Goal: Task Accomplishment & Management: Complete application form

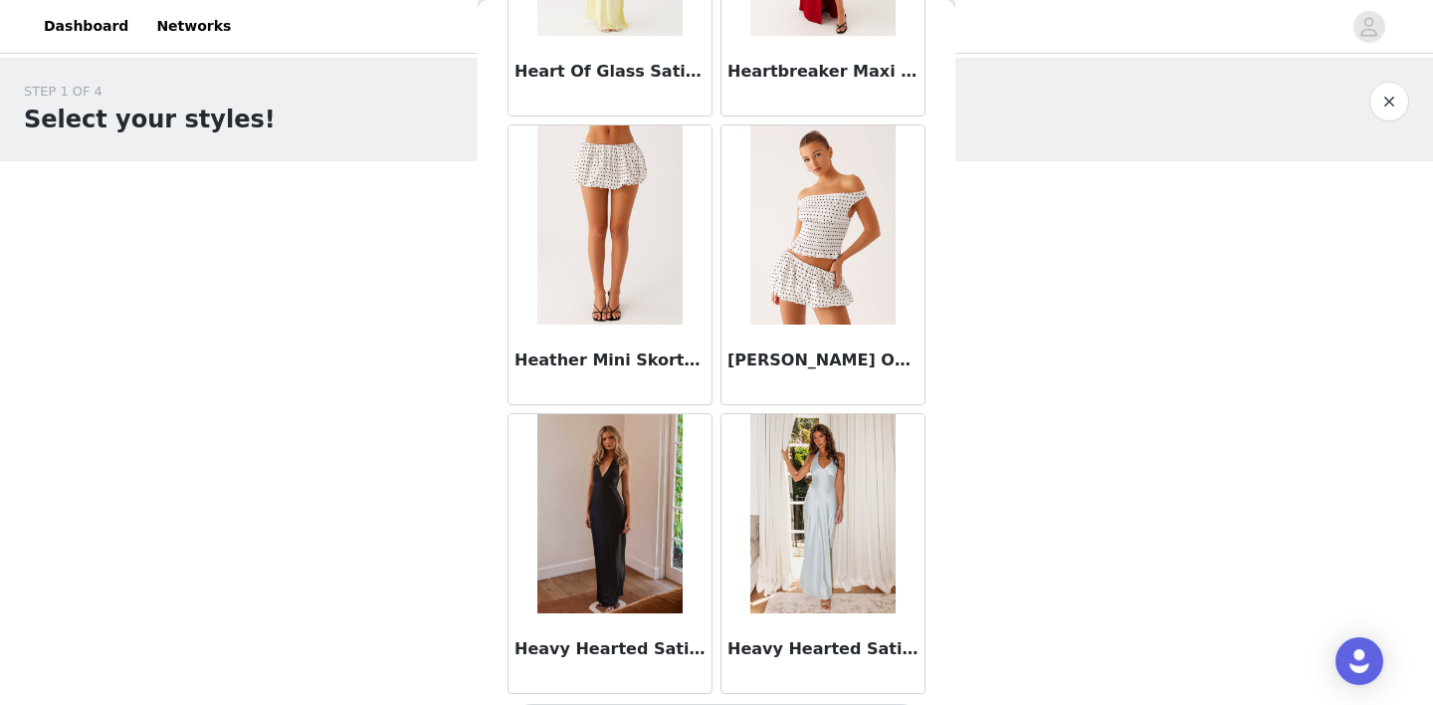
scroll to position [54283, 0]
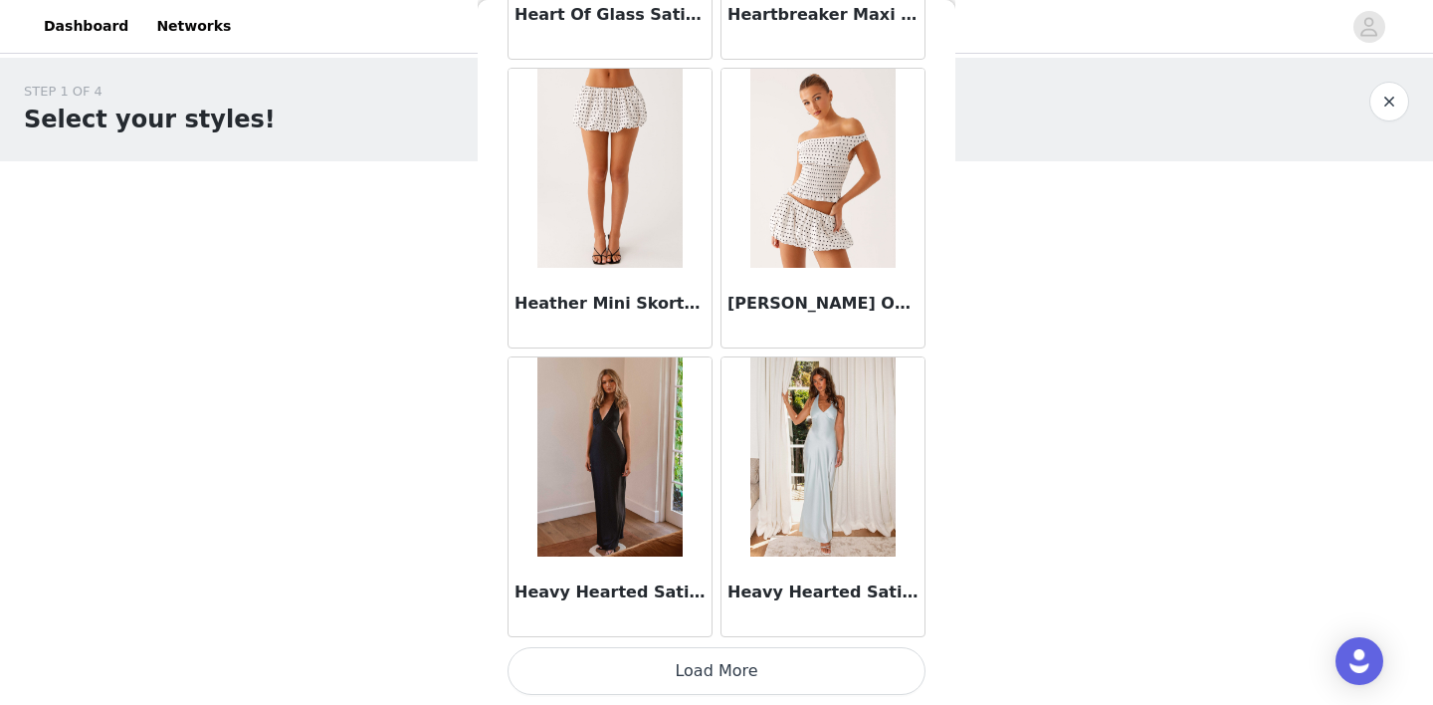
click at [715, 666] on button "Load More" at bounding box center [716, 671] width 418 height 48
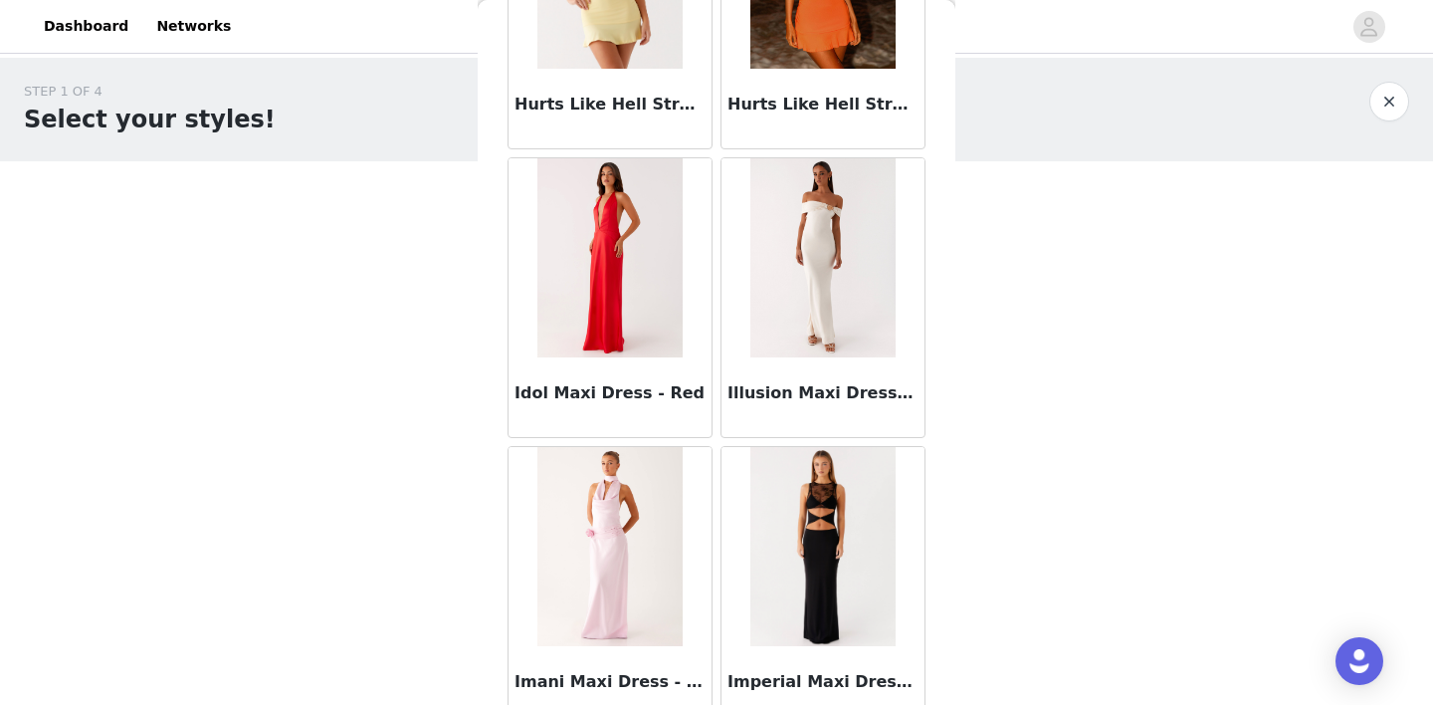
scroll to position [57168, 0]
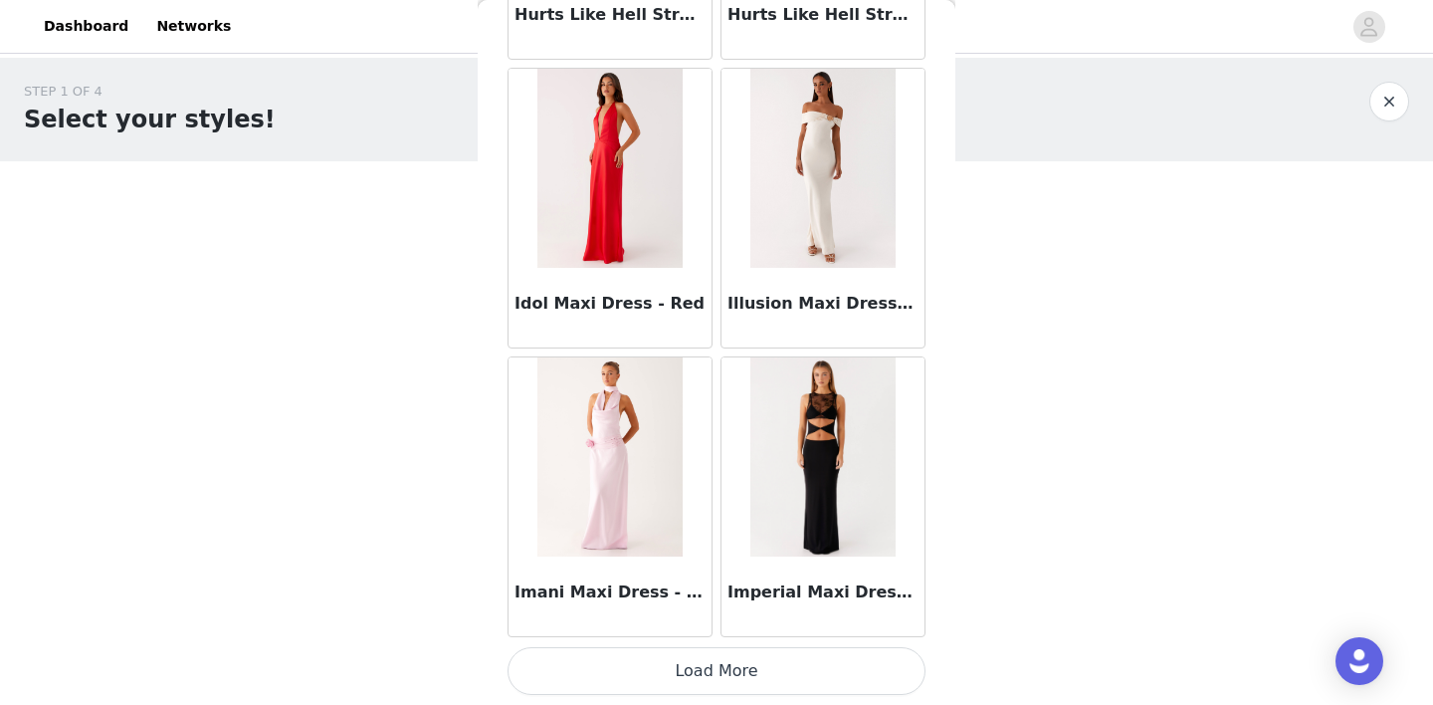
click at [722, 659] on button "Load More" at bounding box center [716, 671] width 418 height 48
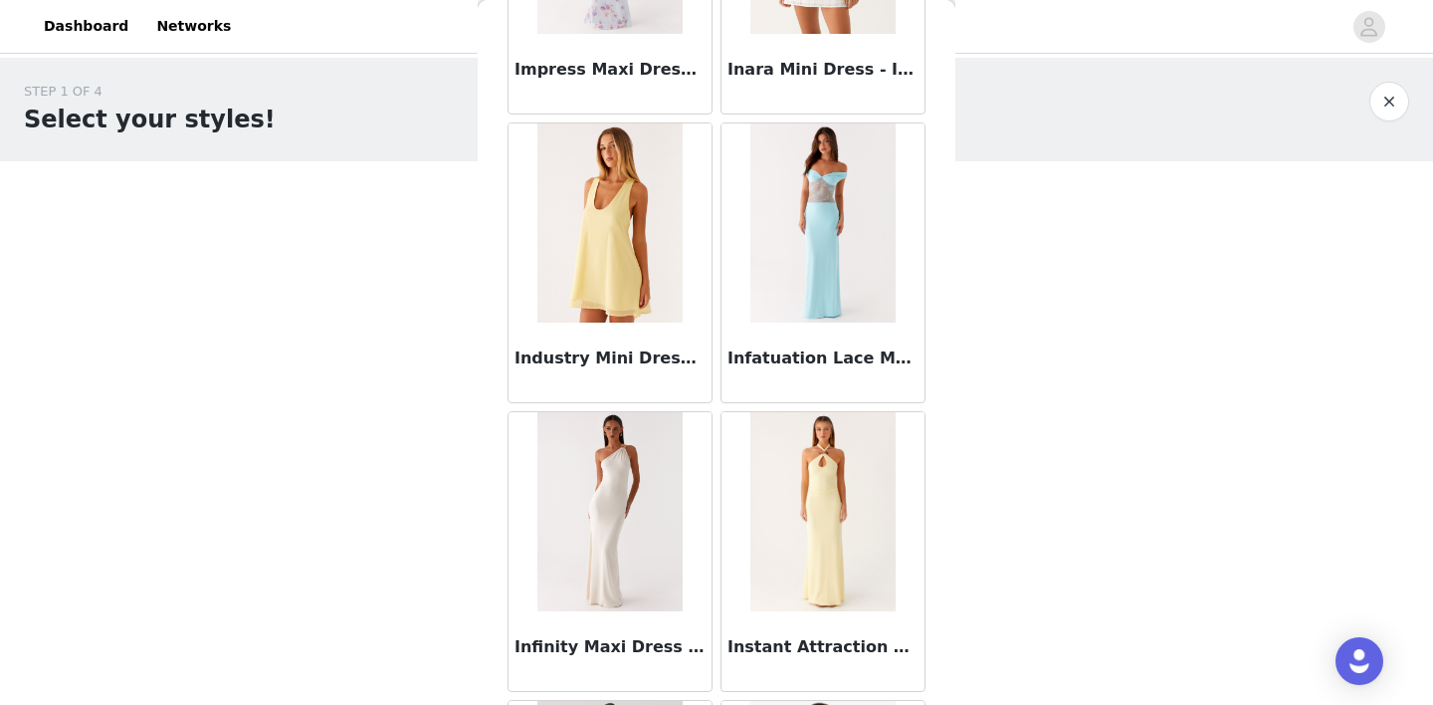
scroll to position [58019, 0]
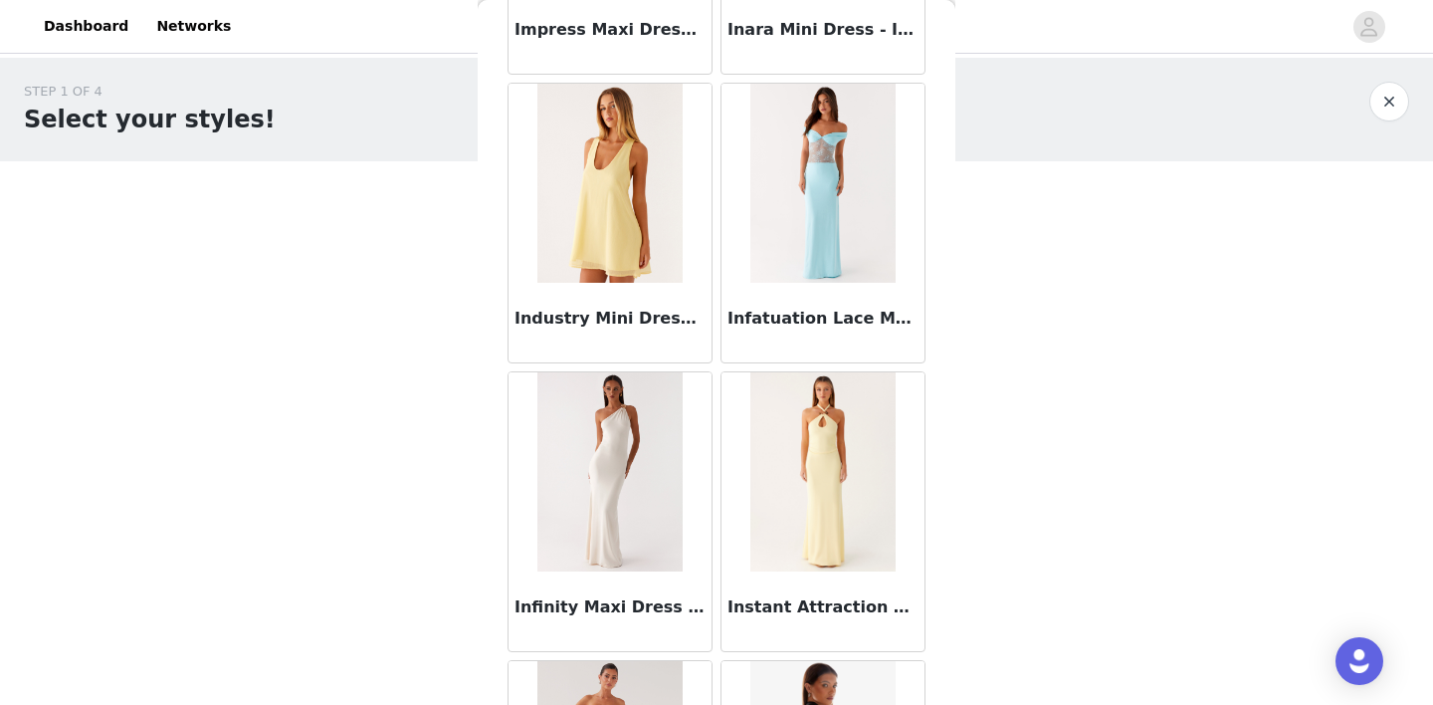
click at [592, 229] on img at bounding box center [609, 183] width 144 height 199
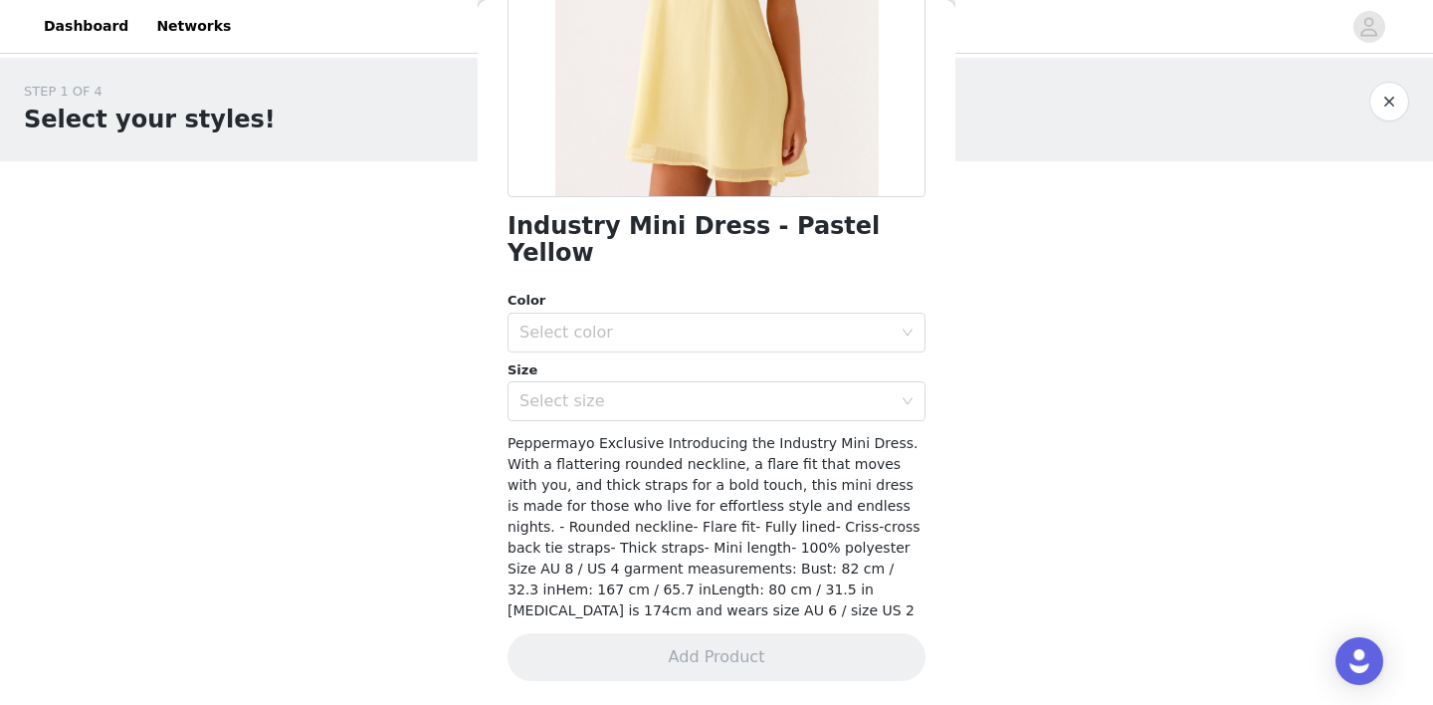
scroll to position [323, 0]
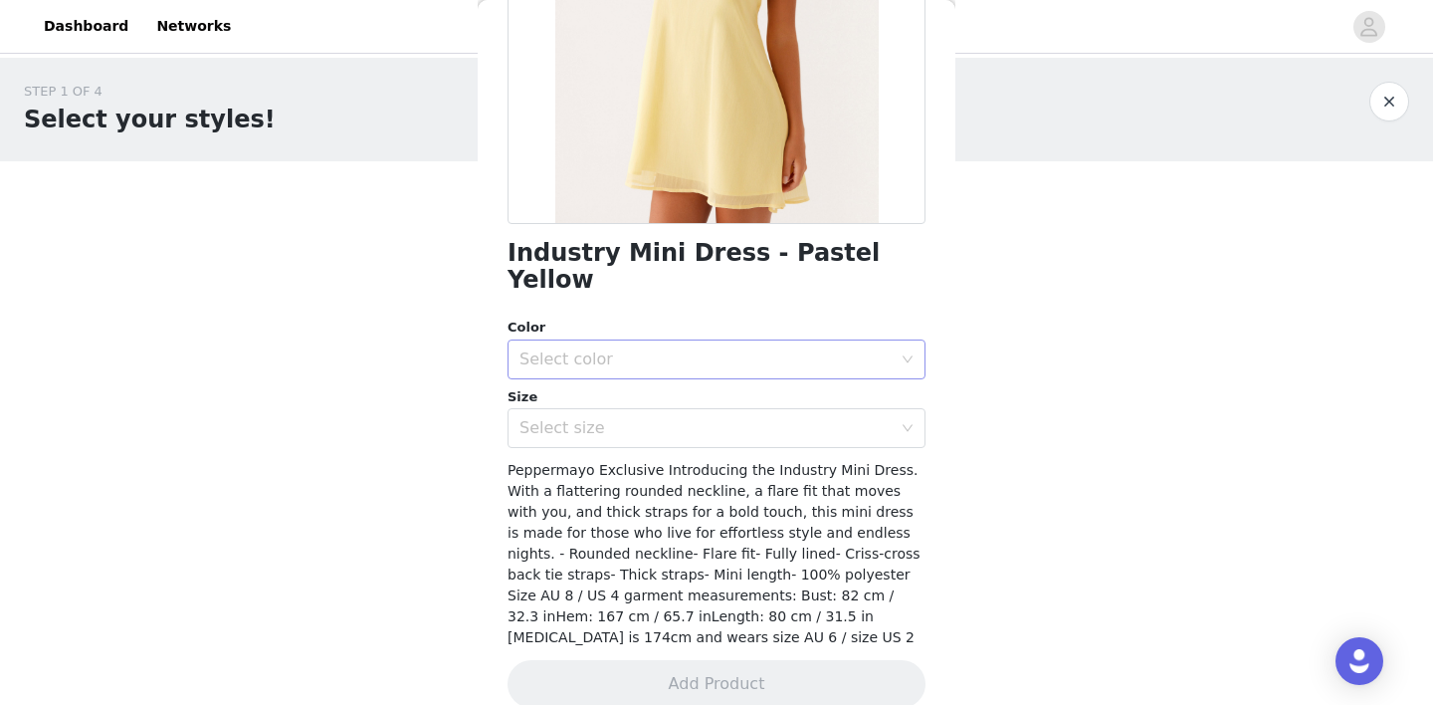
click at [667, 349] on div "Select color" at bounding box center [705, 359] width 372 height 20
click at [660, 378] on li "Pastel Yellow" at bounding box center [716, 376] width 418 height 32
click at [660, 418] on div "Select size" at bounding box center [705, 428] width 372 height 20
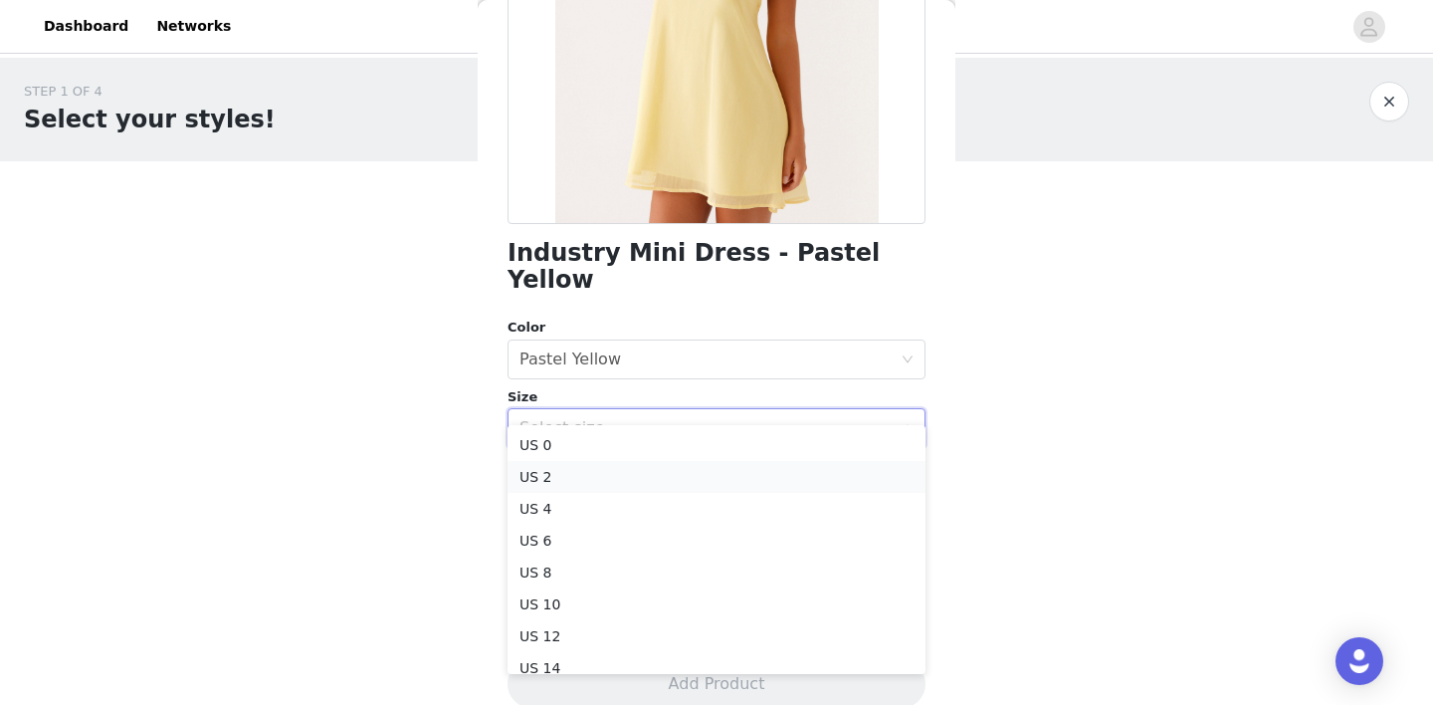
click at [626, 480] on li "US 2" at bounding box center [716, 477] width 418 height 32
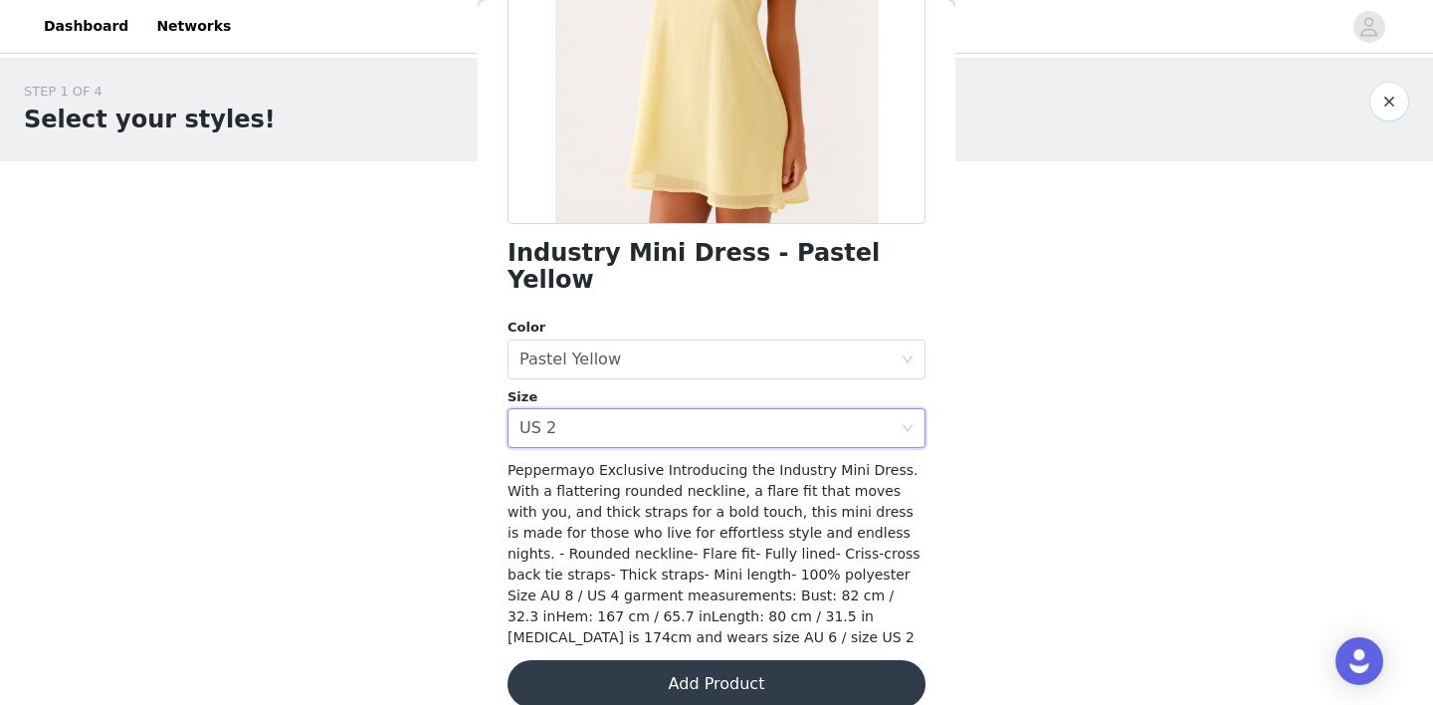
click at [718, 660] on button "Add Product" at bounding box center [716, 684] width 418 height 48
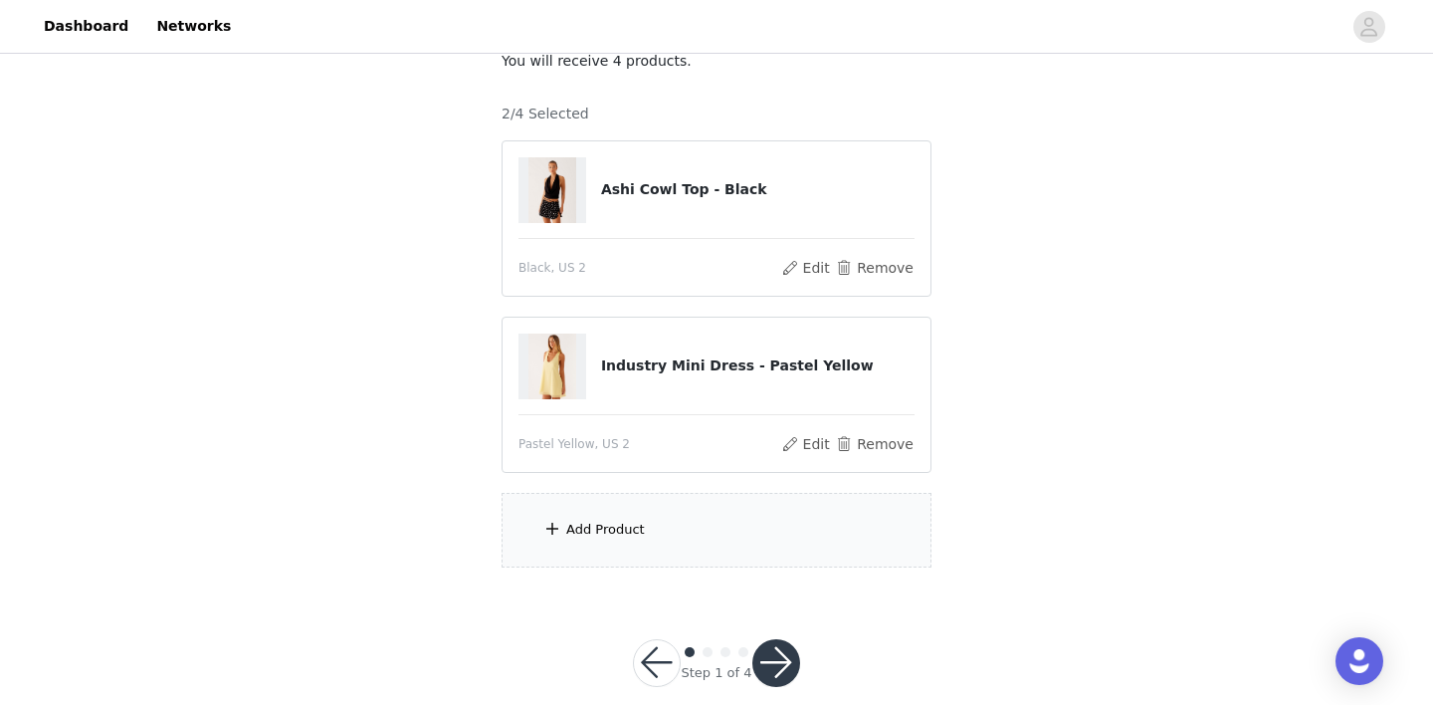
scroll to position [163, 0]
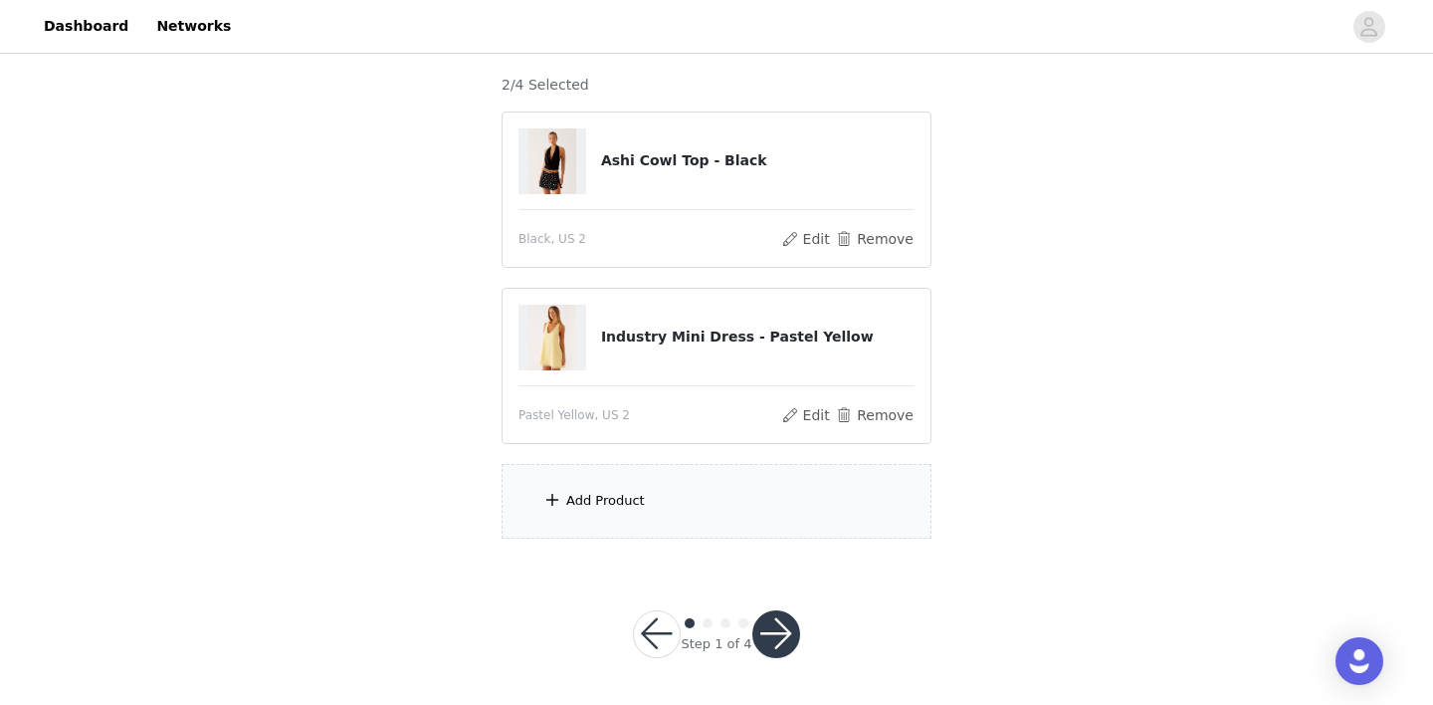
click at [693, 510] on div "Add Product" at bounding box center [717, 501] width 430 height 75
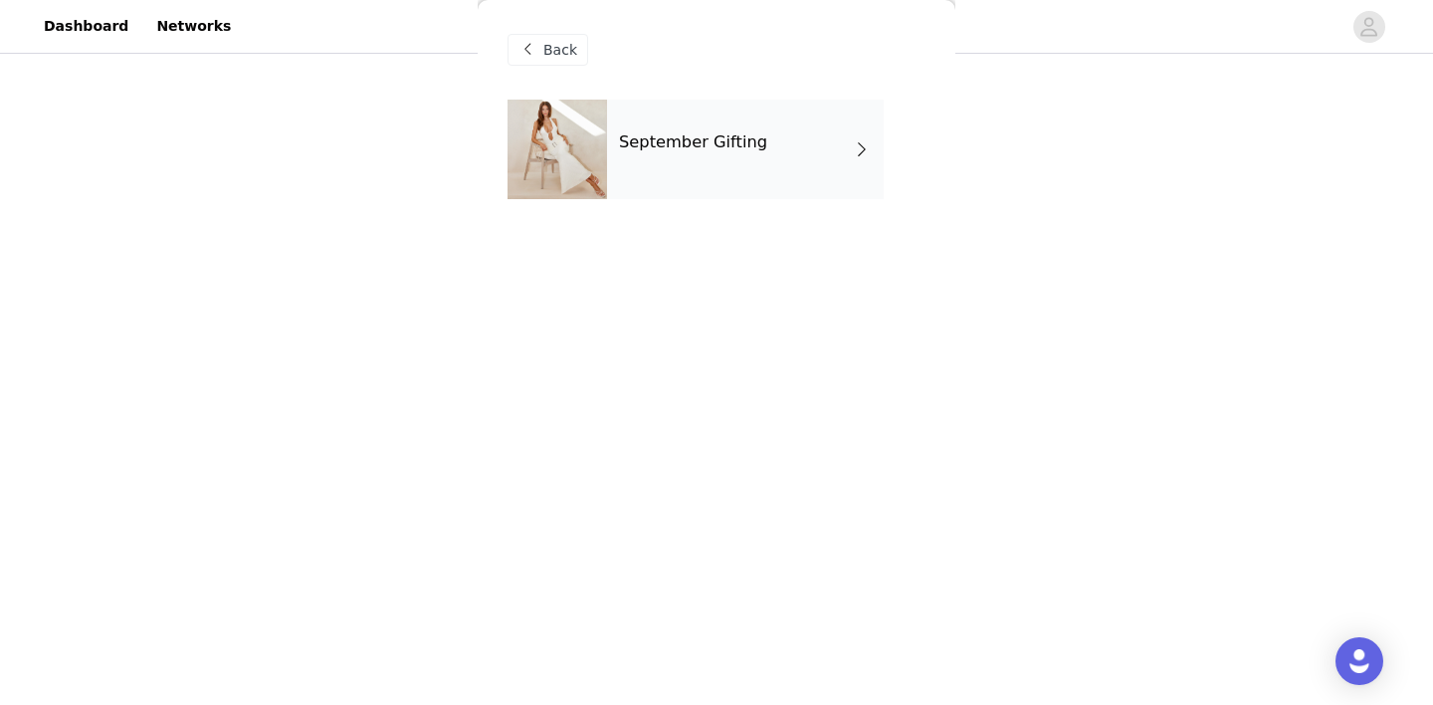
click at [747, 184] on div "September Gifting" at bounding box center [745, 150] width 277 height 100
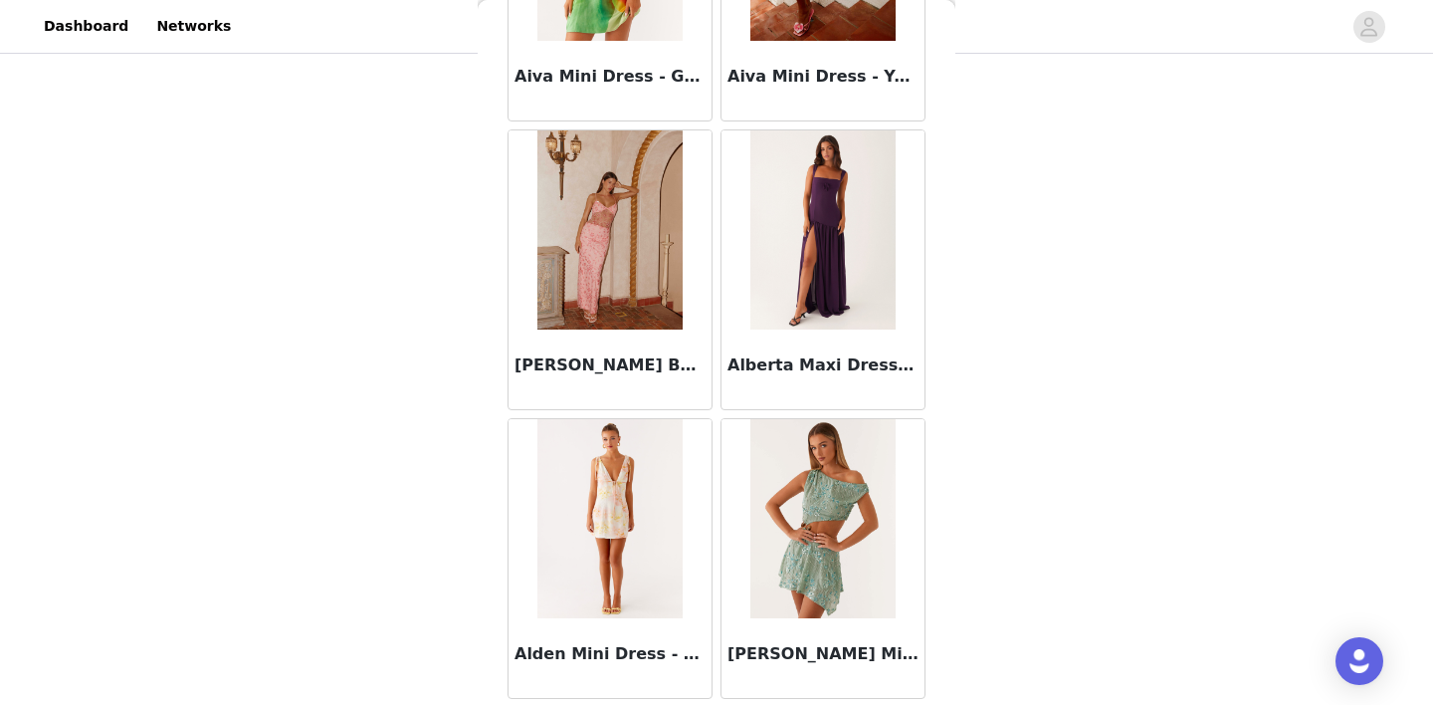
scroll to position [2340, 0]
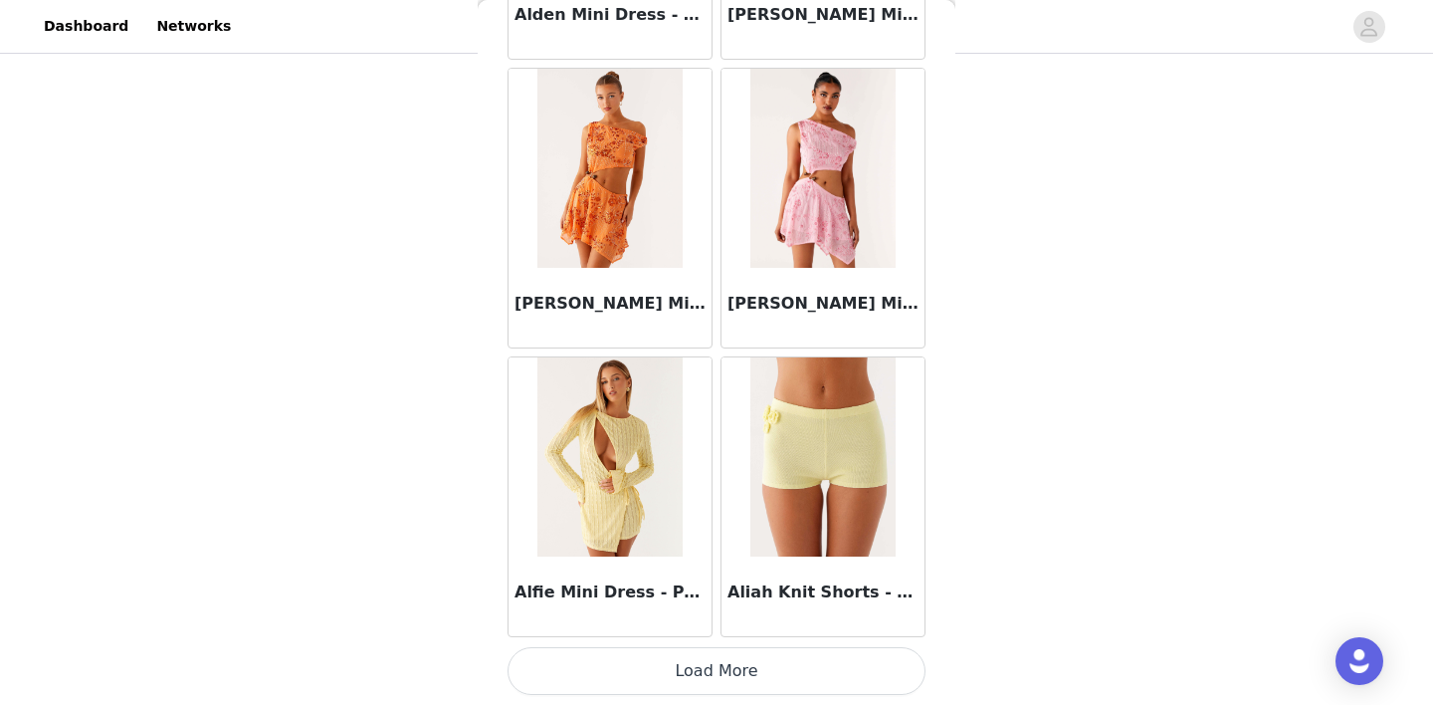
click at [710, 676] on button "Load More" at bounding box center [716, 671] width 418 height 48
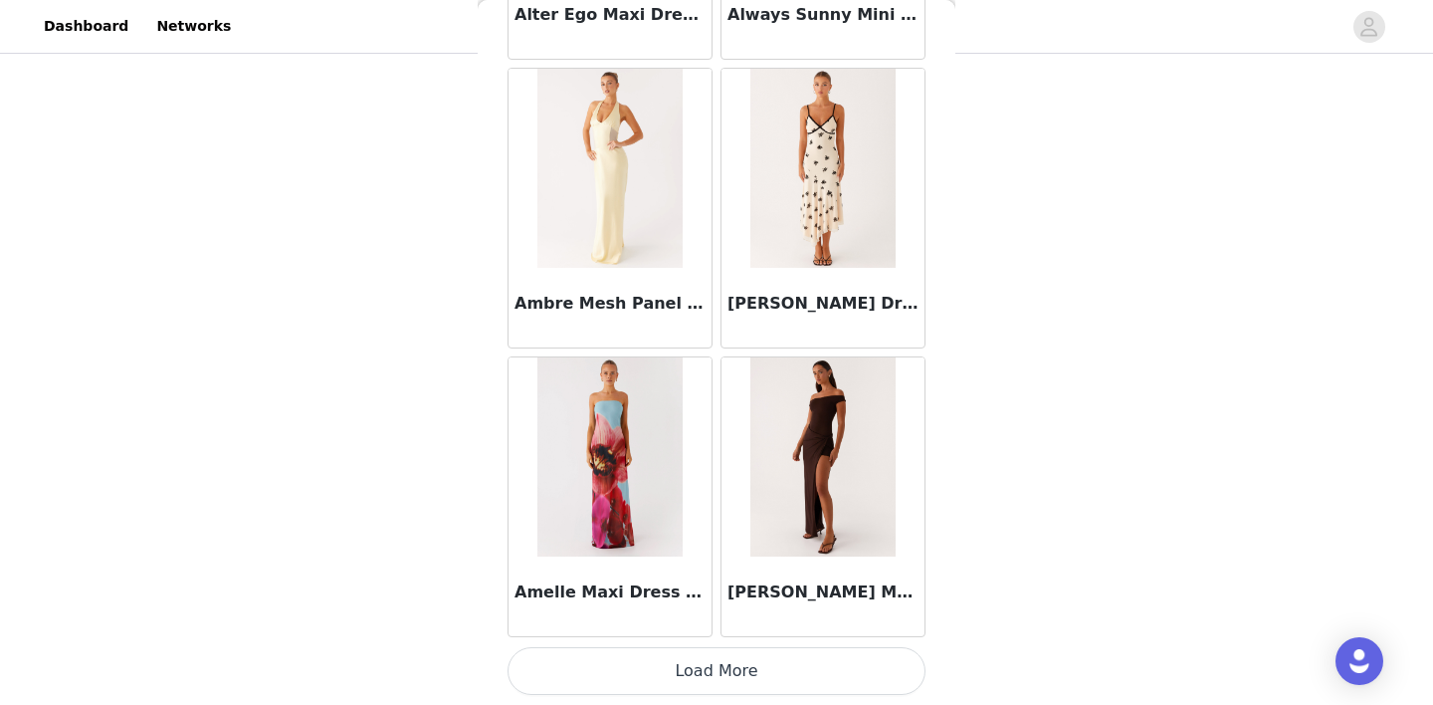
click at [710, 660] on button "Load More" at bounding box center [716, 671] width 418 height 48
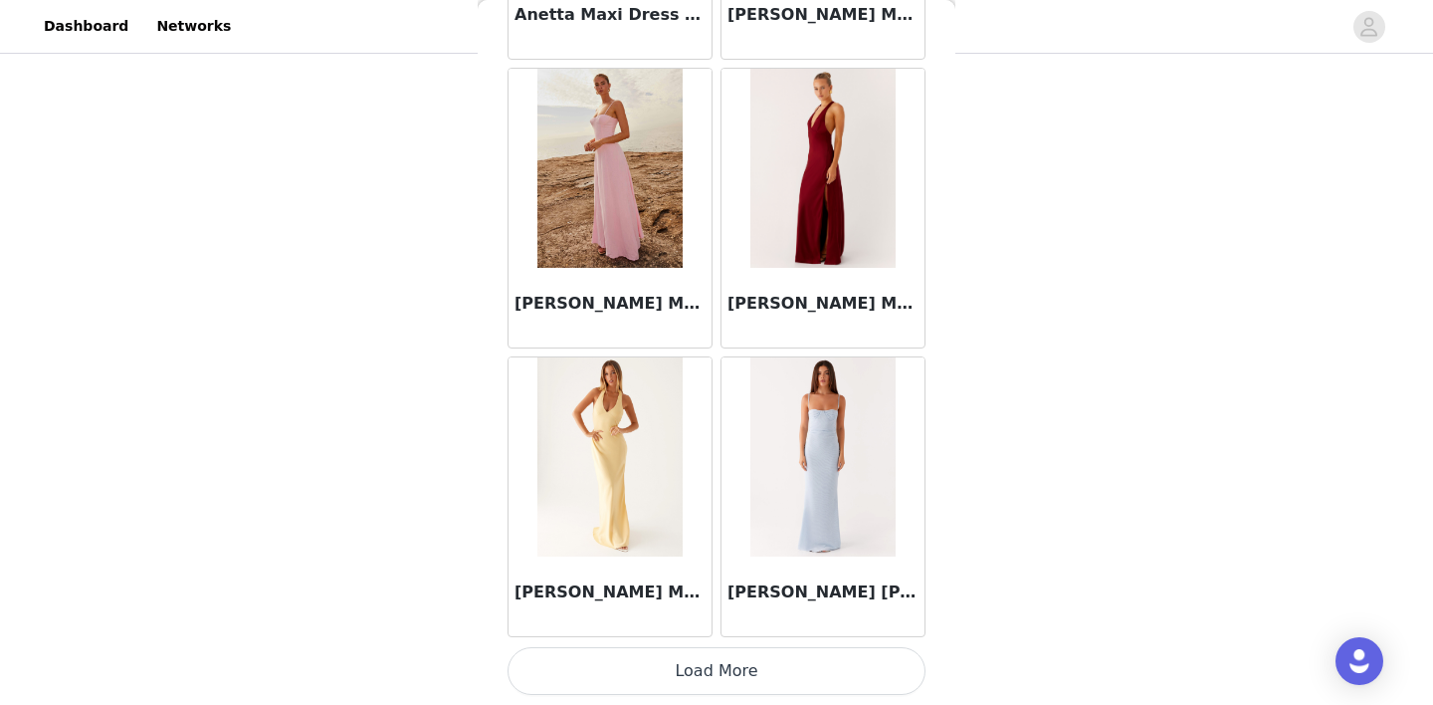
click at [714, 683] on button "Load More" at bounding box center [716, 671] width 418 height 48
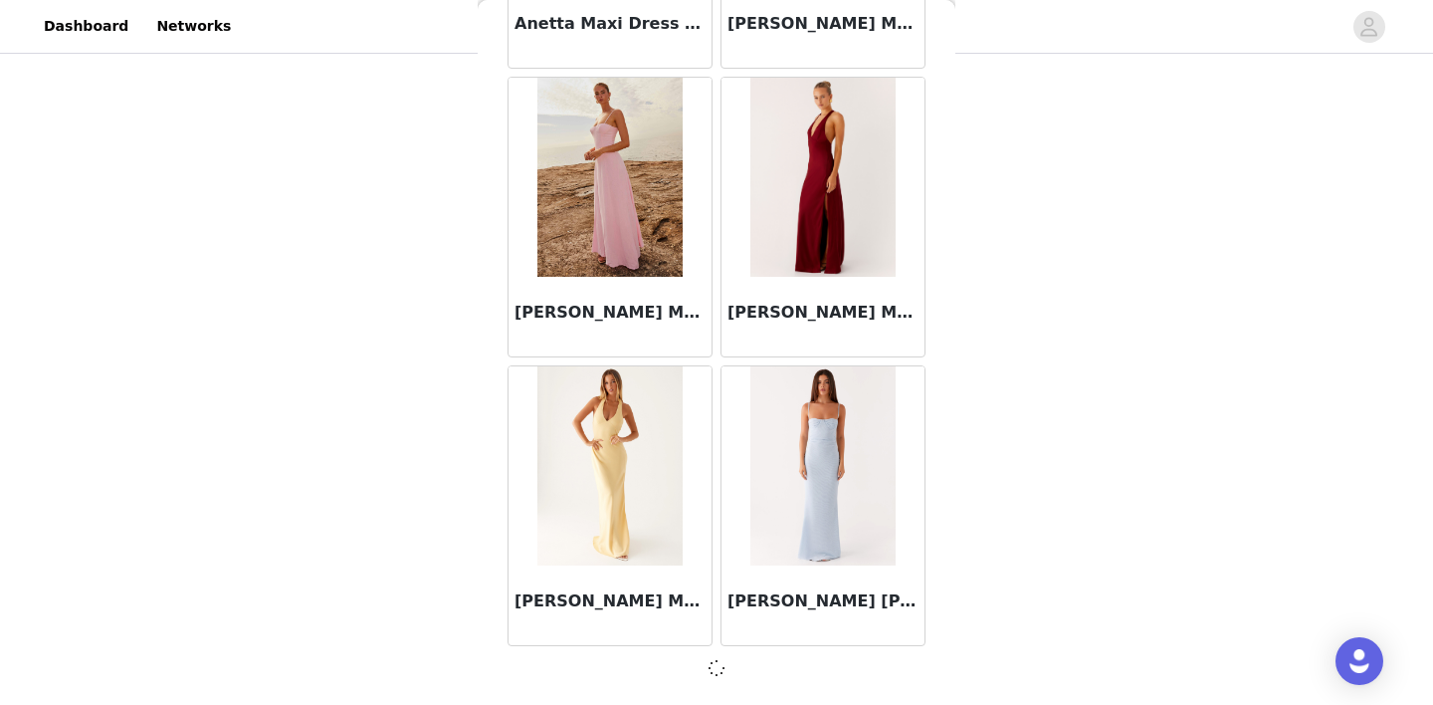
scroll to position [8103, 0]
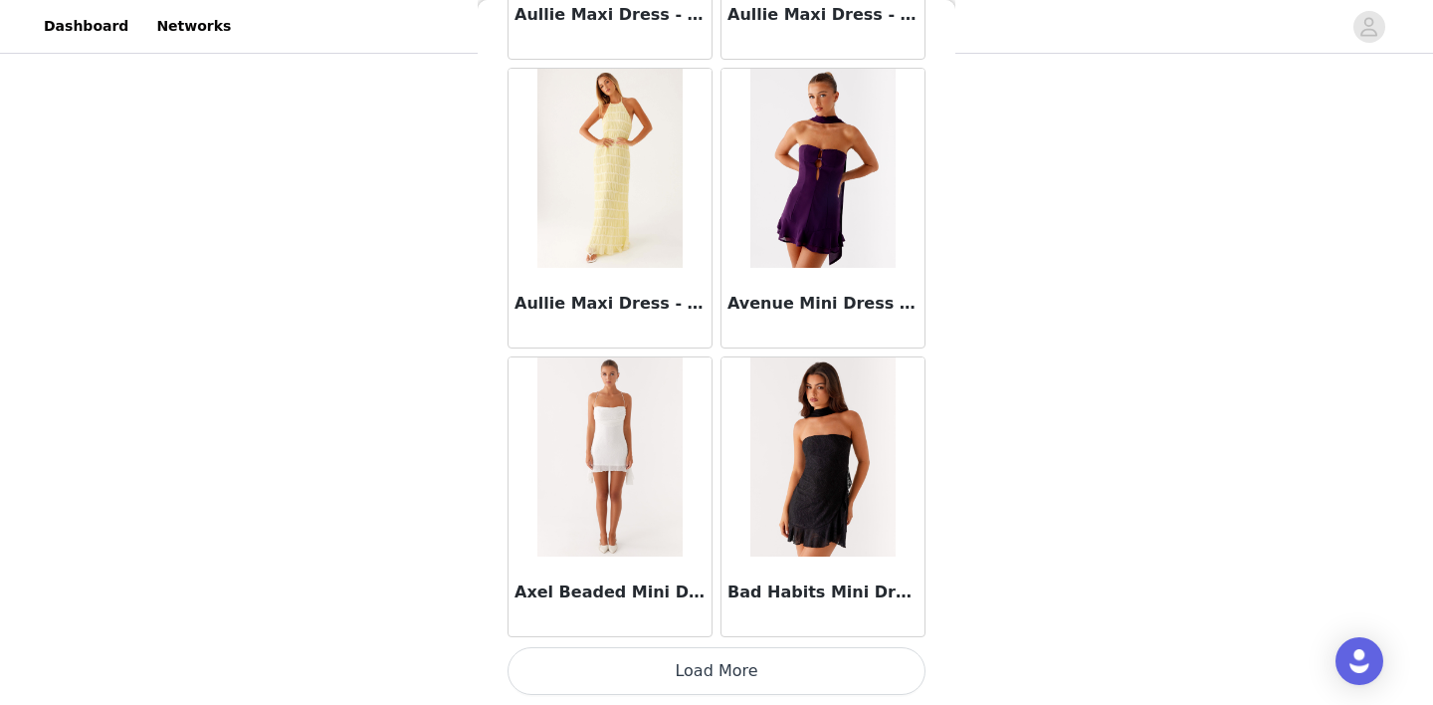
click at [714, 673] on button "Load More" at bounding box center [716, 671] width 418 height 48
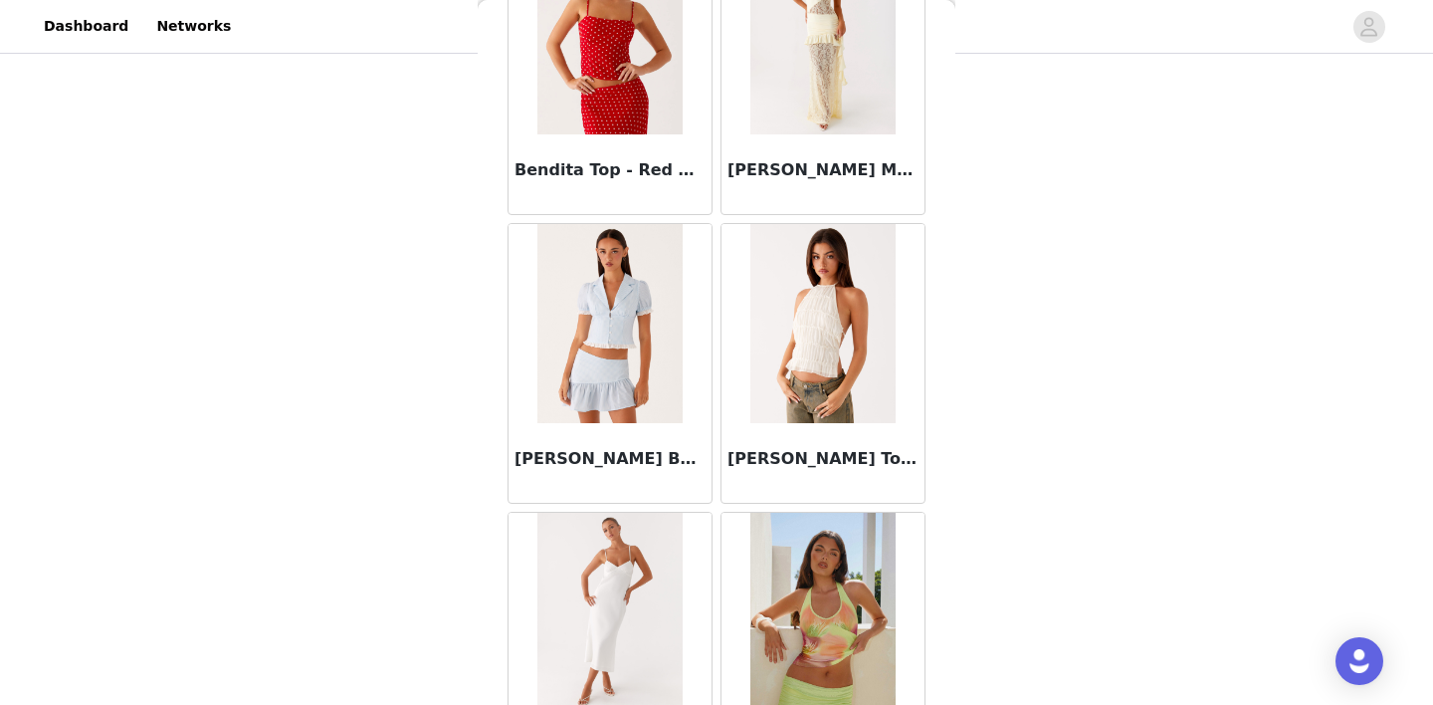
scroll to position [13883, 0]
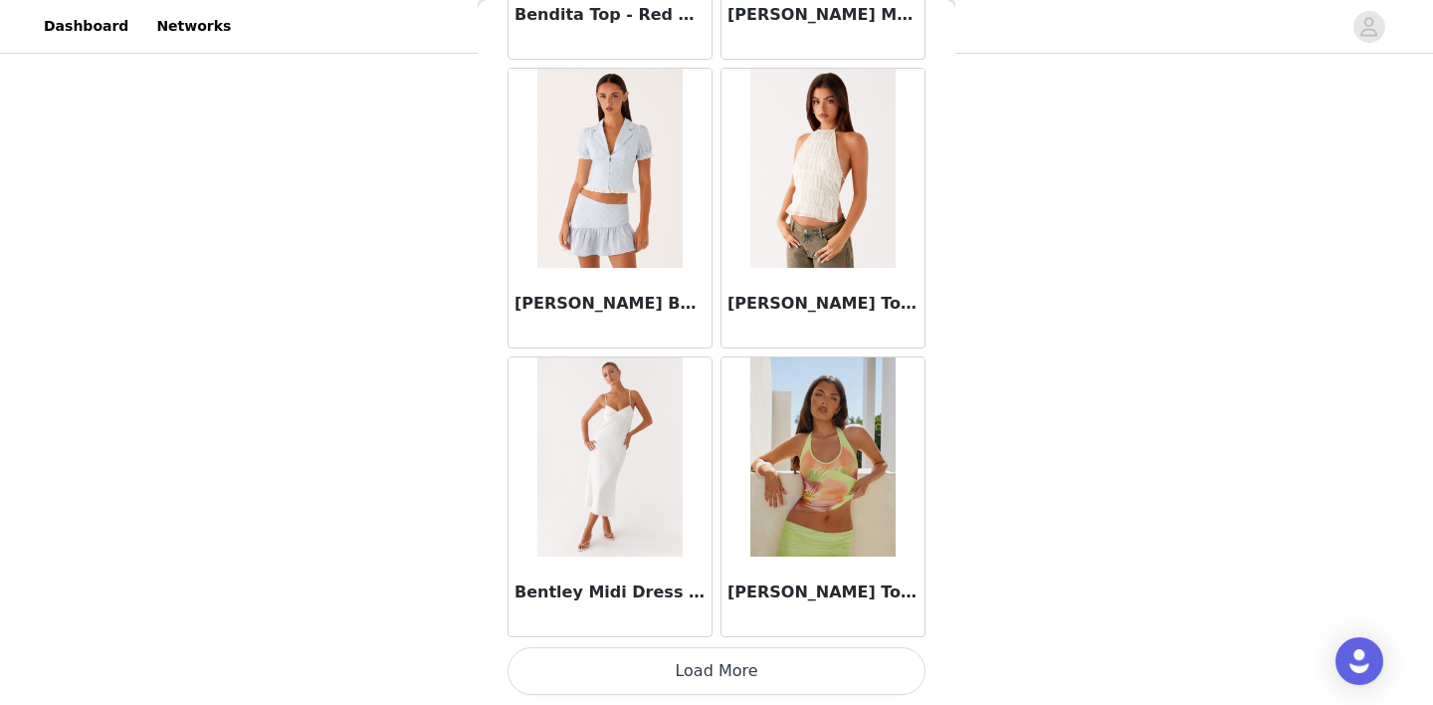
click at [727, 653] on button "Load More" at bounding box center [716, 671] width 418 height 48
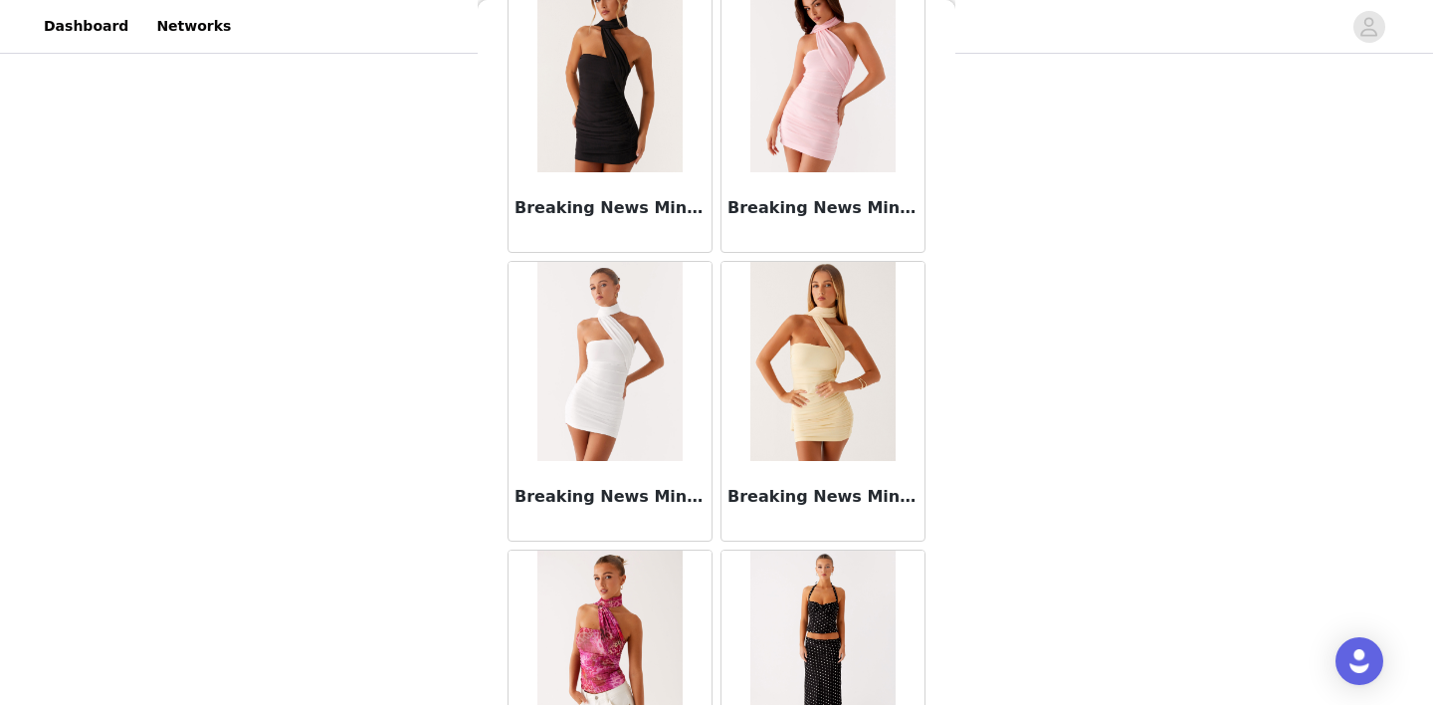
scroll to position [16769, 0]
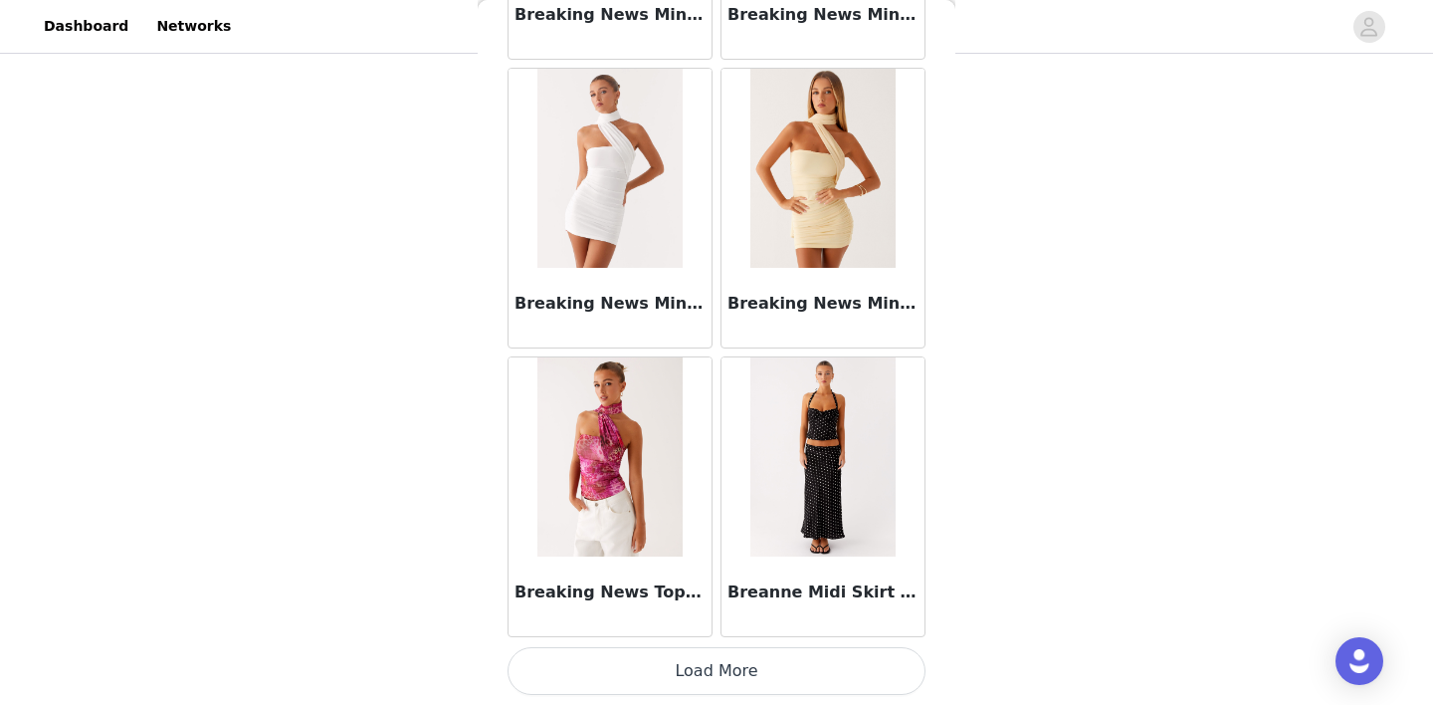
click at [713, 673] on button "Load More" at bounding box center [716, 671] width 418 height 48
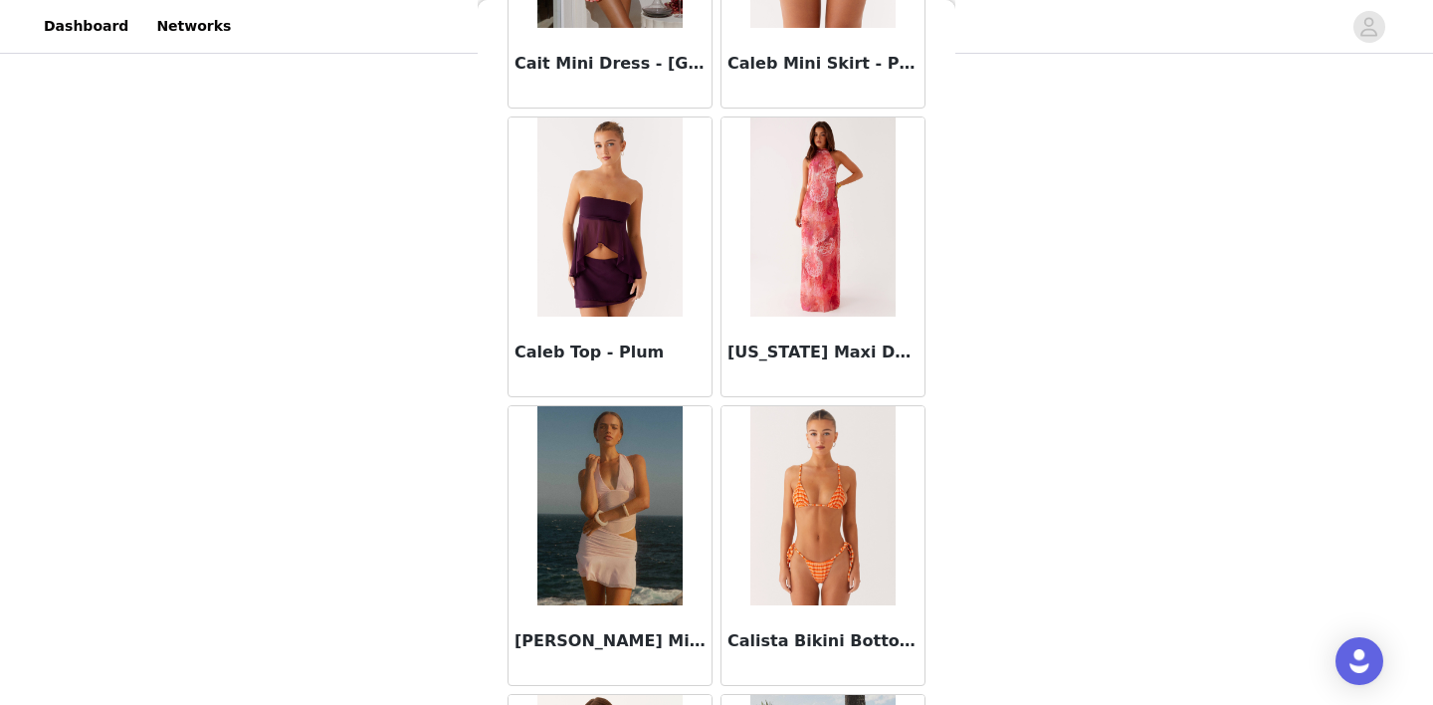
scroll to position [19654, 0]
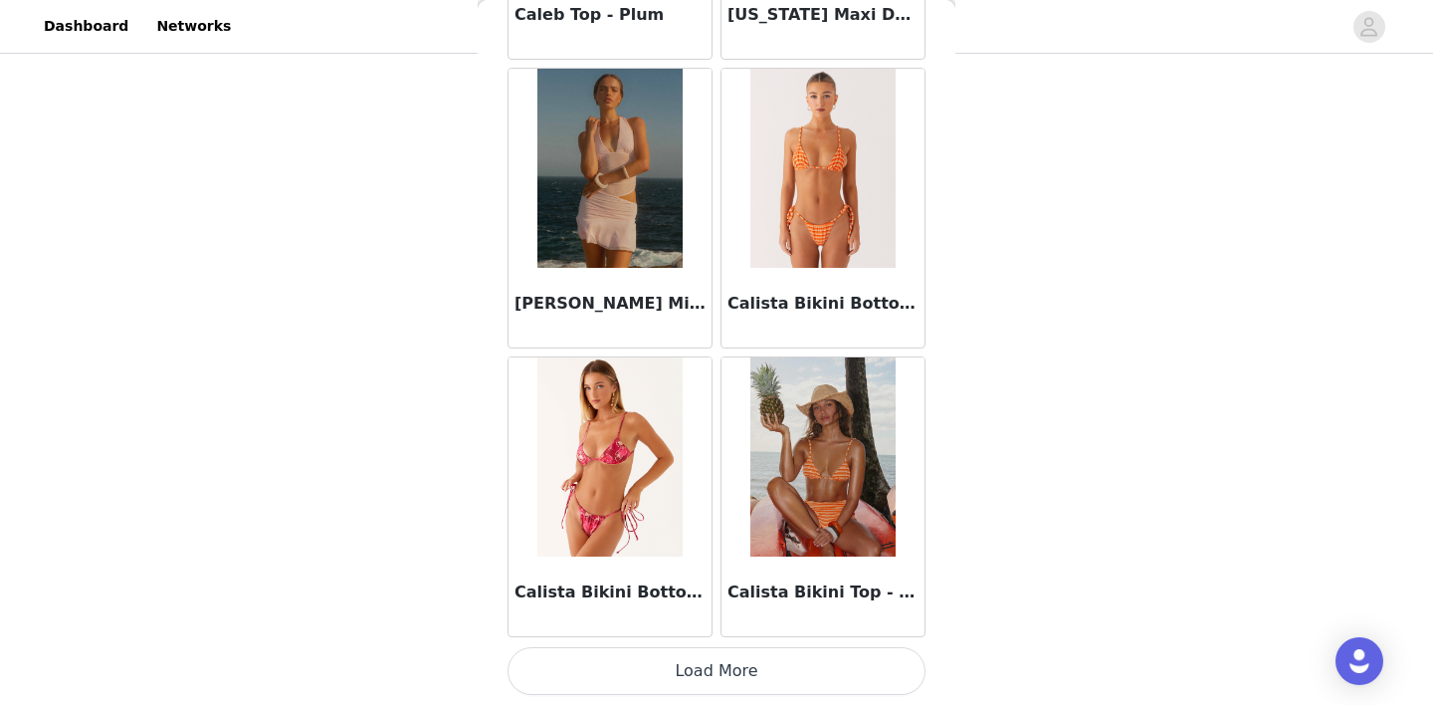
click at [716, 665] on button "Load More" at bounding box center [716, 671] width 418 height 48
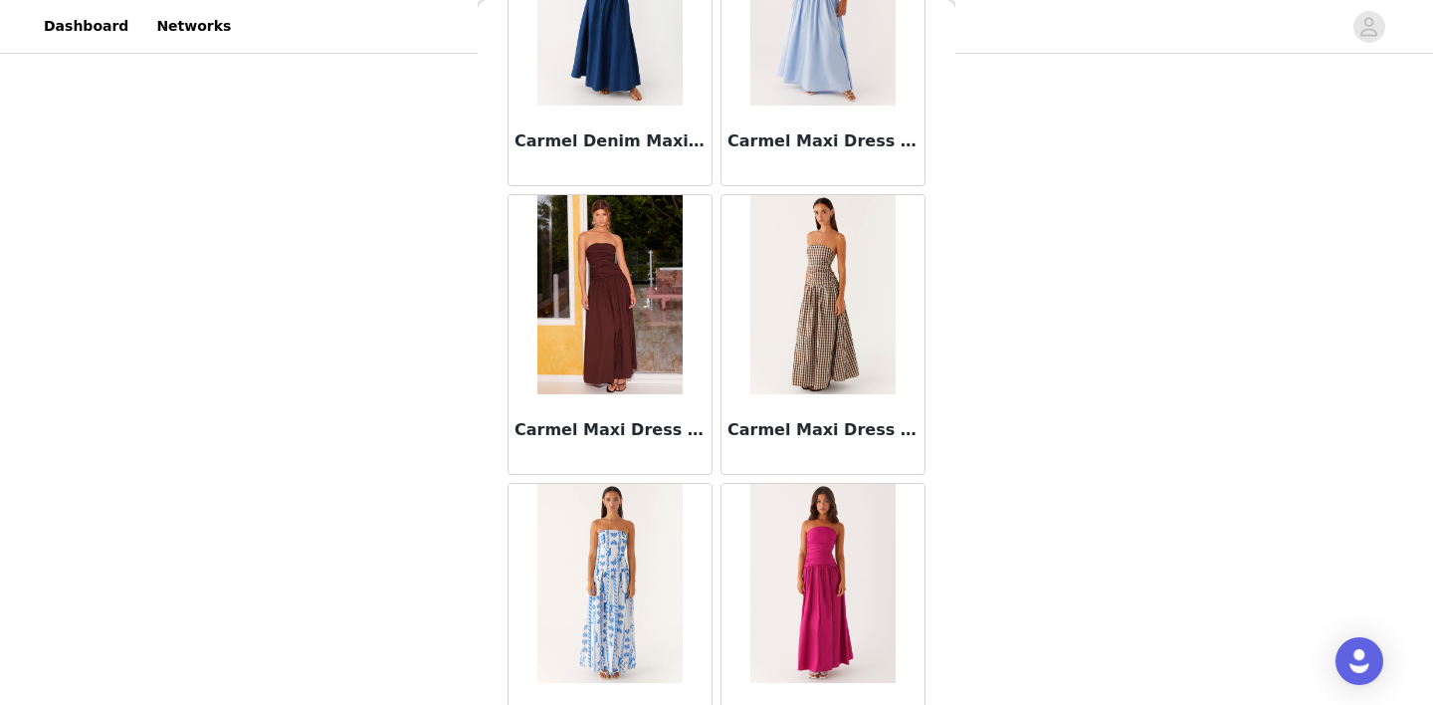
scroll to position [22540, 0]
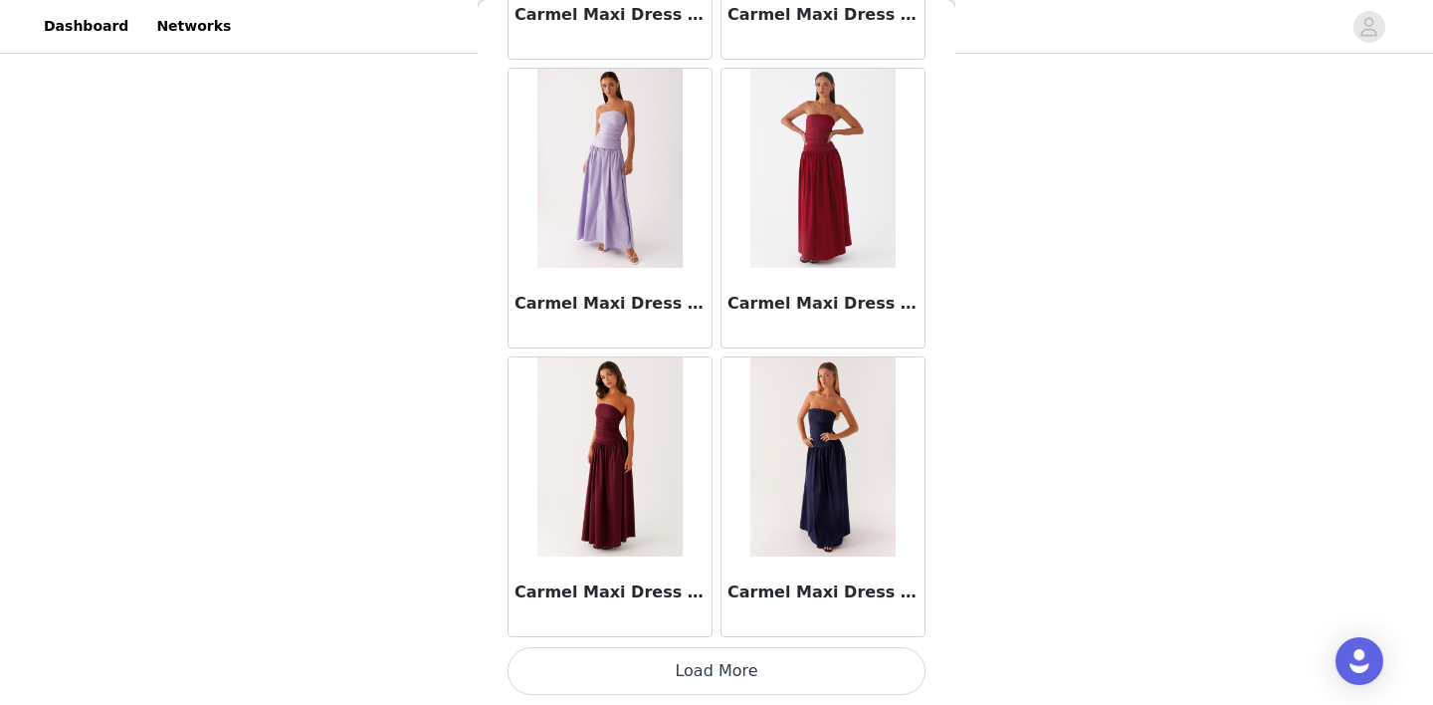
click at [719, 658] on button "Load More" at bounding box center [716, 671] width 418 height 48
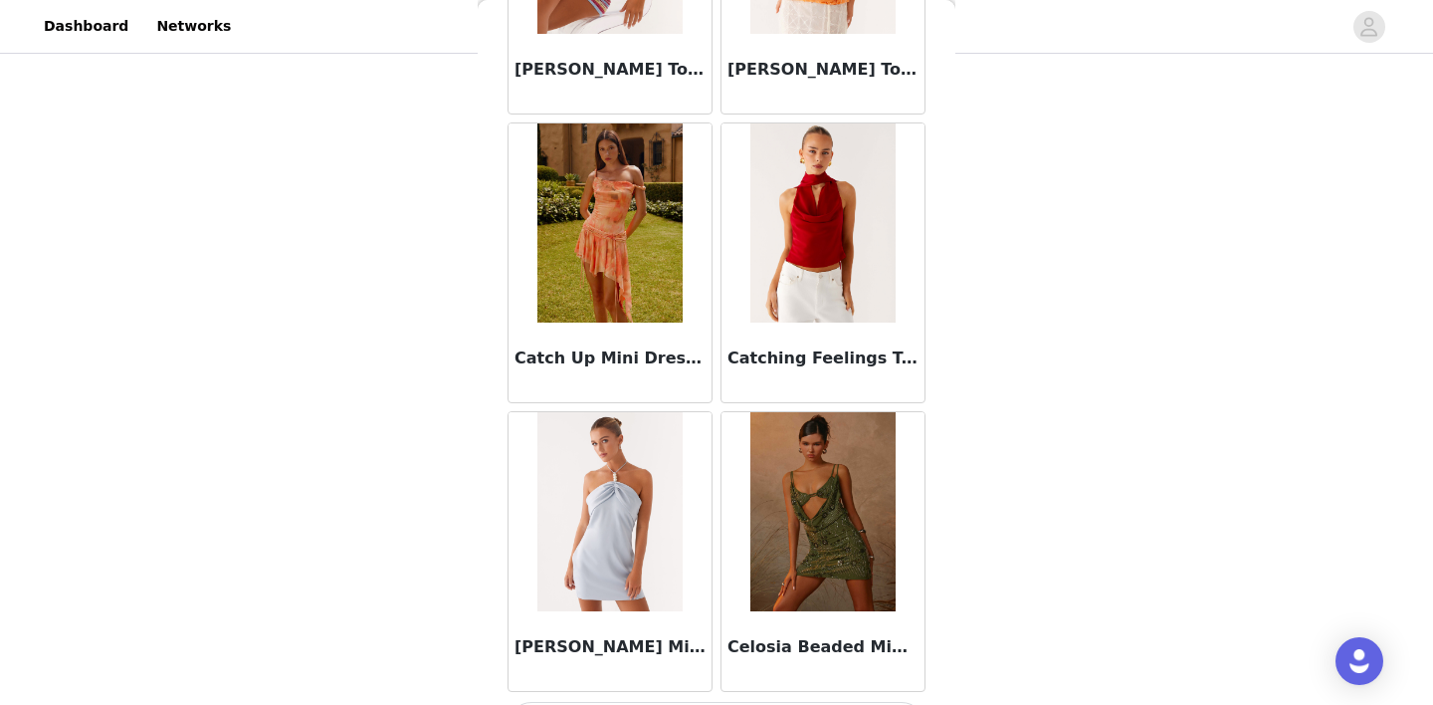
scroll to position [25426, 0]
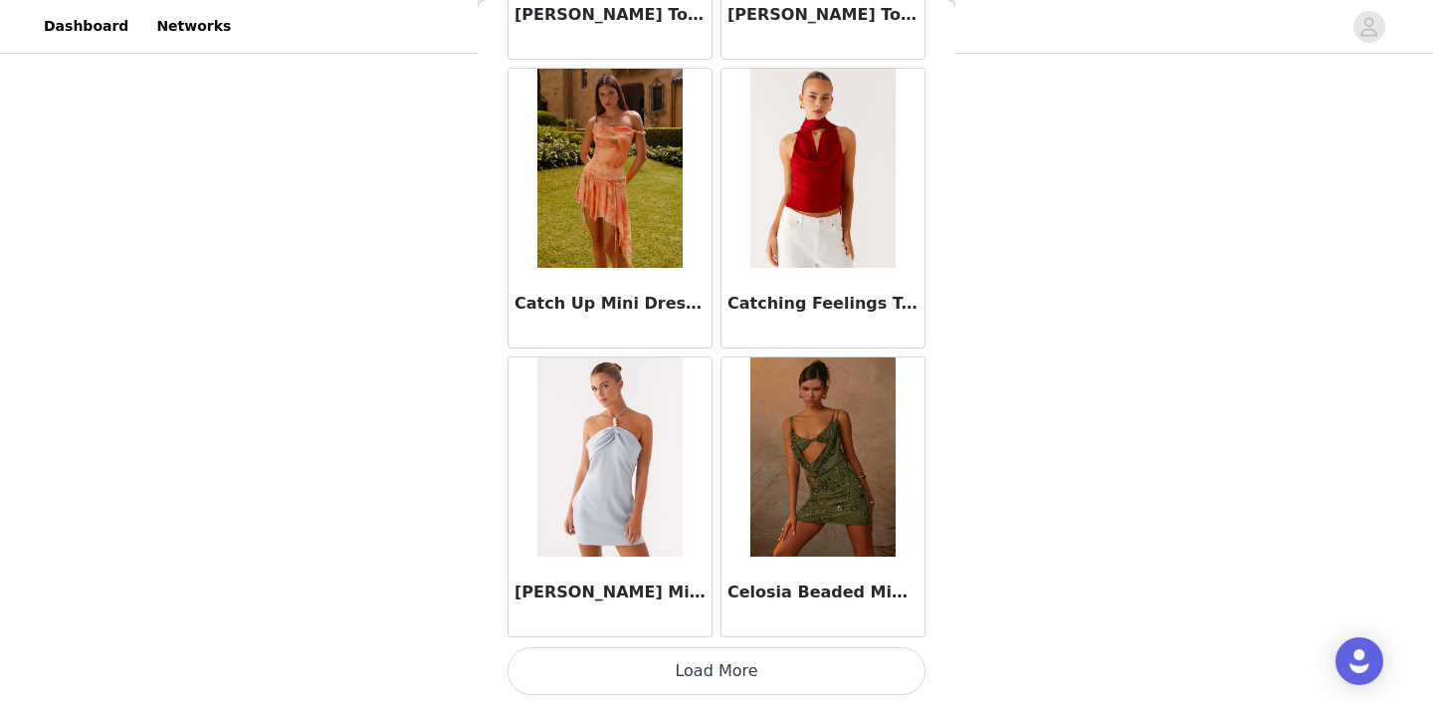
click at [722, 682] on button "Load More" at bounding box center [716, 671] width 418 height 48
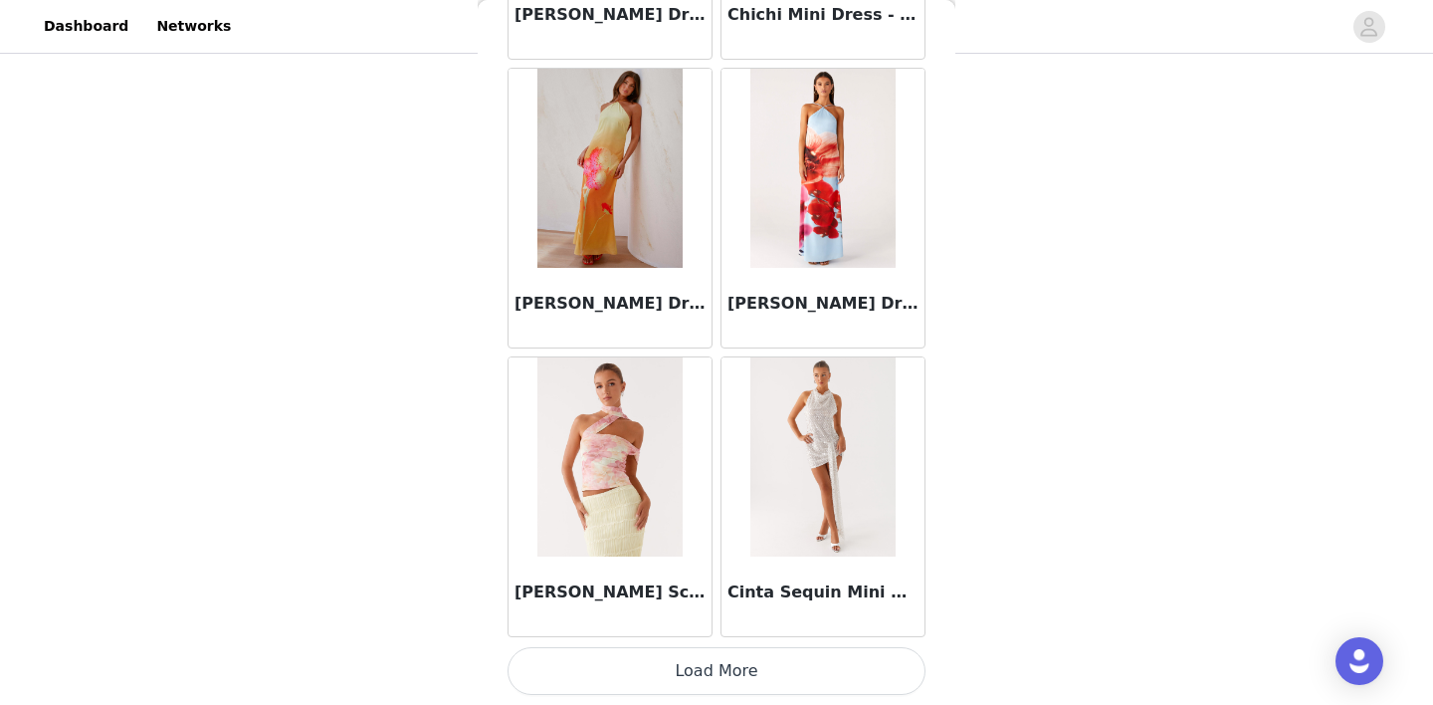
click at [719, 654] on button "Load More" at bounding box center [716, 671] width 418 height 48
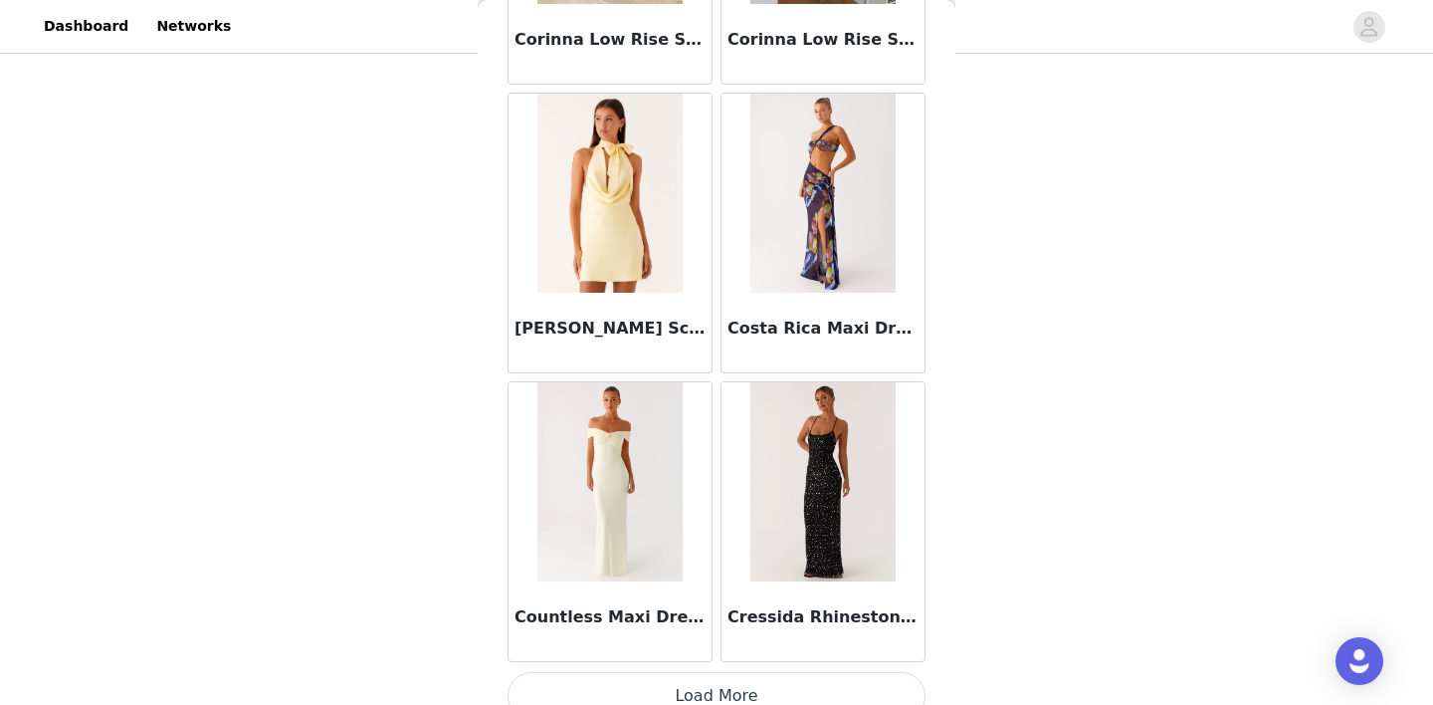
scroll to position [31197, 0]
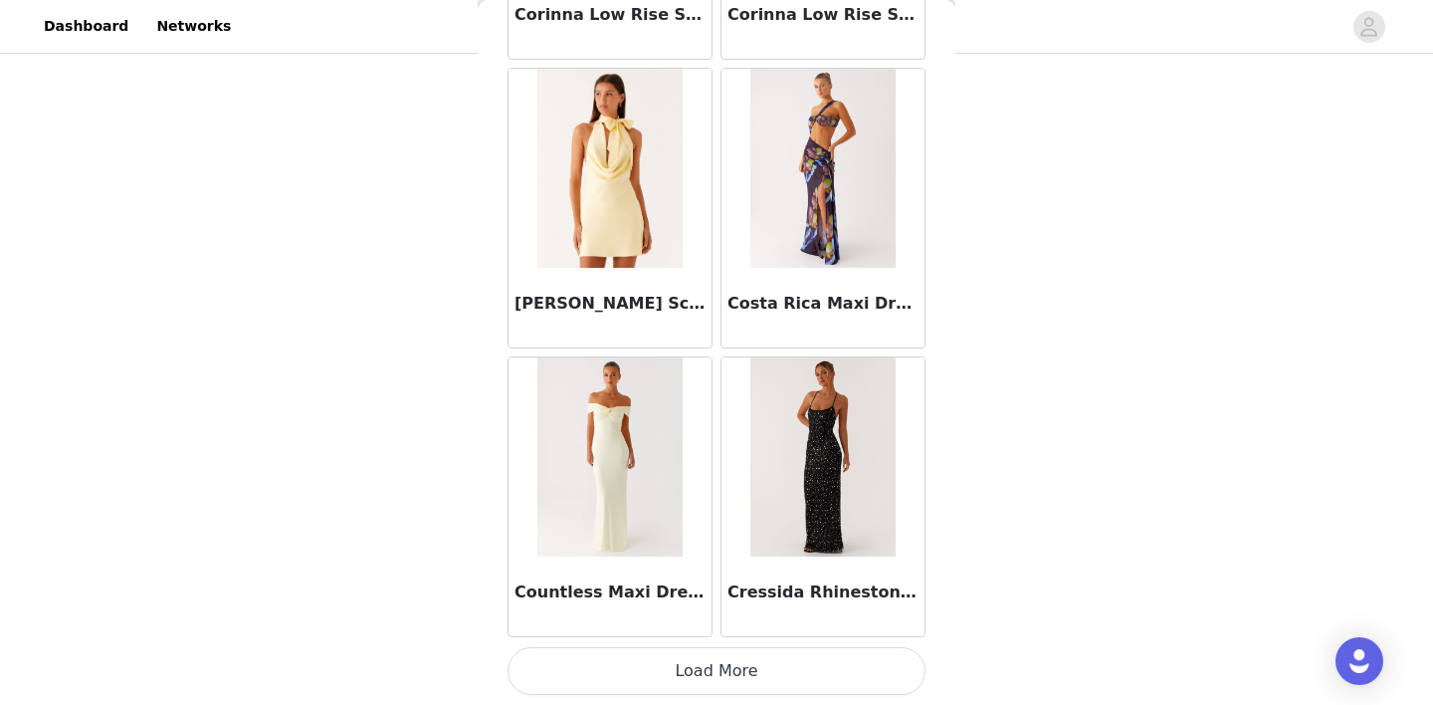
click at [715, 665] on button "Load More" at bounding box center [716, 671] width 418 height 48
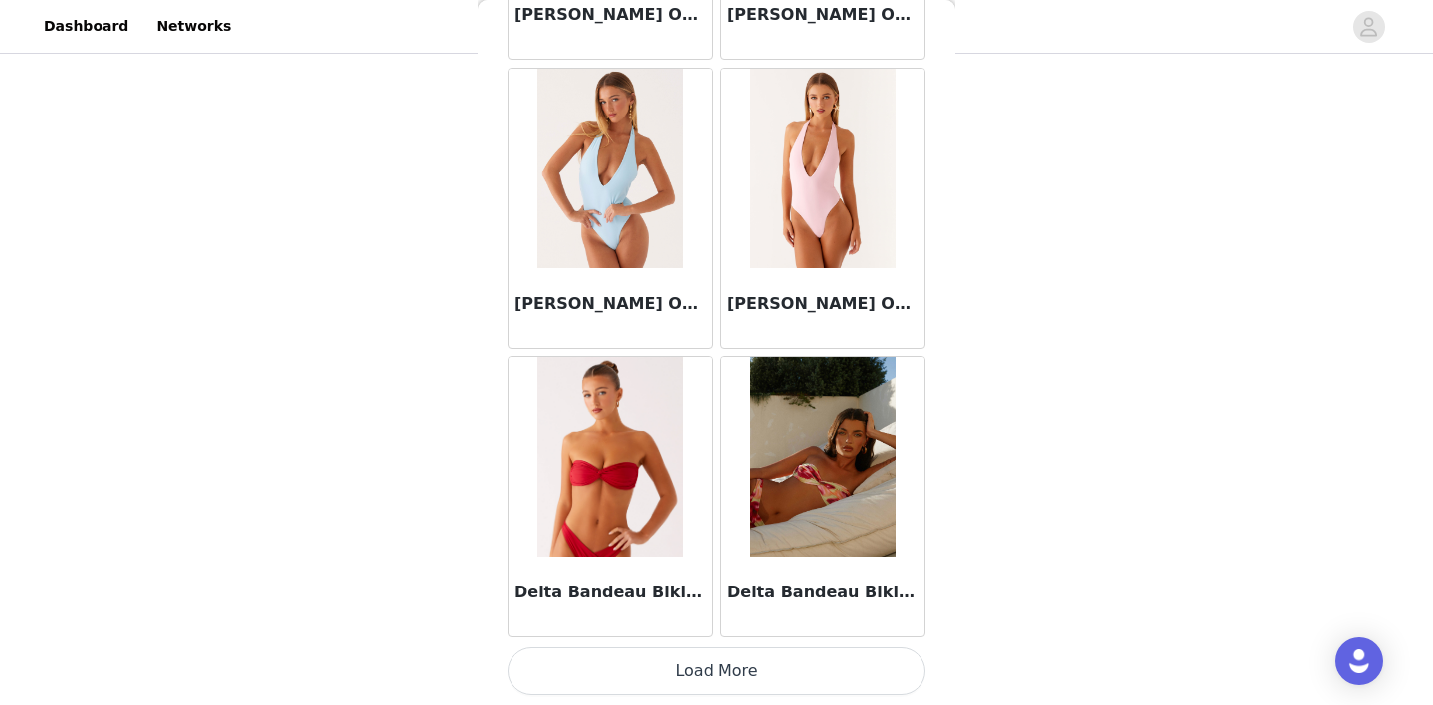
click at [717, 650] on button "Load More" at bounding box center [716, 671] width 418 height 48
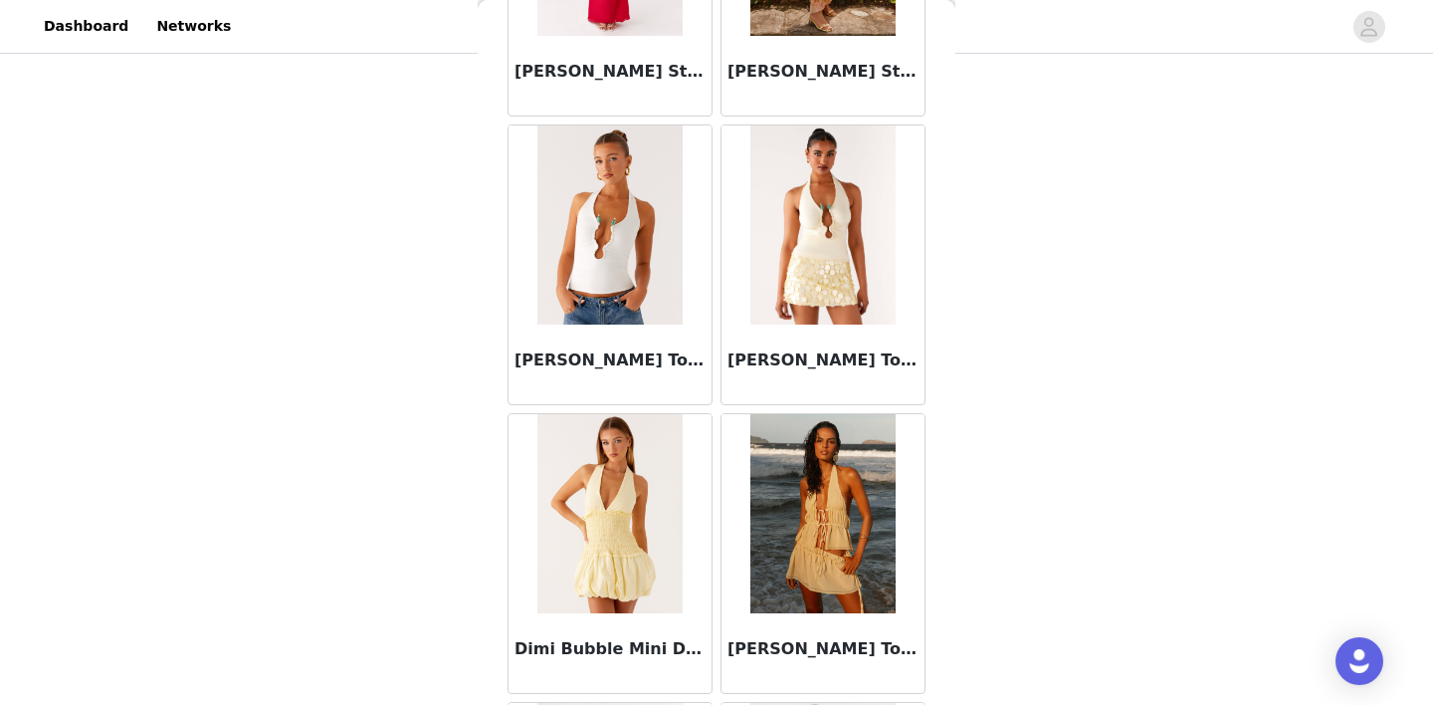
scroll to position [36968, 0]
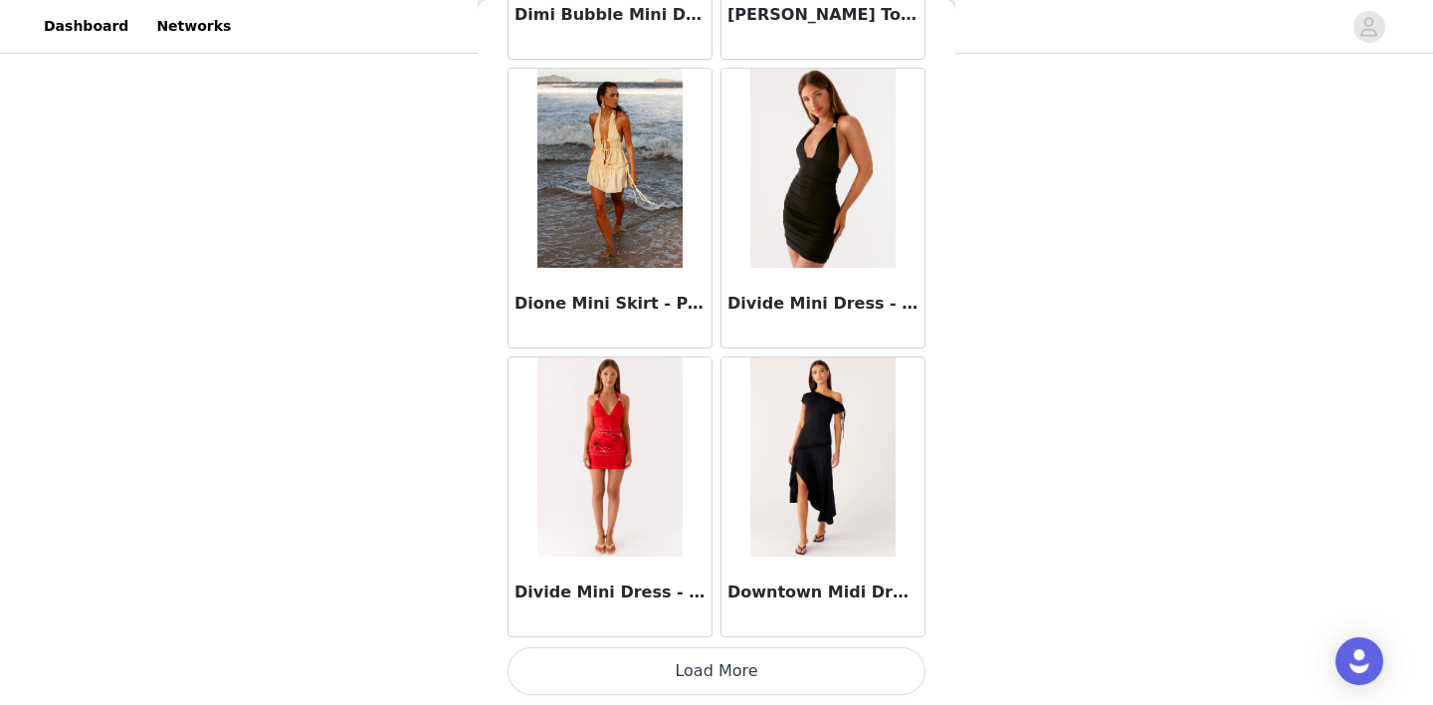
click at [718, 668] on button "Load More" at bounding box center [716, 671] width 418 height 48
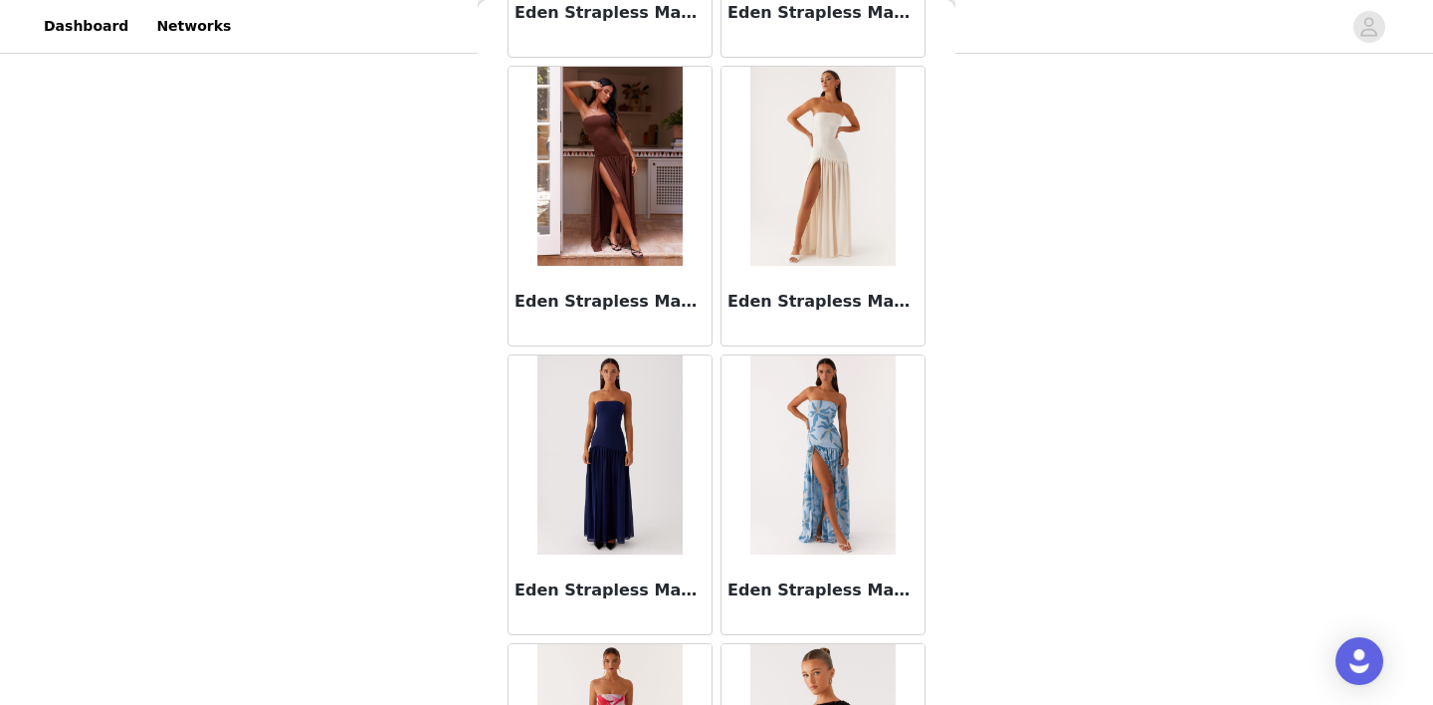
scroll to position [39854, 0]
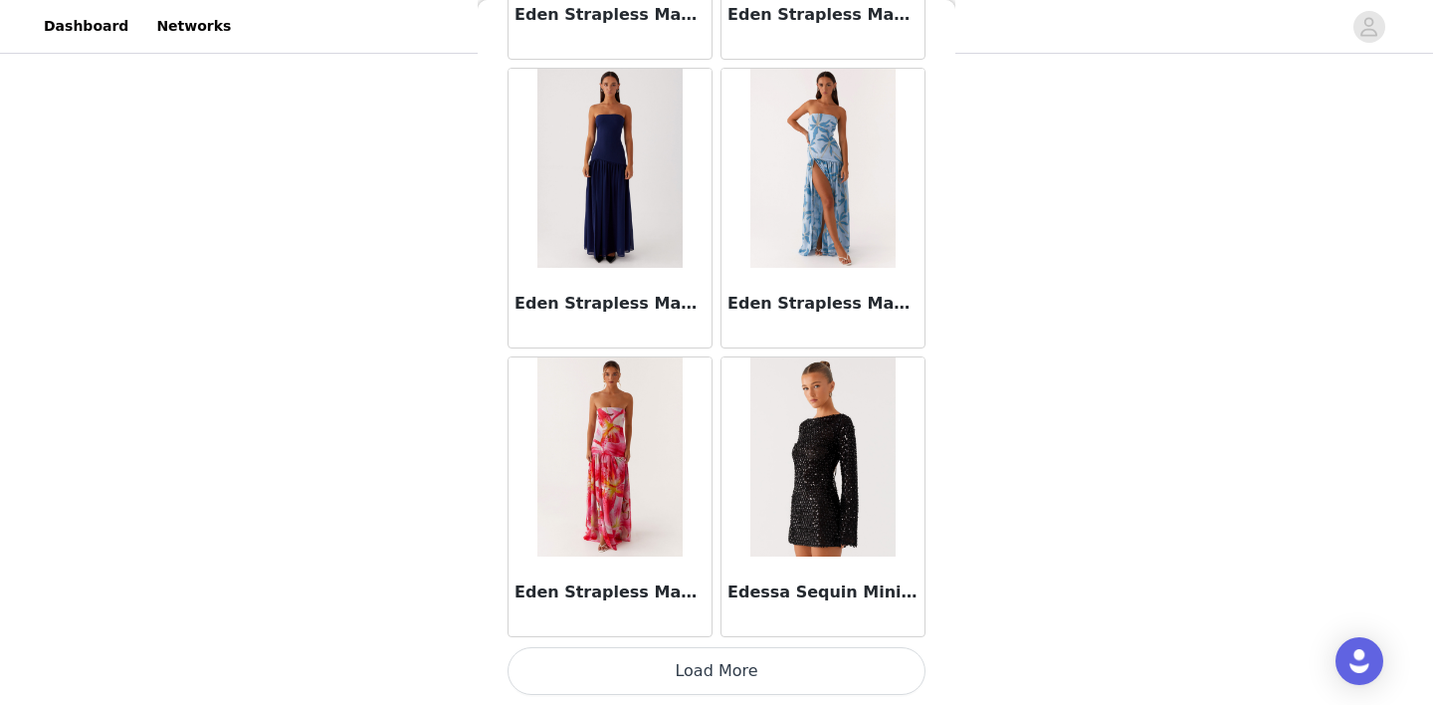
click at [714, 689] on button "Load More" at bounding box center [716, 671] width 418 height 48
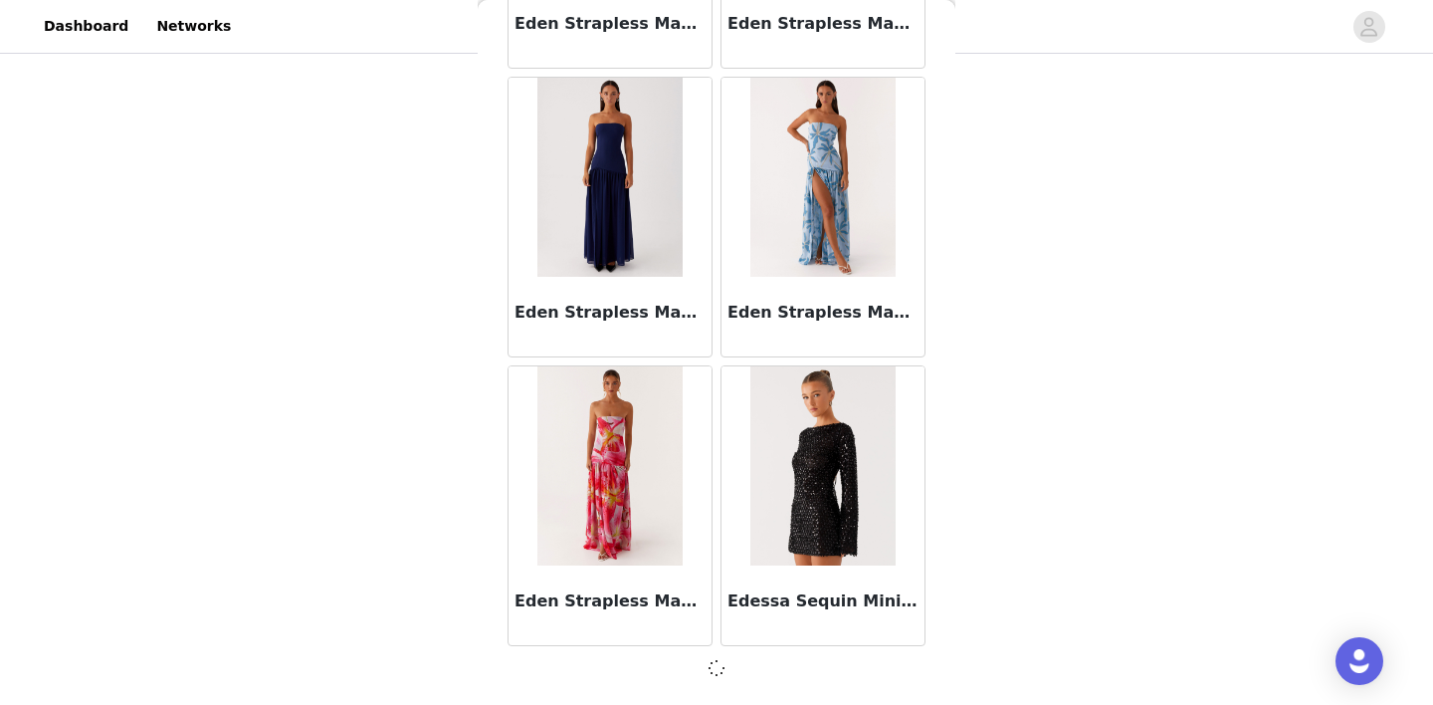
scroll to position [39845, 0]
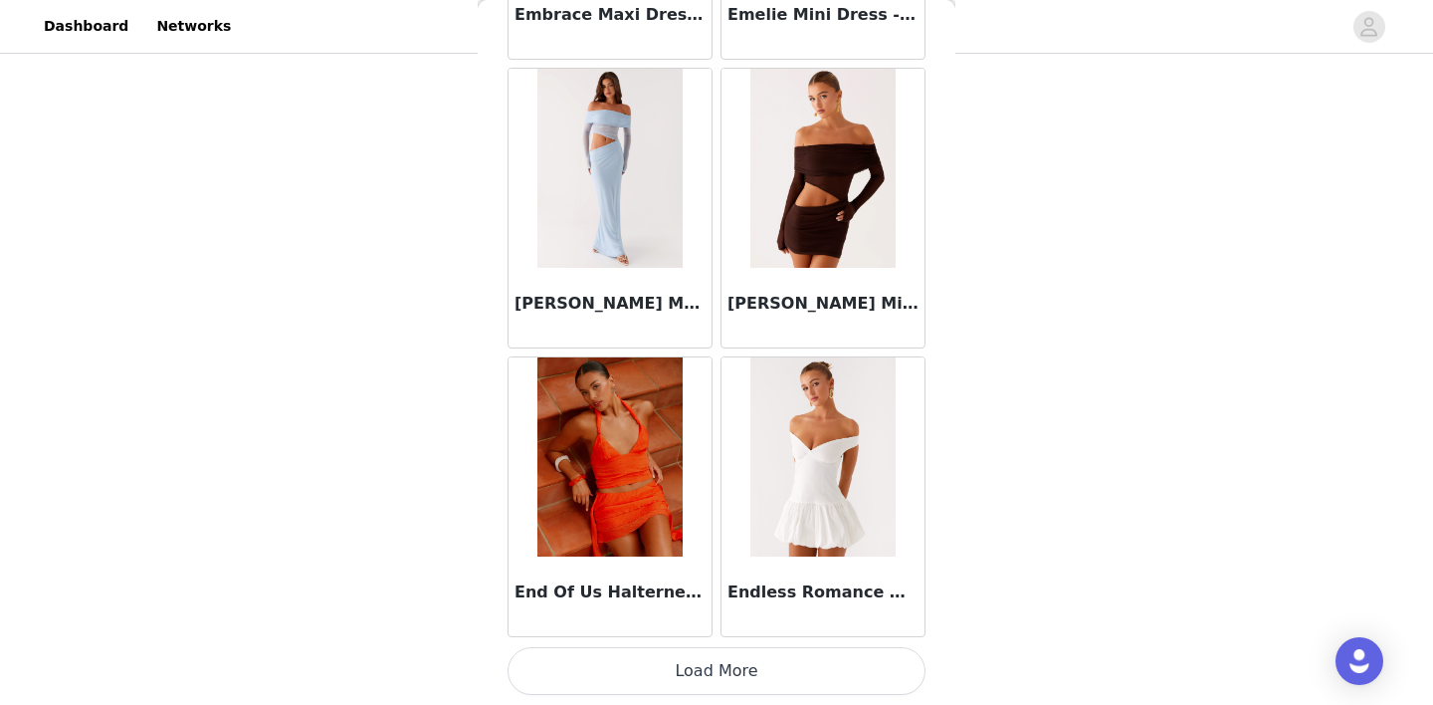
click at [715, 679] on button "Load More" at bounding box center [716, 671] width 418 height 48
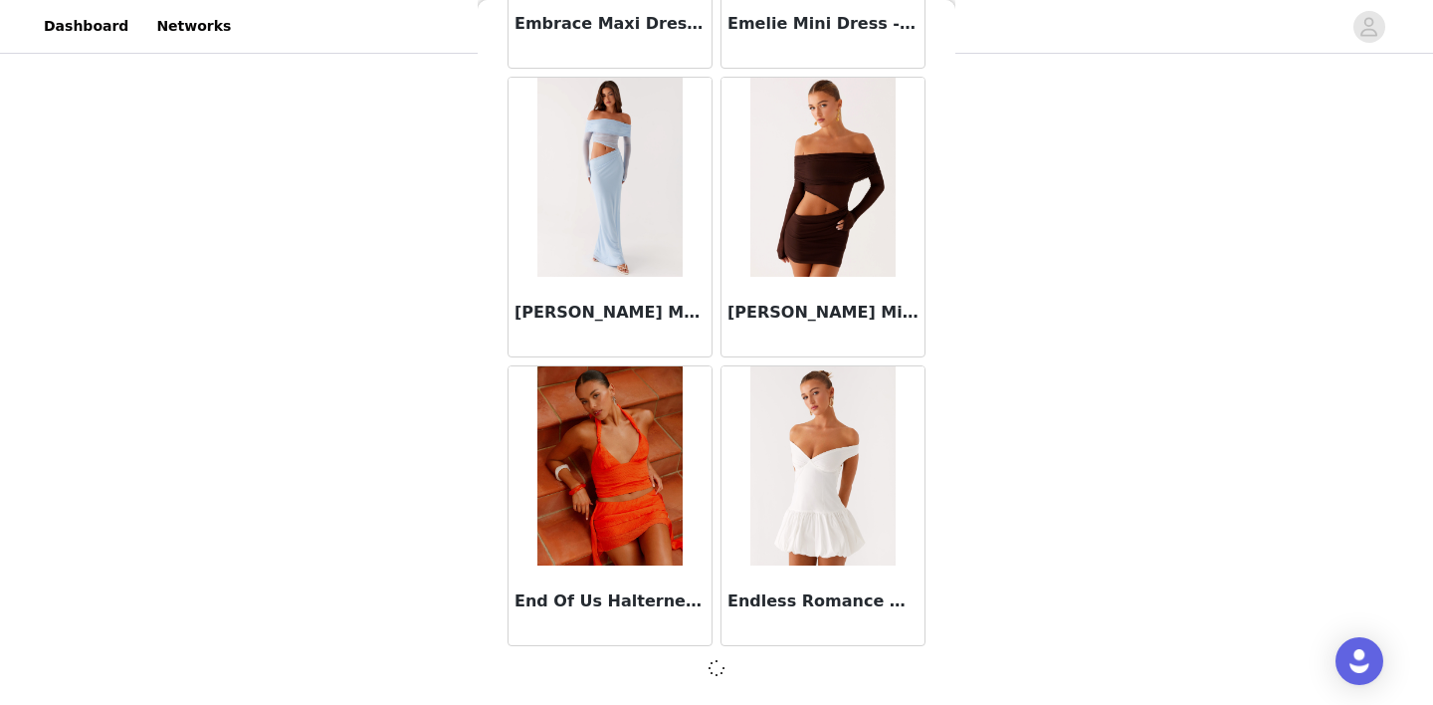
scroll to position [42731, 0]
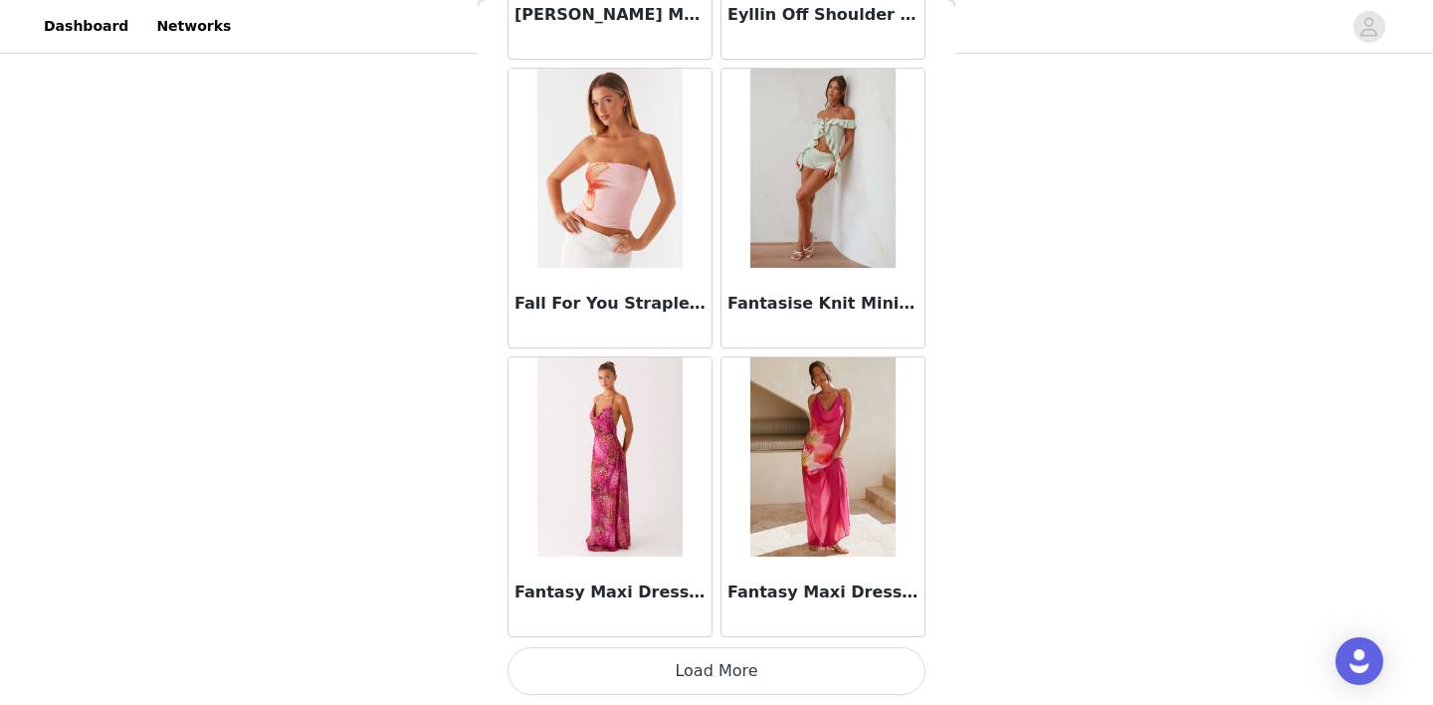
click at [718, 661] on button "Load More" at bounding box center [716, 671] width 418 height 48
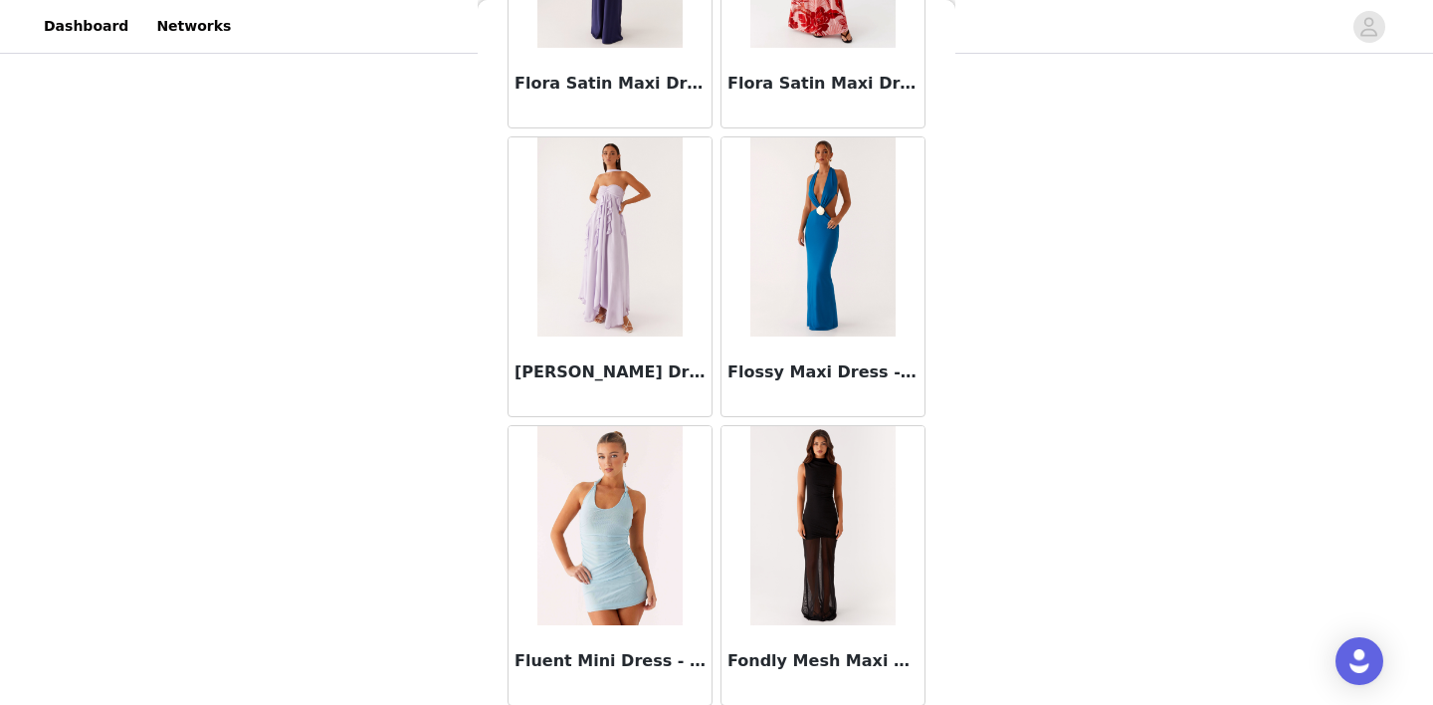
scroll to position [48511, 0]
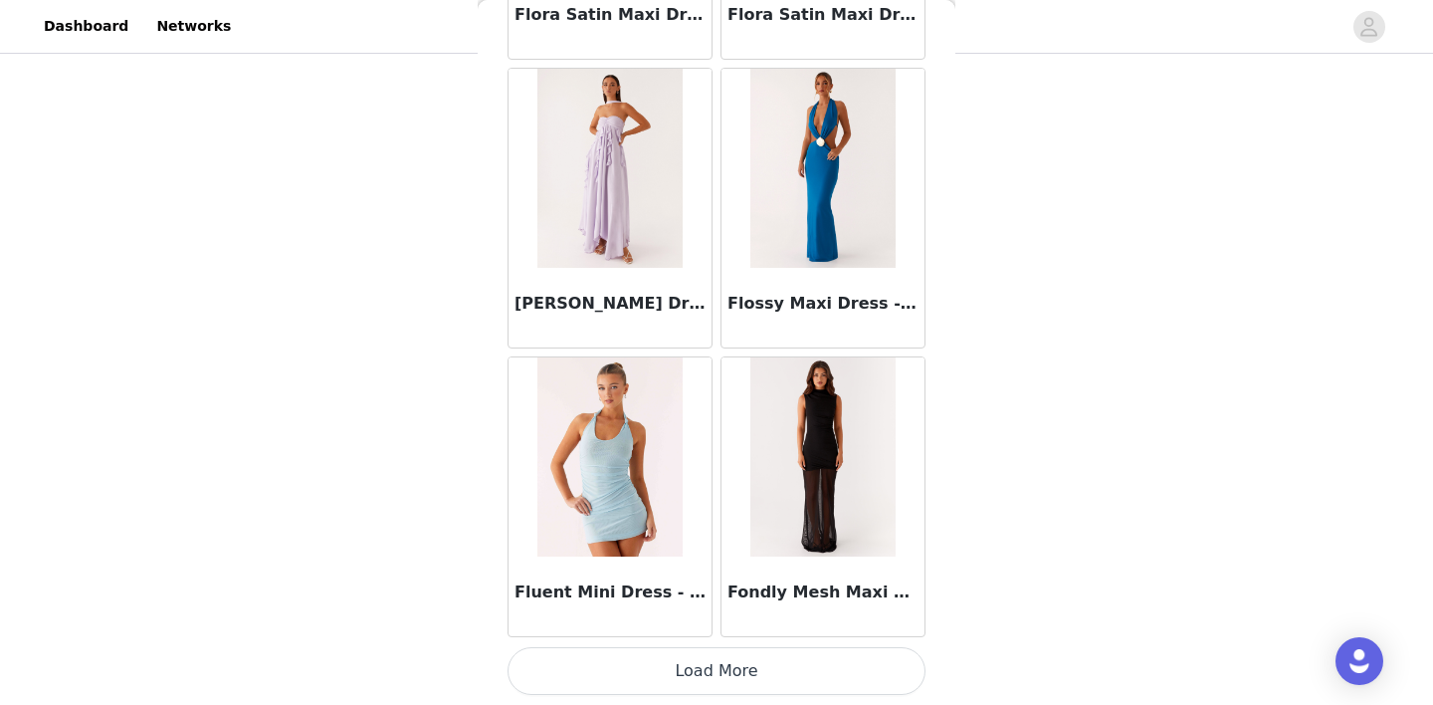
click at [710, 688] on button "Load More" at bounding box center [716, 671] width 418 height 48
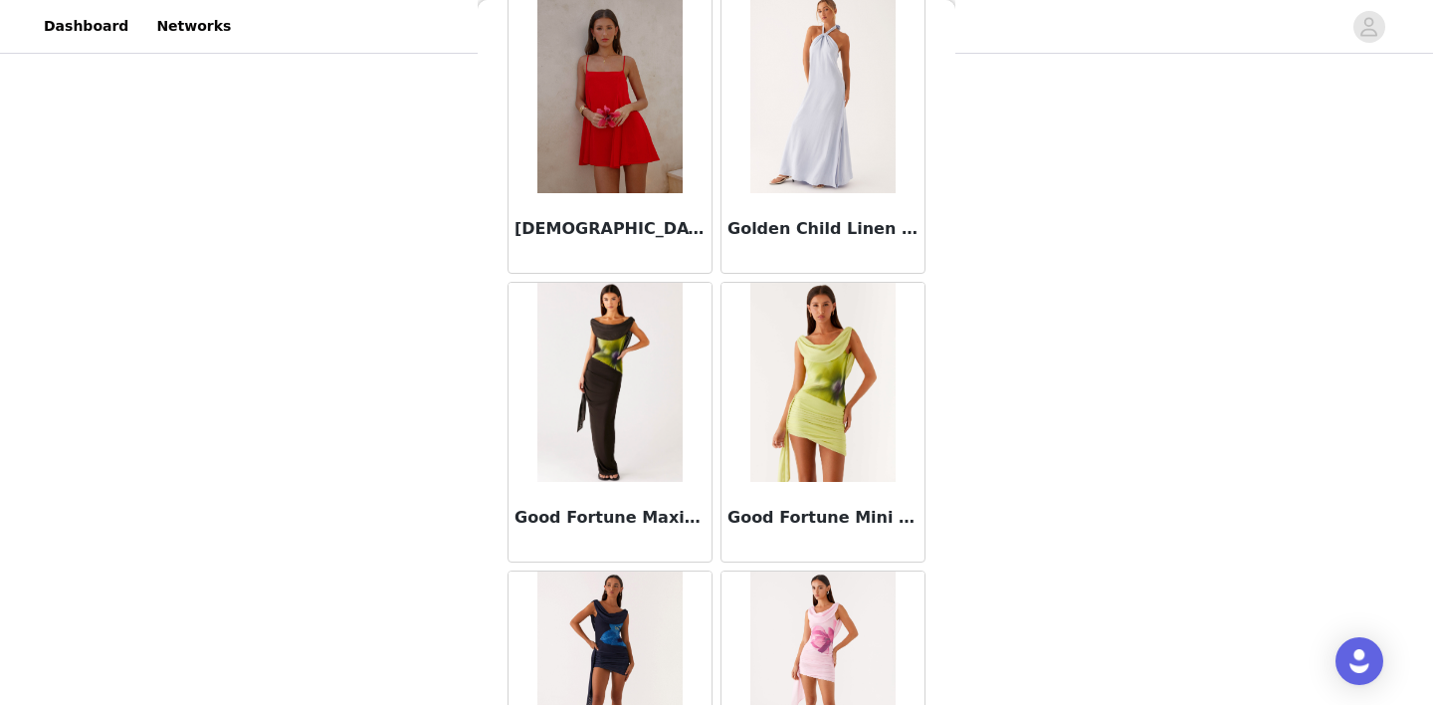
scroll to position [51397, 0]
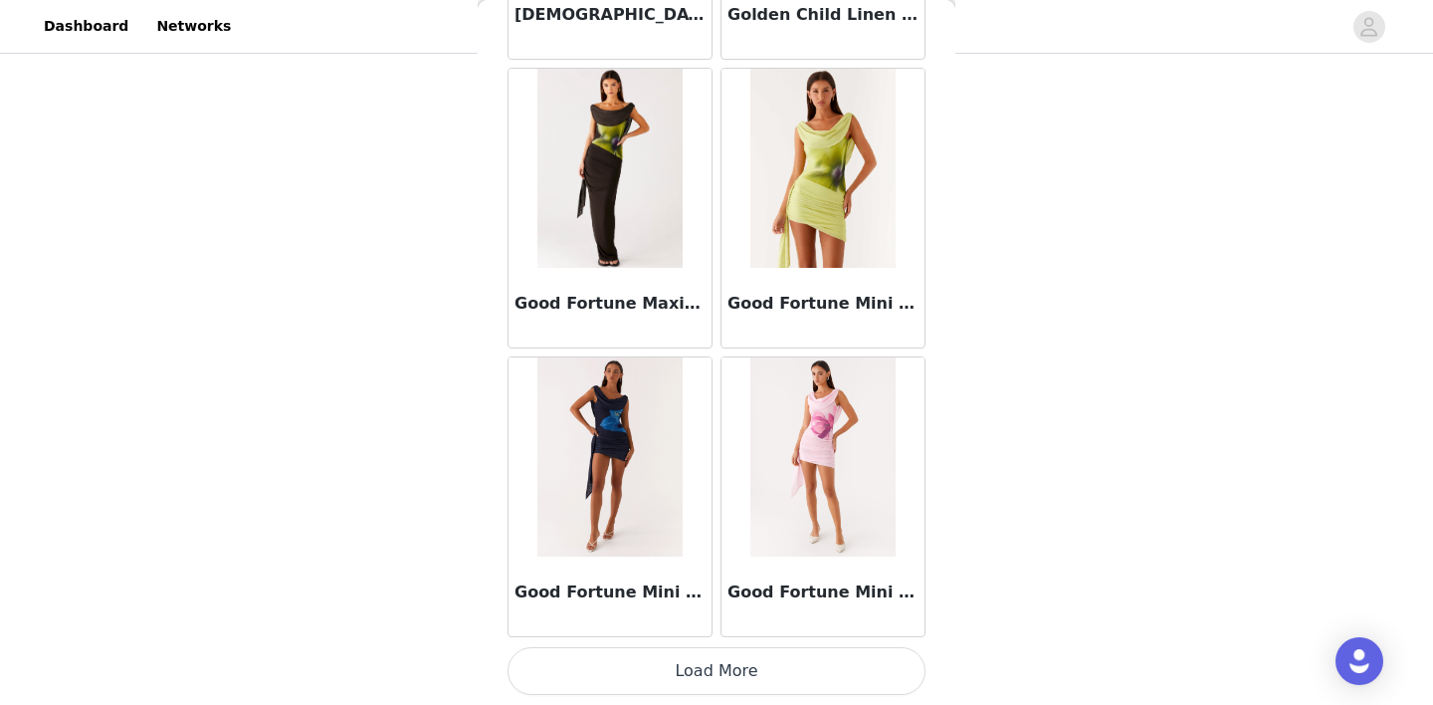
click at [713, 670] on button "Load More" at bounding box center [716, 671] width 418 height 48
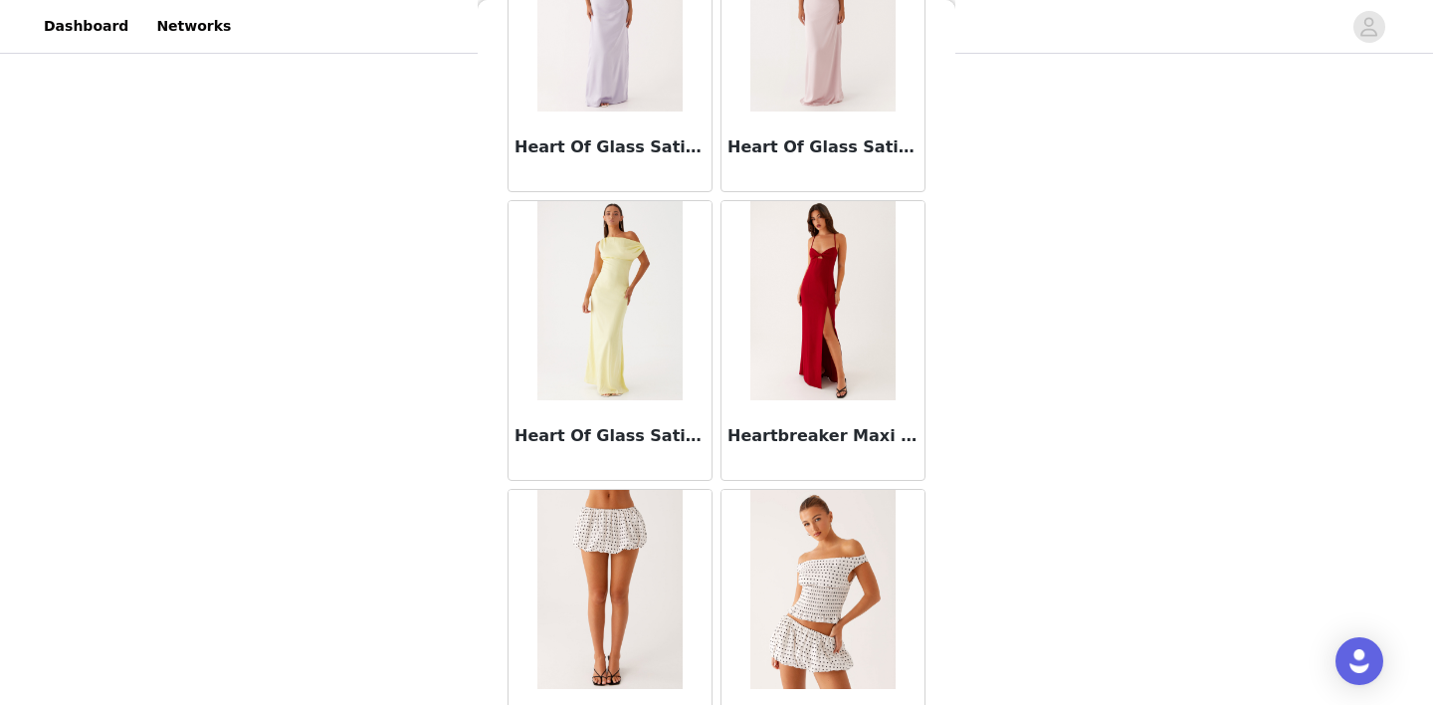
scroll to position [54283, 0]
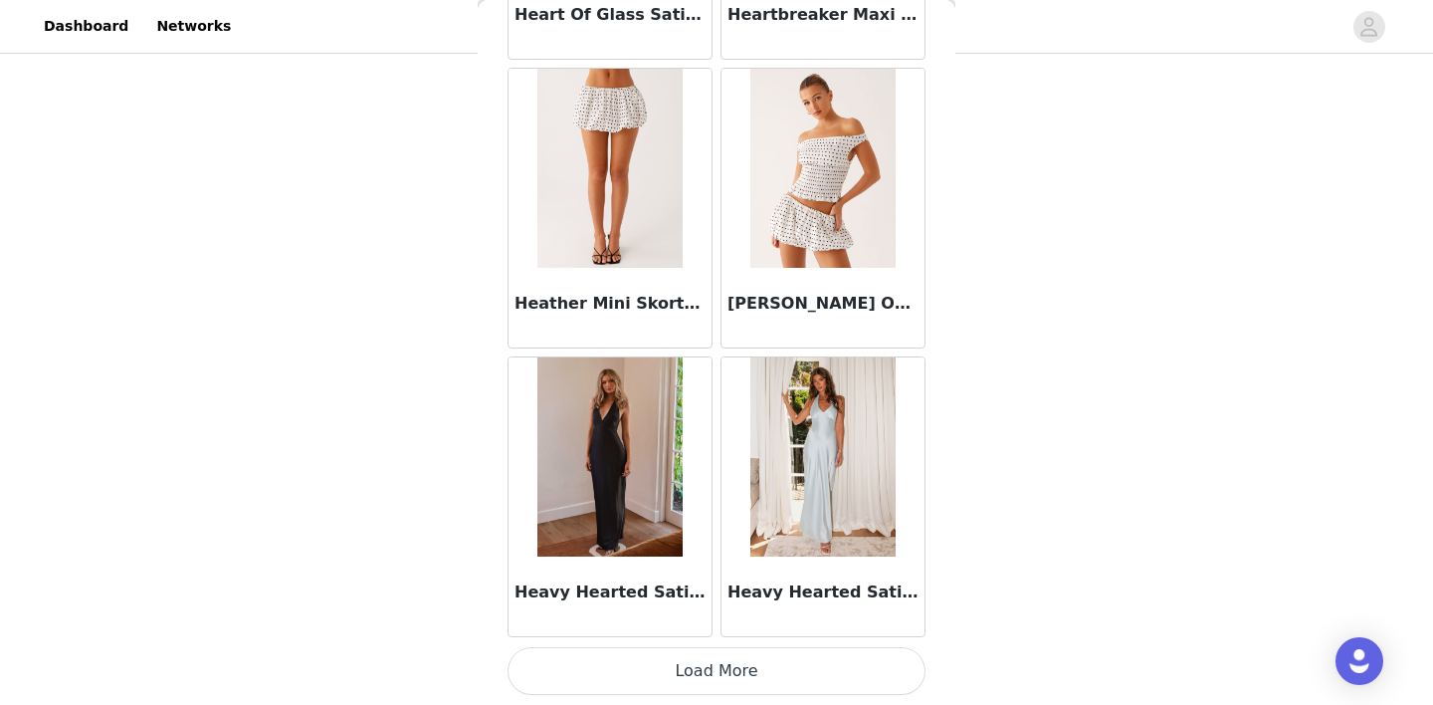
click at [713, 679] on button "Load More" at bounding box center [716, 671] width 418 height 48
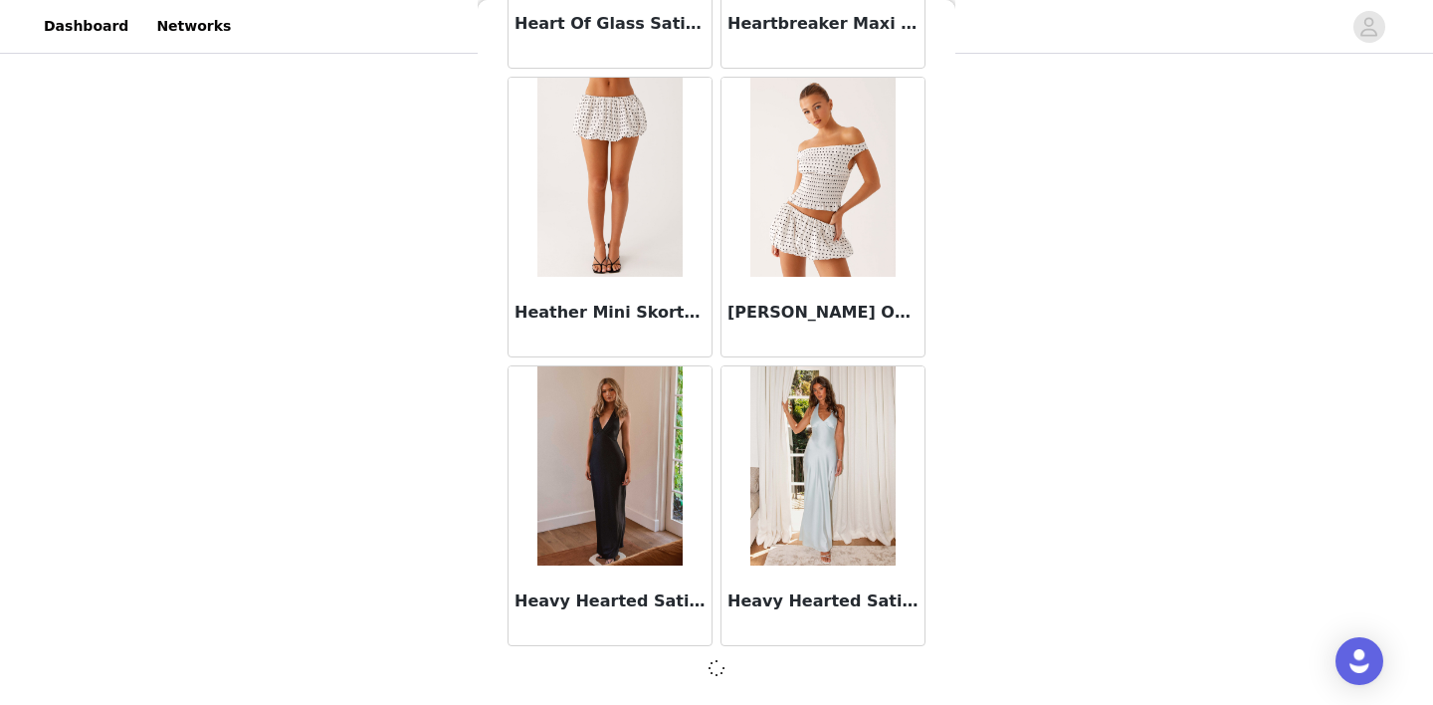
scroll to position [54274, 0]
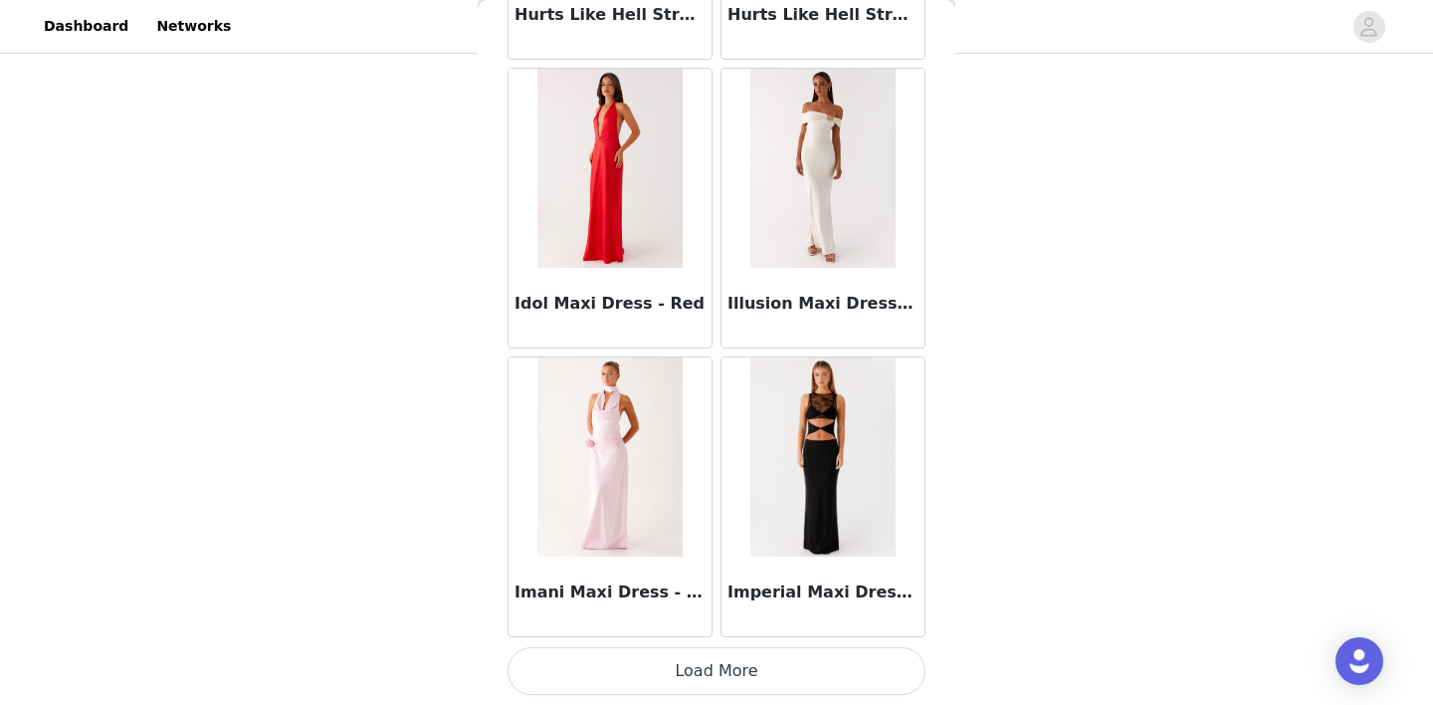
click at [717, 653] on button "Load More" at bounding box center [716, 671] width 418 height 48
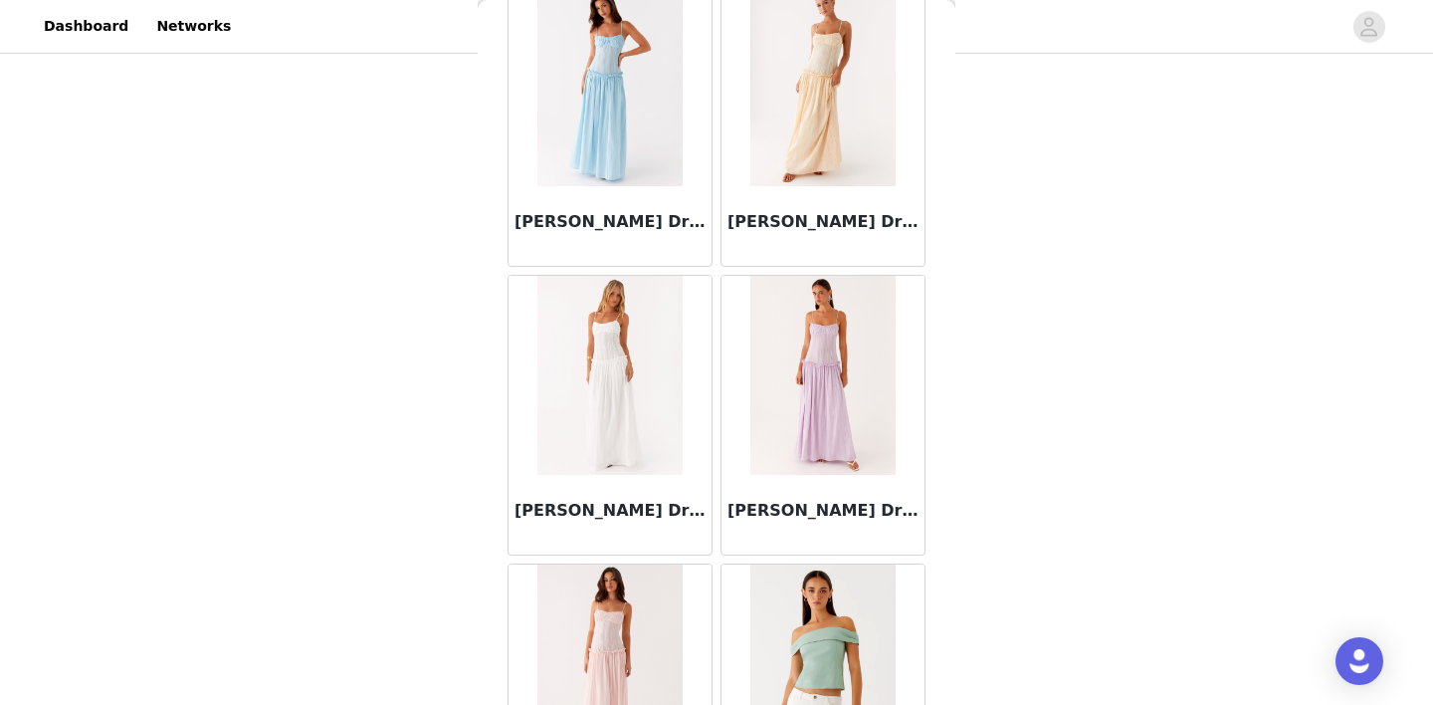
scroll to position [60054, 0]
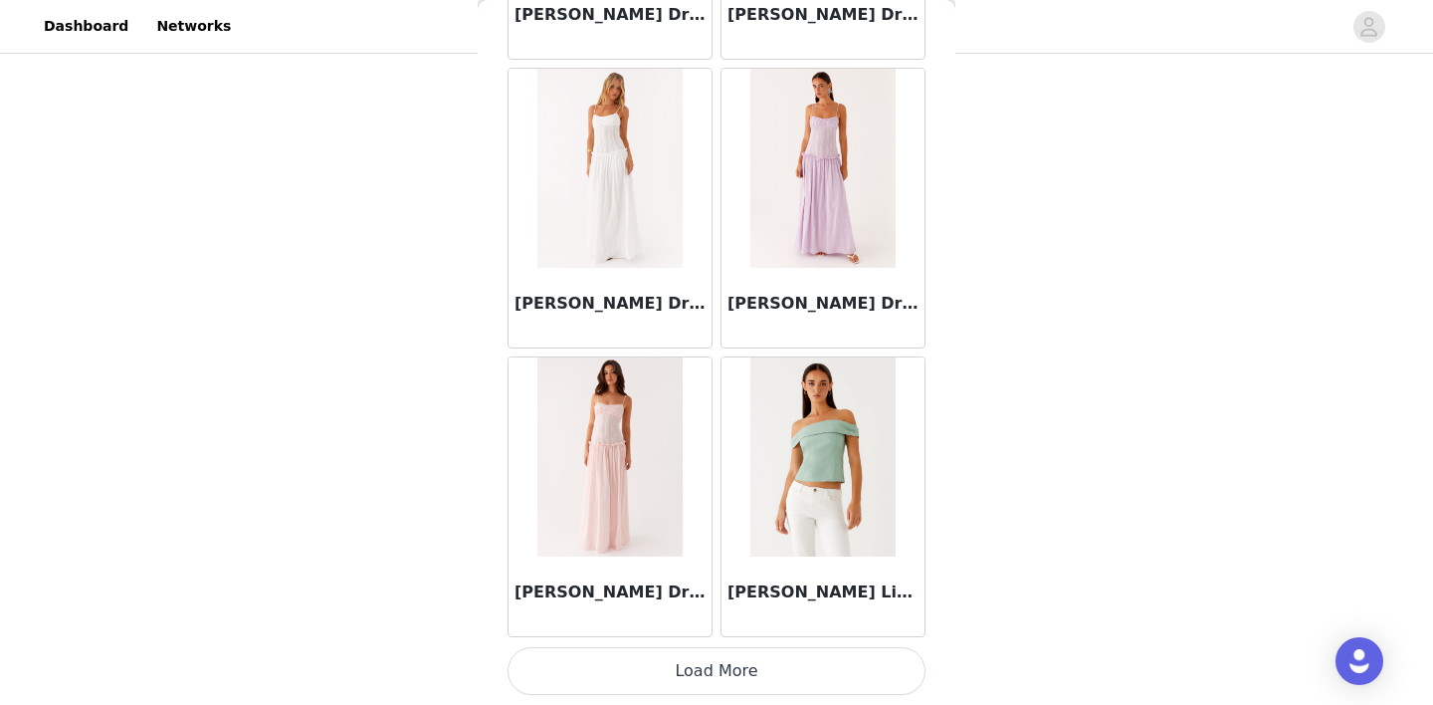
click at [718, 673] on button "Load More" at bounding box center [716, 671] width 418 height 48
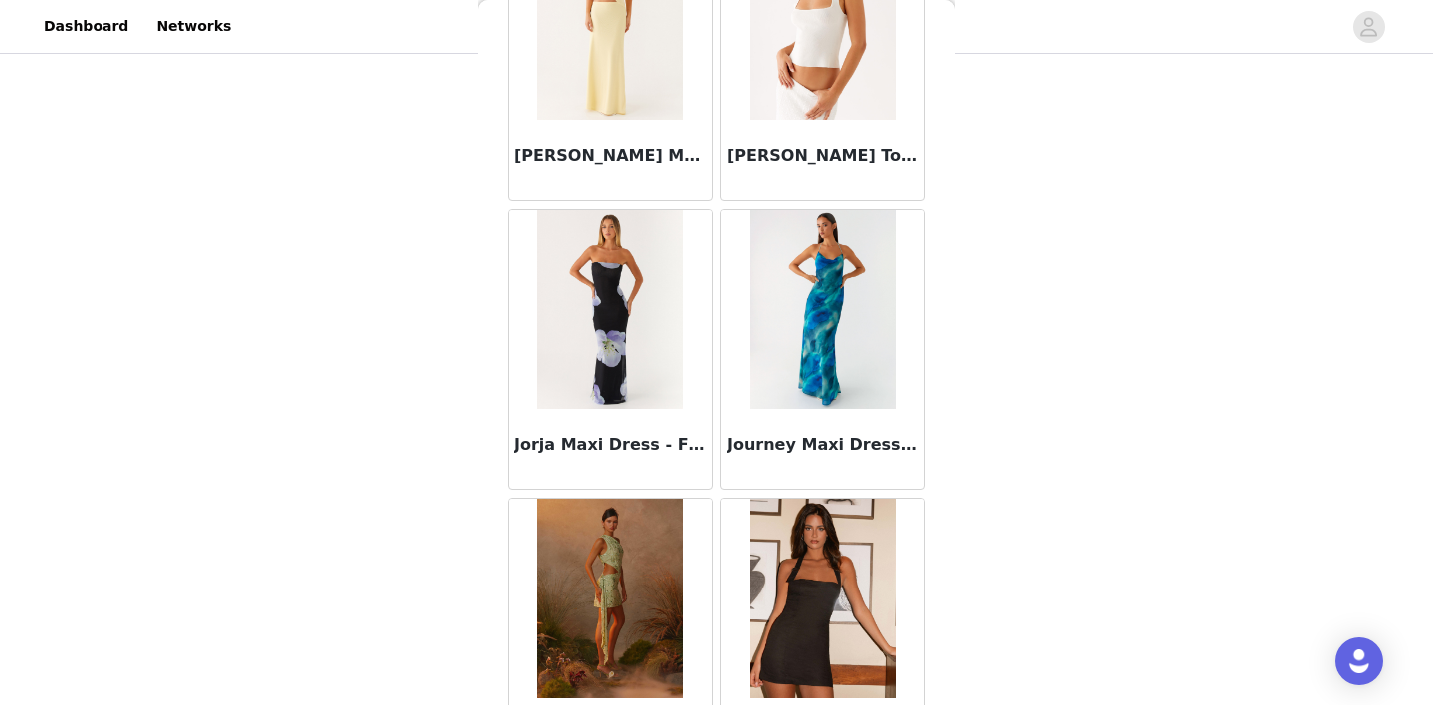
scroll to position [62940, 0]
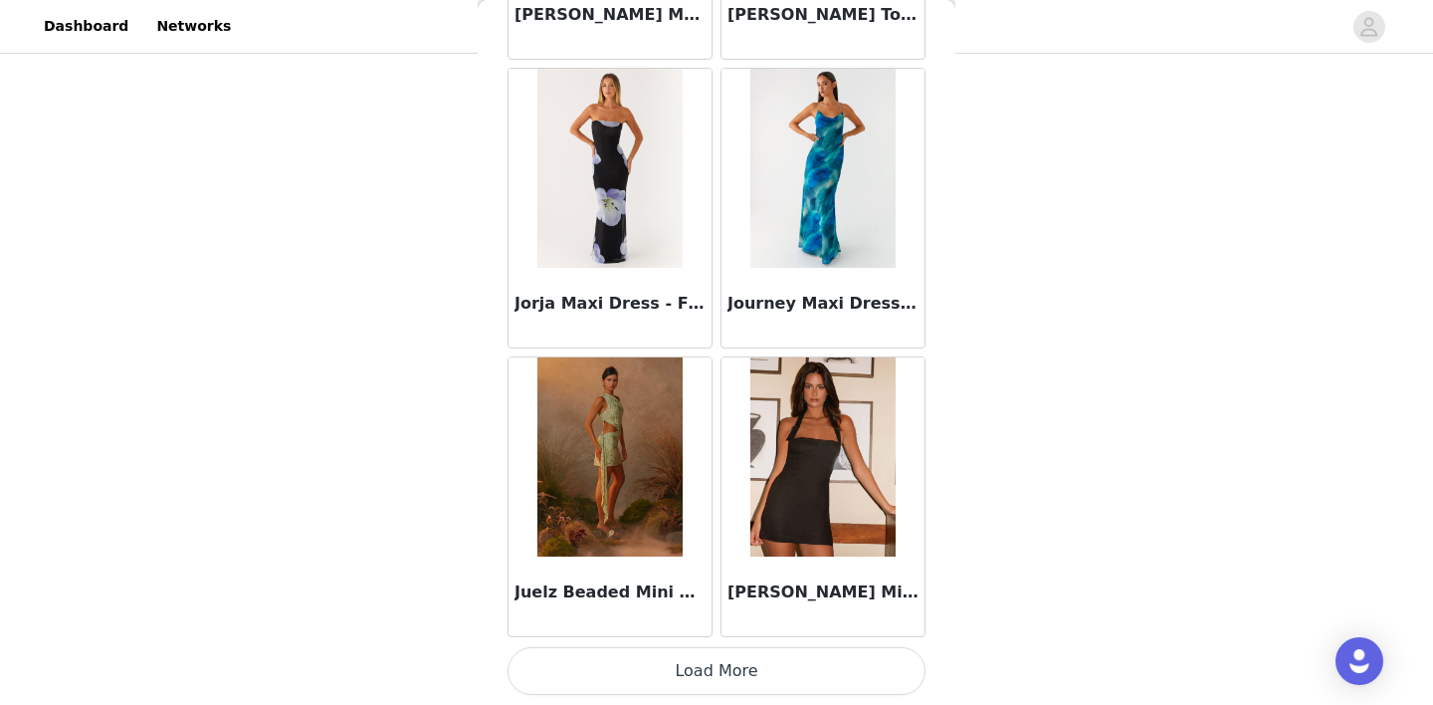
click at [719, 654] on button "Load More" at bounding box center [716, 671] width 418 height 48
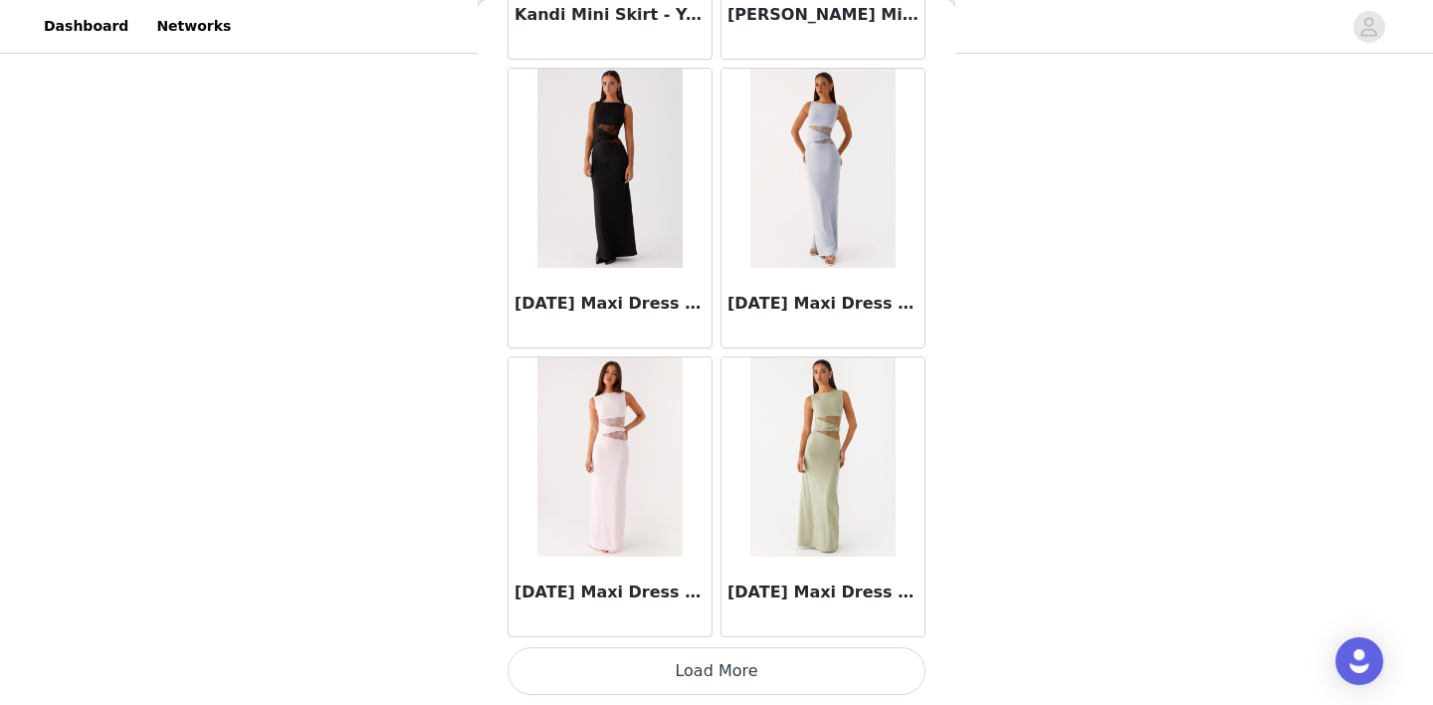
click at [720, 654] on button "Load More" at bounding box center [716, 671] width 418 height 48
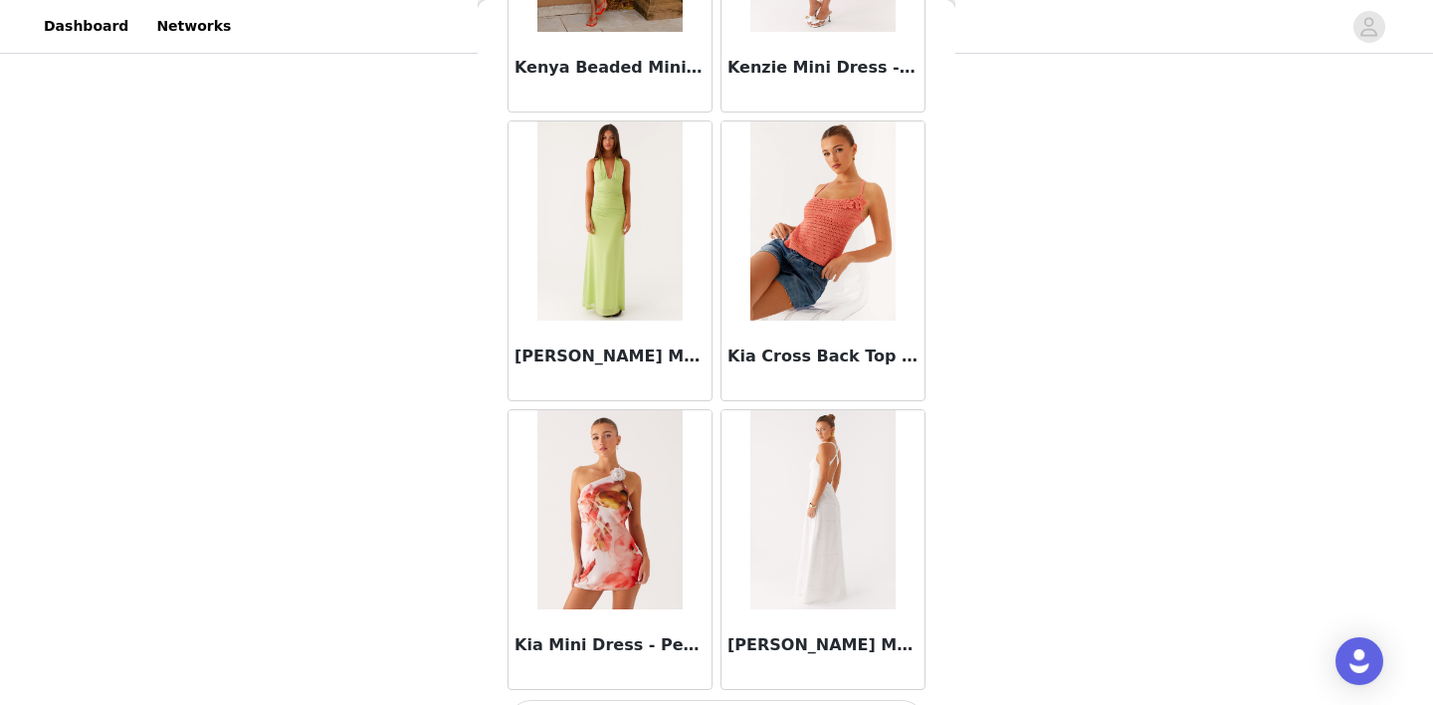
scroll to position [68711, 0]
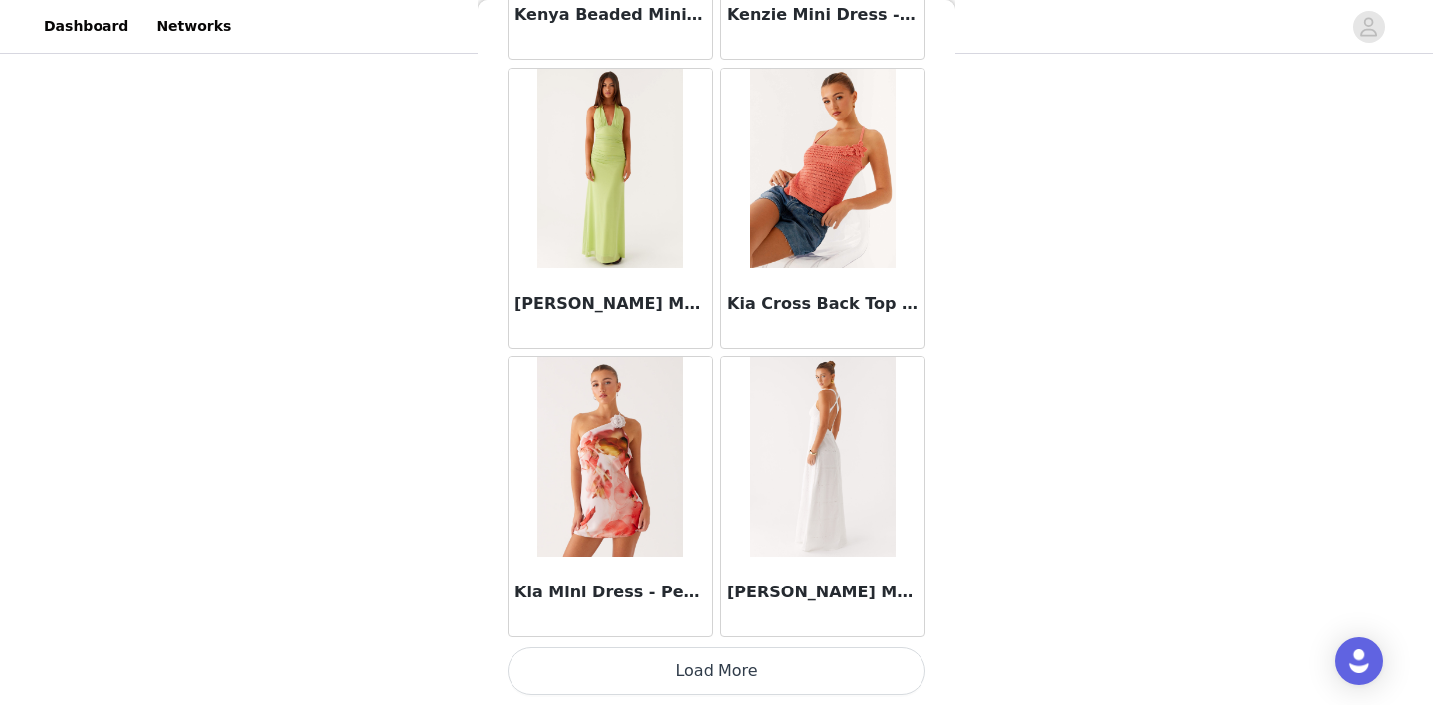
click at [713, 664] on button "Load More" at bounding box center [716, 671] width 418 height 48
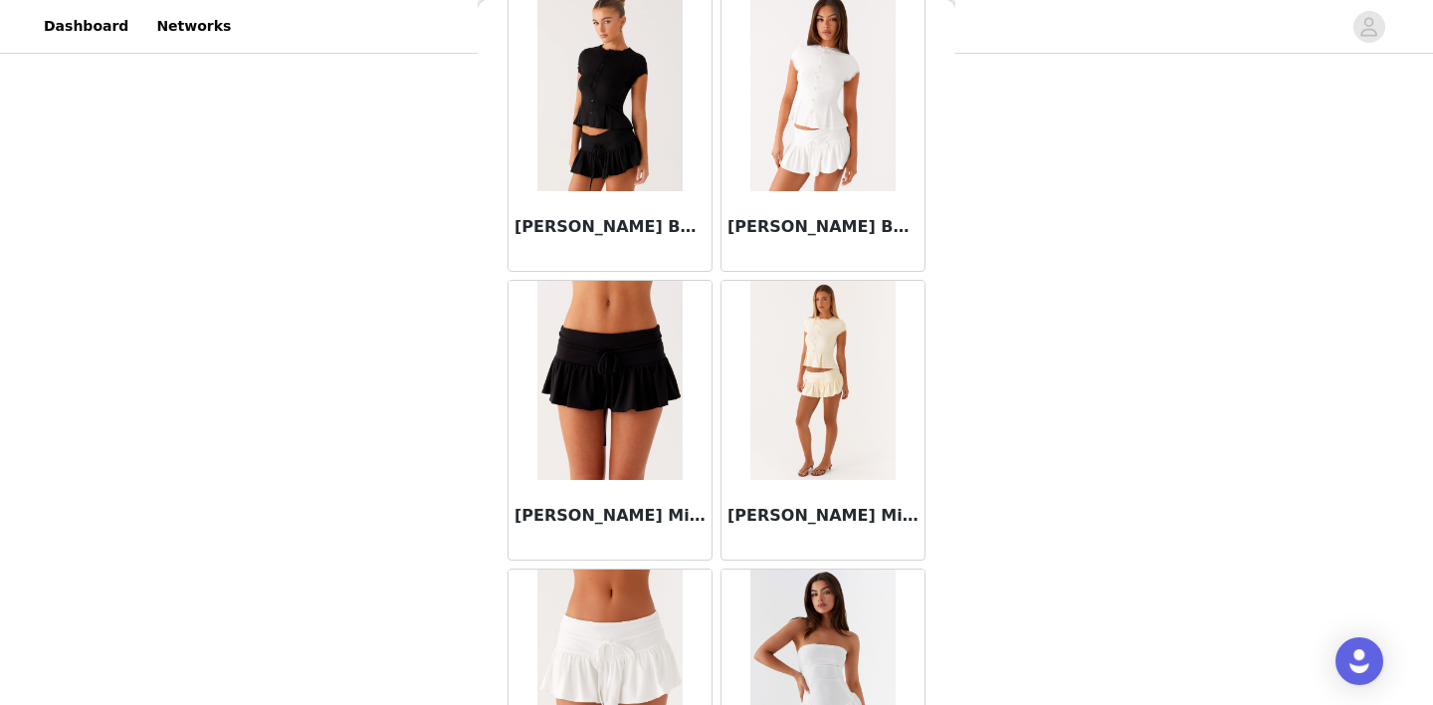
scroll to position [71597, 0]
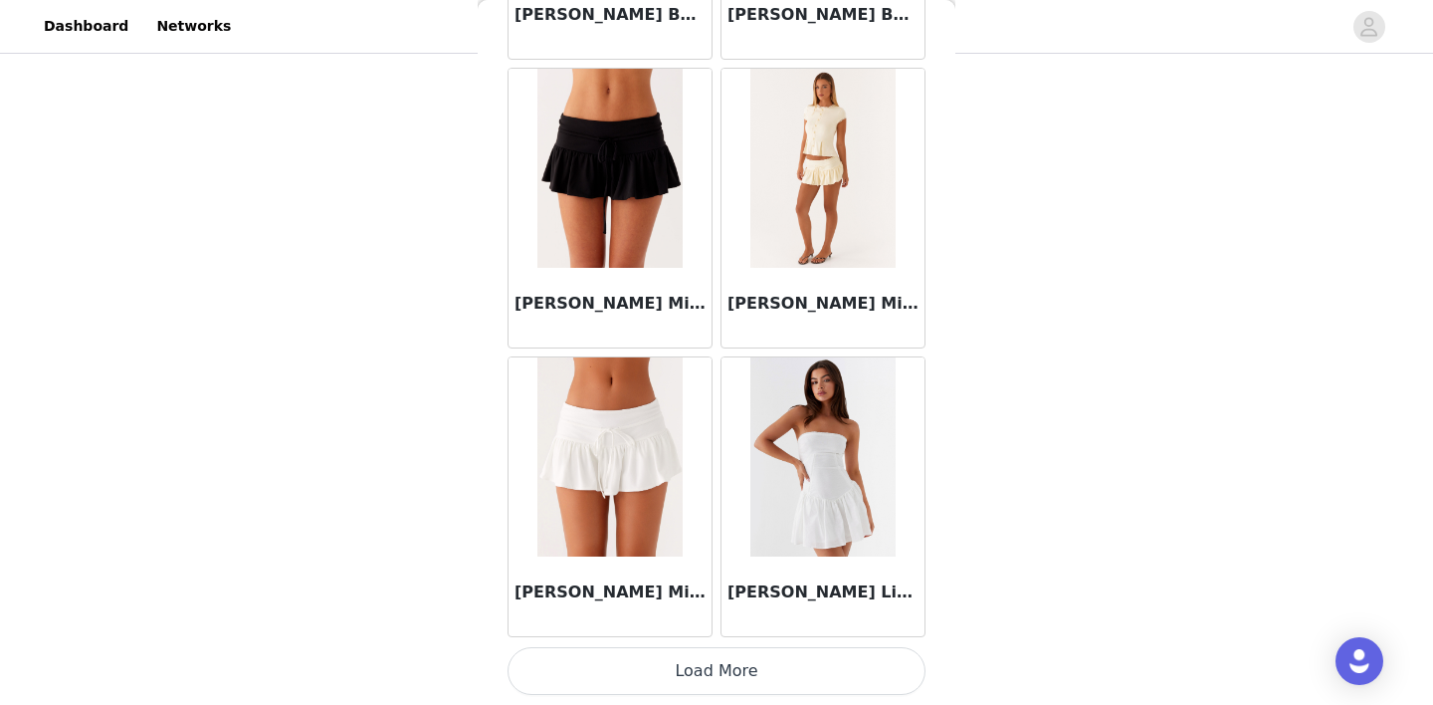
click at [716, 653] on button "Load More" at bounding box center [716, 671] width 418 height 48
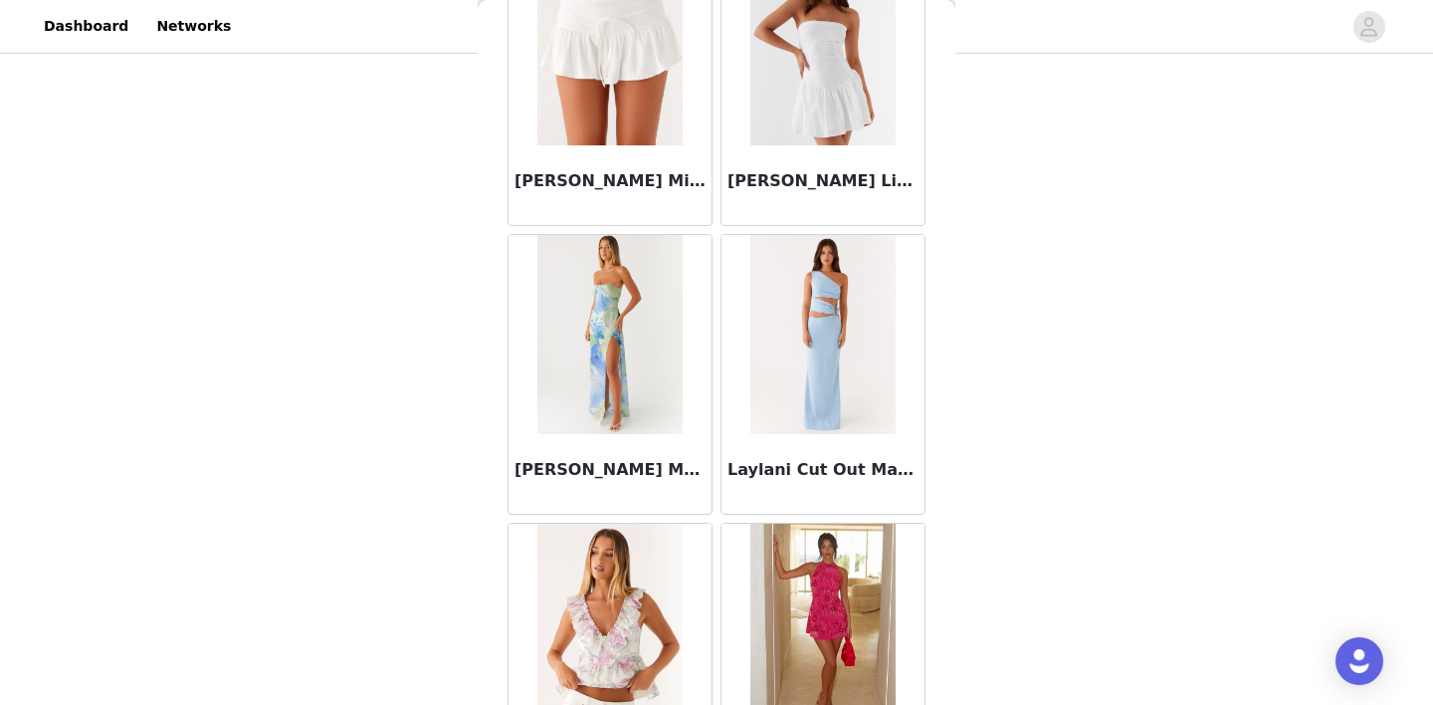
scroll to position [72012, 0]
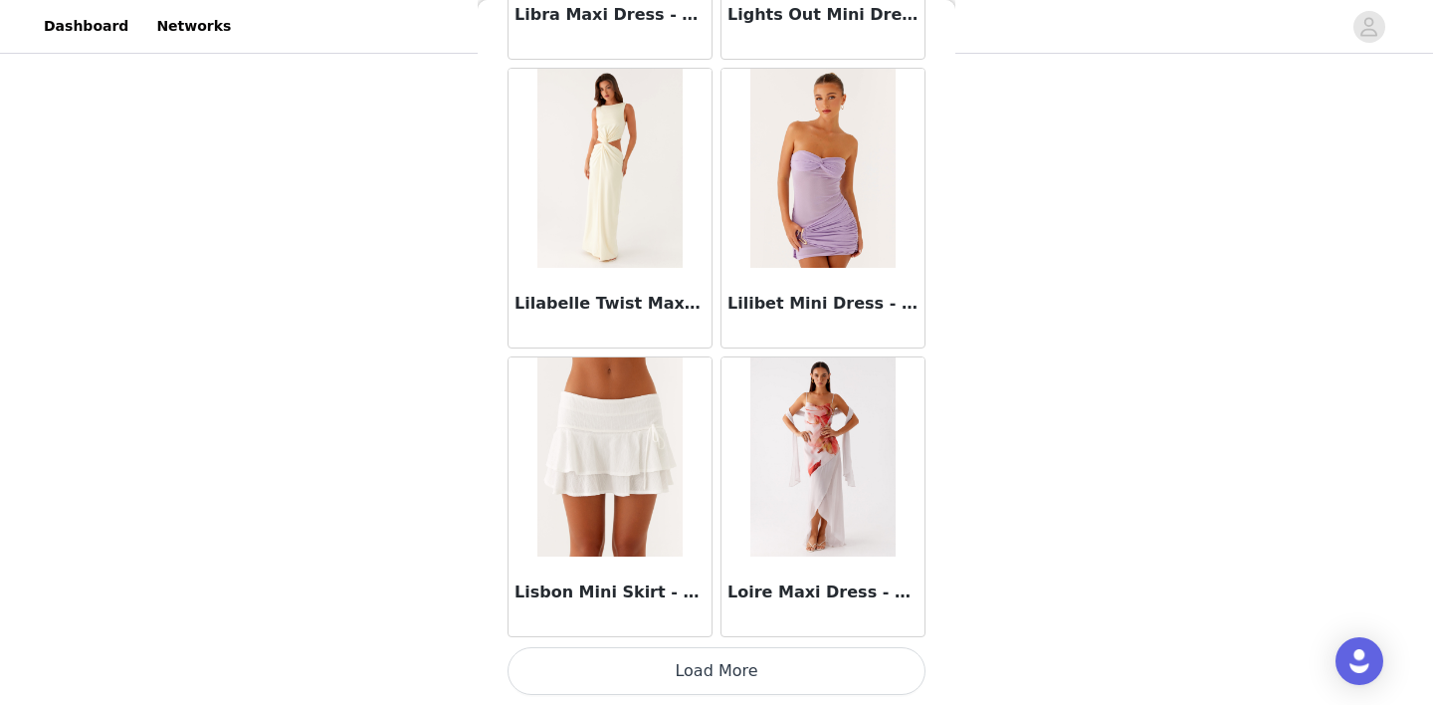
click at [715, 673] on button "Load More" at bounding box center [716, 671] width 418 height 48
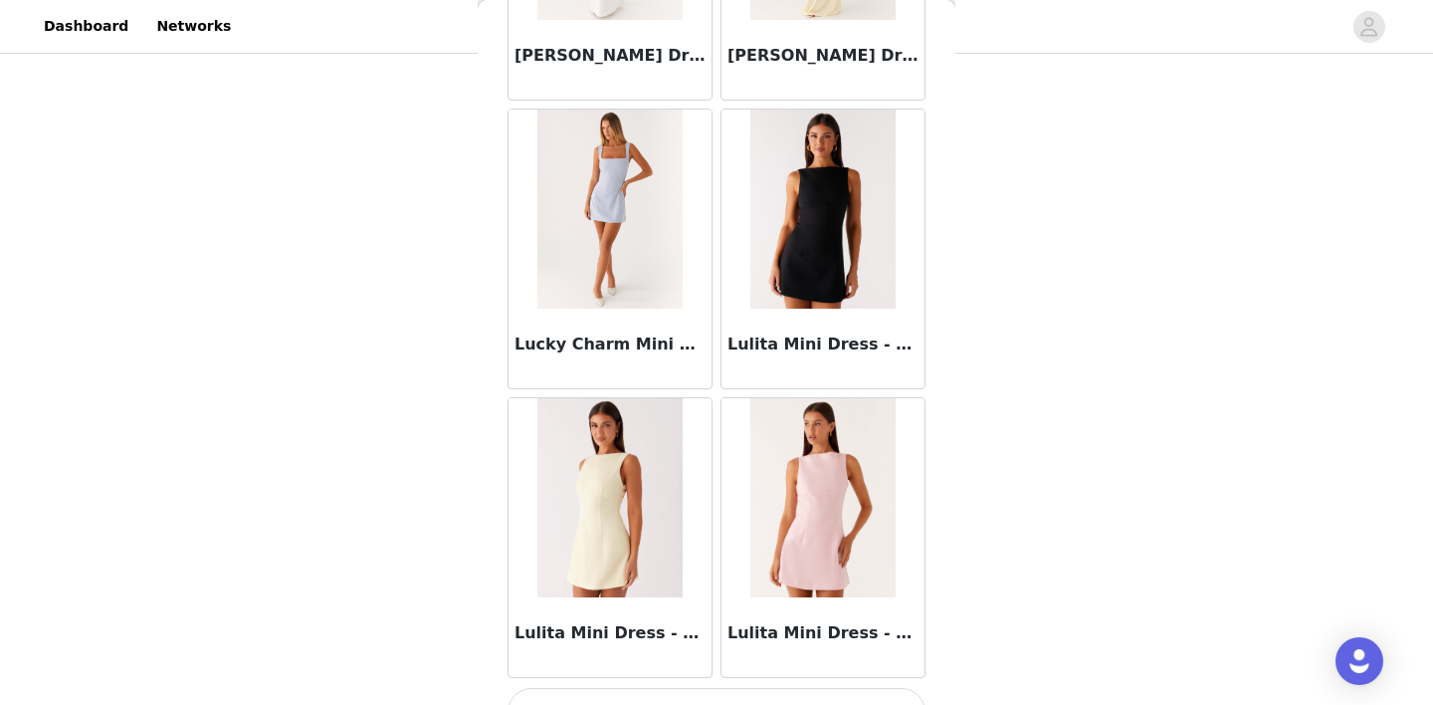
scroll to position [77368, 0]
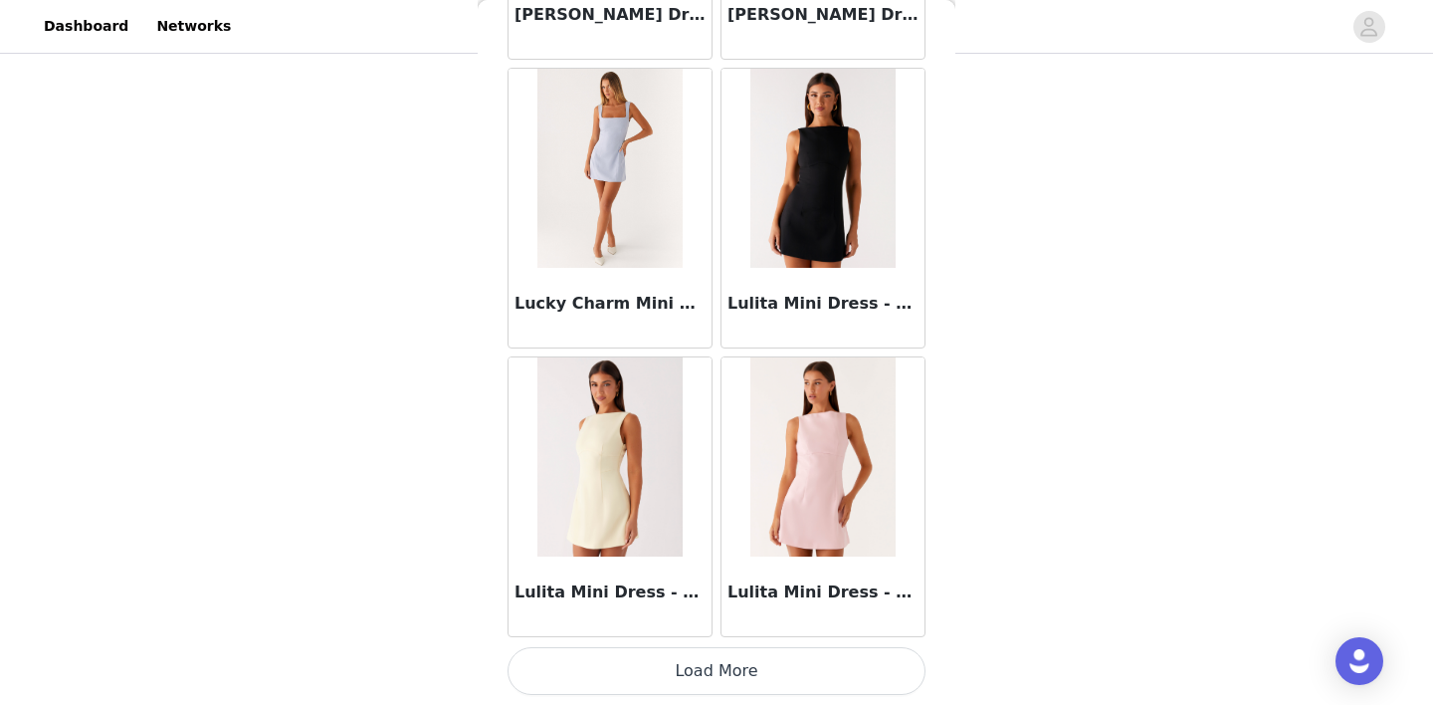
click at [708, 690] on button "Load More" at bounding box center [716, 671] width 418 height 48
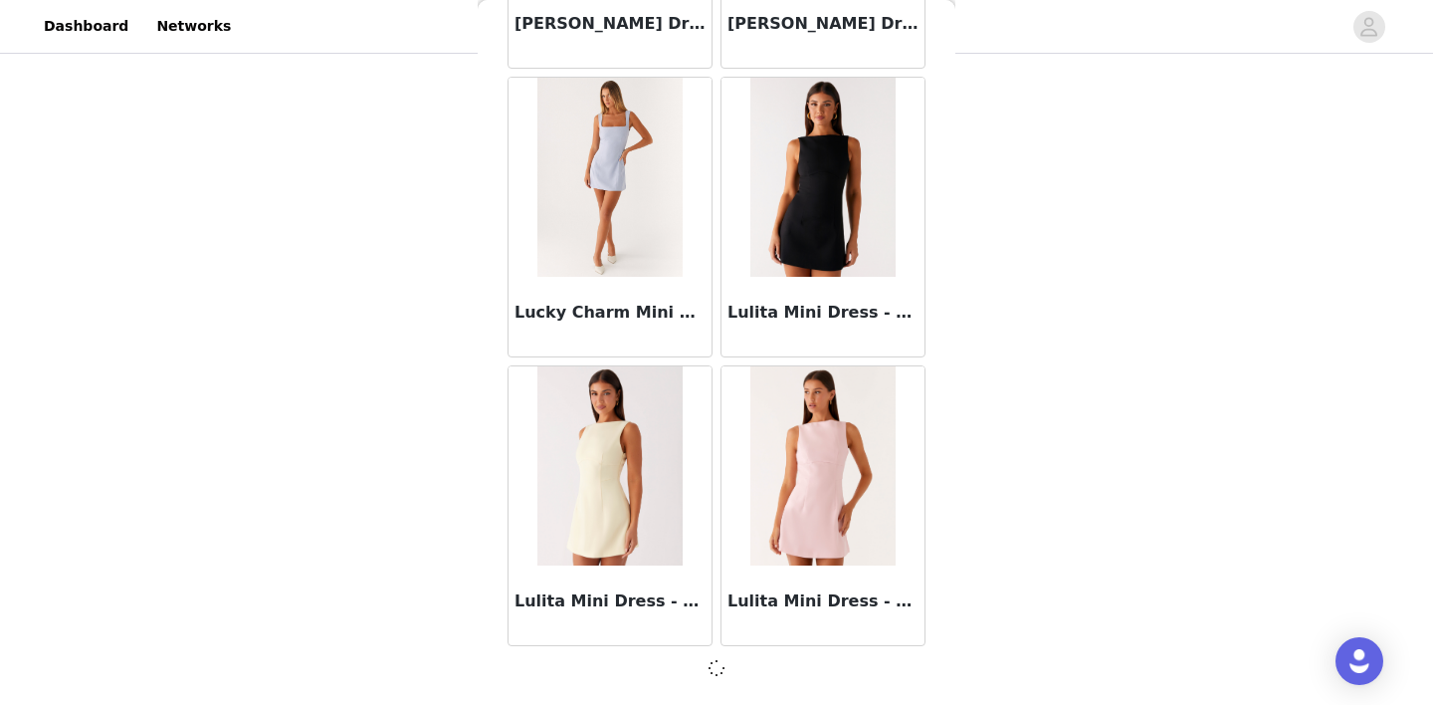
scroll to position [77359, 0]
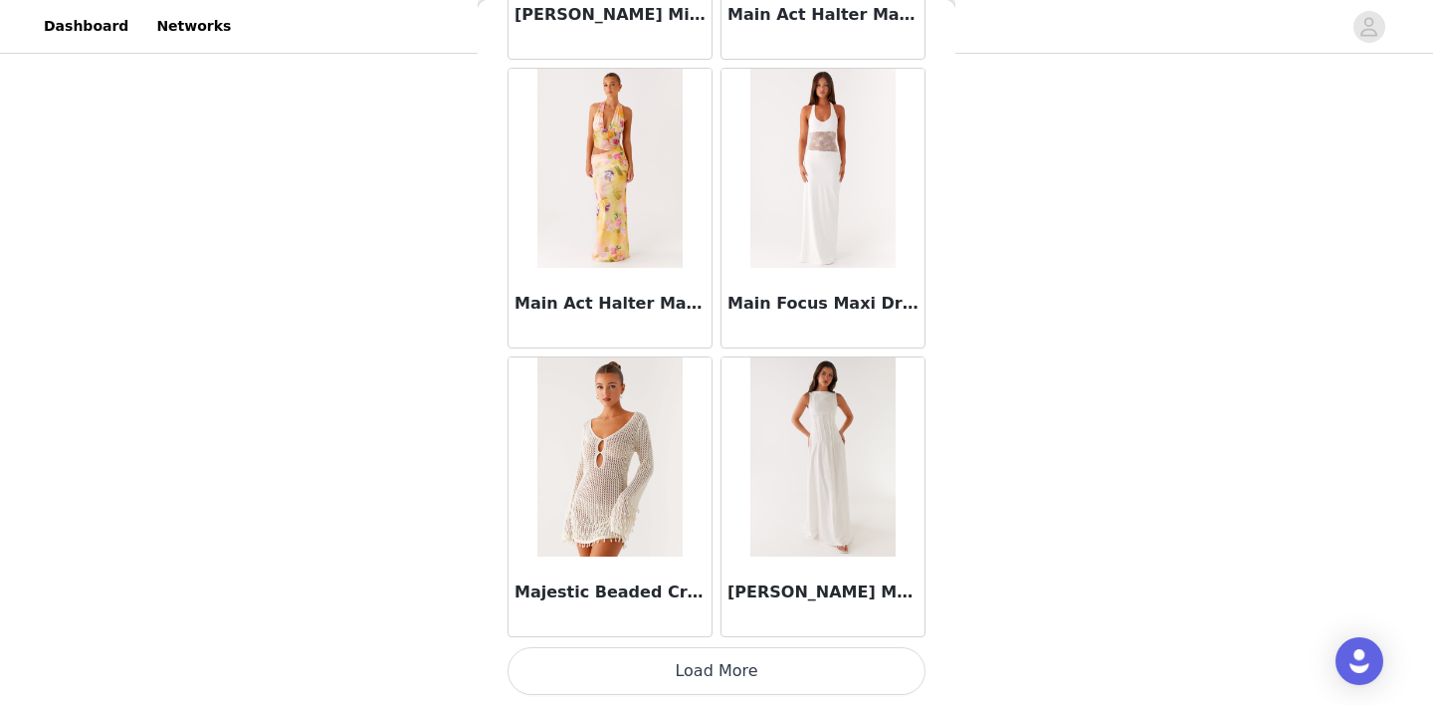
click at [718, 670] on button "Load More" at bounding box center [716, 671] width 418 height 48
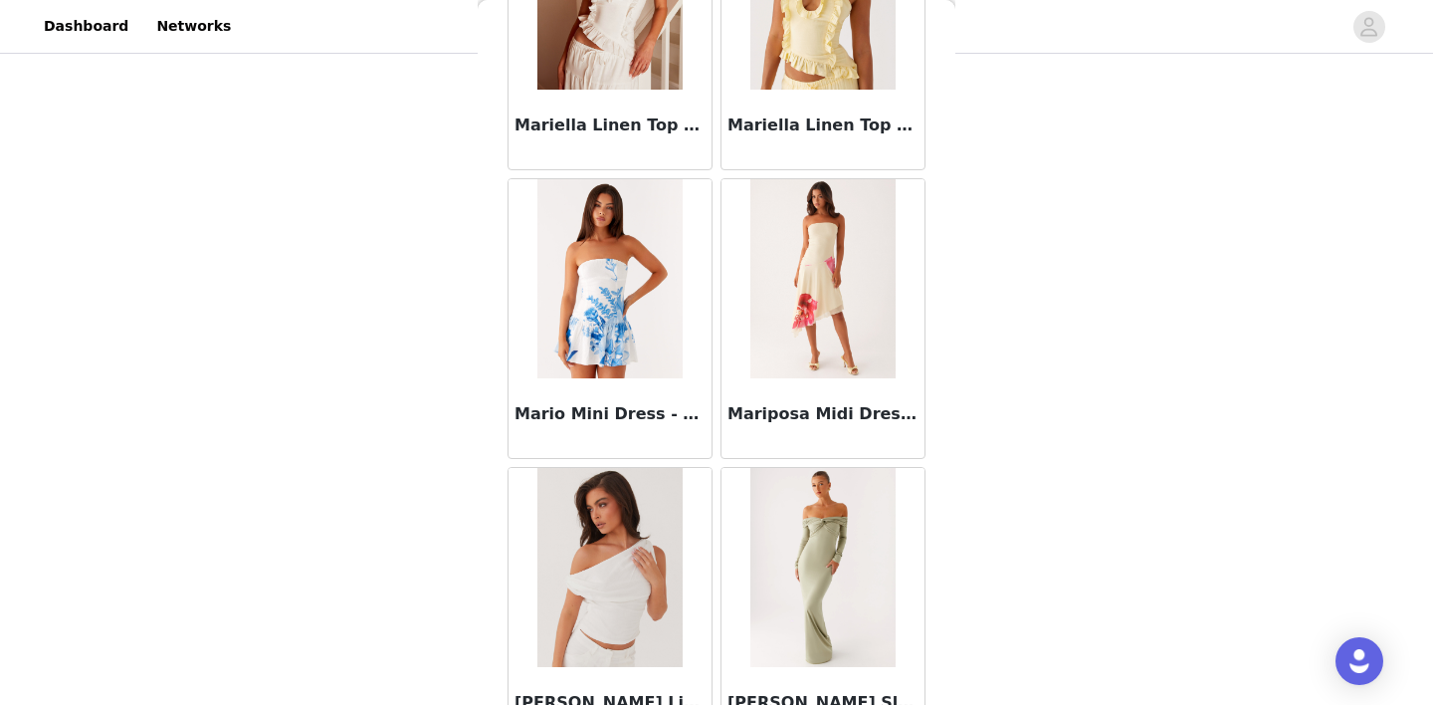
scroll to position [83139, 0]
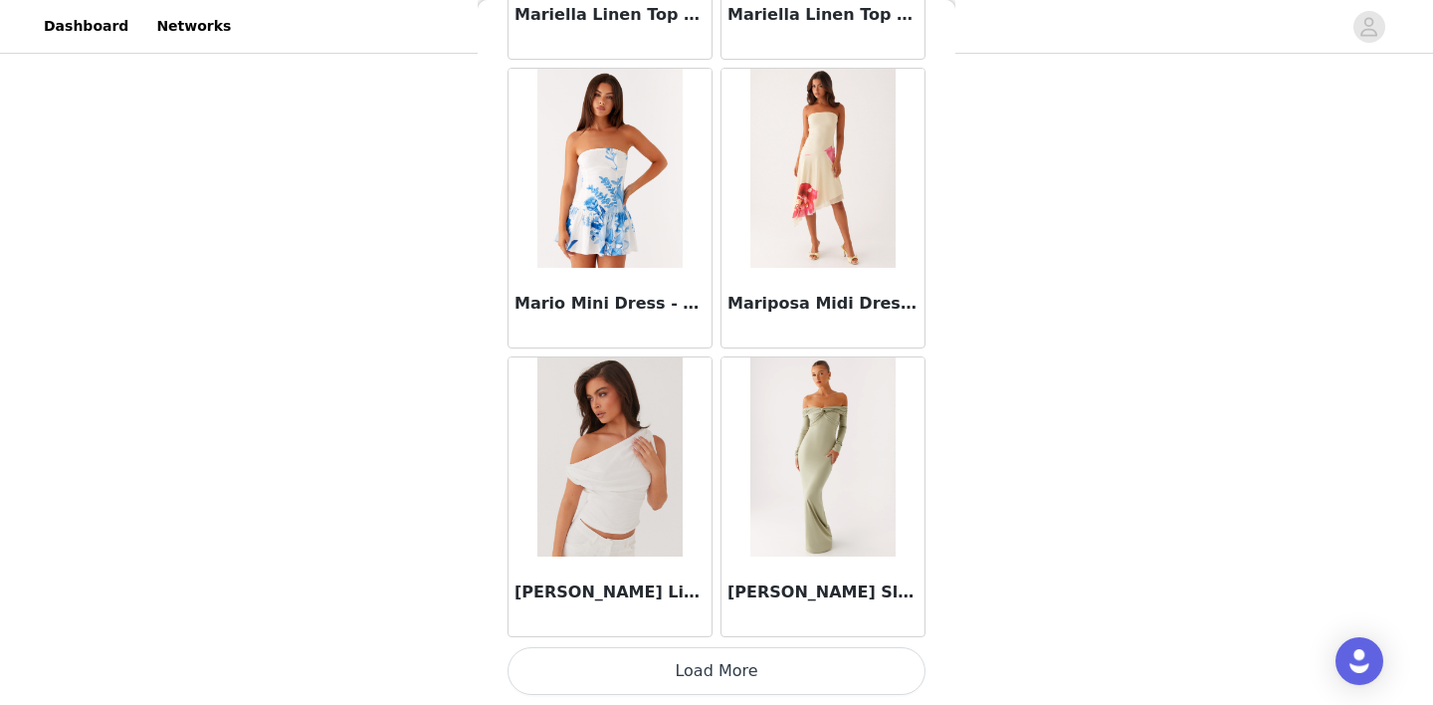
click at [717, 651] on button "Load More" at bounding box center [716, 671] width 418 height 48
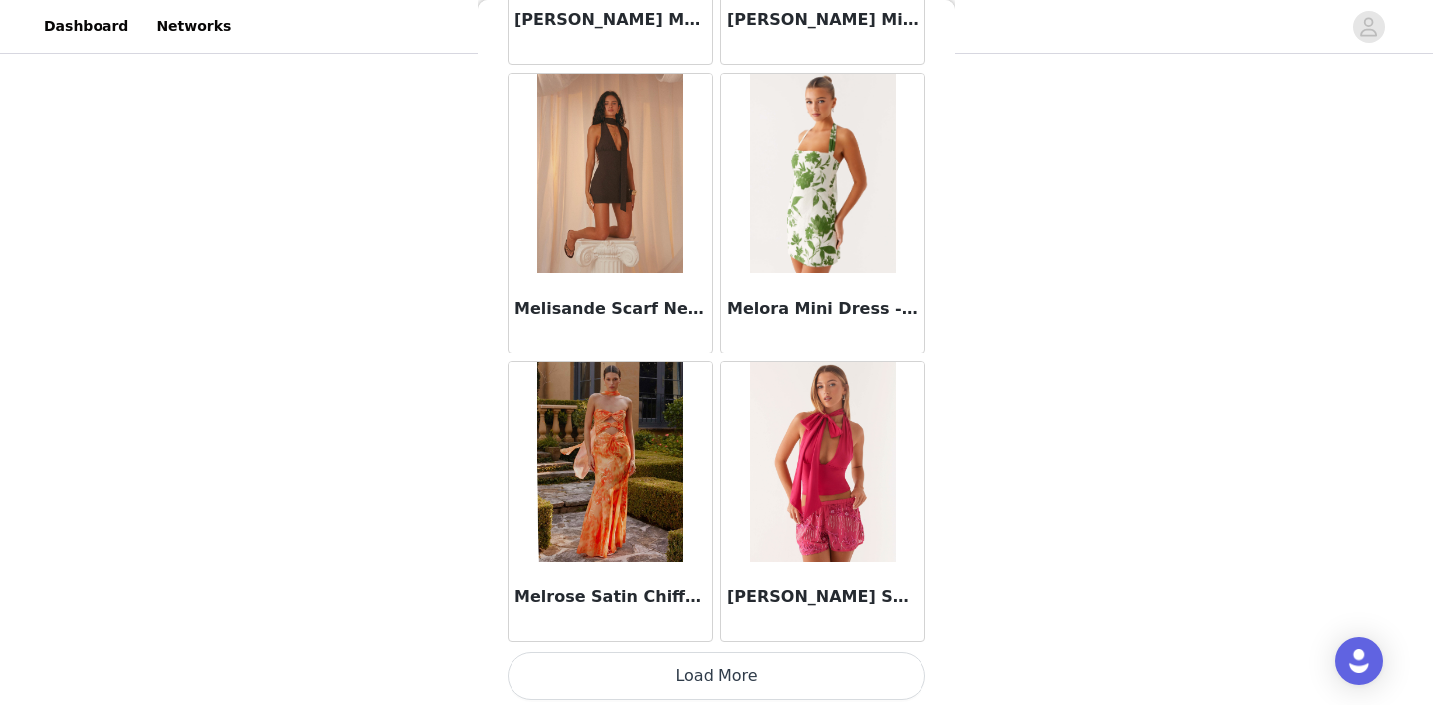
scroll to position [86025, 0]
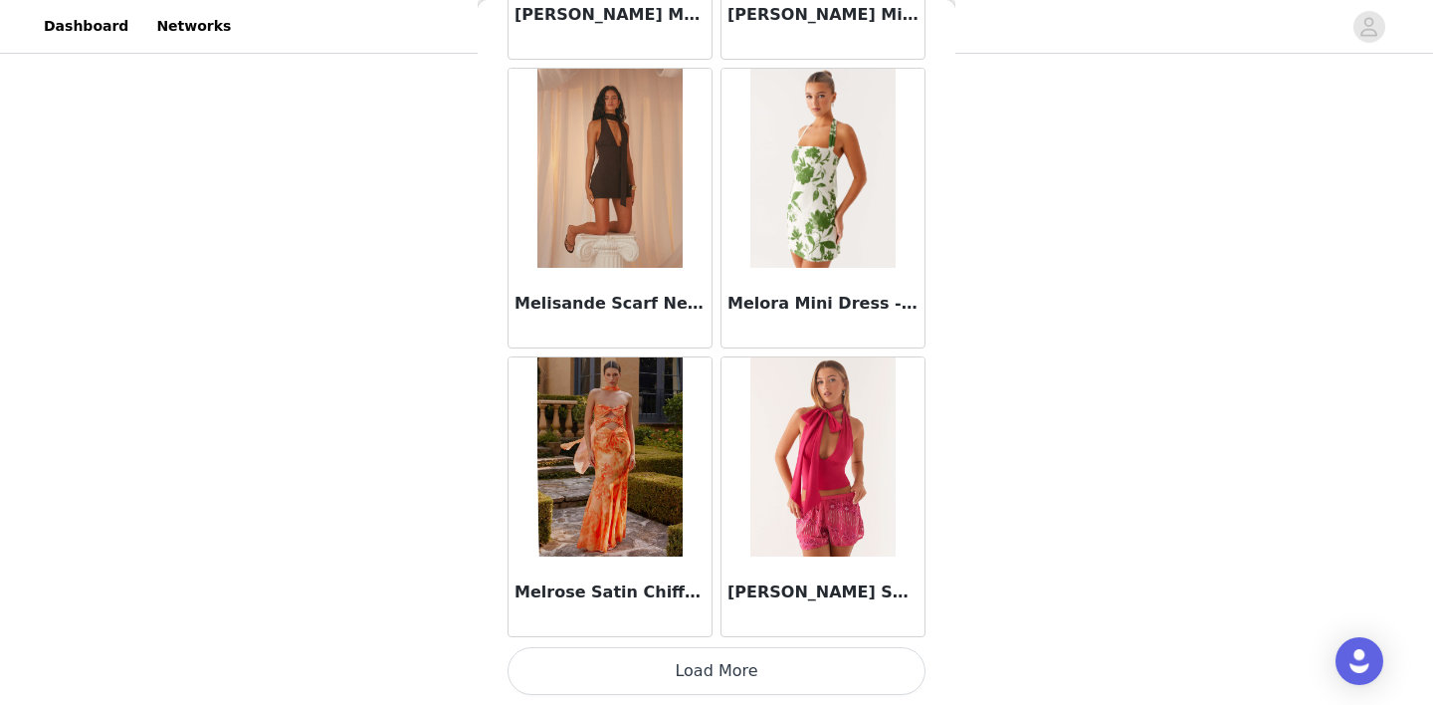
click at [705, 666] on button "Load More" at bounding box center [716, 671] width 418 height 48
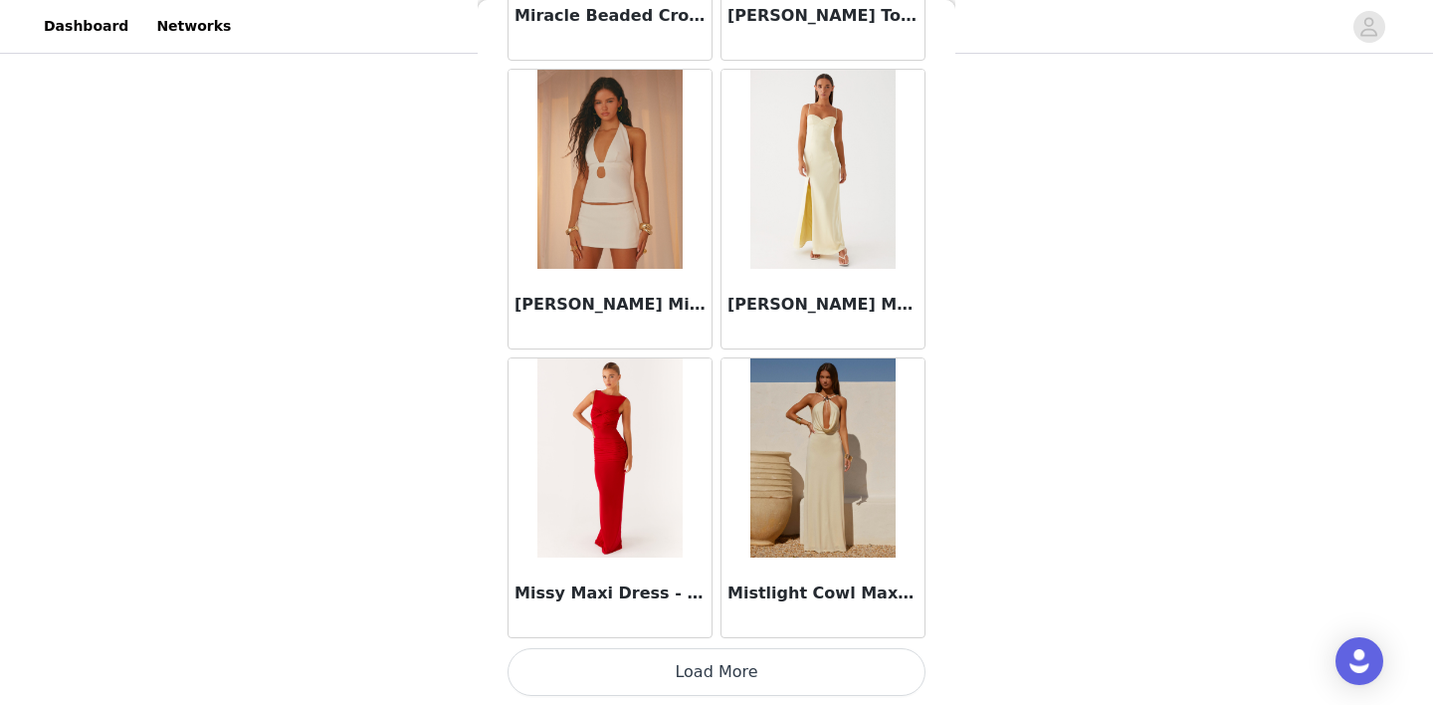
scroll to position [88911, 0]
click at [713, 670] on button "Load More" at bounding box center [716, 671] width 418 height 48
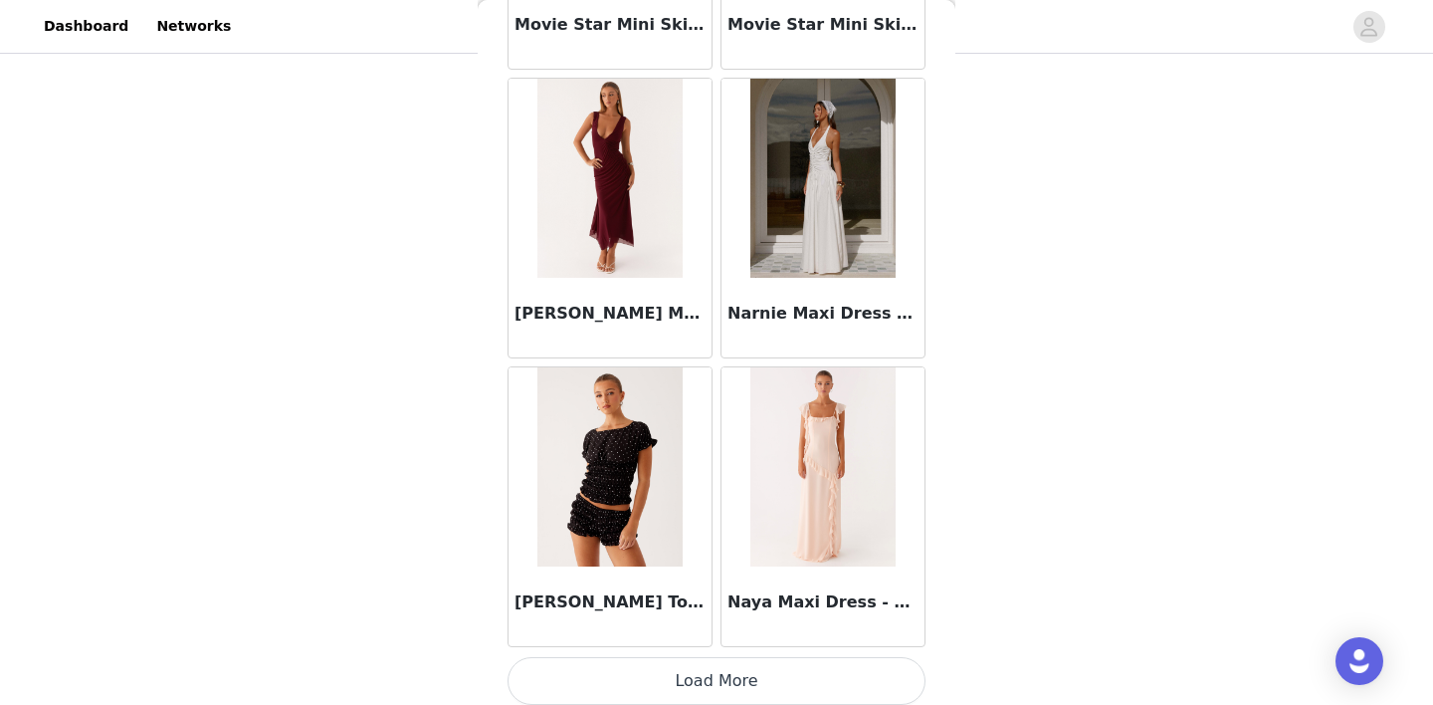
scroll to position [91788, 0]
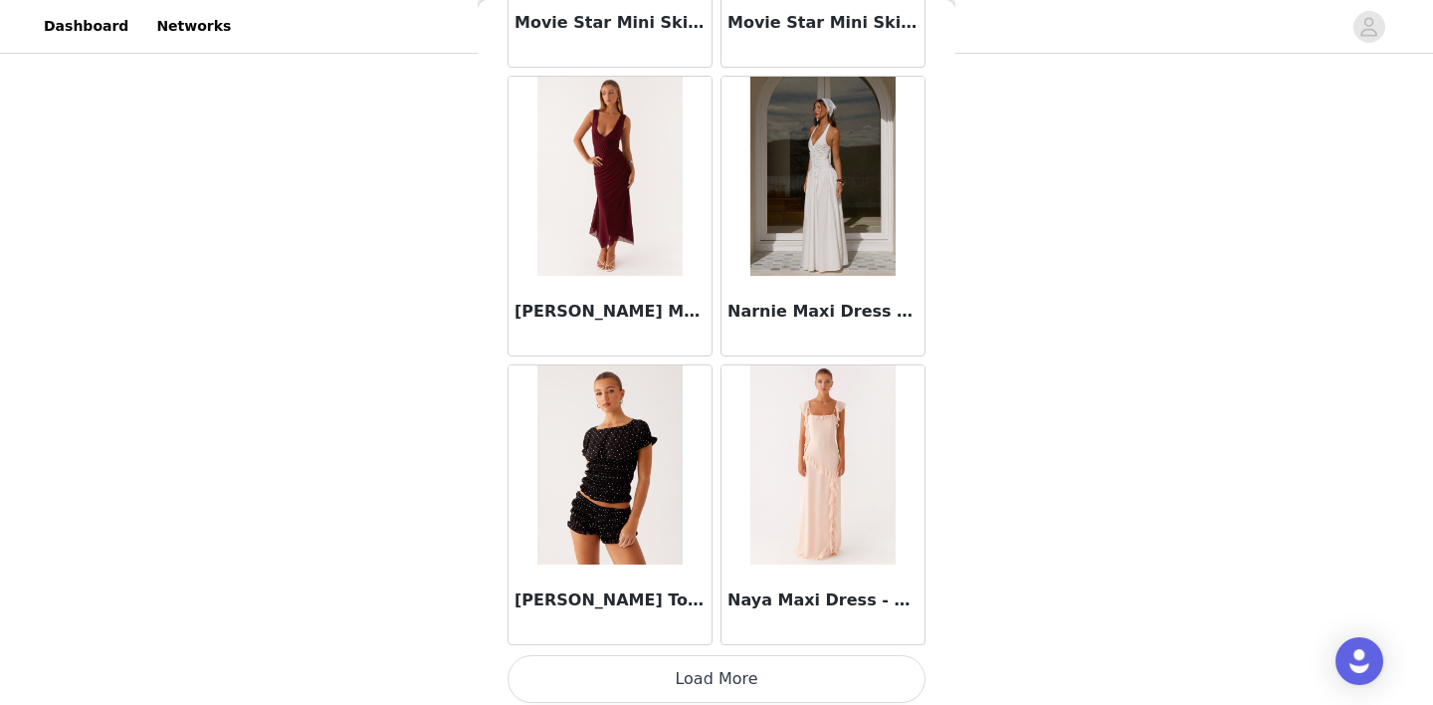
click at [720, 678] on button "Load More" at bounding box center [716, 679] width 418 height 48
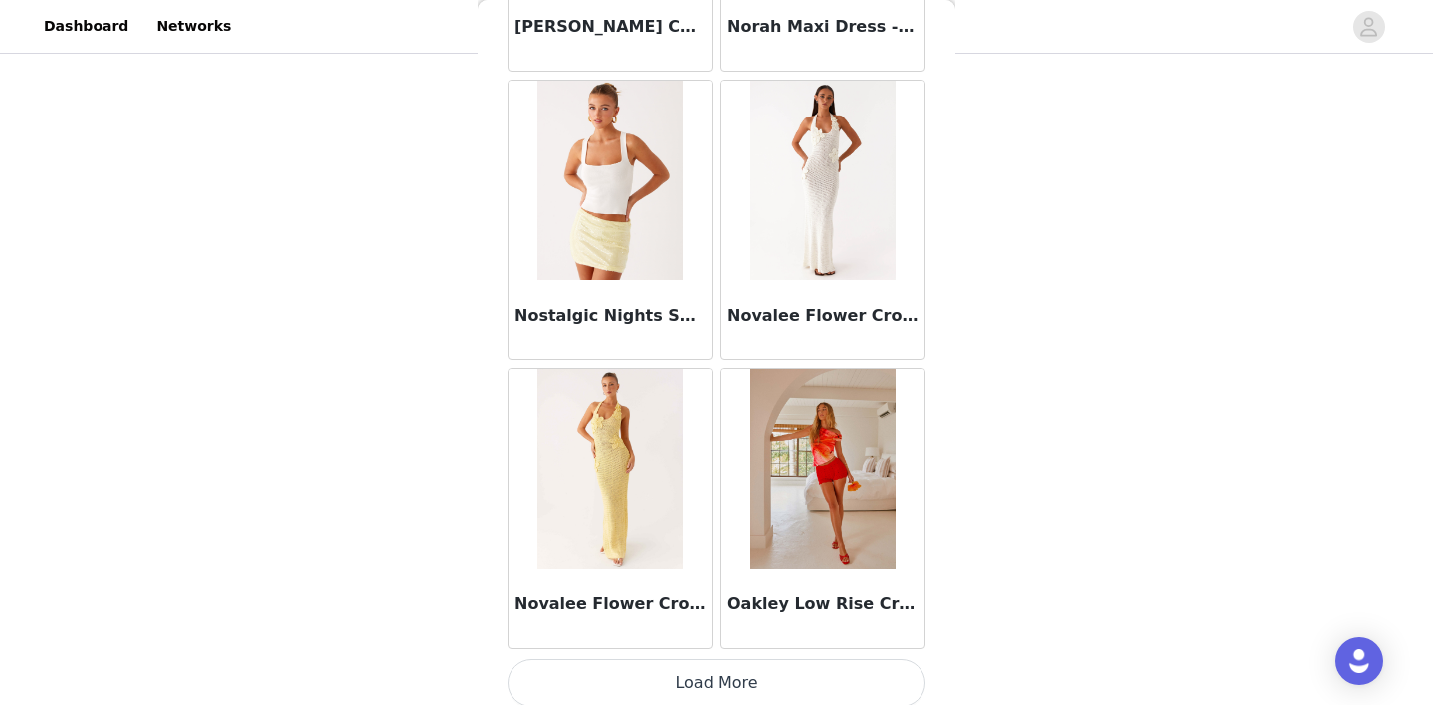
scroll to position [94682, 0]
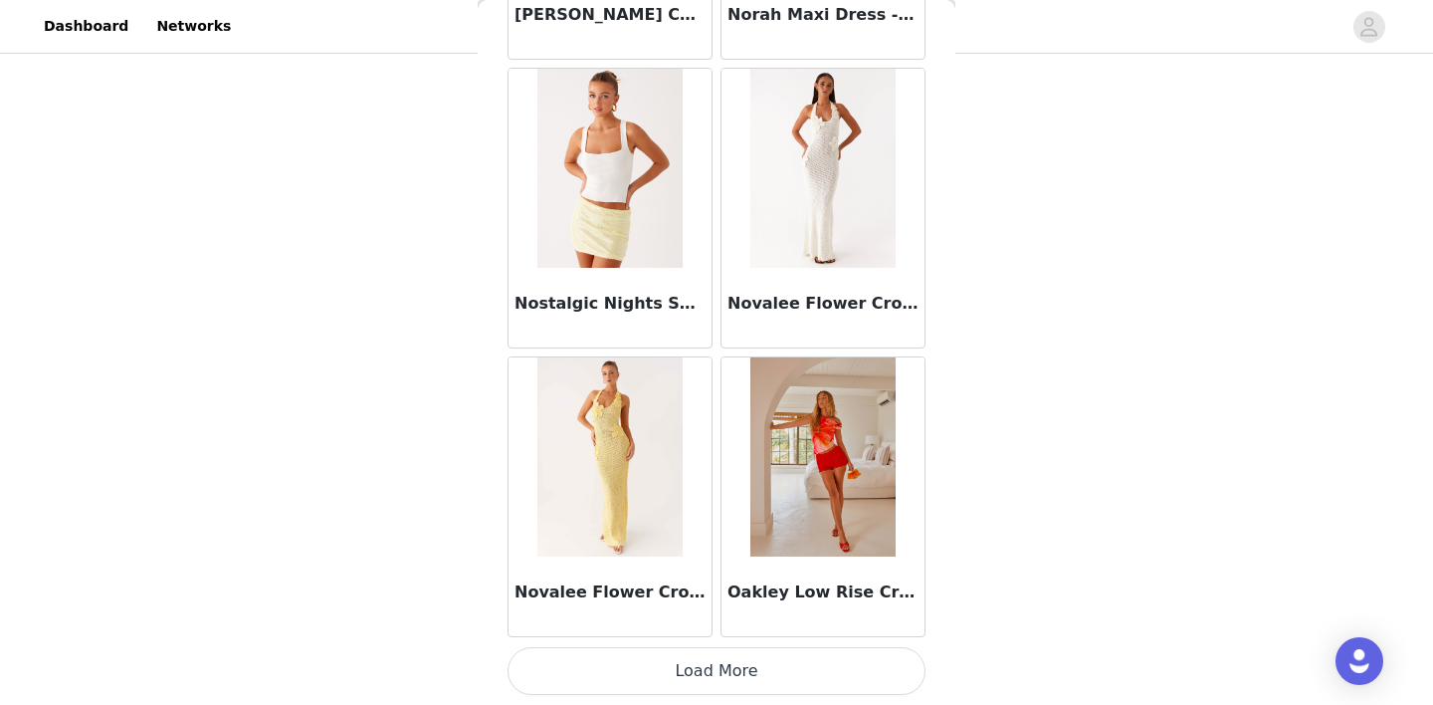
click at [714, 659] on button "Load More" at bounding box center [716, 671] width 418 height 48
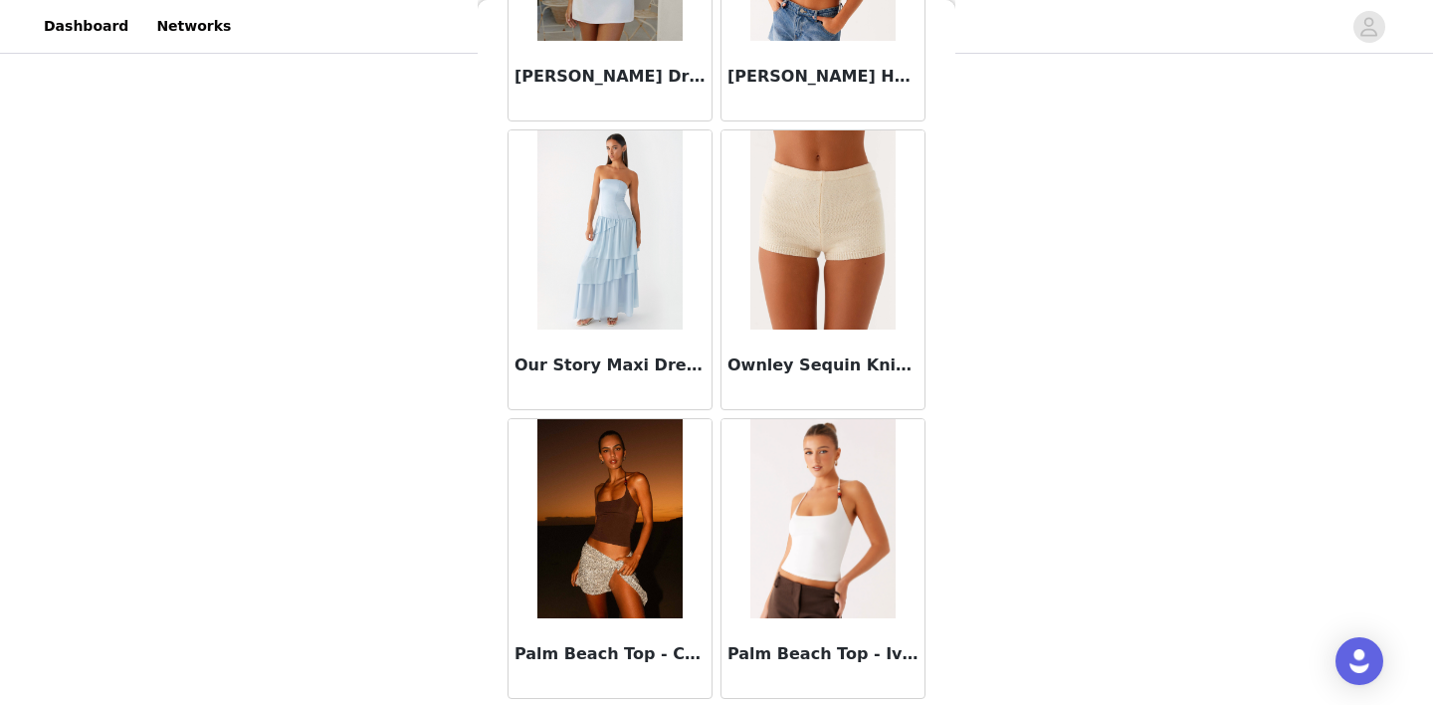
scroll to position [97568, 0]
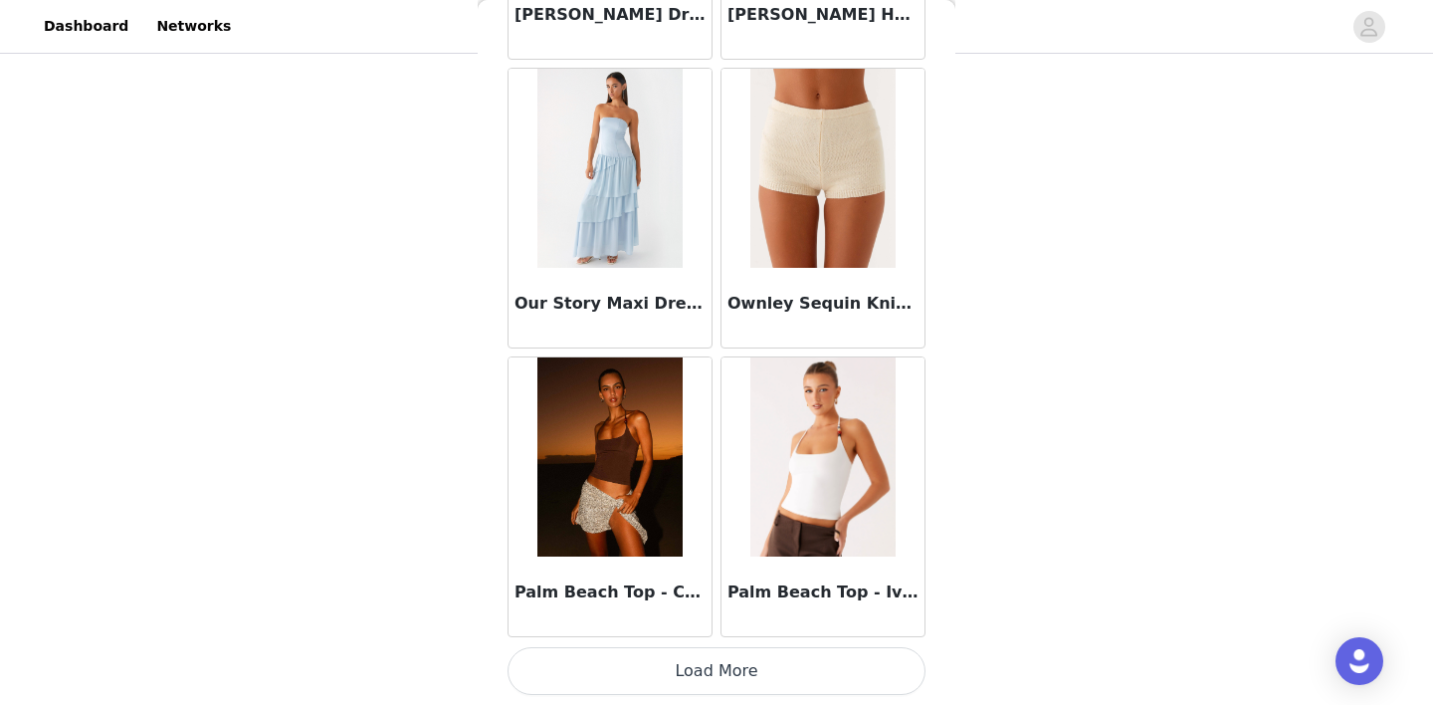
click at [713, 669] on button "Load More" at bounding box center [716, 671] width 418 height 48
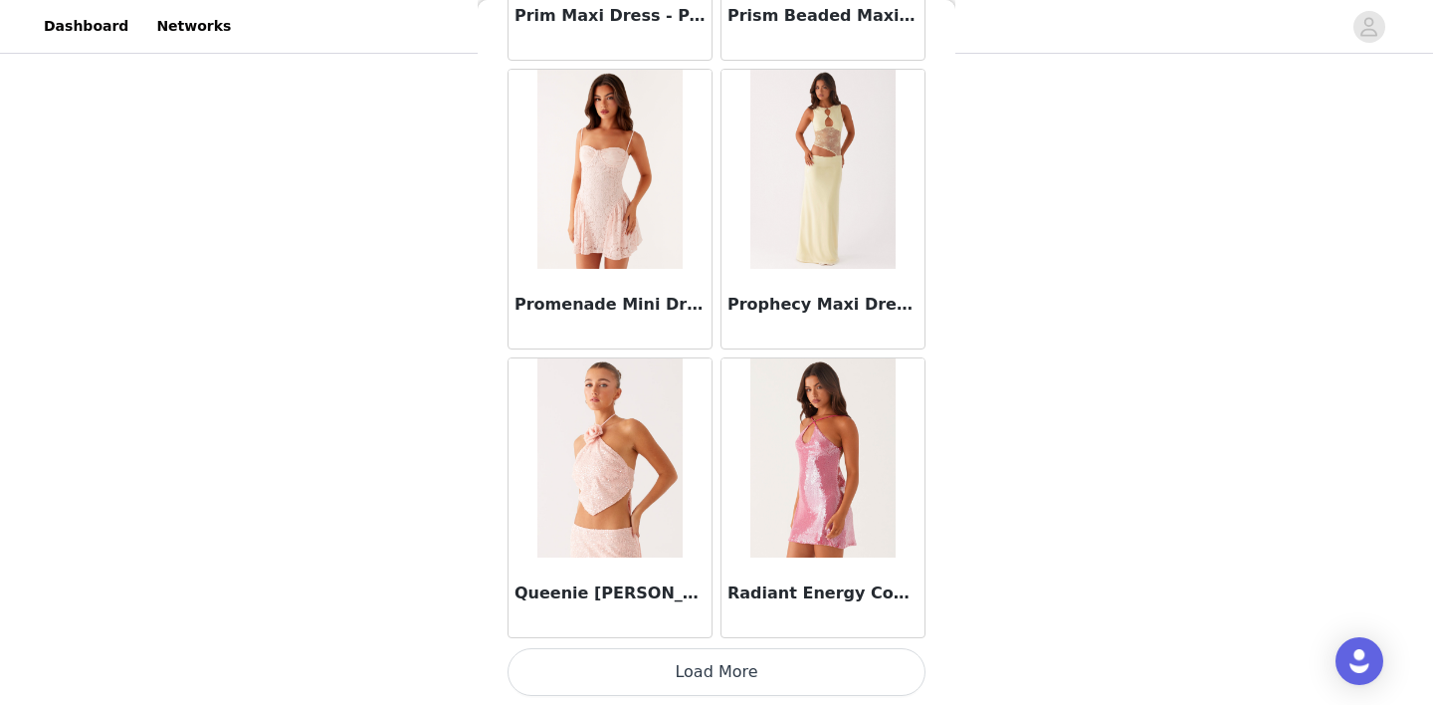
scroll to position [100453, 0]
click at [717, 650] on button "Load More" at bounding box center [716, 671] width 418 height 48
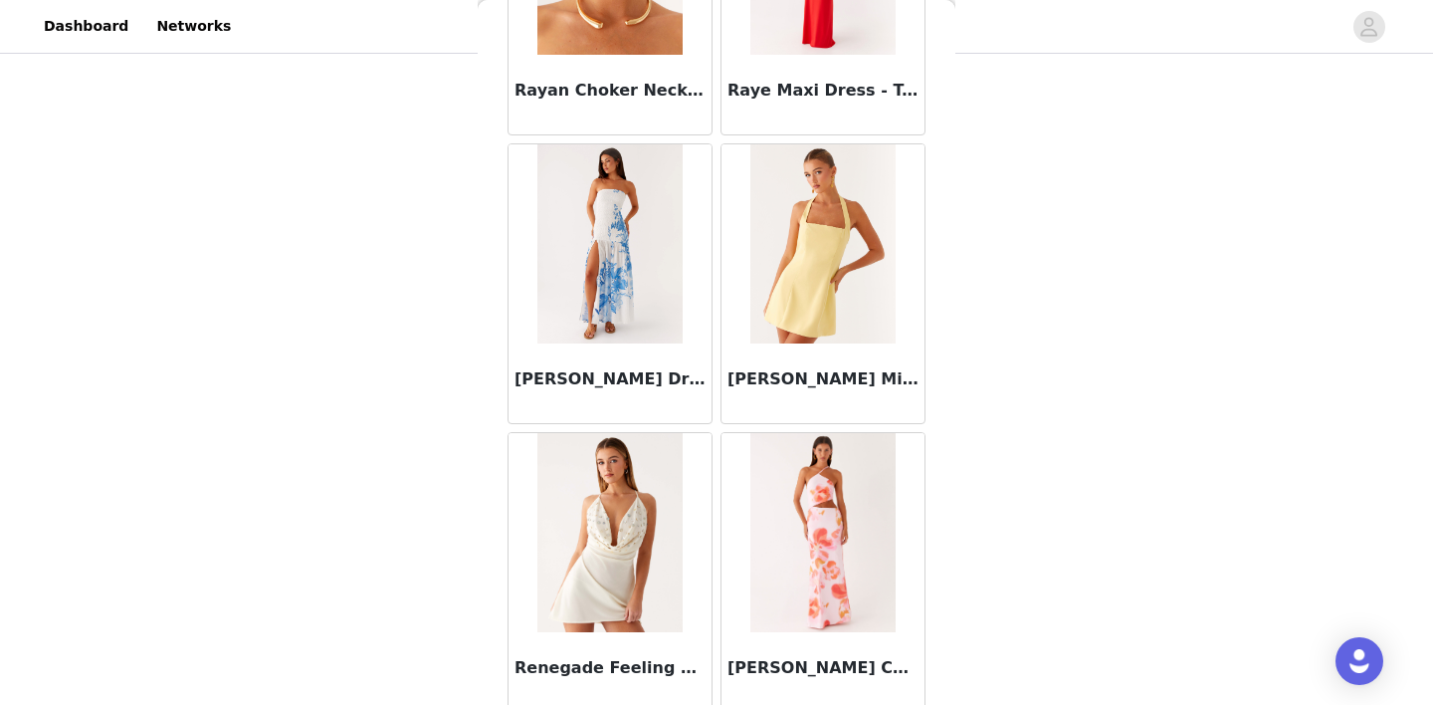
scroll to position [103339, 0]
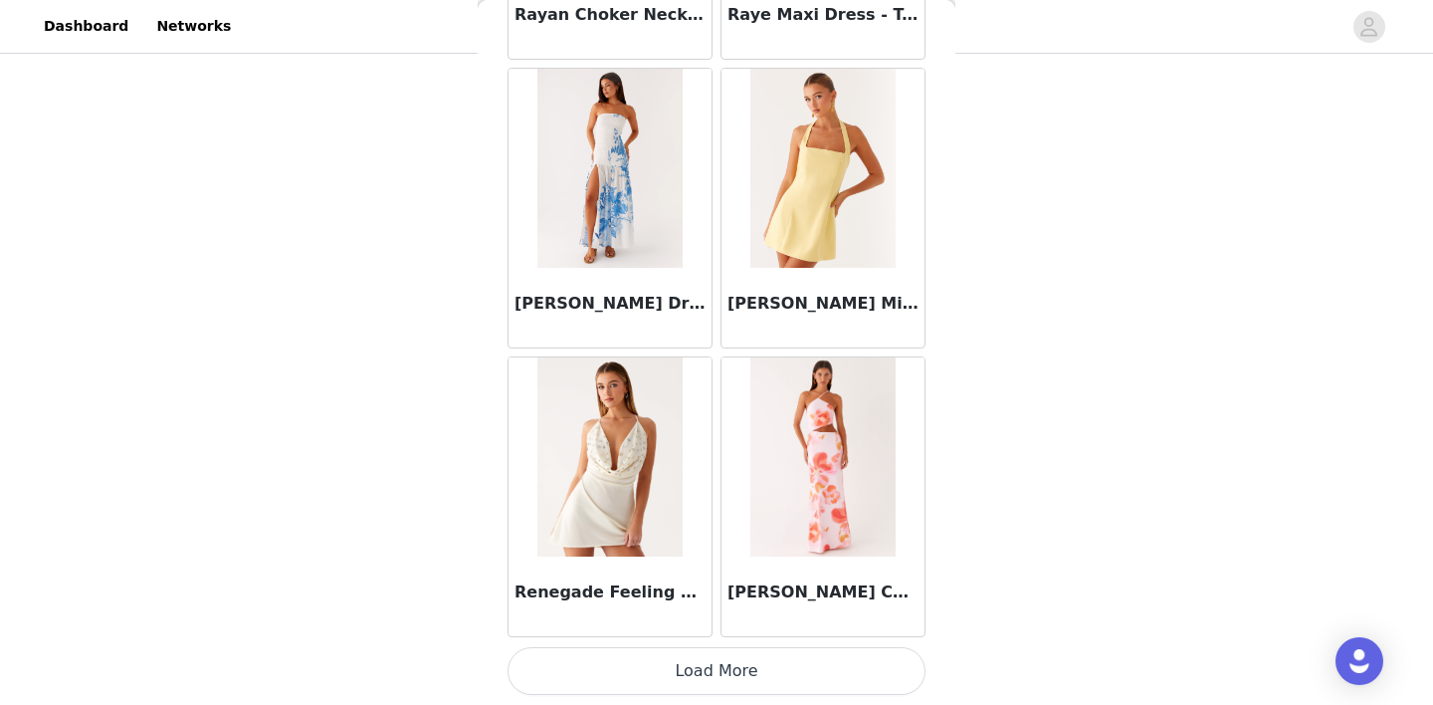
click at [716, 656] on button "Load More" at bounding box center [716, 671] width 418 height 48
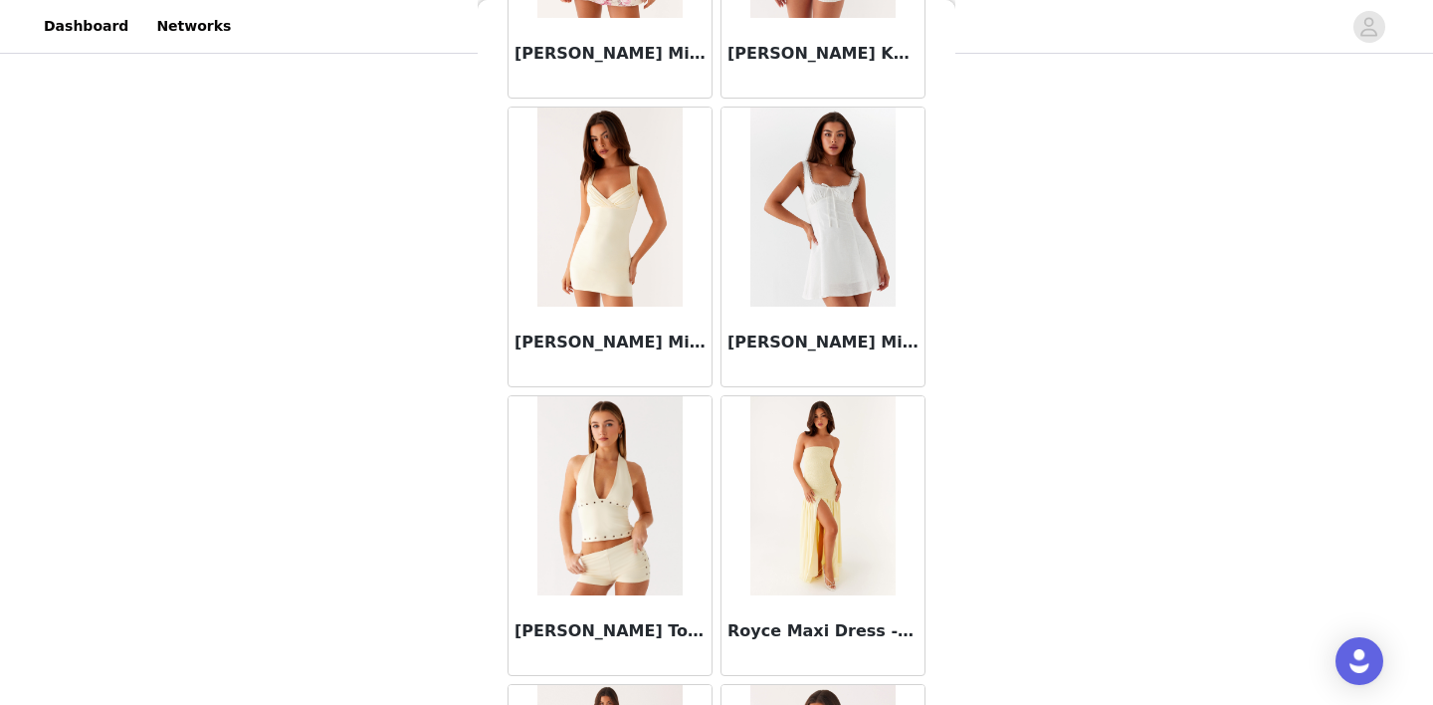
scroll to position [105614, 0]
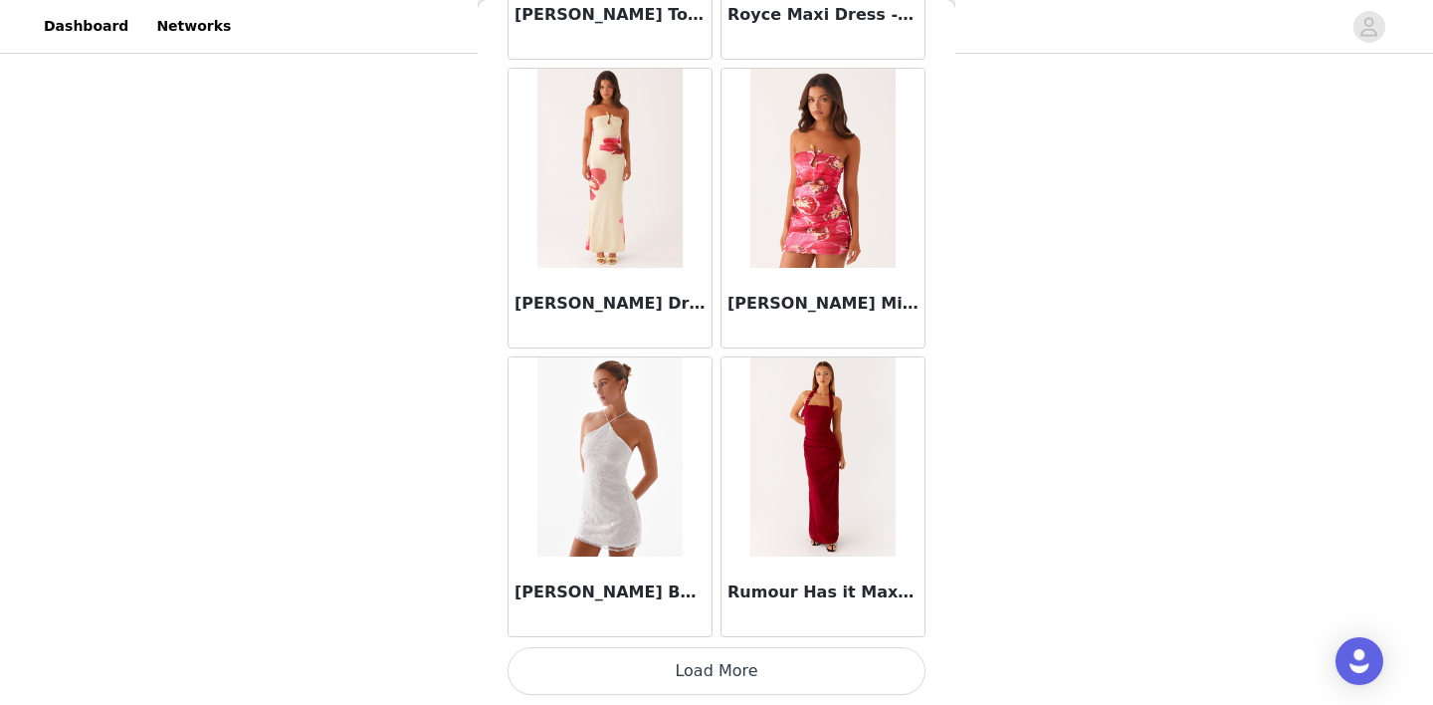
click at [716, 667] on button "Load More" at bounding box center [716, 671] width 418 height 48
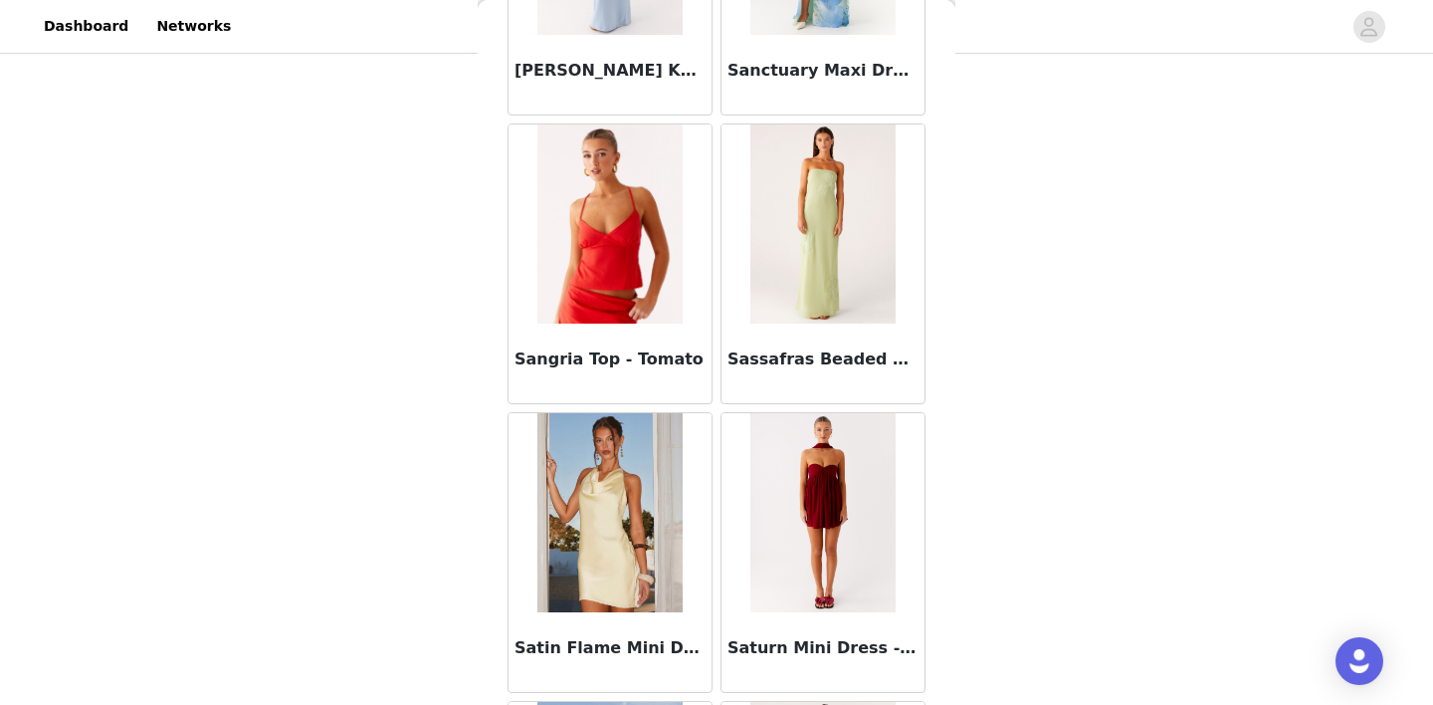
scroll to position [108205, 0]
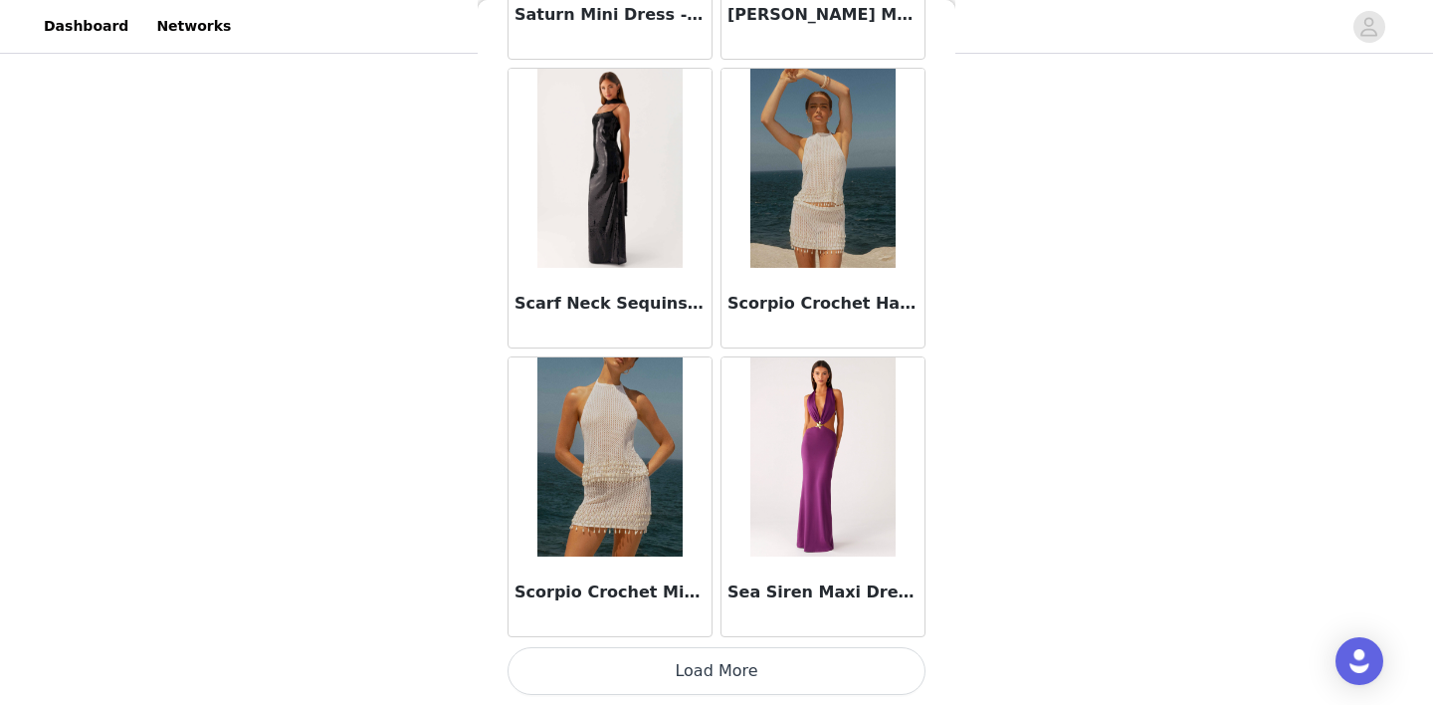
click at [718, 661] on button "Load More" at bounding box center [716, 671] width 418 height 48
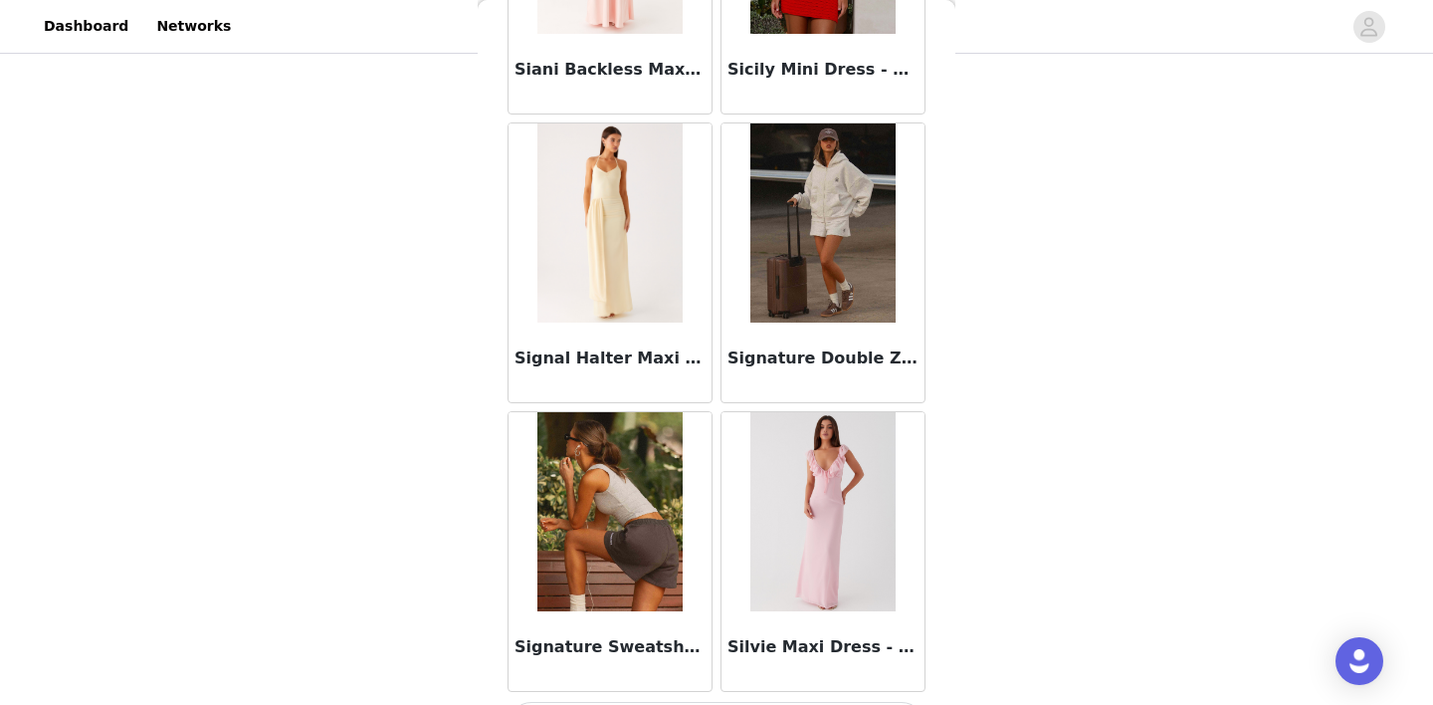
scroll to position [111996, 0]
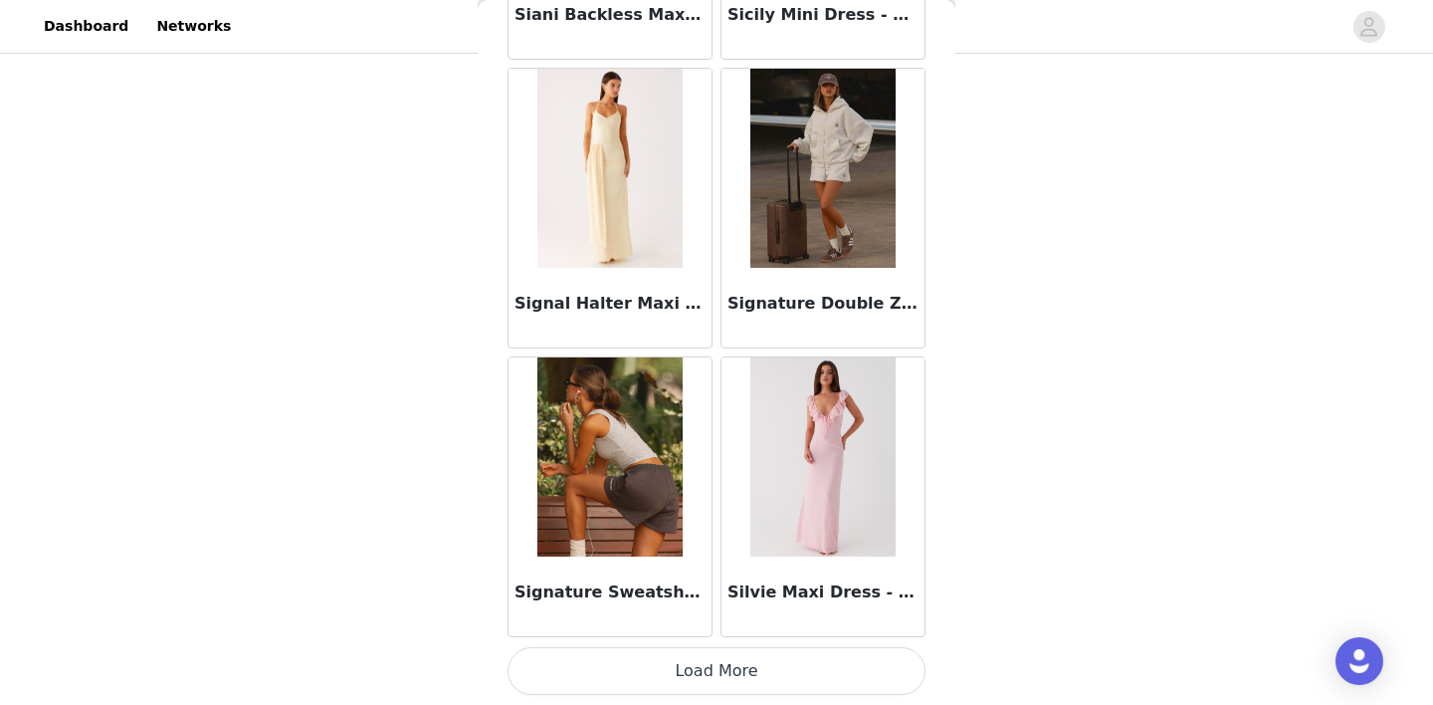
click at [704, 677] on button "Load More" at bounding box center [716, 671] width 418 height 48
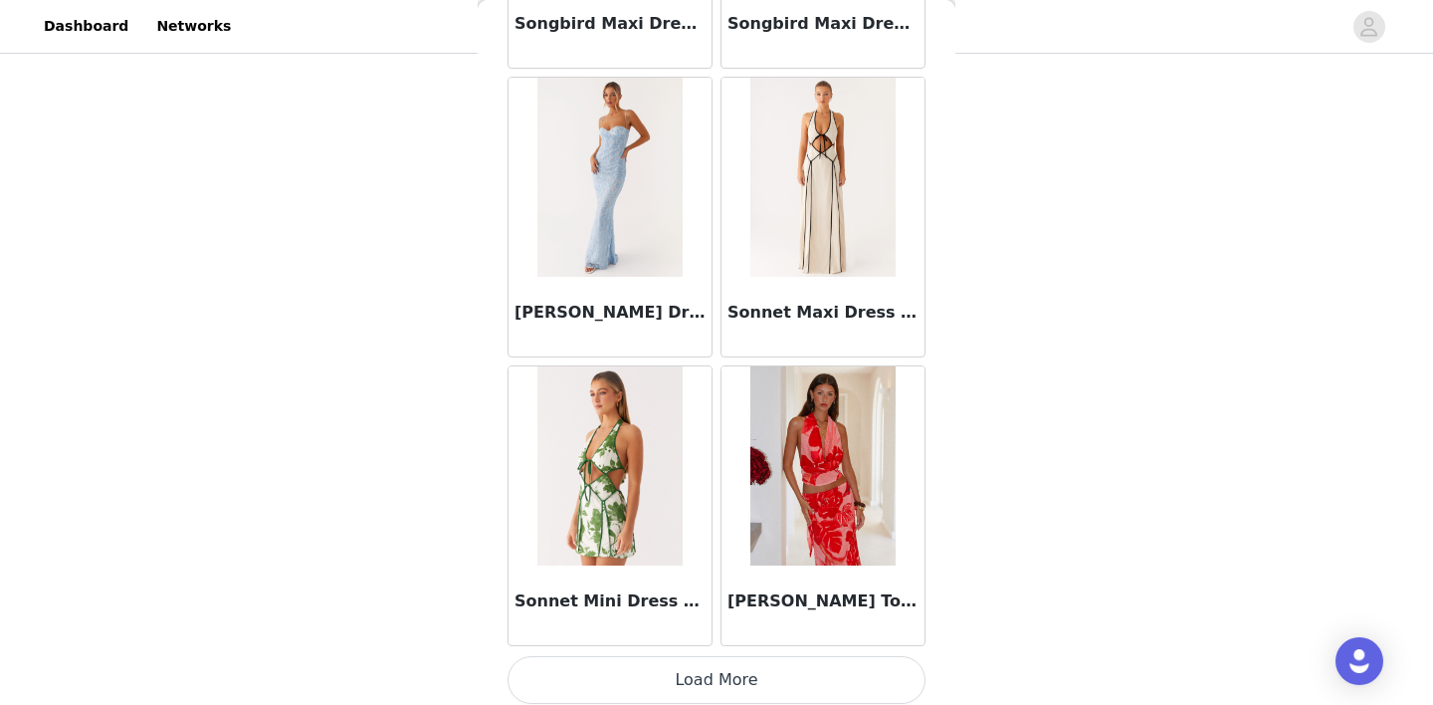
scroll to position [114882, 0]
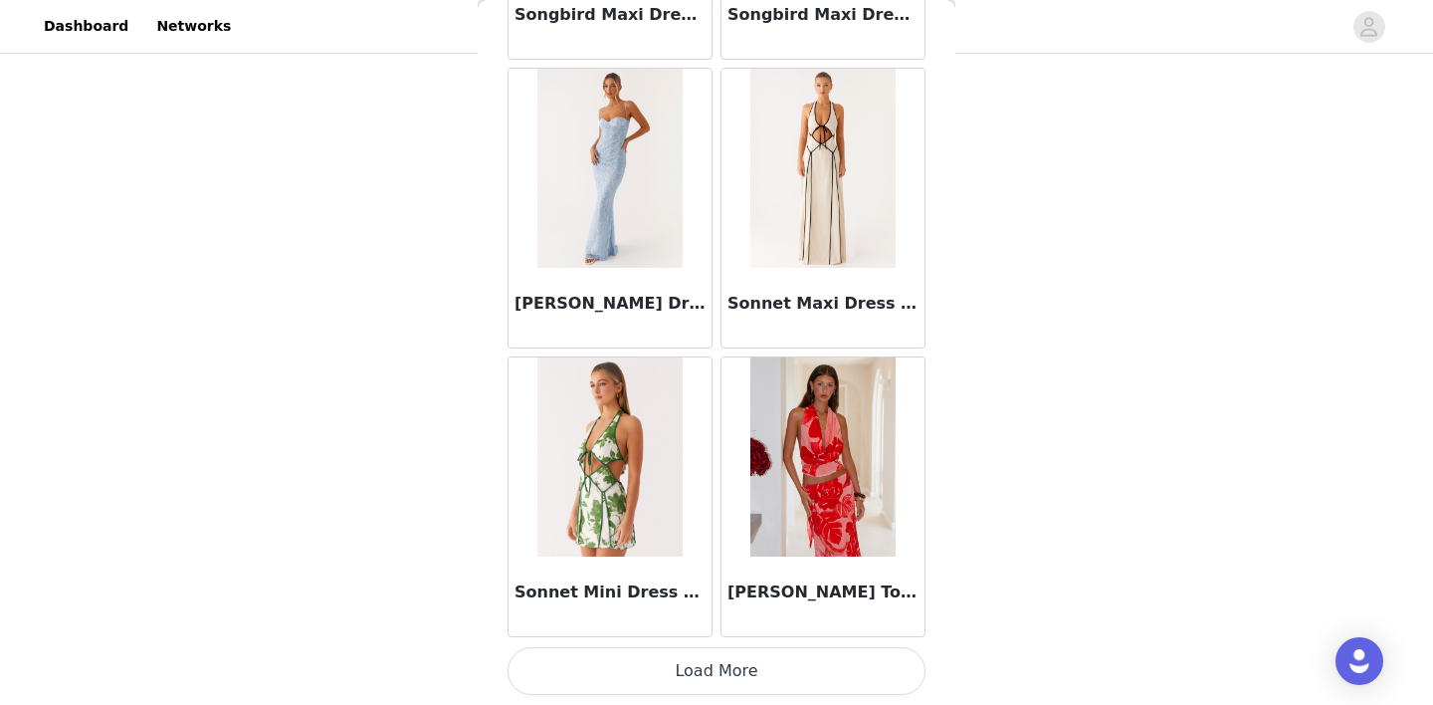
click at [726, 661] on button "Load More" at bounding box center [716, 671] width 418 height 48
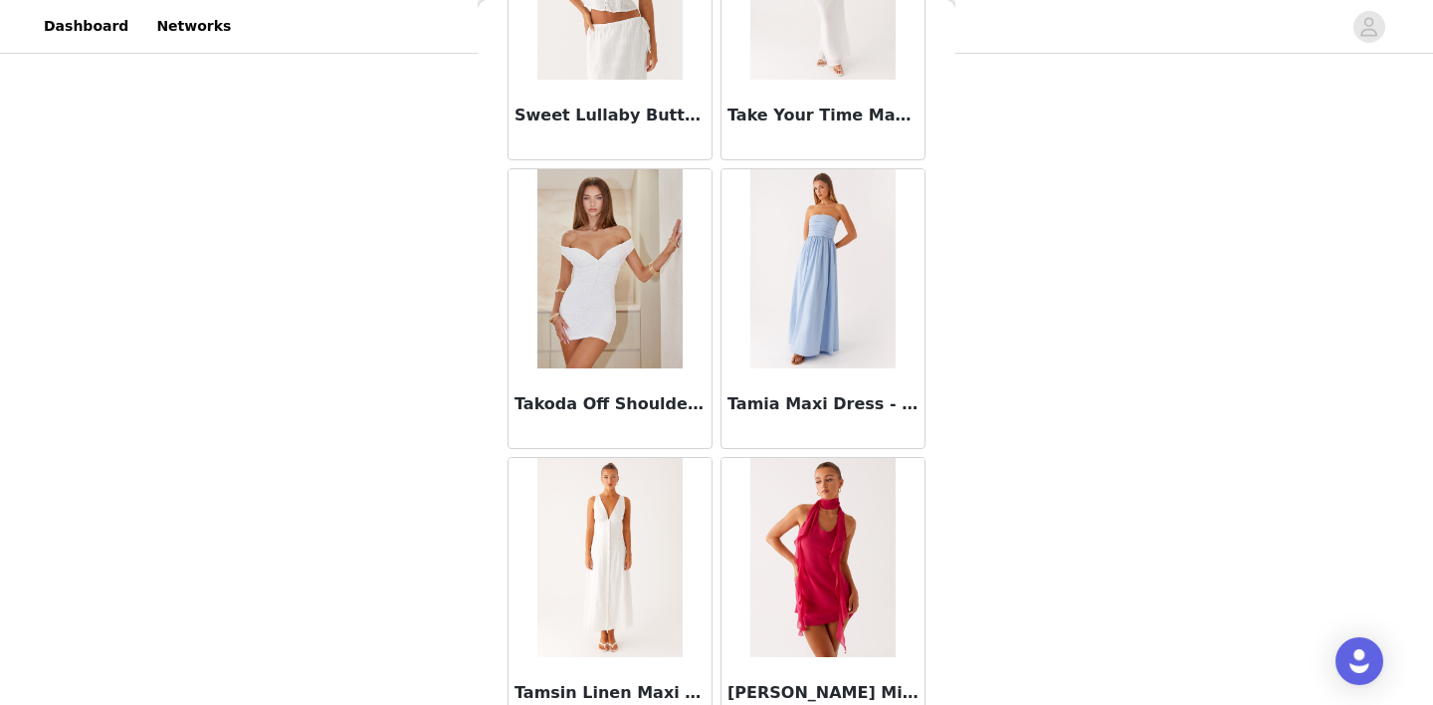
scroll to position [117767, 0]
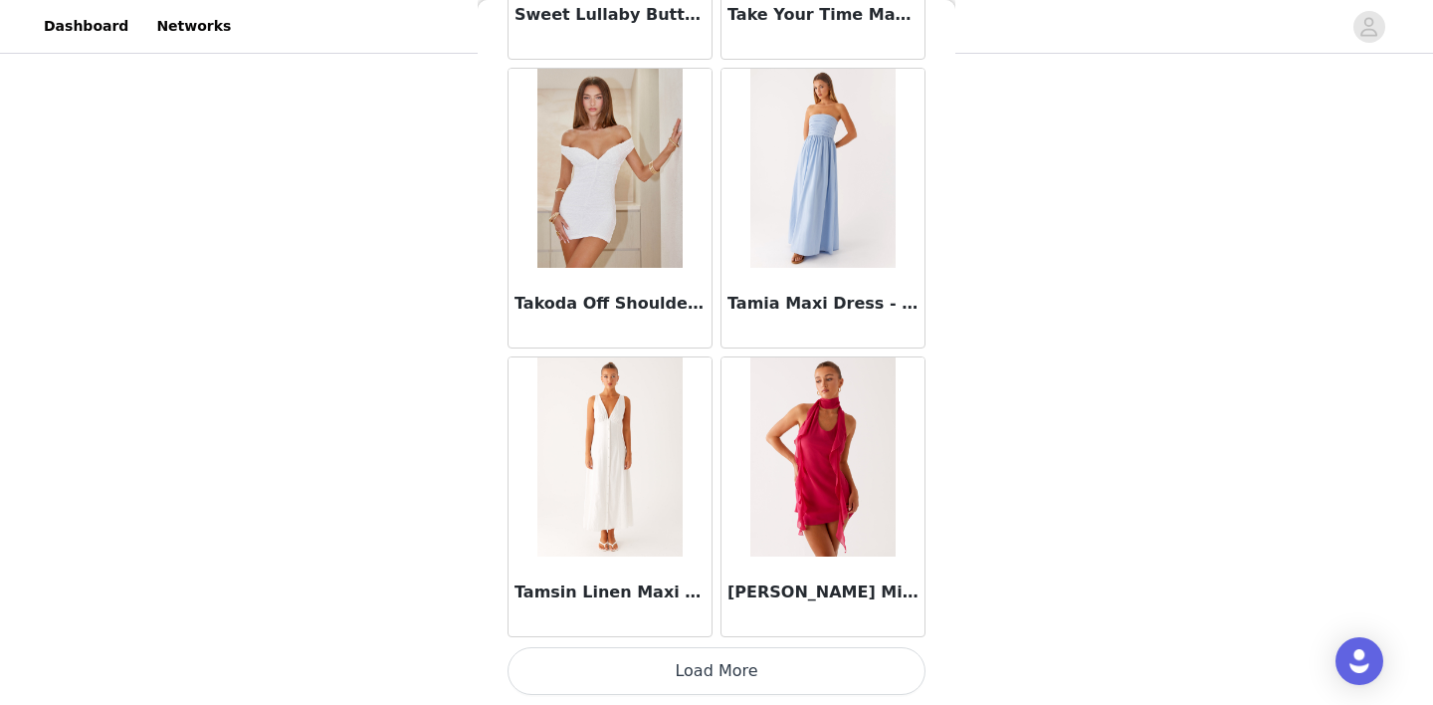
click at [717, 653] on button "Load More" at bounding box center [716, 671] width 418 height 48
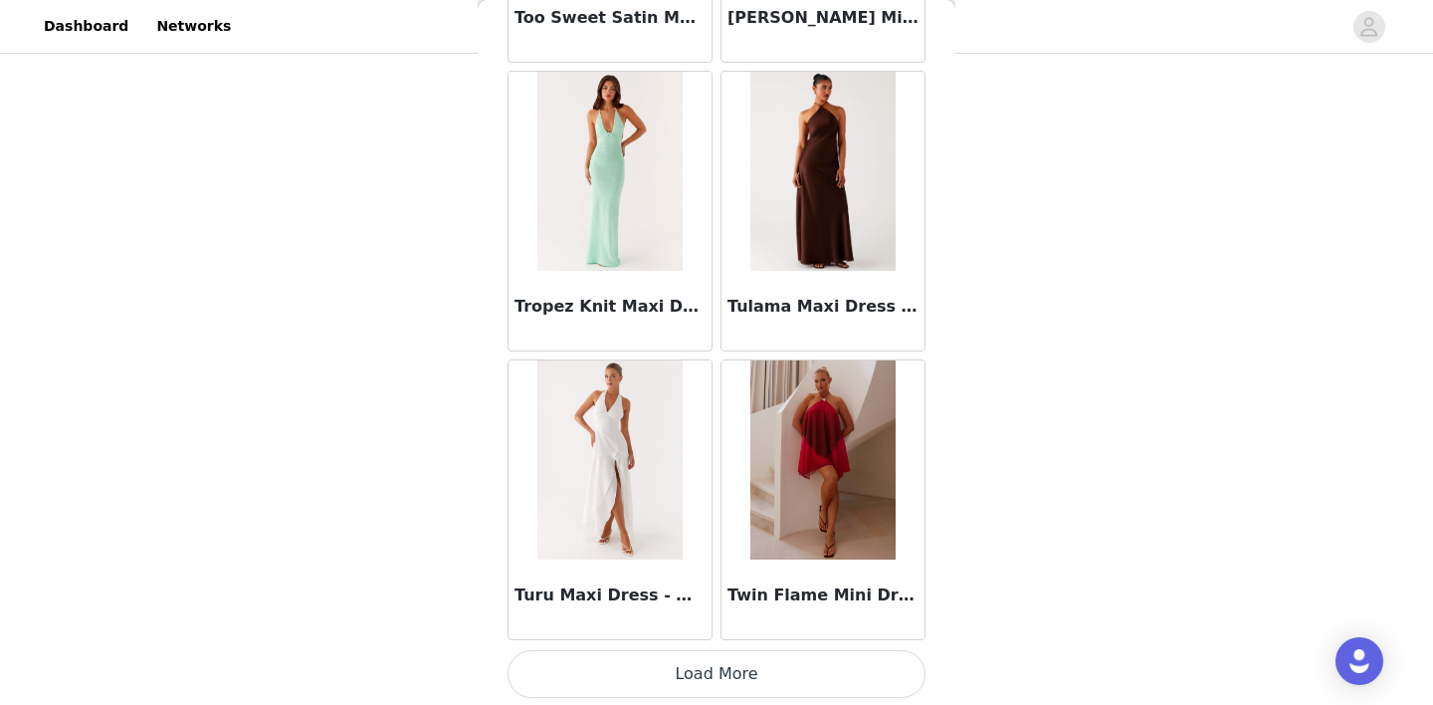
scroll to position [120653, 0]
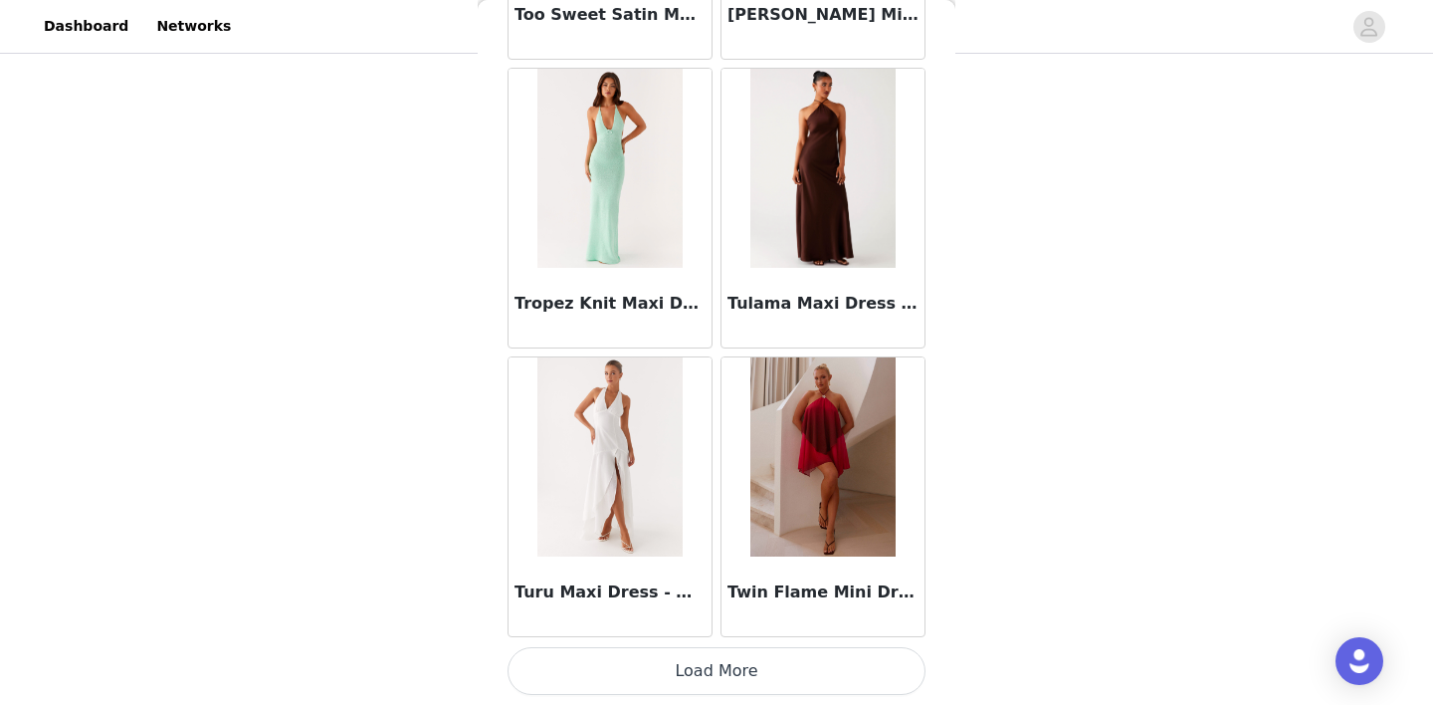
click at [714, 659] on button "Load More" at bounding box center [716, 671] width 418 height 48
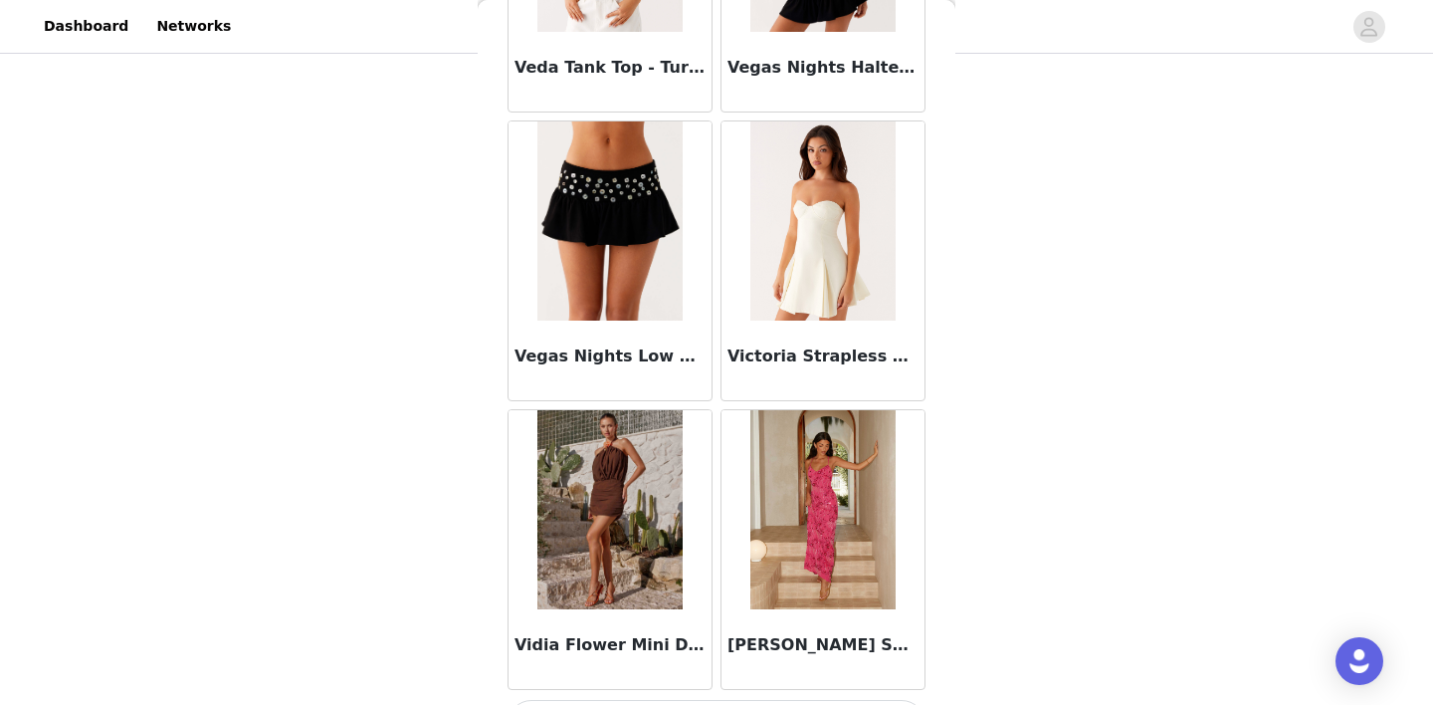
scroll to position [123539, 0]
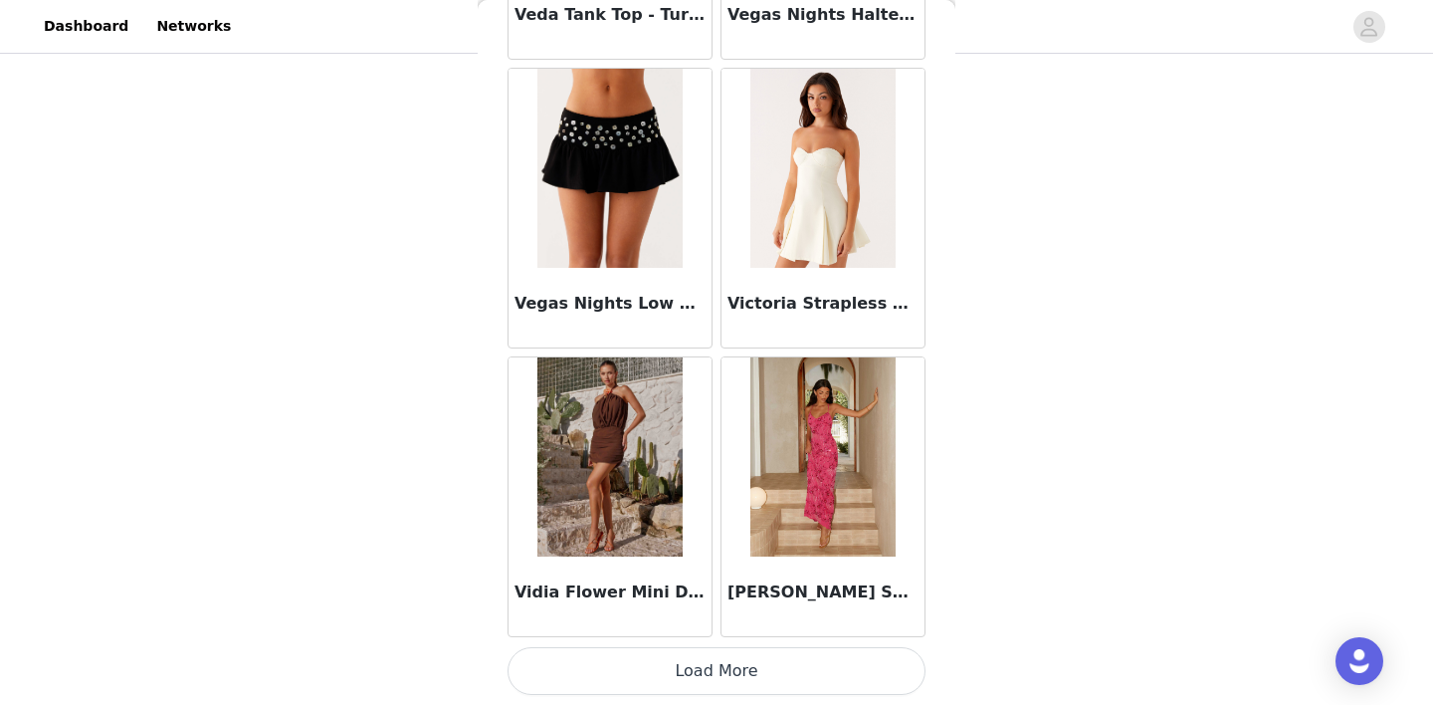
click at [721, 672] on button "Load More" at bounding box center [716, 671] width 418 height 48
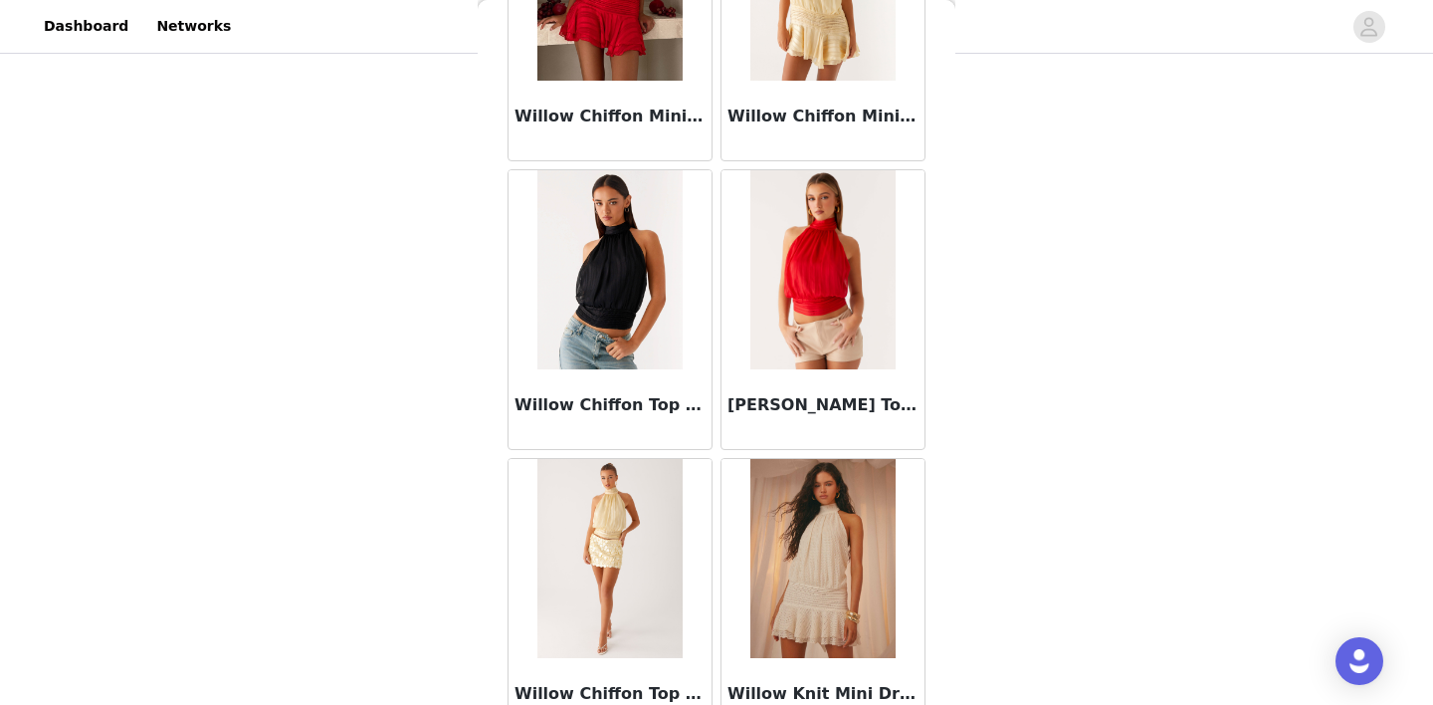
scroll to position [126424, 0]
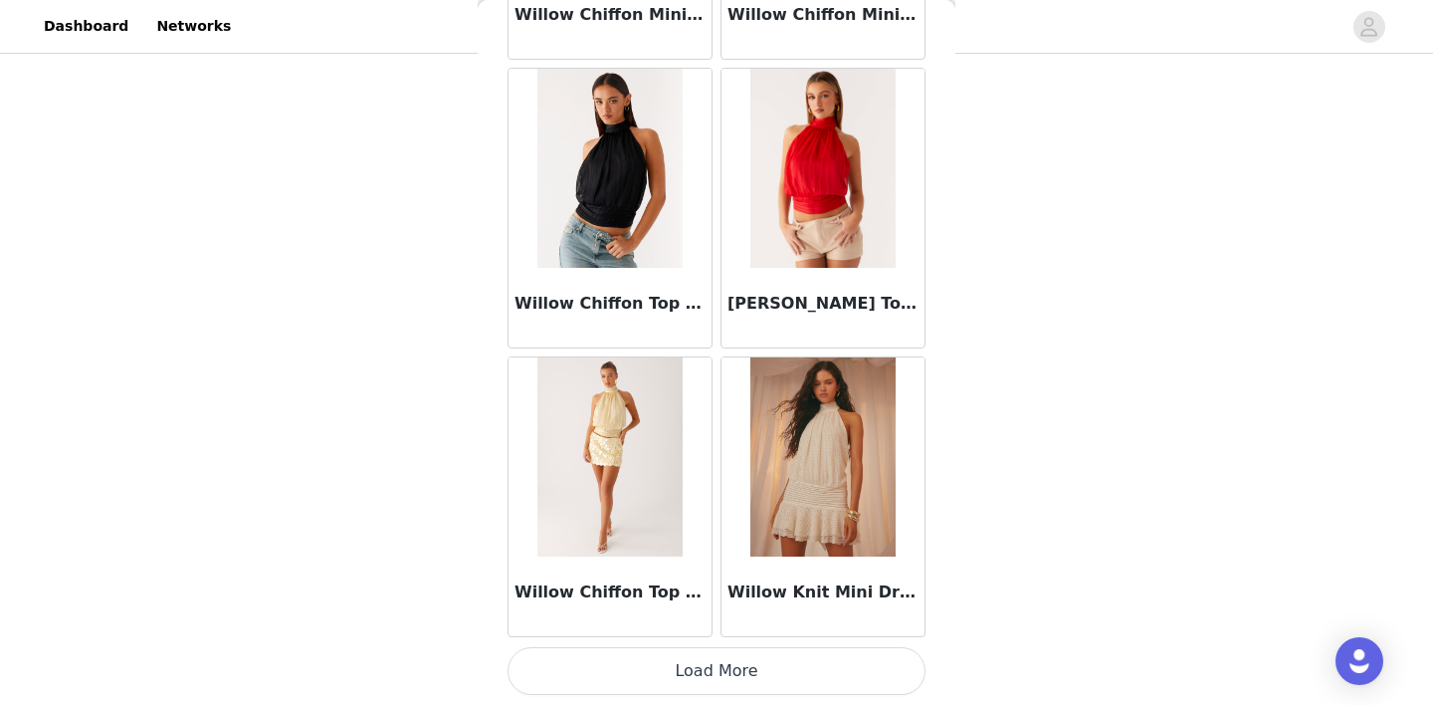
click at [712, 670] on button "Load More" at bounding box center [716, 671] width 418 height 48
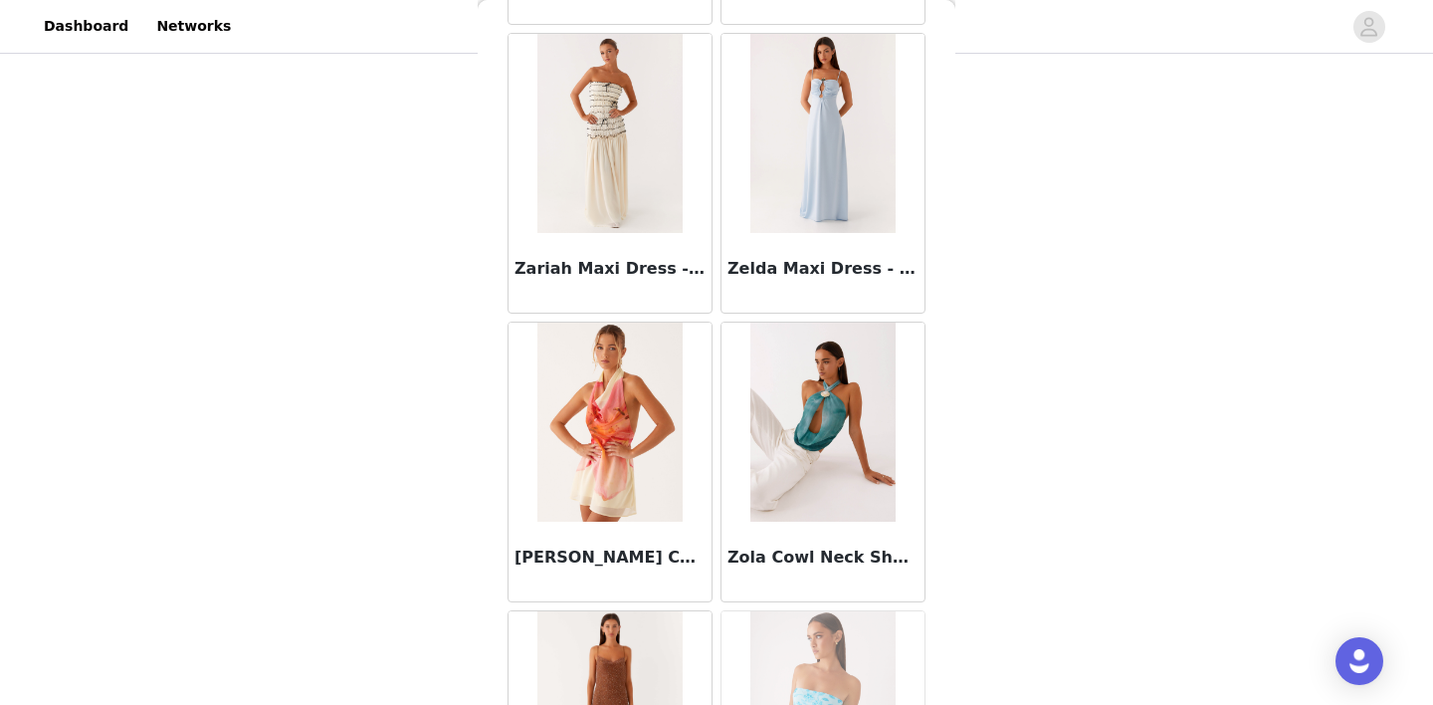
scroll to position [129310, 0]
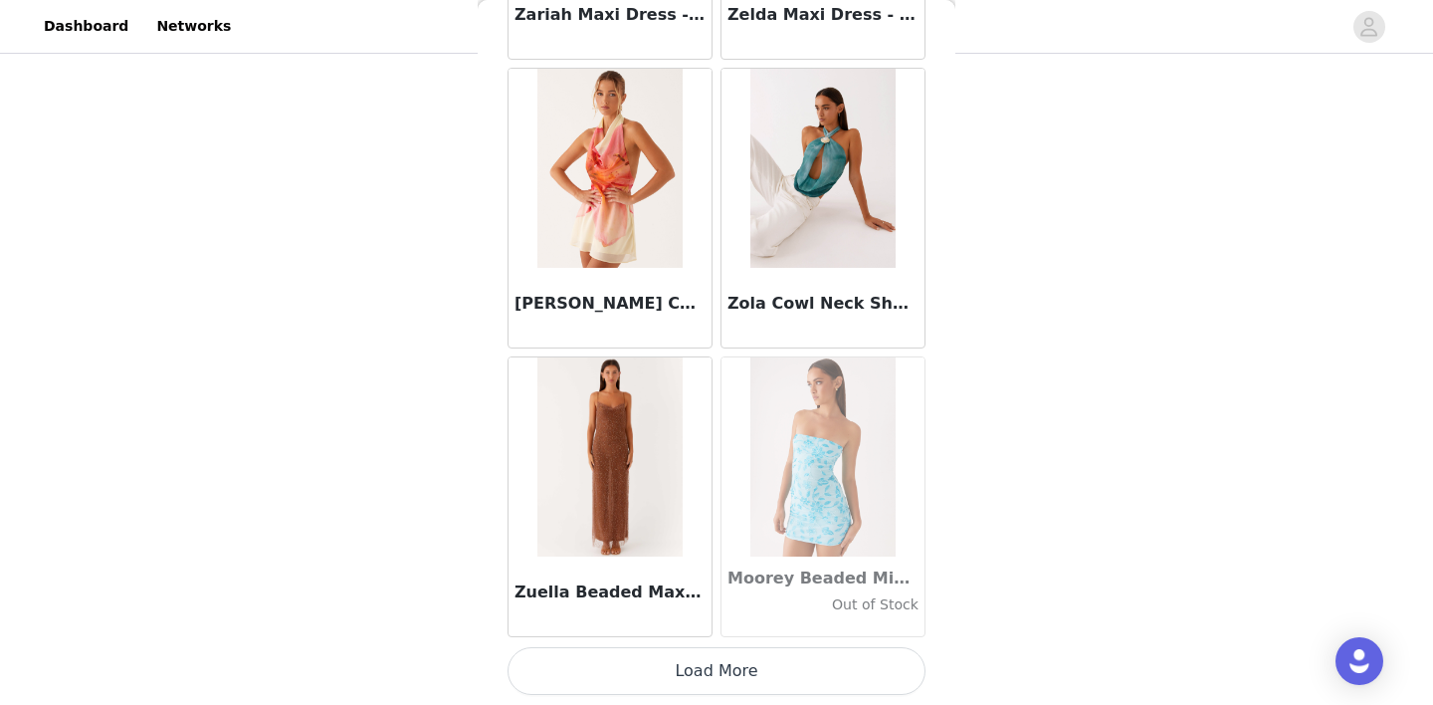
click at [718, 665] on button "Load More" at bounding box center [716, 671] width 418 height 48
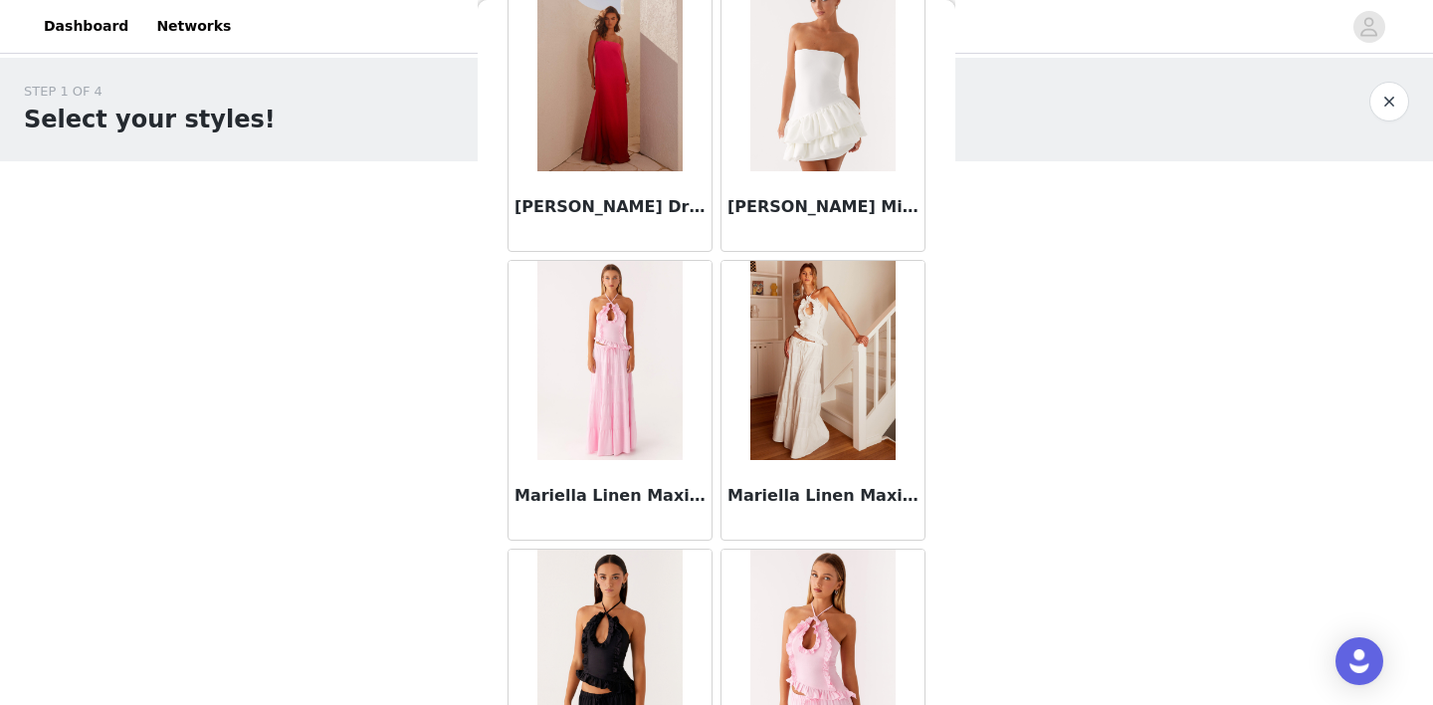
scroll to position [82080, 0]
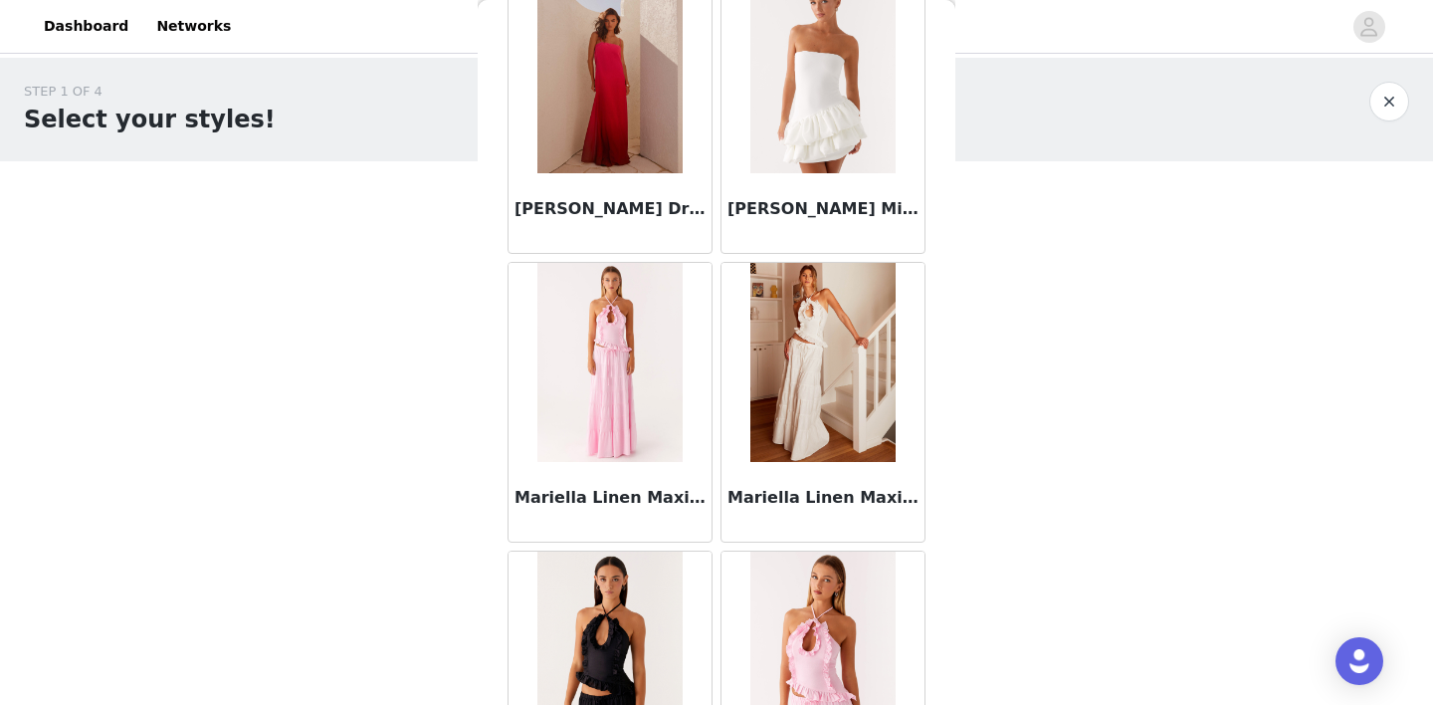
click at [785, 318] on img at bounding box center [822, 362] width 144 height 199
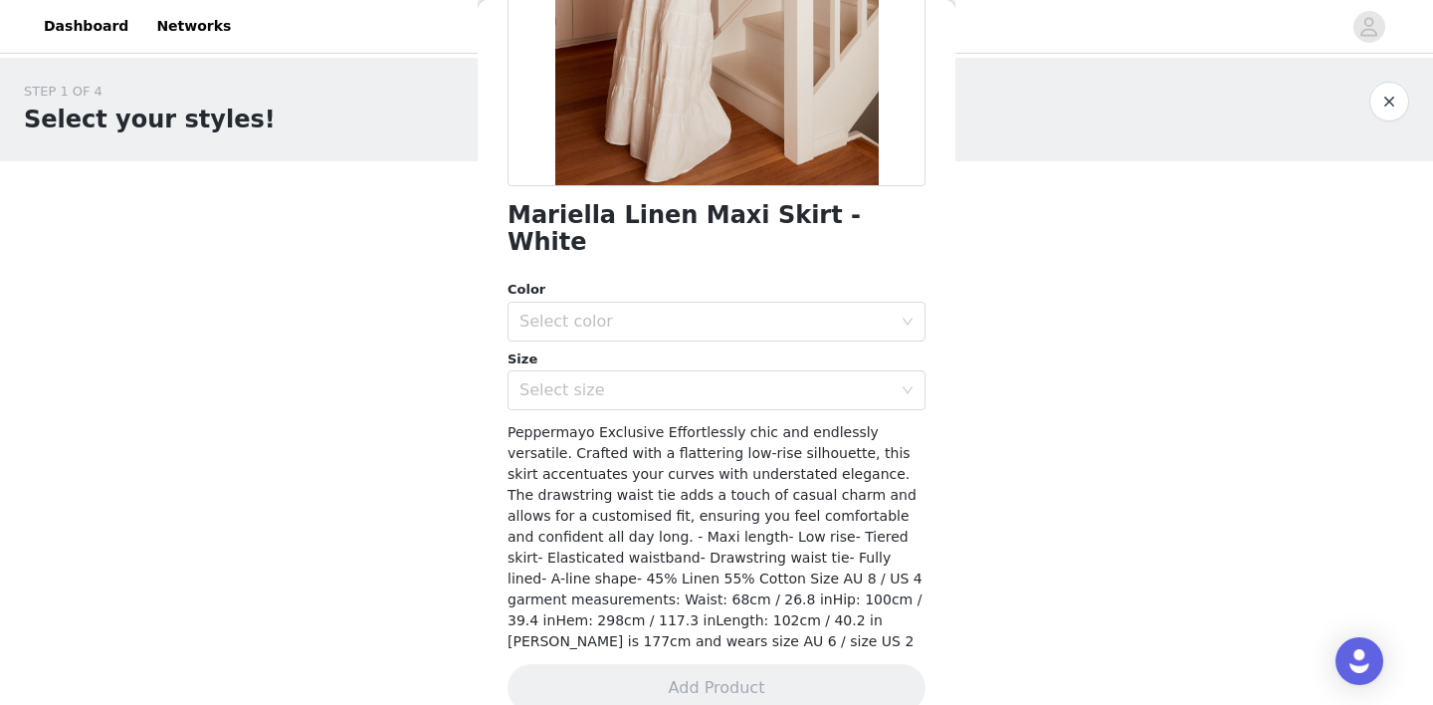
scroll to position [365, 0]
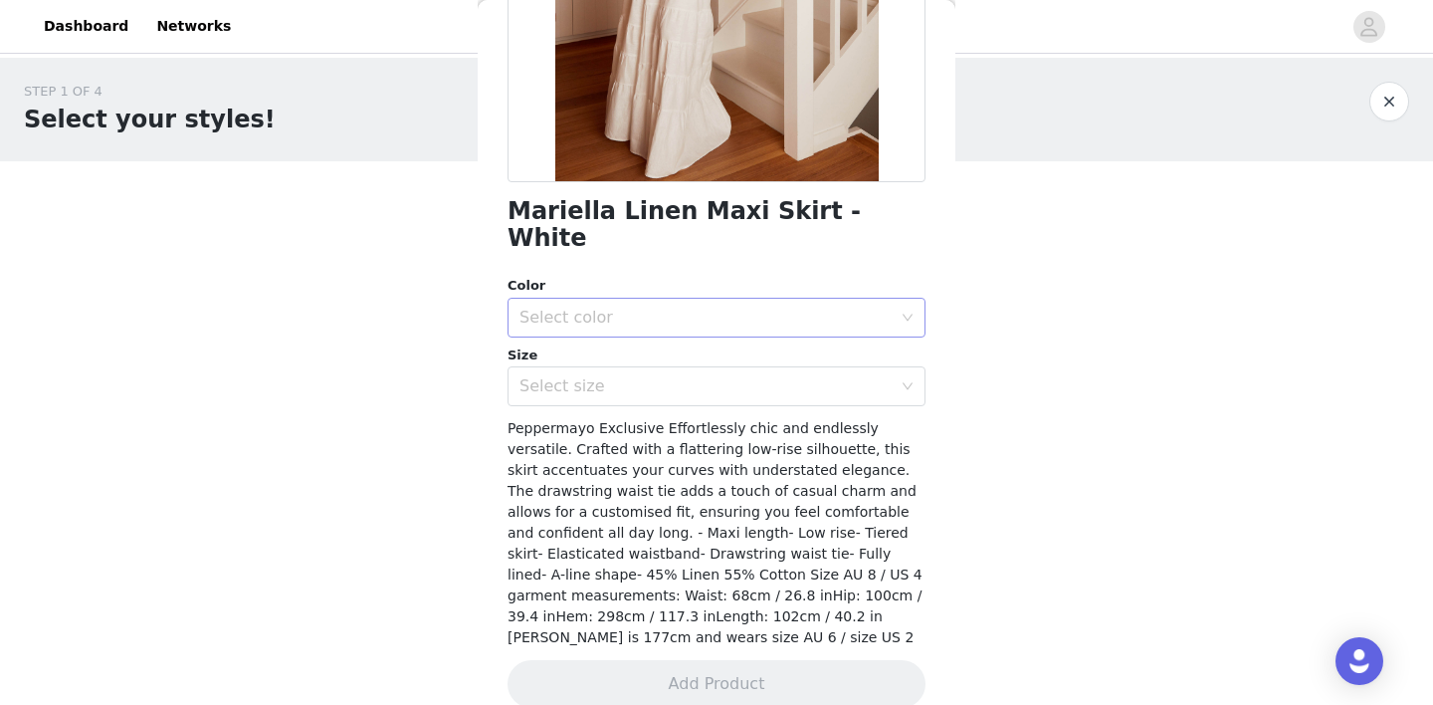
click at [772, 299] on div "Select color" at bounding box center [709, 318] width 381 height 38
click at [720, 335] on li "White" at bounding box center [716, 334] width 418 height 32
click at [723, 376] on div "Select size" at bounding box center [705, 386] width 372 height 20
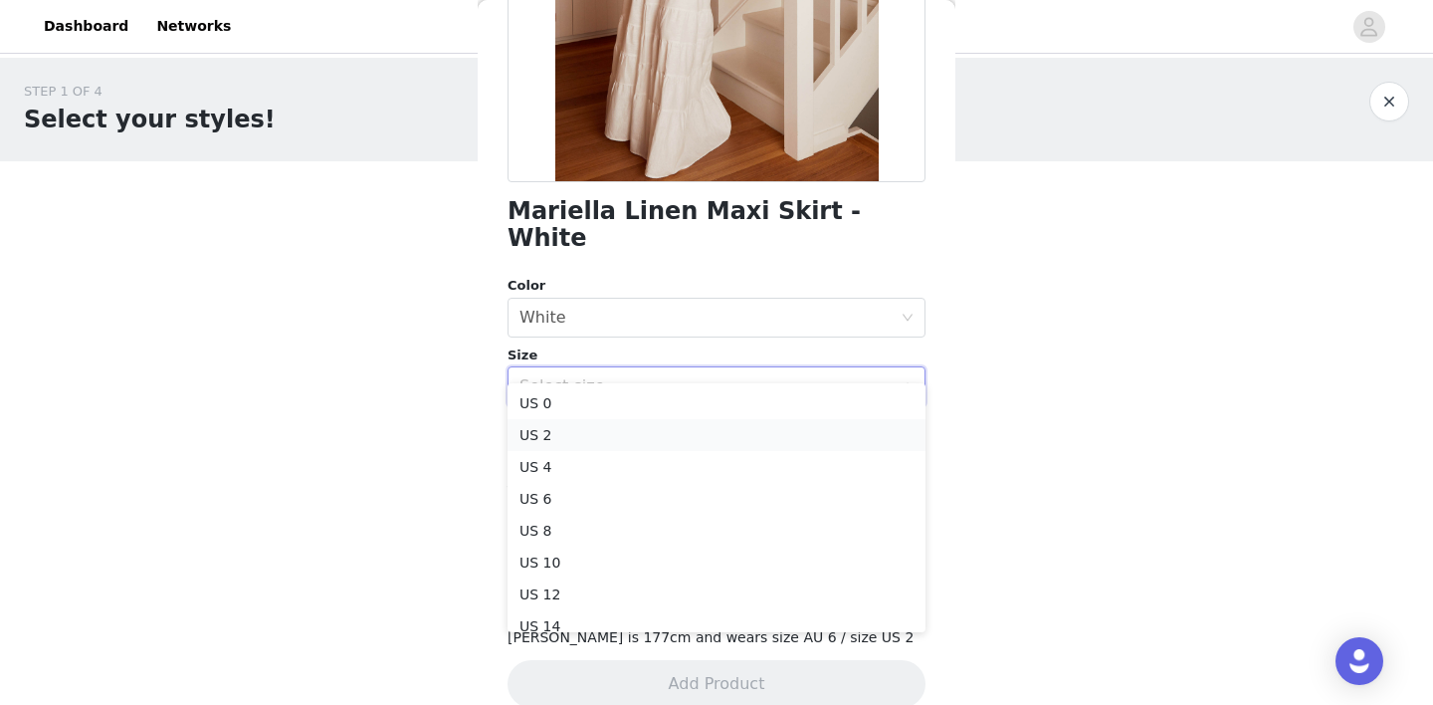
click at [579, 440] on li "US 2" at bounding box center [716, 435] width 418 height 32
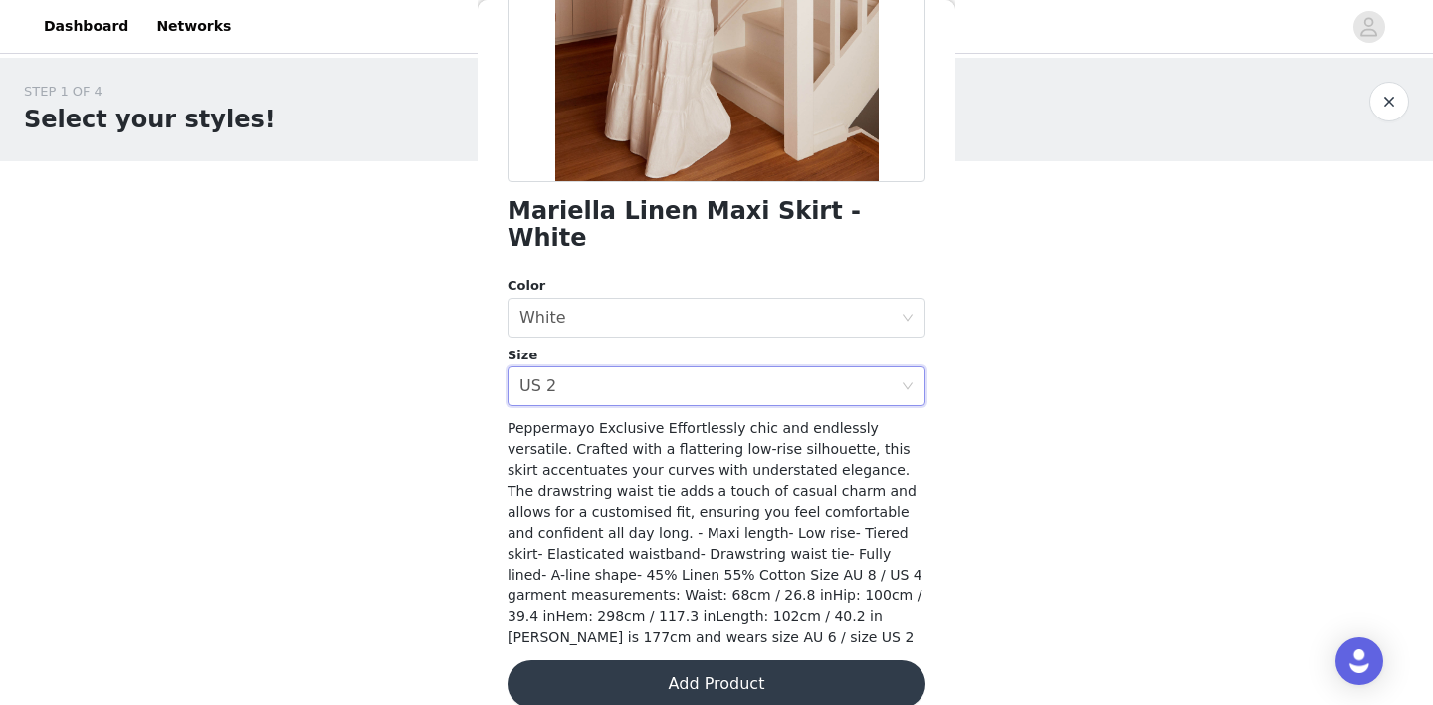
click at [678, 660] on button "Add Product" at bounding box center [716, 684] width 418 height 48
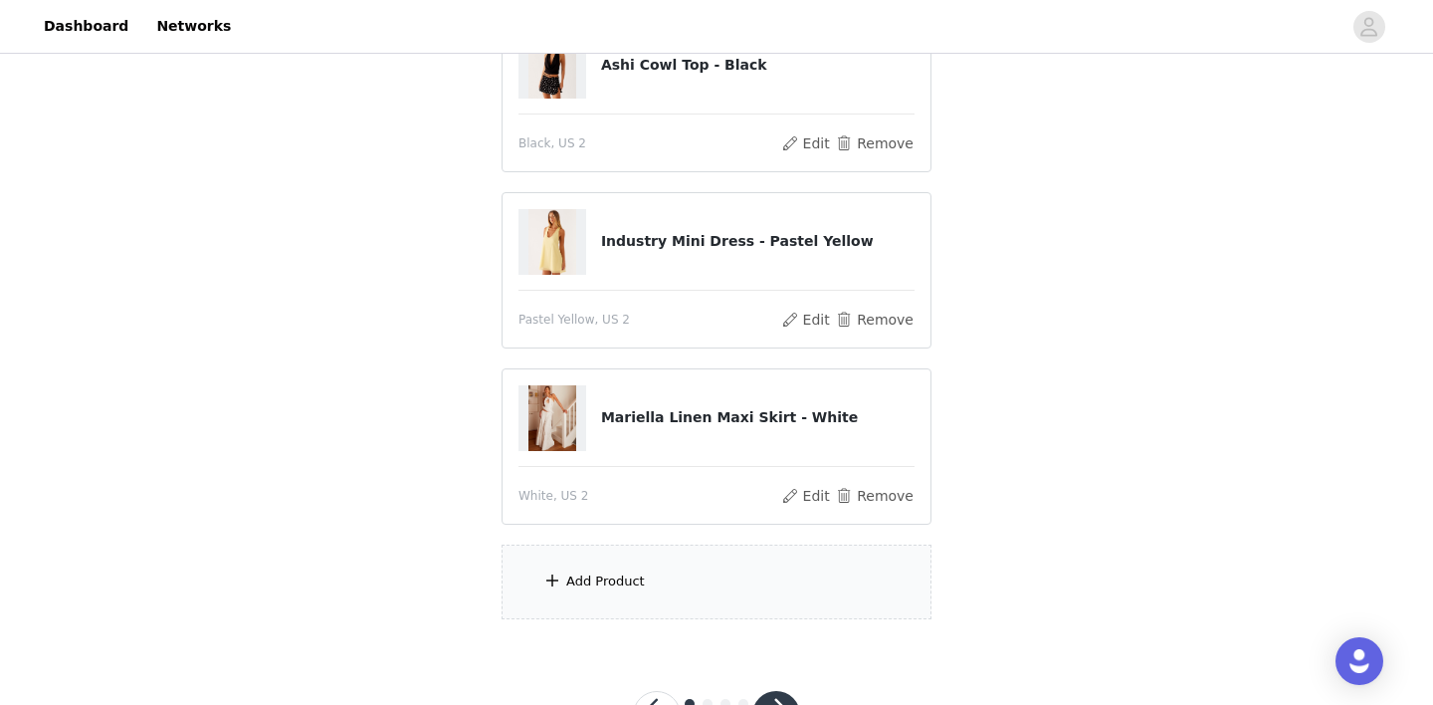
scroll to position [286, 0]
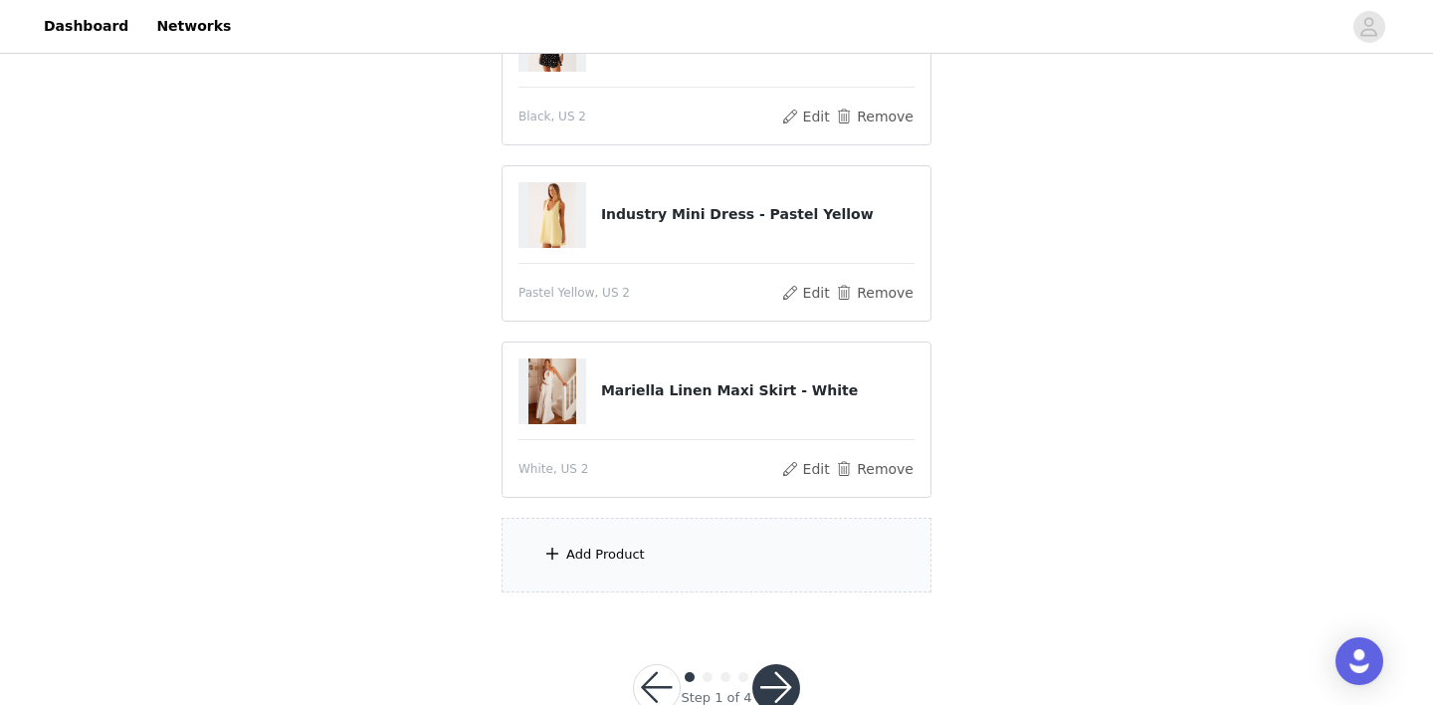
click at [670, 548] on div "Add Product" at bounding box center [717, 554] width 430 height 75
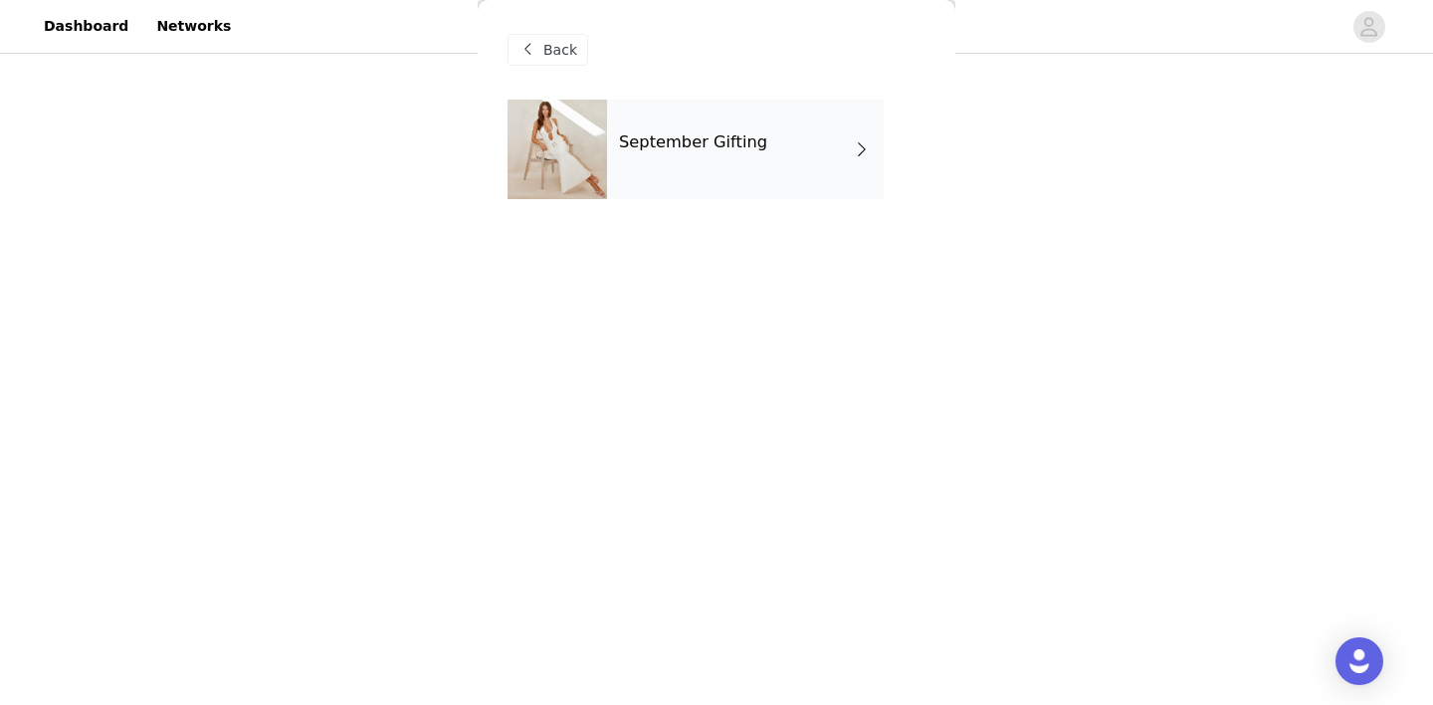
click at [821, 171] on div "September Gifting" at bounding box center [745, 150] width 277 height 100
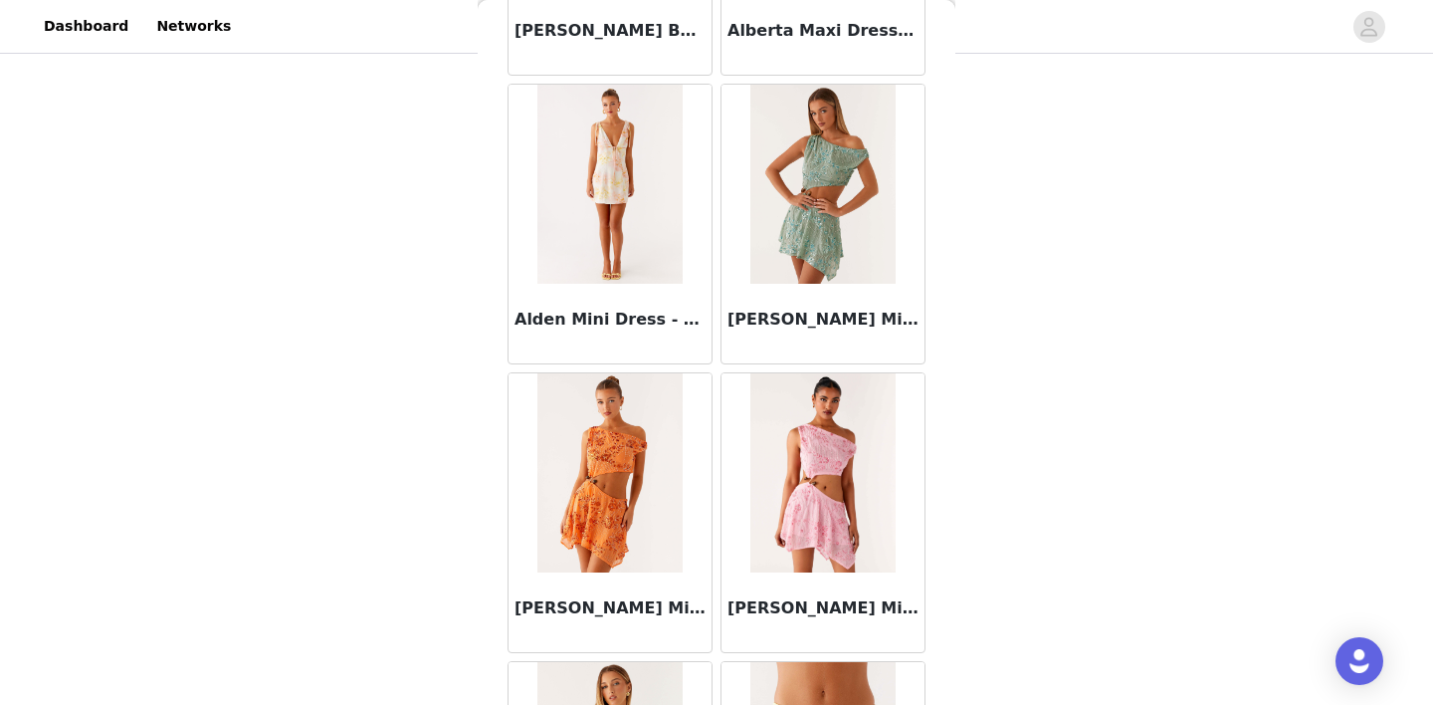
scroll to position [2340, 0]
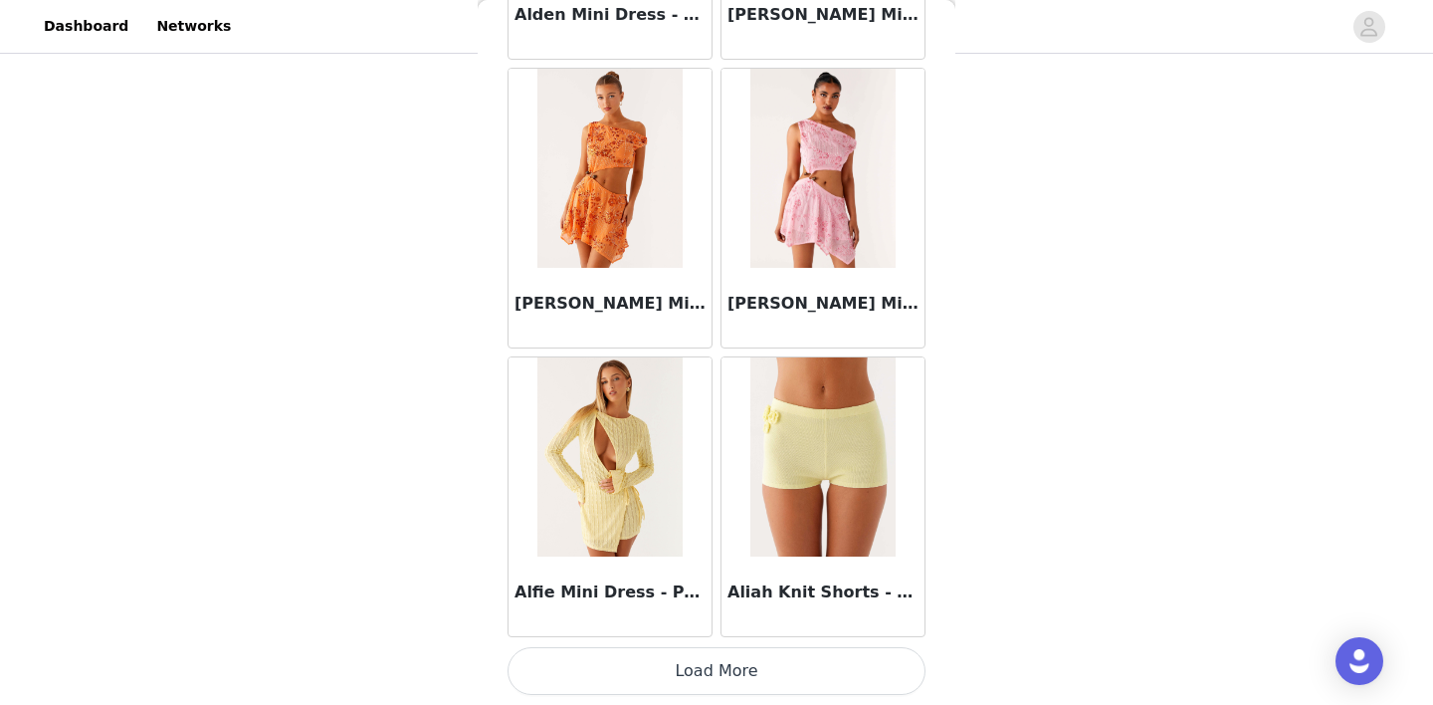
click at [724, 664] on button "Load More" at bounding box center [716, 671] width 418 height 48
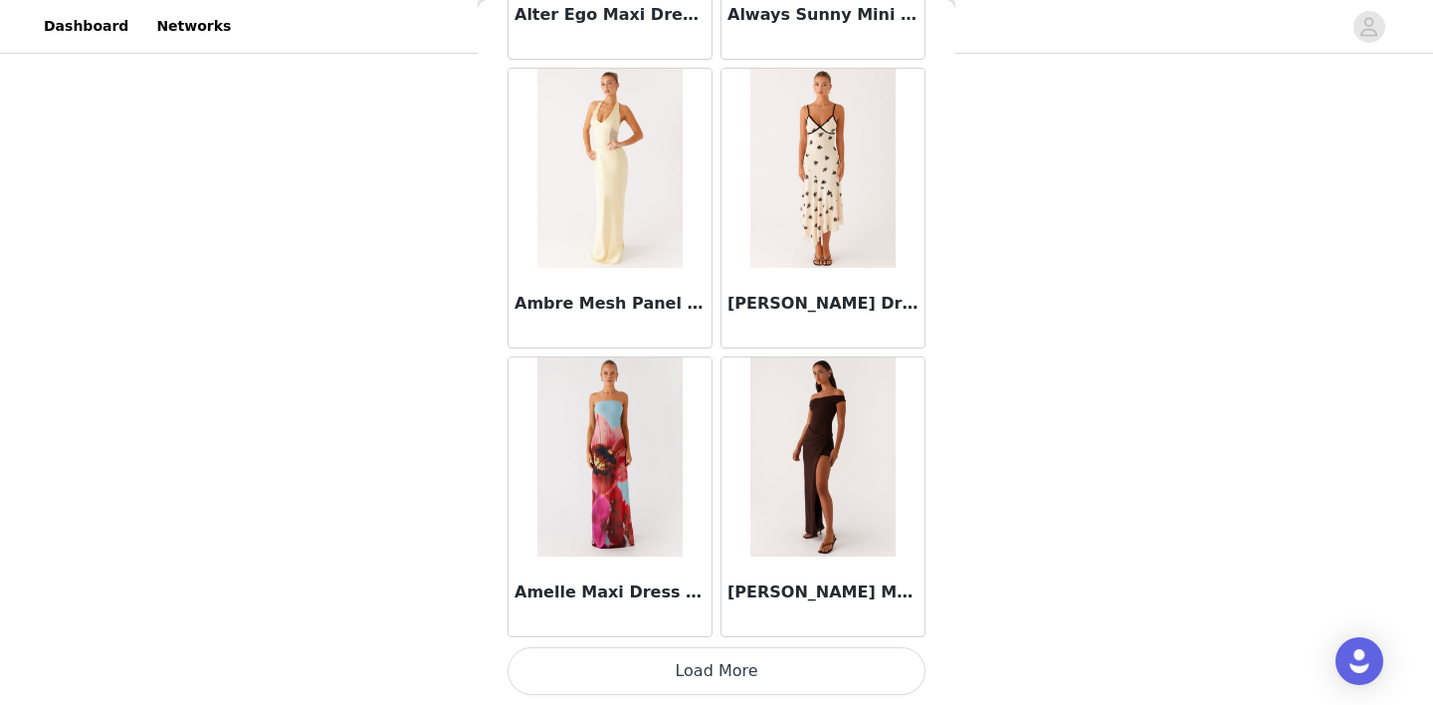
click at [717, 662] on button "Load More" at bounding box center [716, 671] width 418 height 48
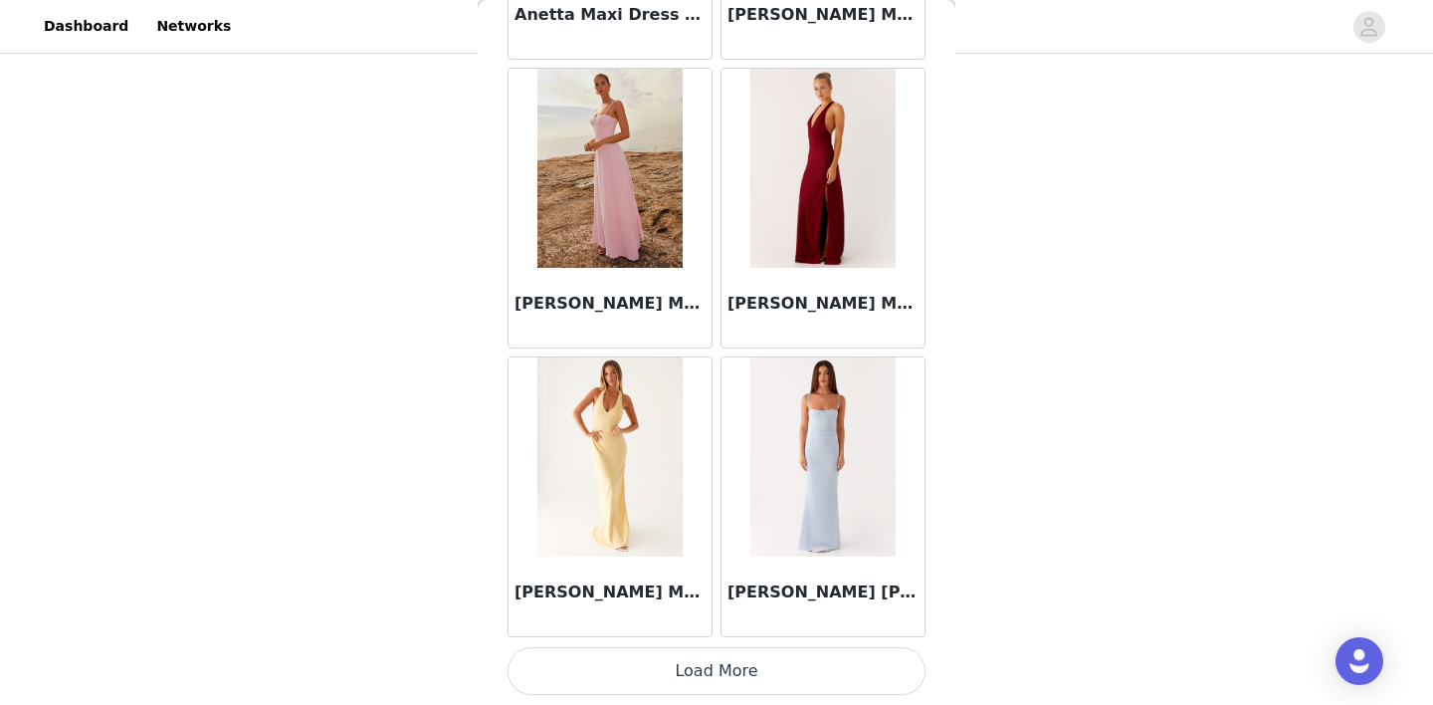
click at [719, 666] on button "Load More" at bounding box center [716, 671] width 418 height 48
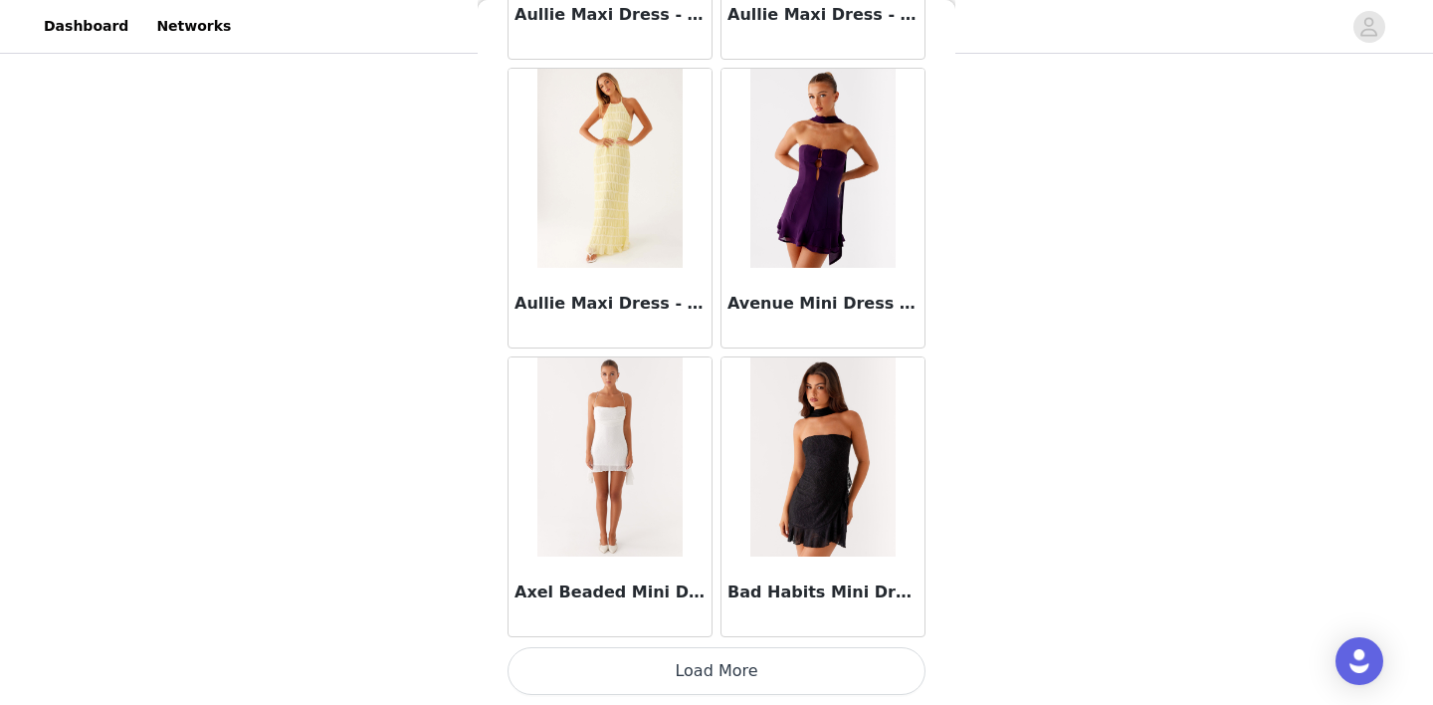
click at [719, 665] on button "Load More" at bounding box center [716, 671] width 418 height 48
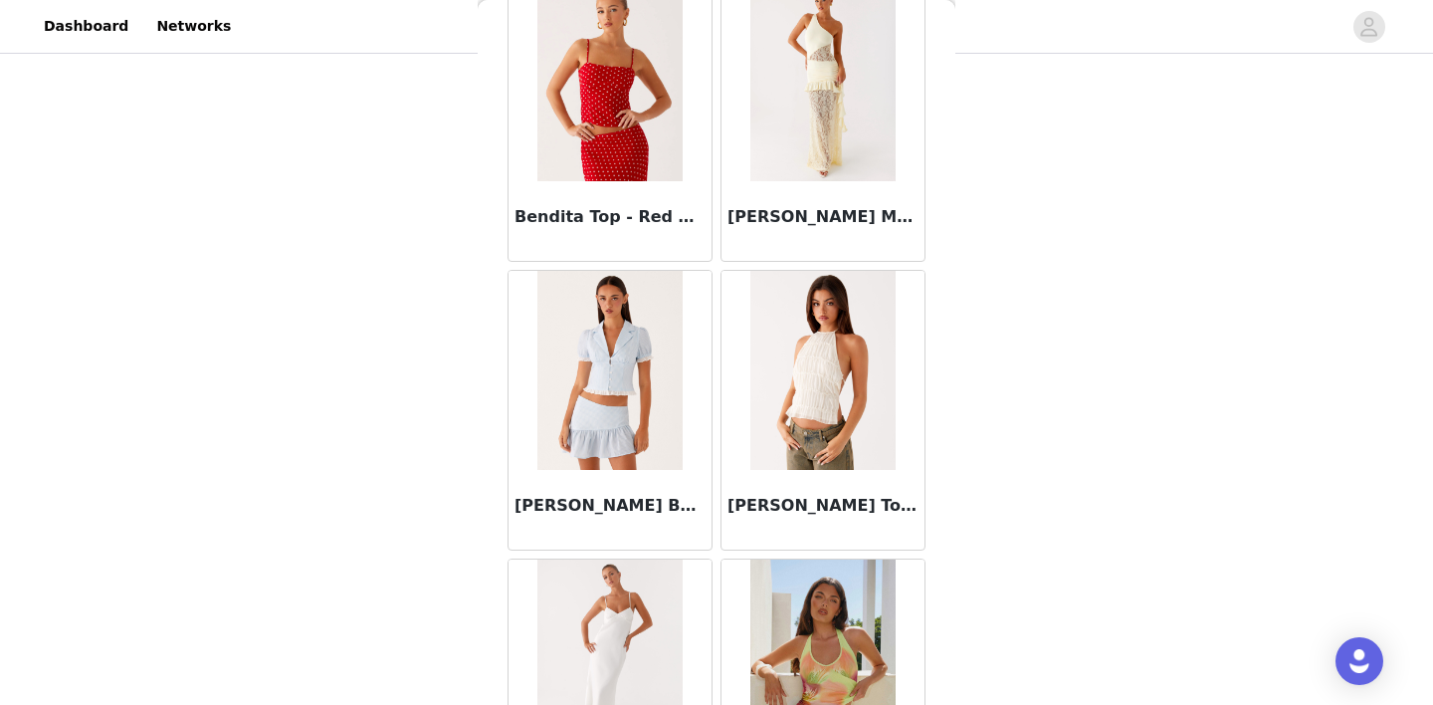
scroll to position [13883, 0]
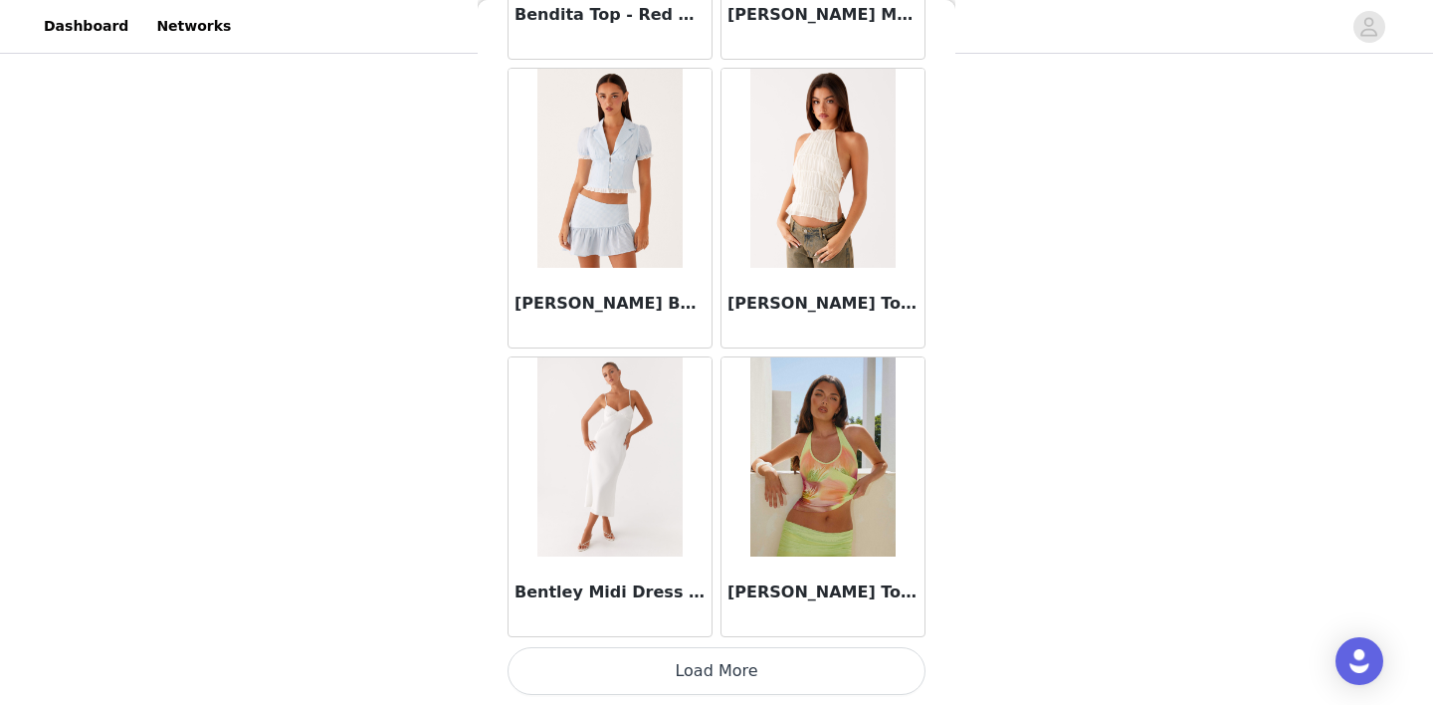
click at [719, 665] on button "Load More" at bounding box center [716, 671] width 418 height 48
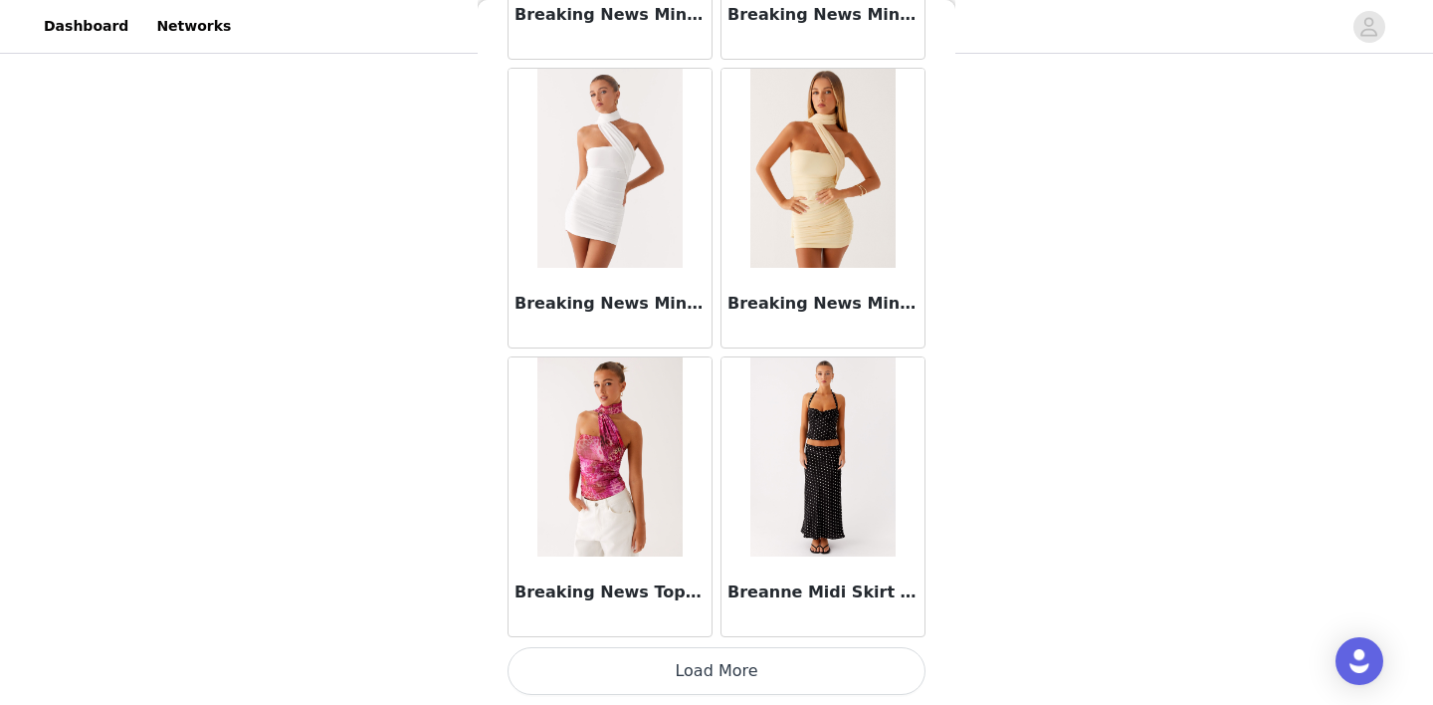
click at [718, 681] on button "Load More" at bounding box center [716, 671] width 418 height 48
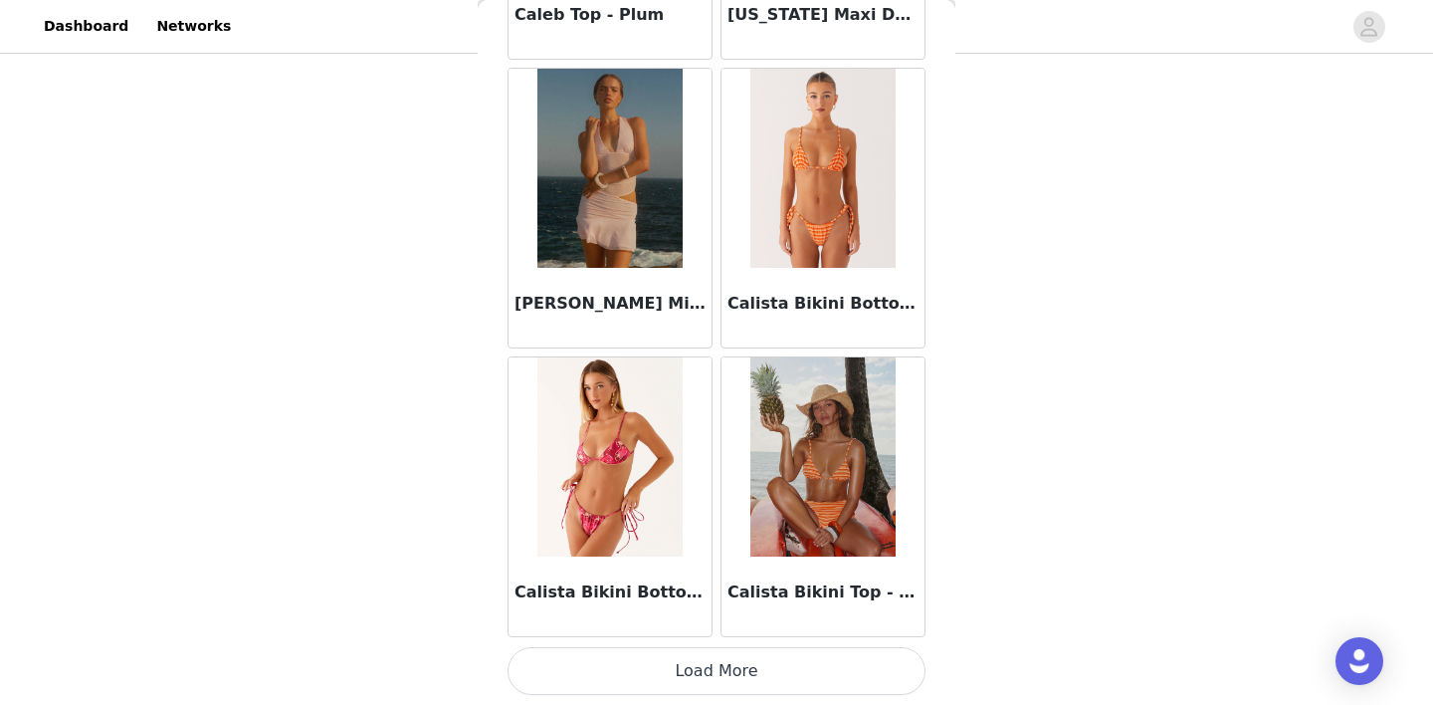
click at [726, 669] on button "Load More" at bounding box center [716, 671] width 418 height 48
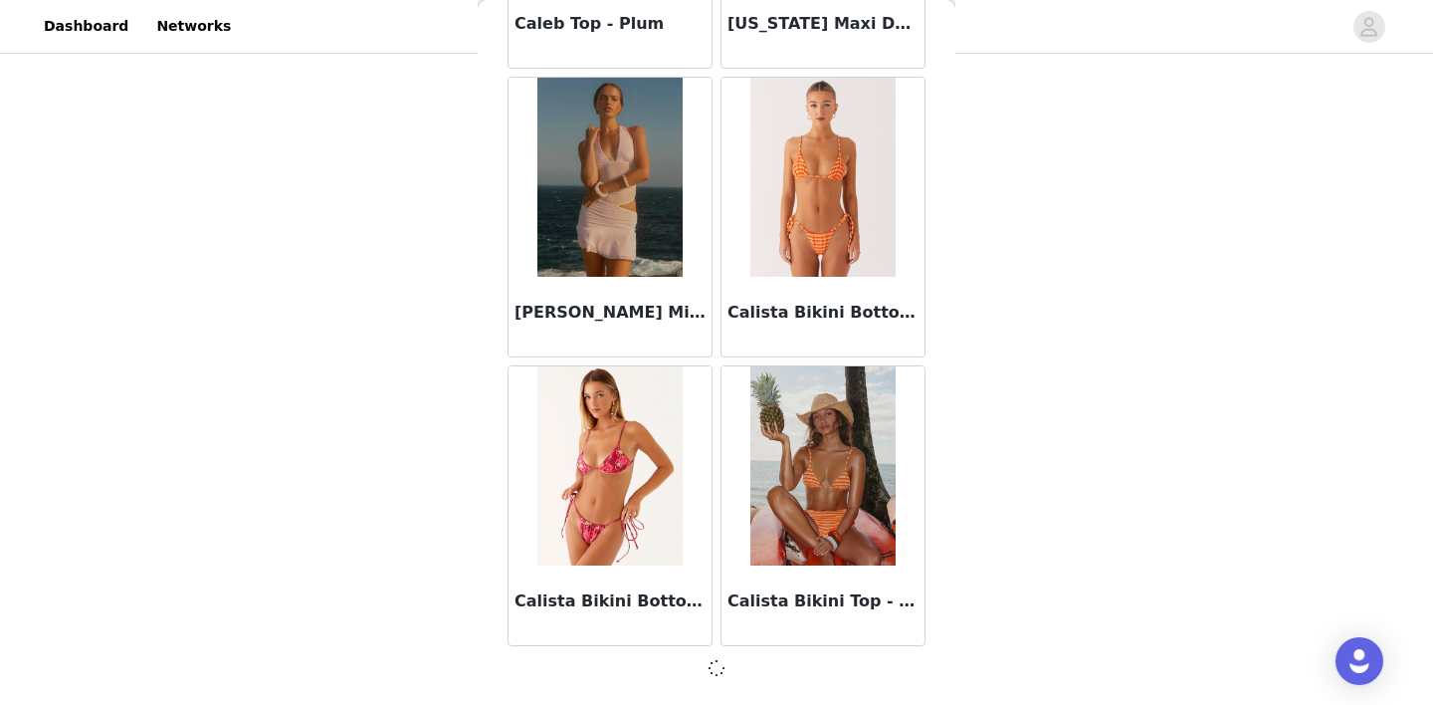
scroll to position [19645, 0]
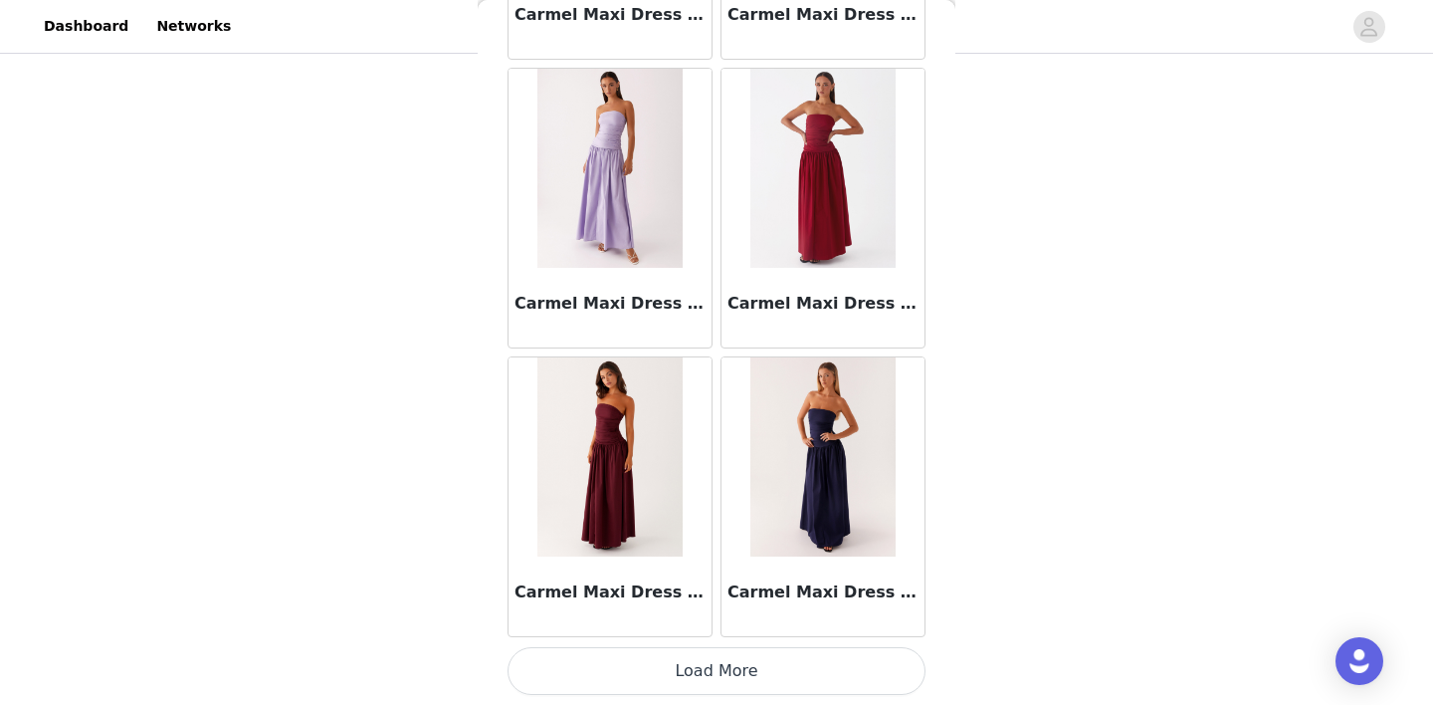
click at [726, 669] on button "Load More" at bounding box center [716, 671] width 418 height 48
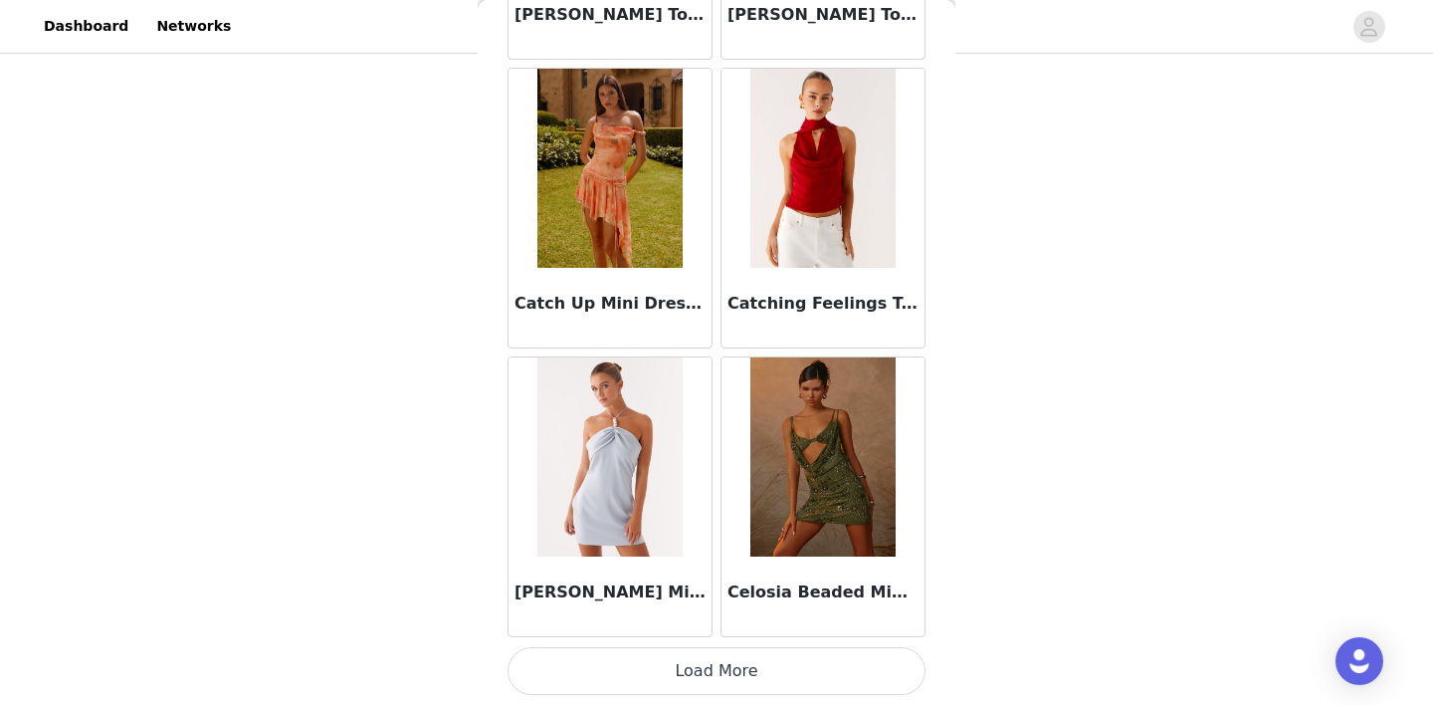
click at [726, 669] on button "Load More" at bounding box center [716, 671] width 418 height 48
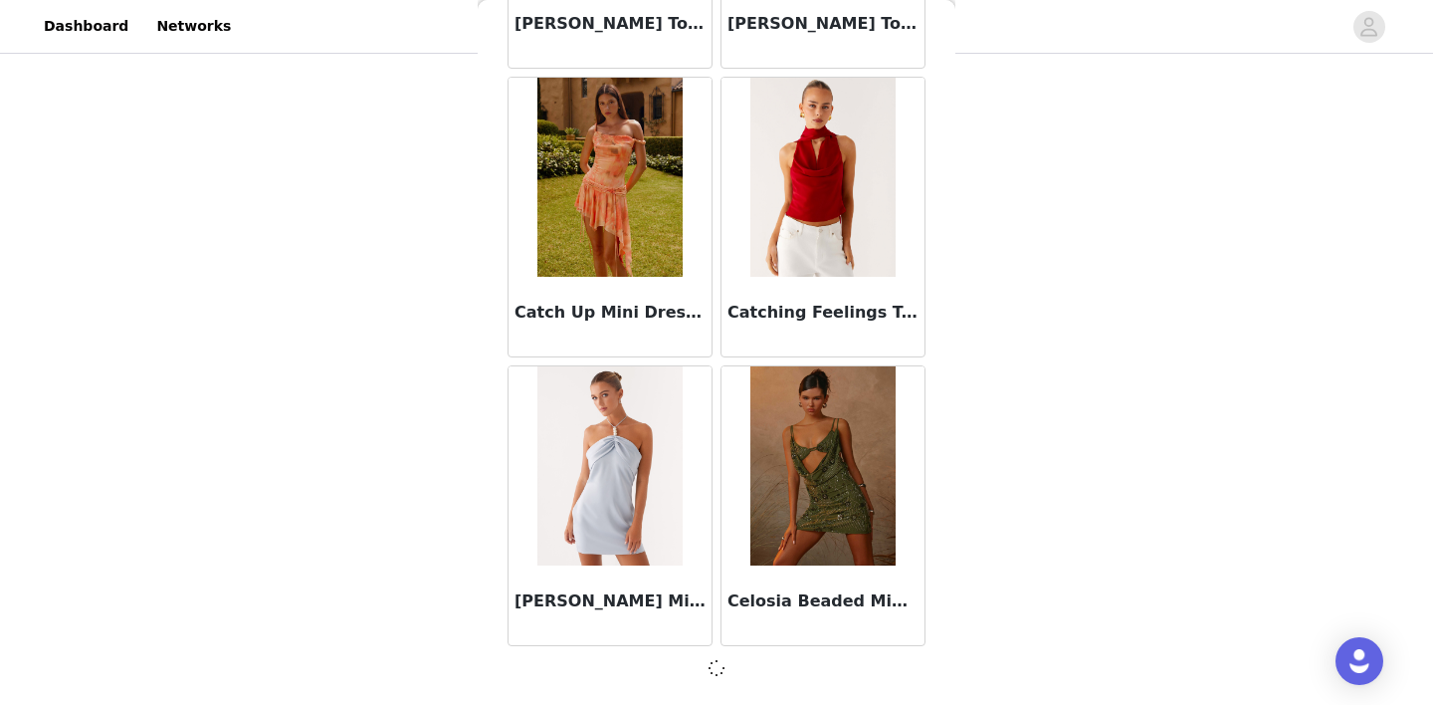
scroll to position [25417, 0]
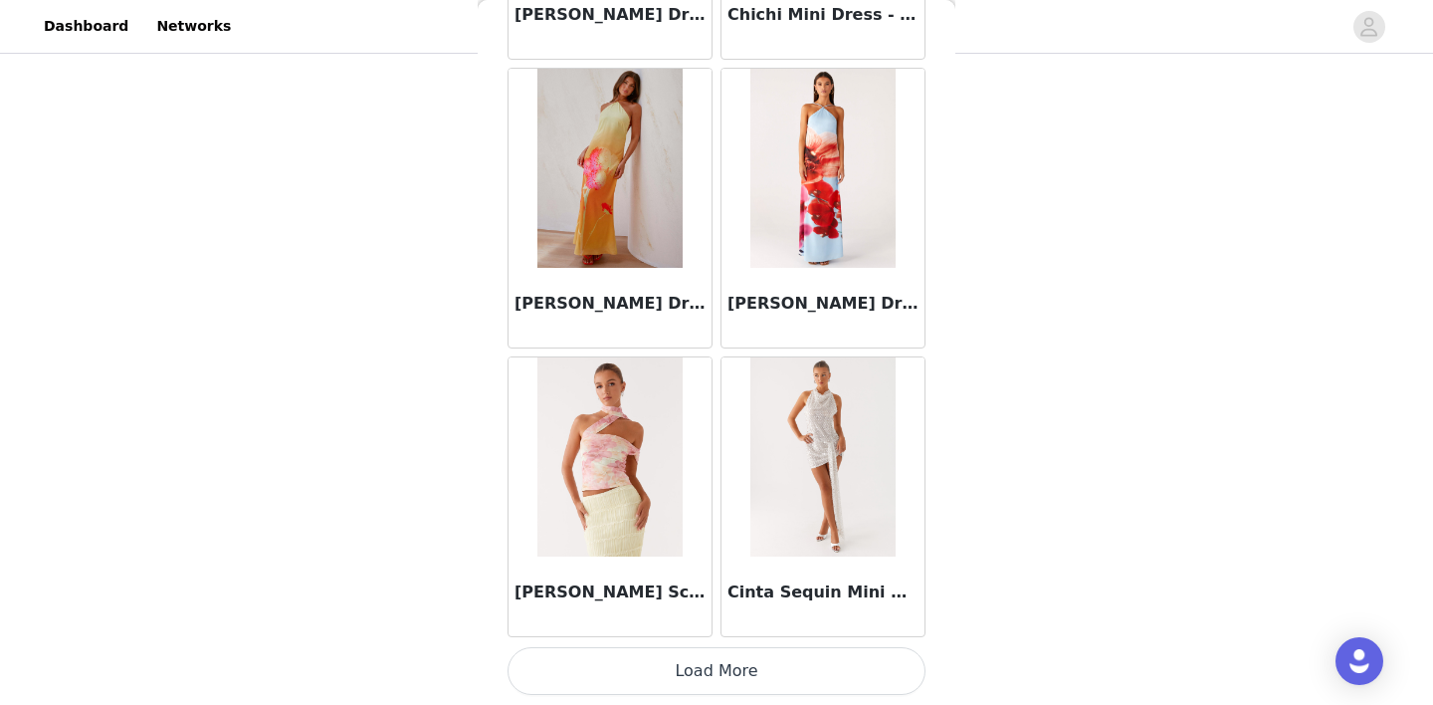
click at [726, 669] on button "Load More" at bounding box center [716, 671] width 418 height 48
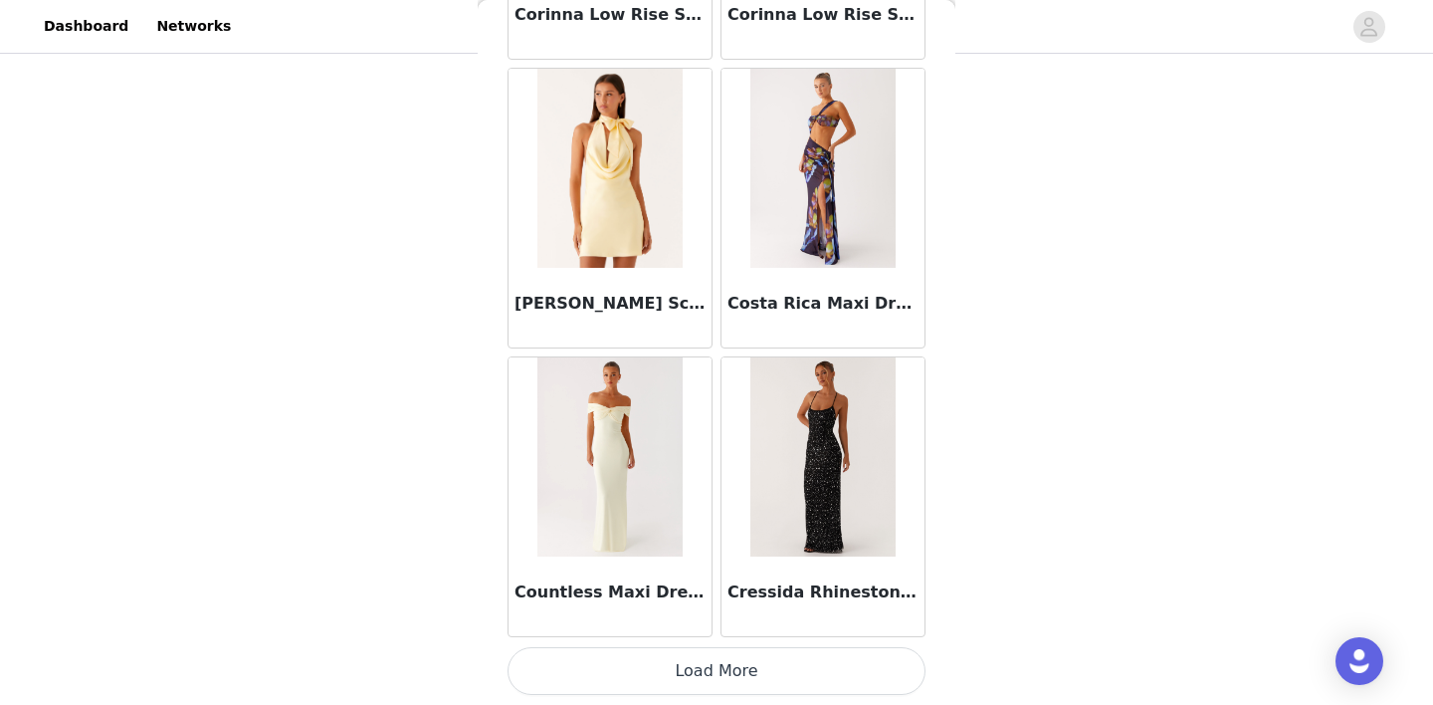
scroll to position [306, 0]
click at [716, 663] on button "Load More" at bounding box center [716, 671] width 418 height 48
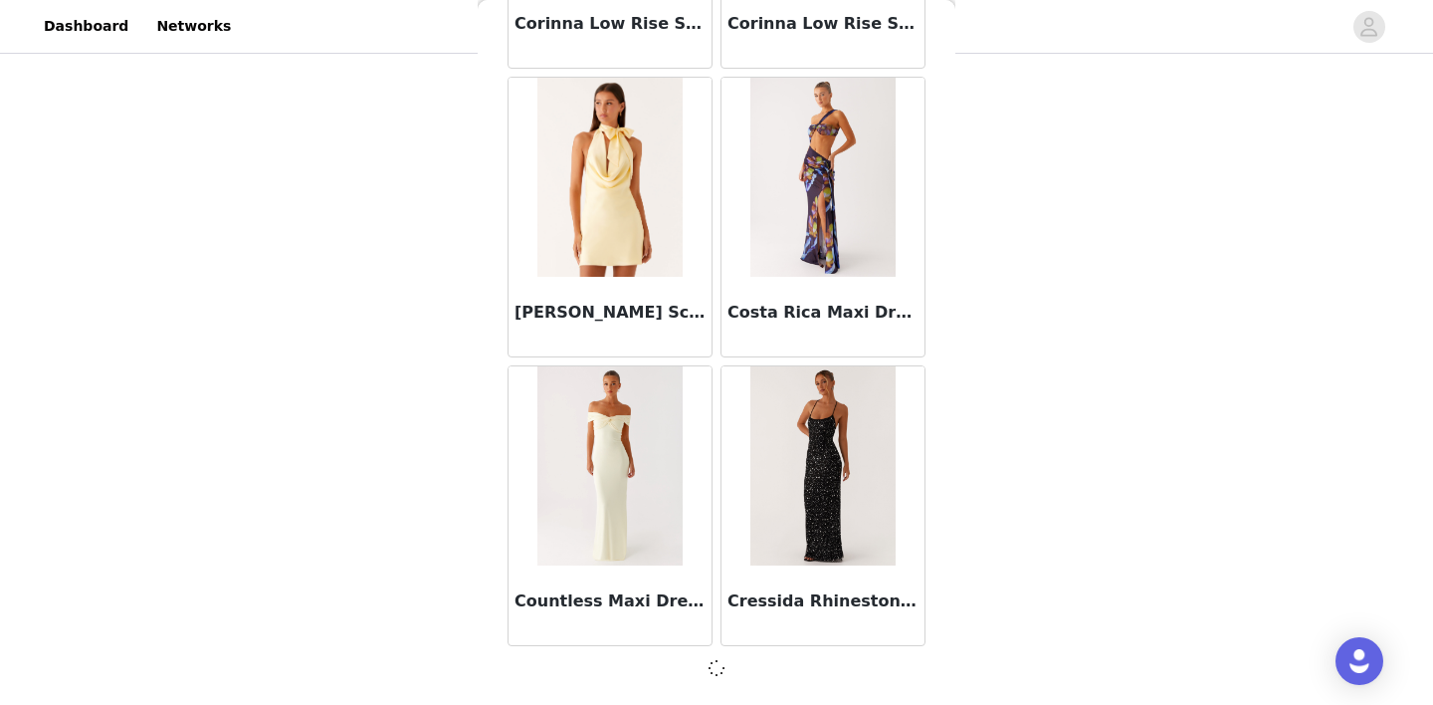
scroll to position [31188, 0]
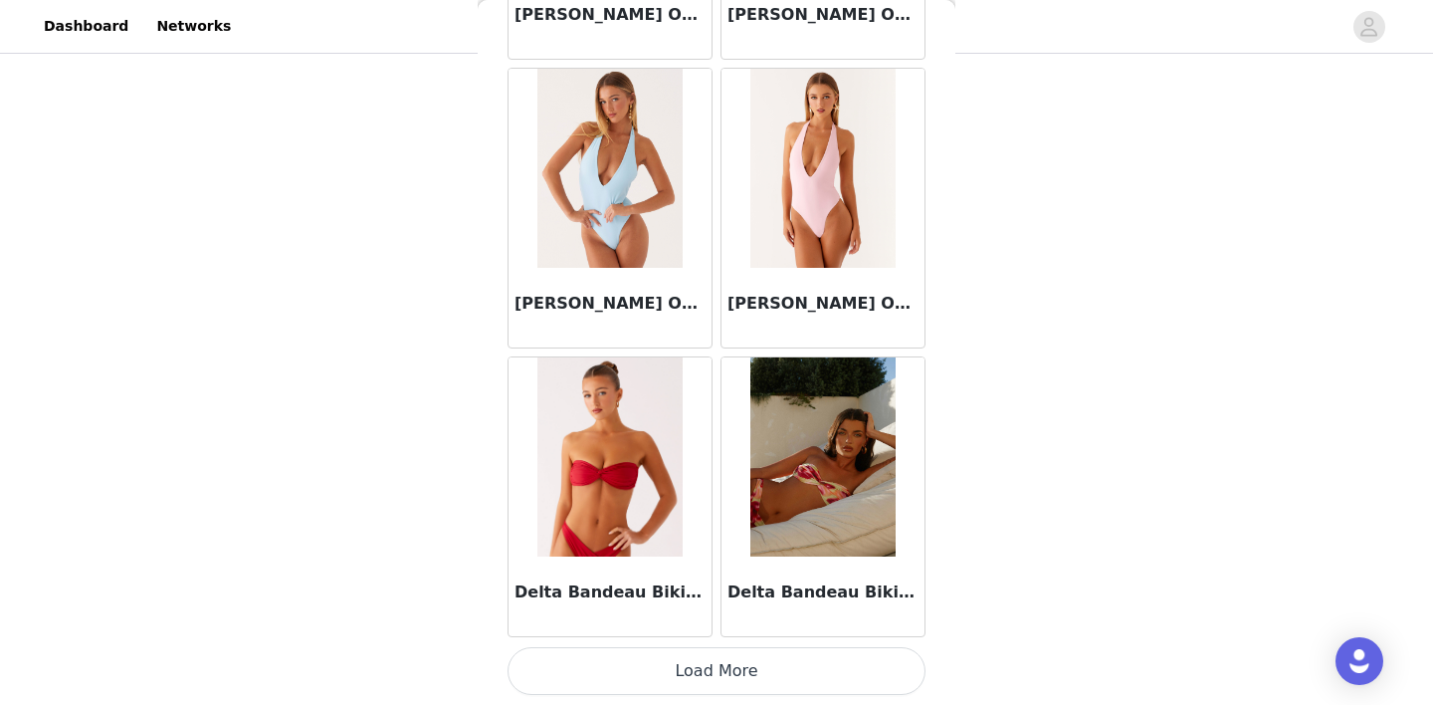
click at [717, 664] on button "Load More" at bounding box center [716, 671] width 418 height 48
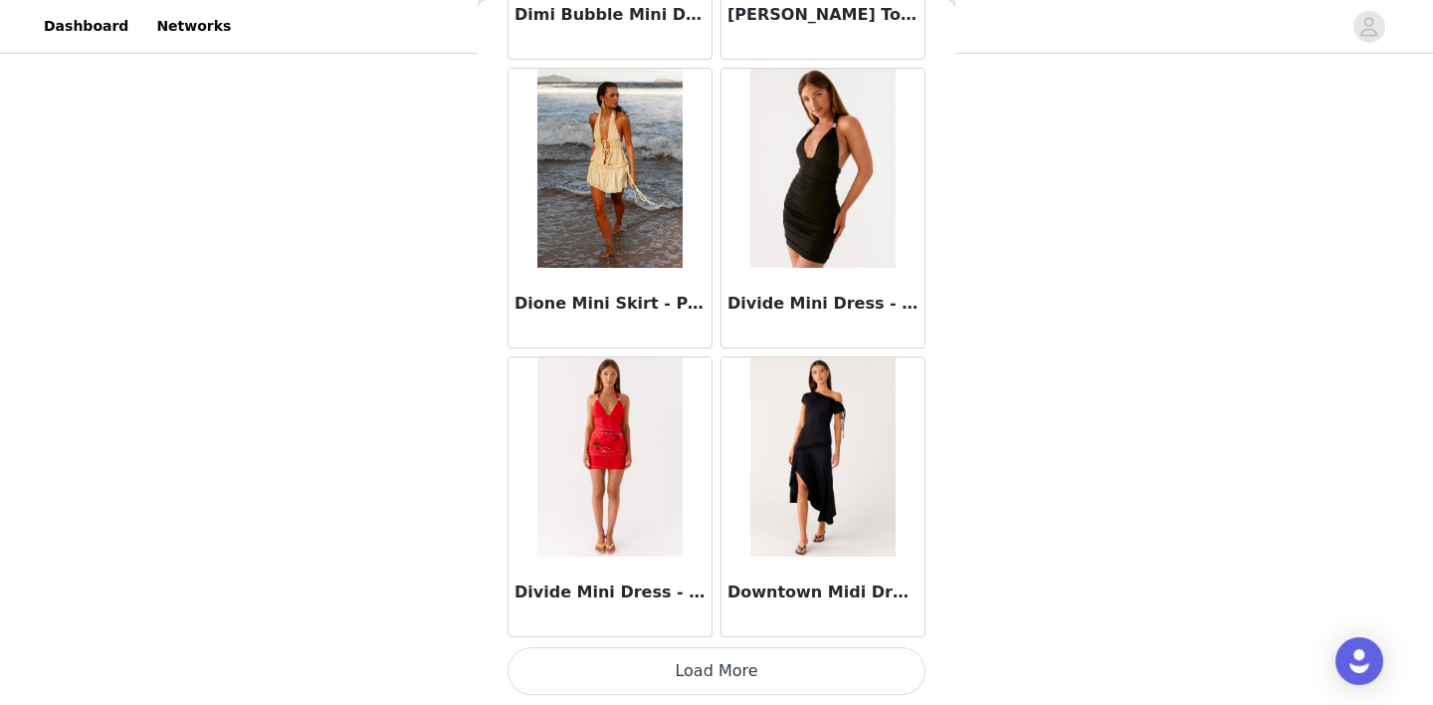
click at [713, 655] on button "Load More" at bounding box center [716, 671] width 418 height 48
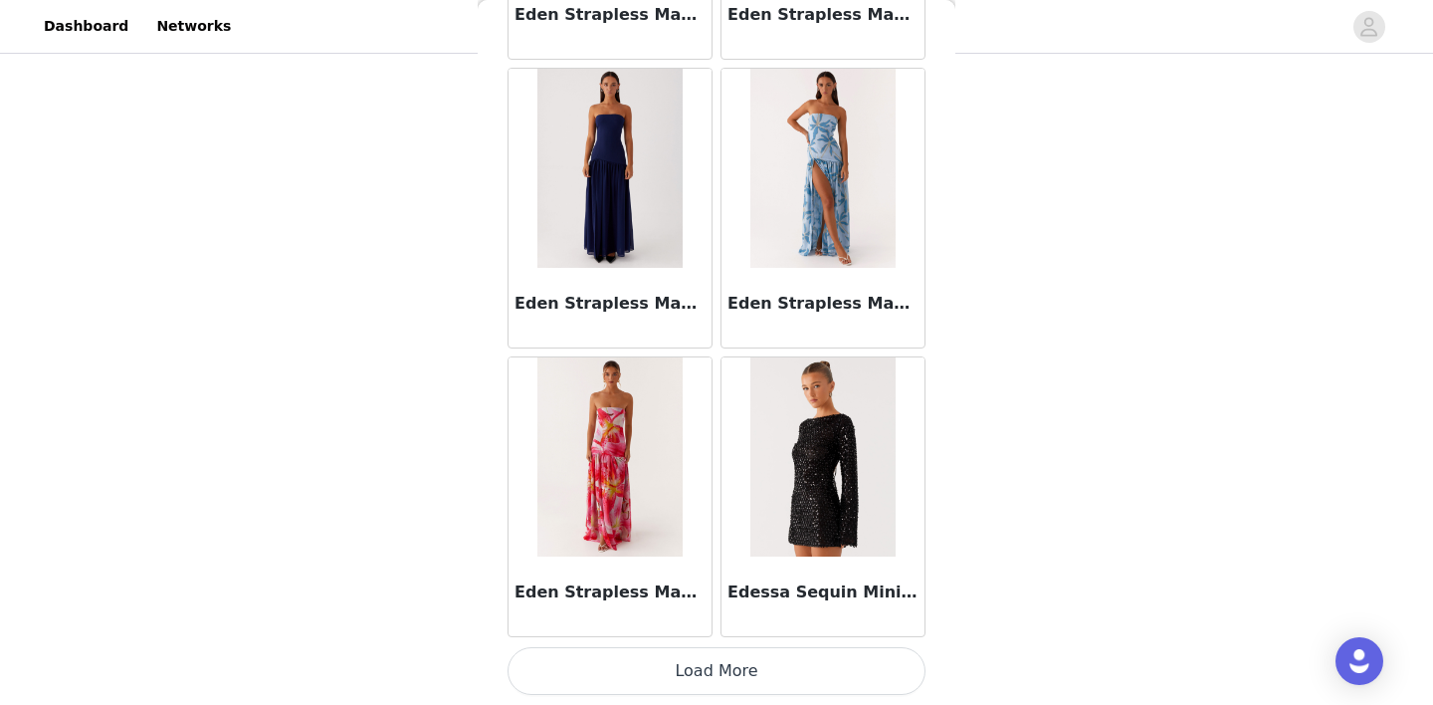
click at [712, 671] on button "Load More" at bounding box center [716, 671] width 418 height 48
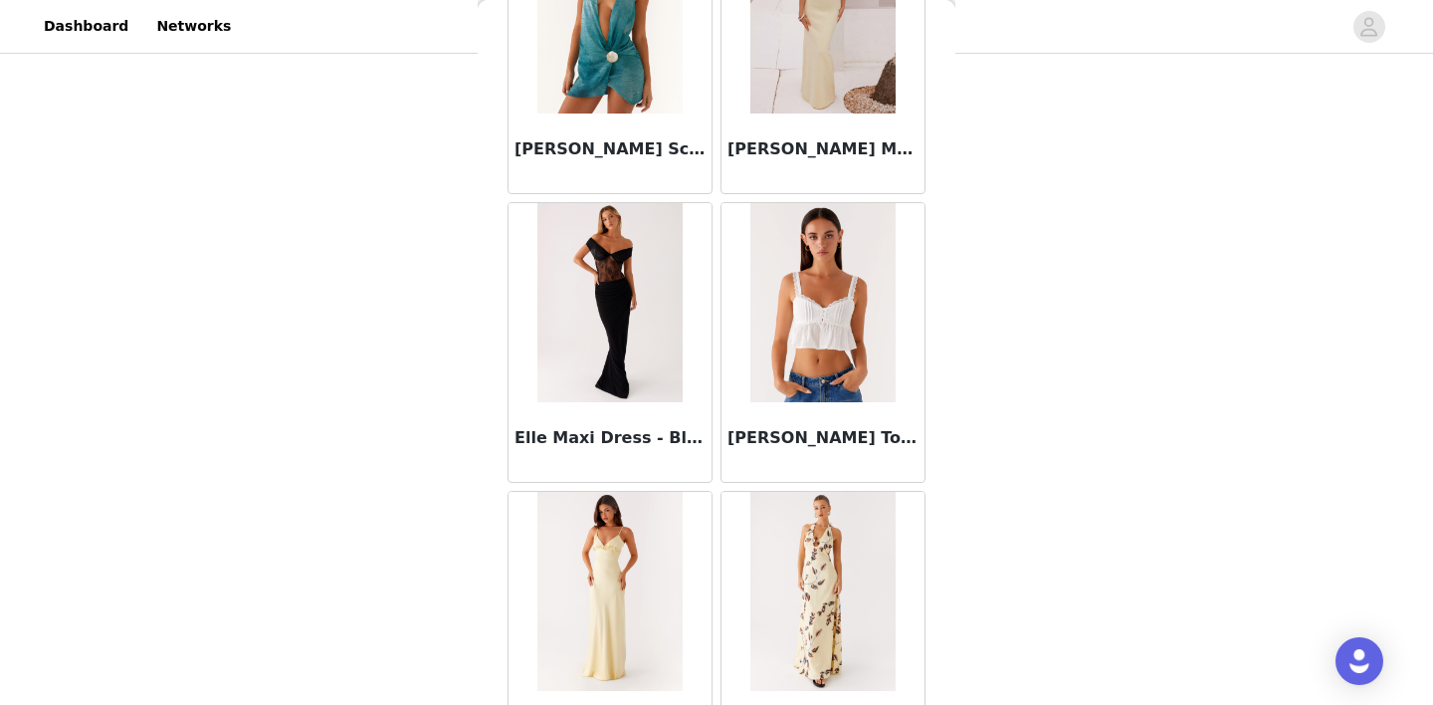
scroll to position [42740, 0]
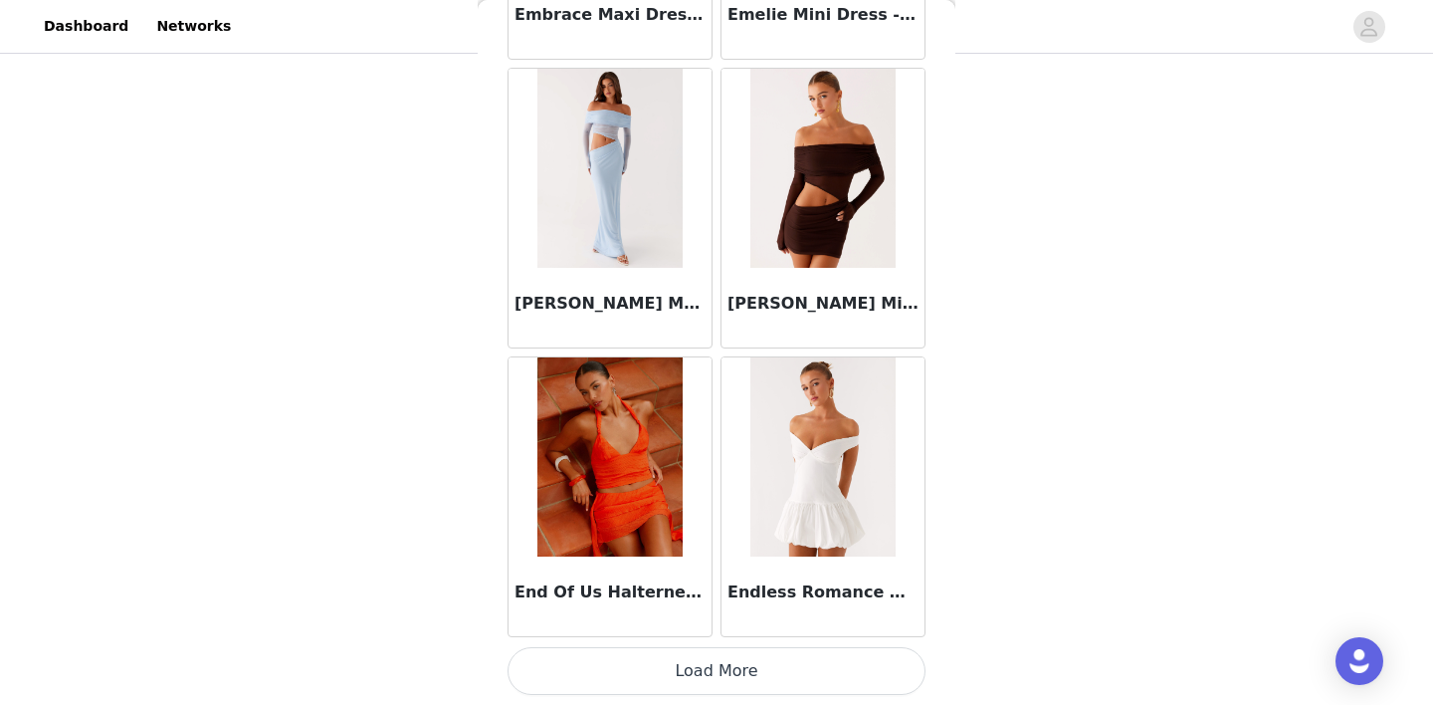
click at [721, 661] on button "Load More" at bounding box center [716, 671] width 418 height 48
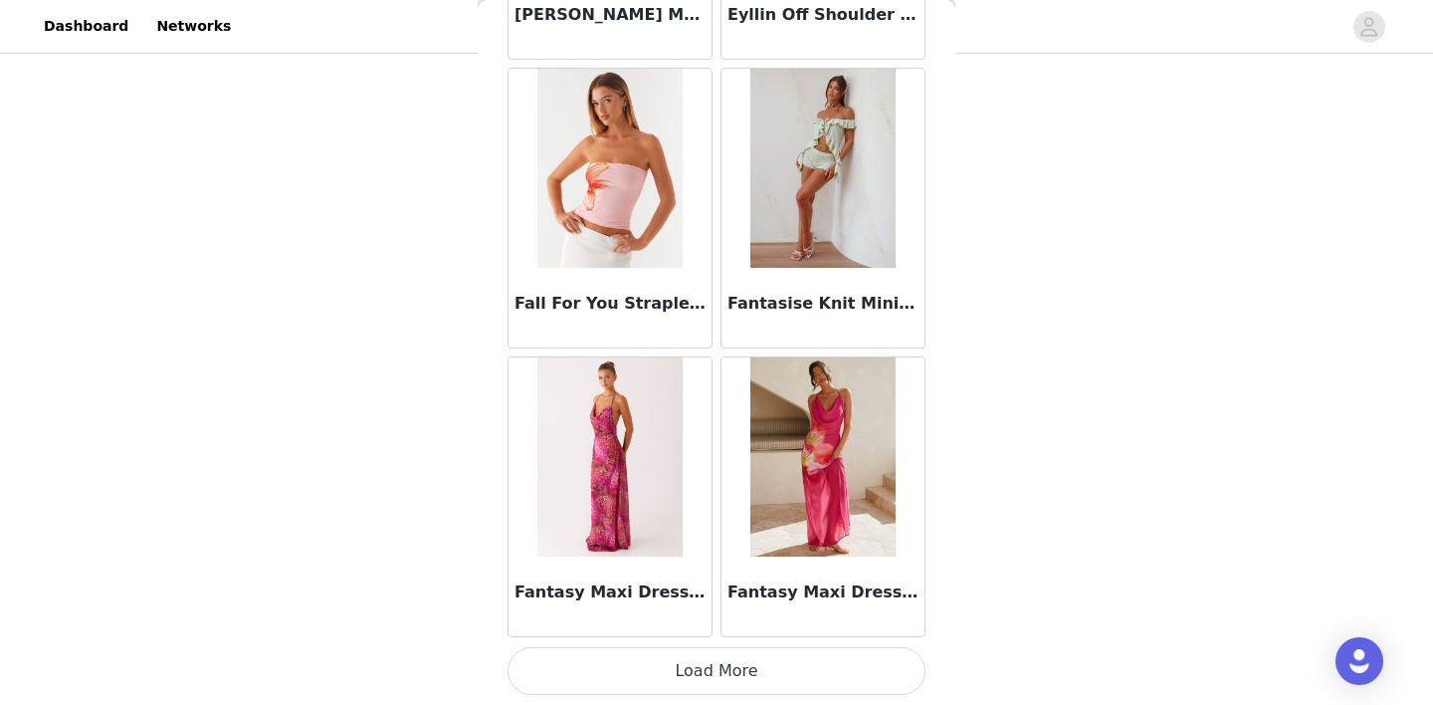
click at [721, 661] on button "Load More" at bounding box center [716, 671] width 418 height 48
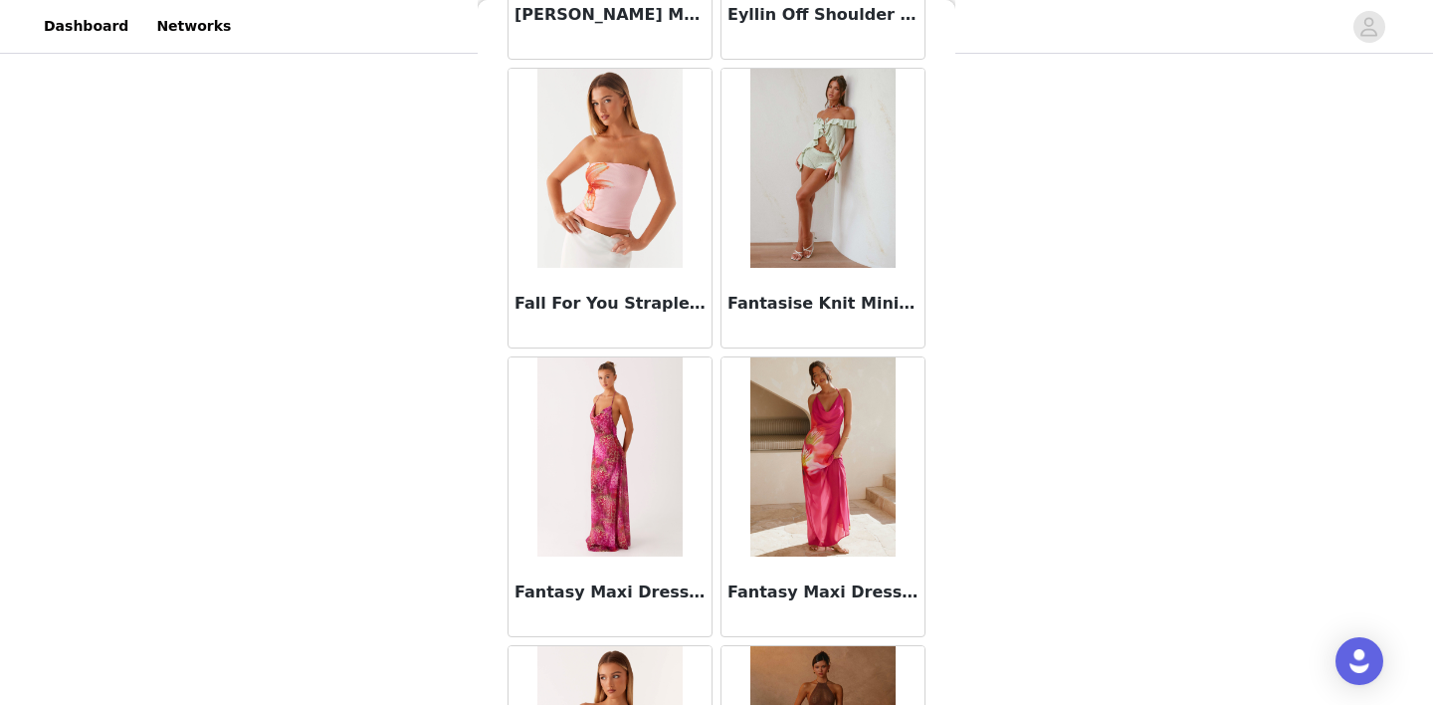
scroll to position [339, 0]
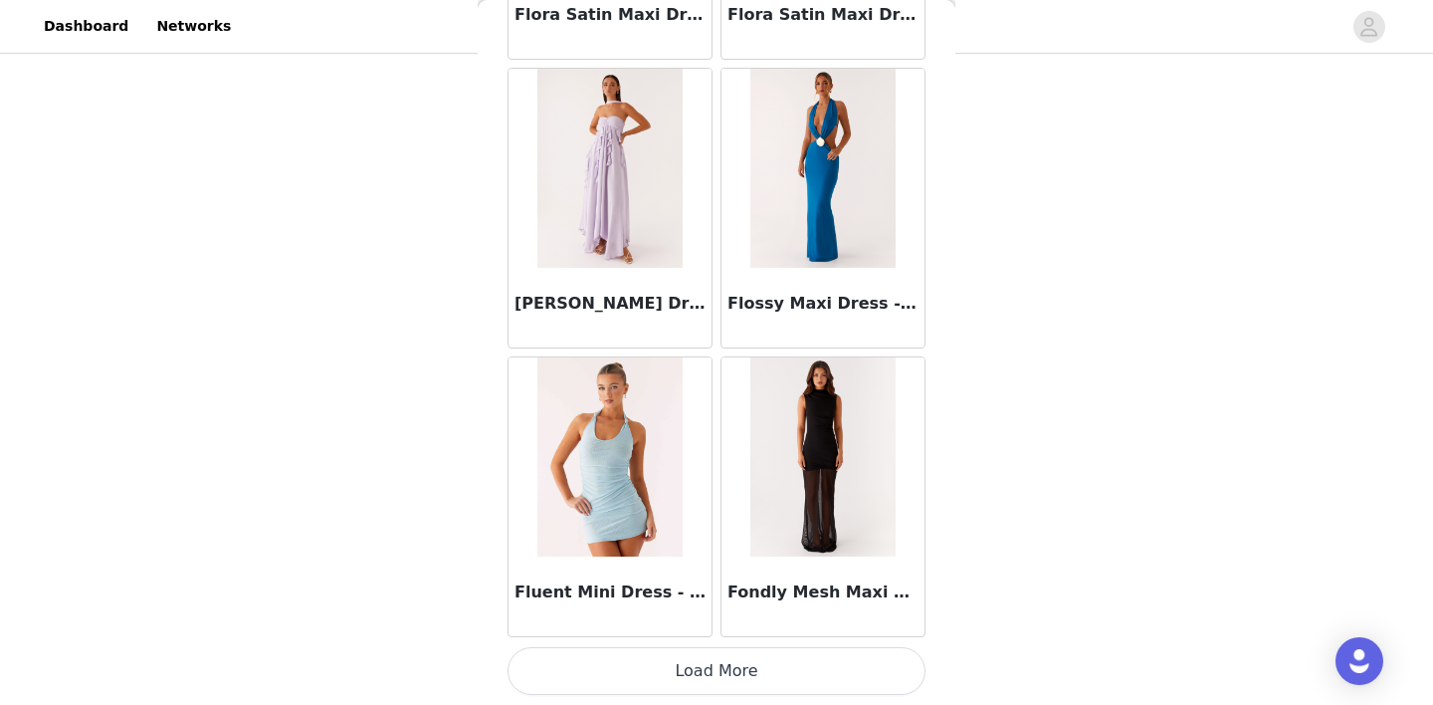
click at [717, 677] on button "Load More" at bounding box center [716, 671] width 418 height 48
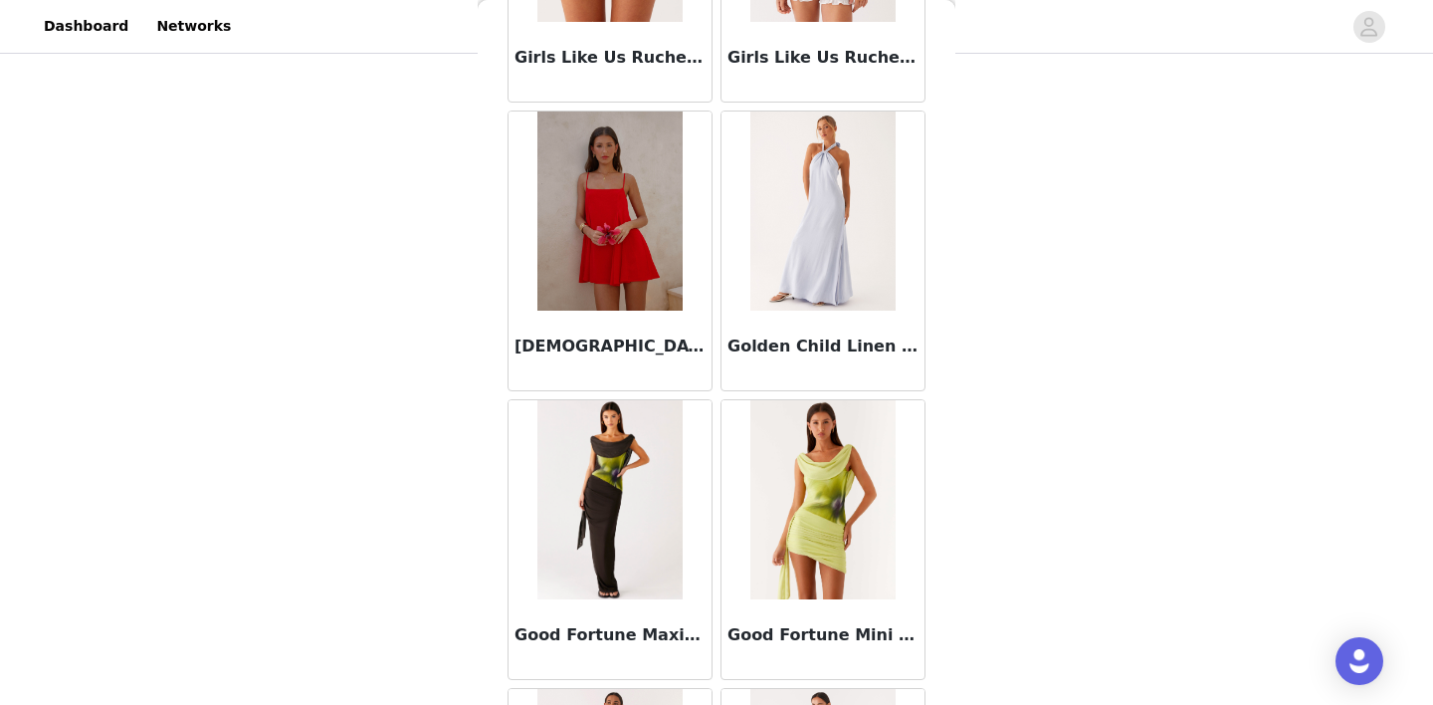
scroll to position [51397, 0]
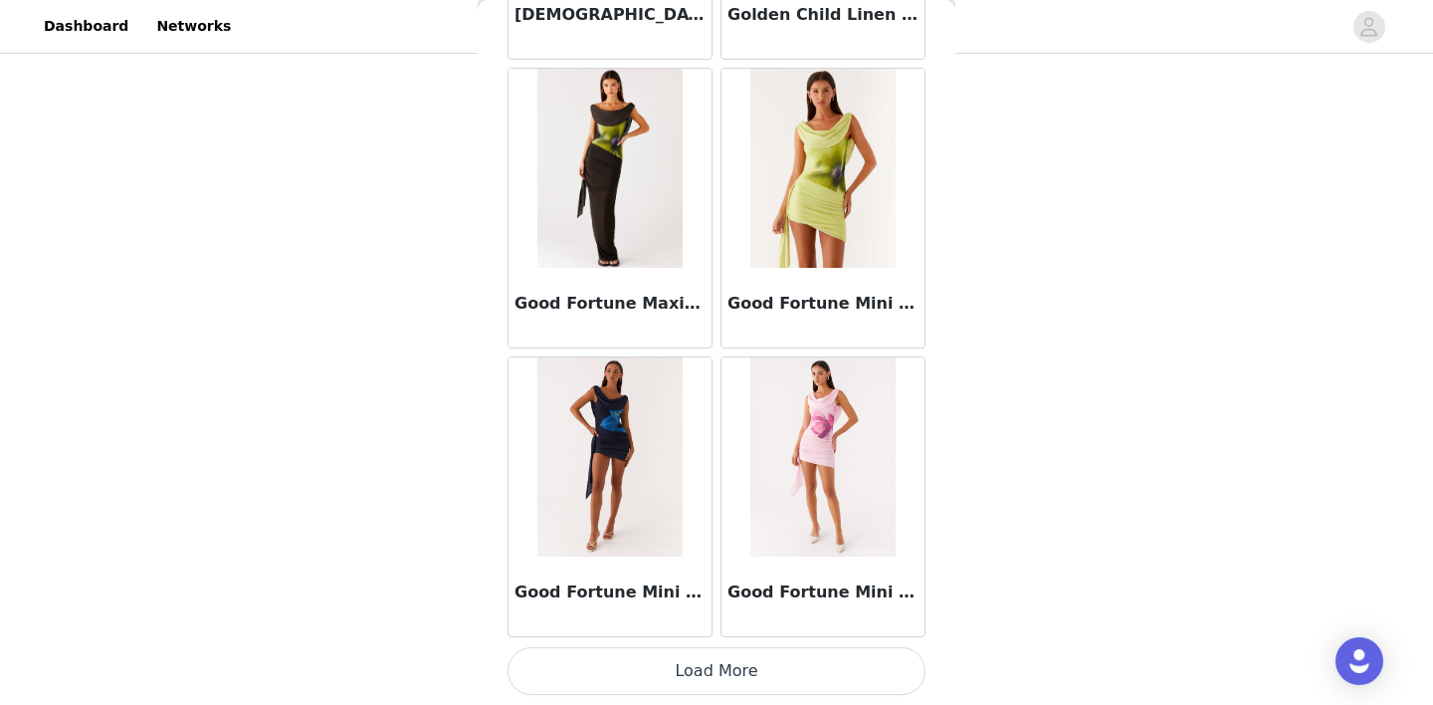
click at [717, 650] on button "Load More" at bounding box center [716, 671] width 418 height 48
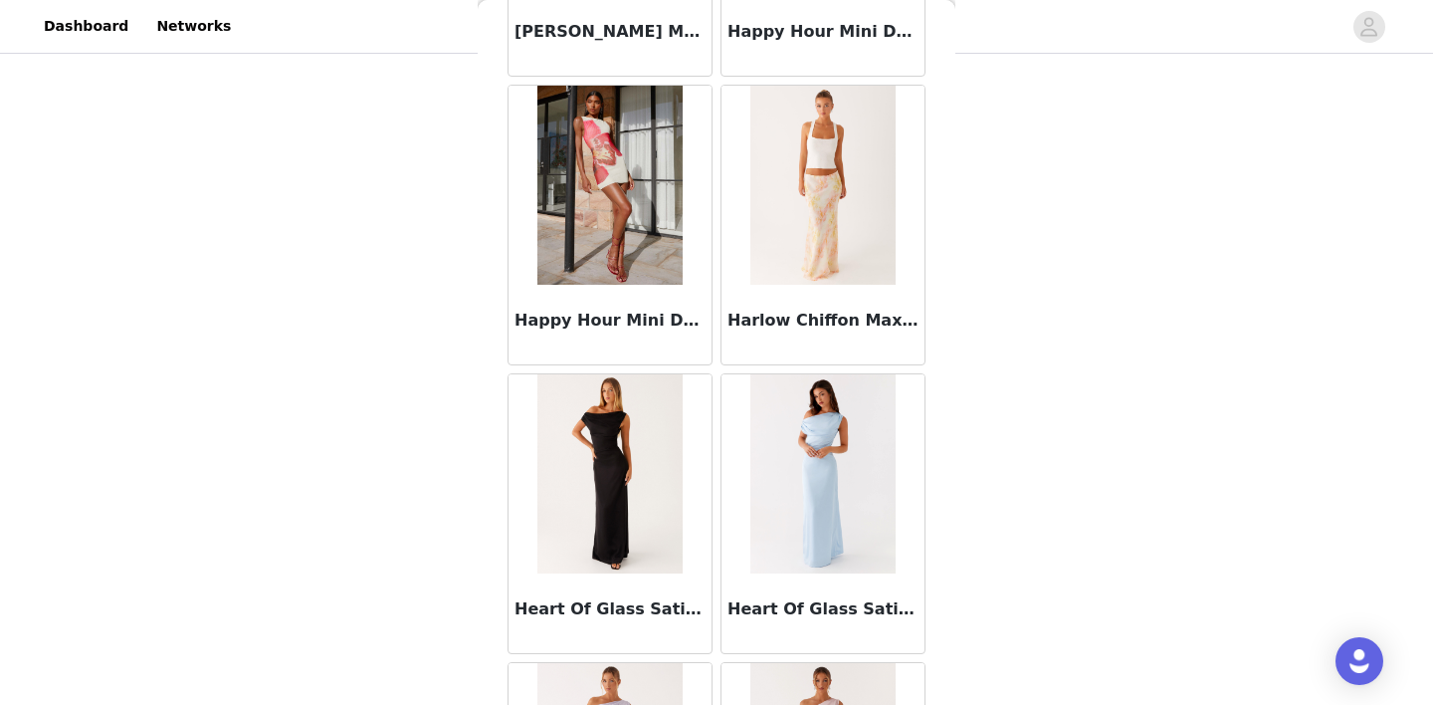
scroll to position [54283, 0]
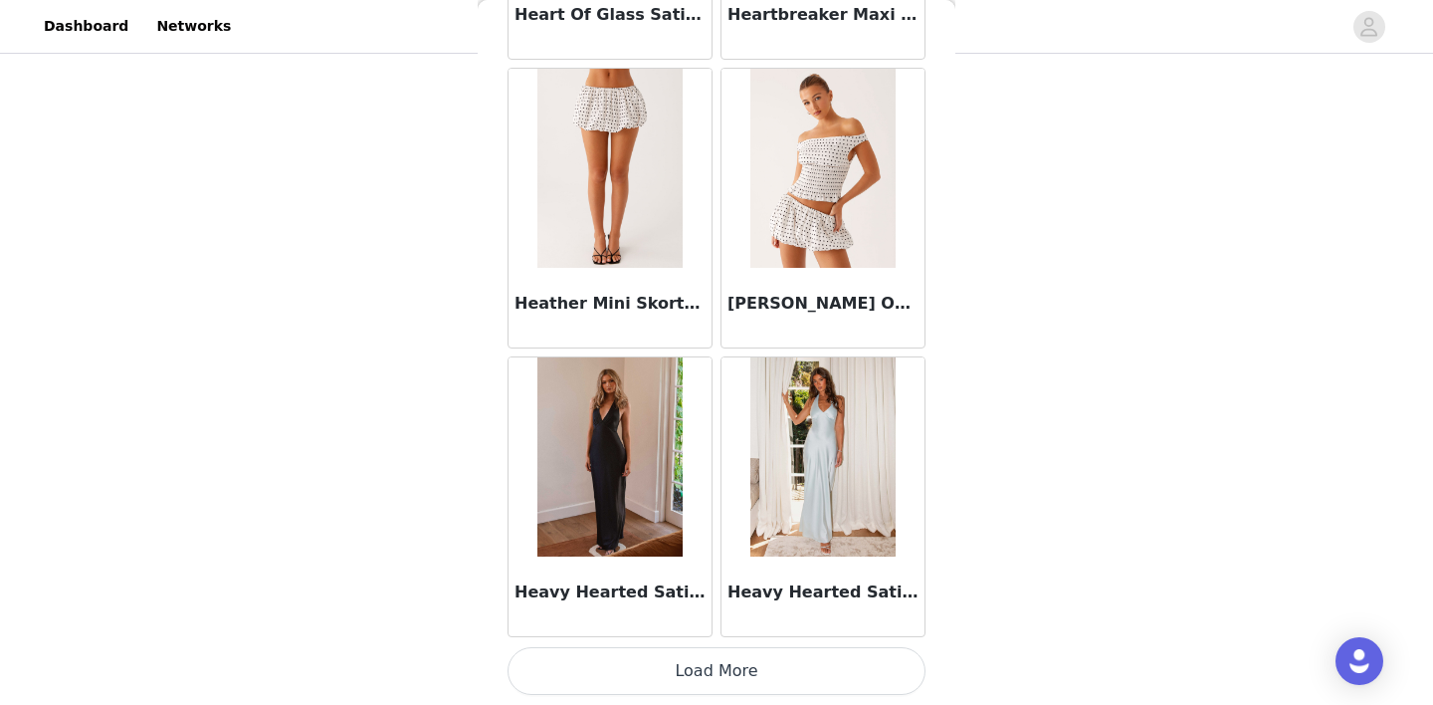
click at [719, 660] on button "Load More" at bounding box center [716, 671] width 418 height 48
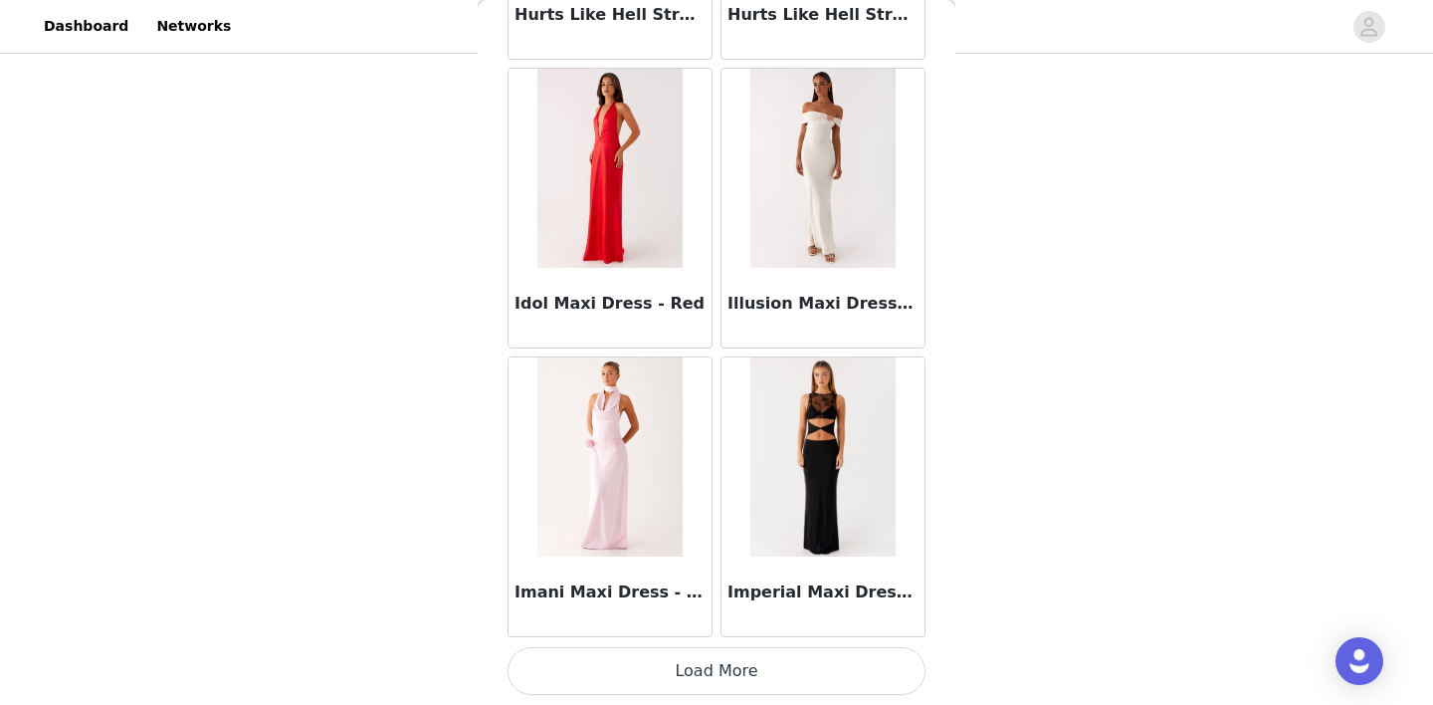
click at [714, 669] on button "Load More" at bounding box center [716, 671] width 418 height 48
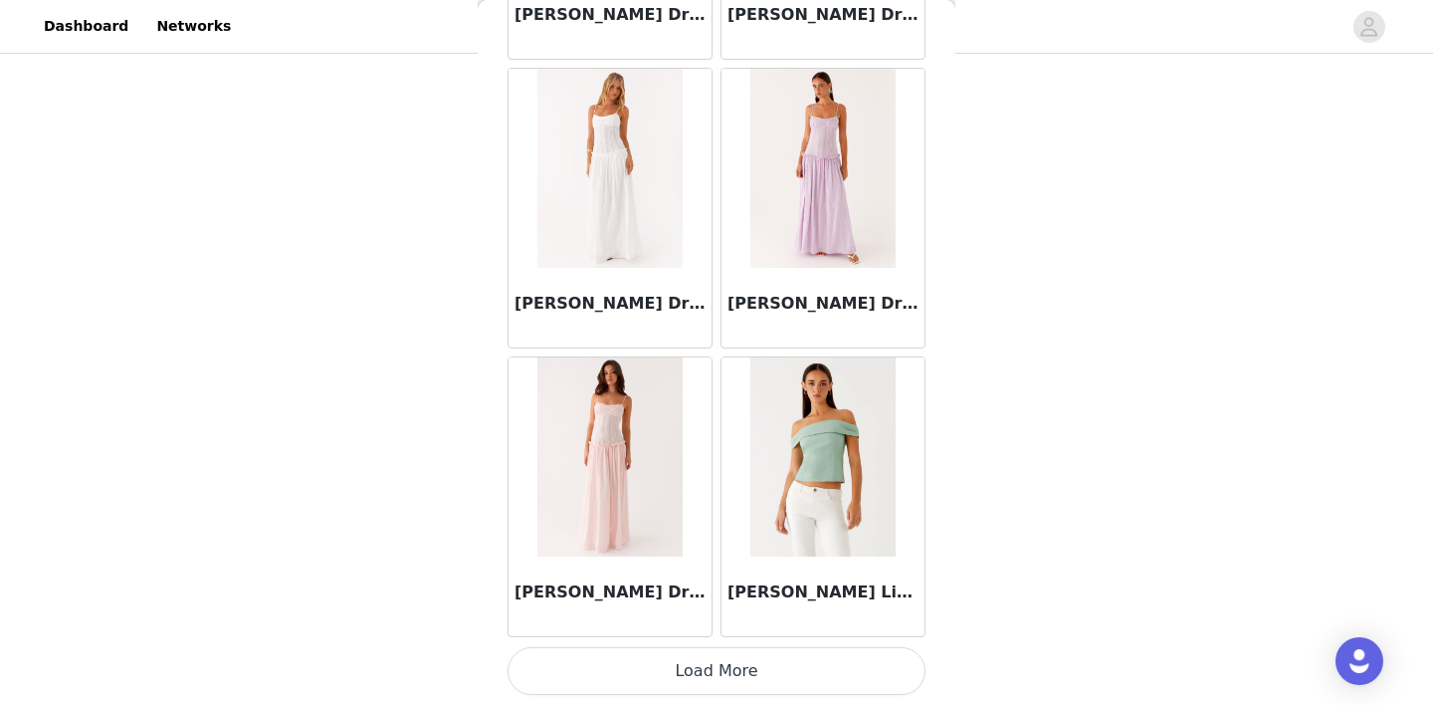
click at [714, 669] on button "Load More" at bounding box center [716, 671] width 418 height 48
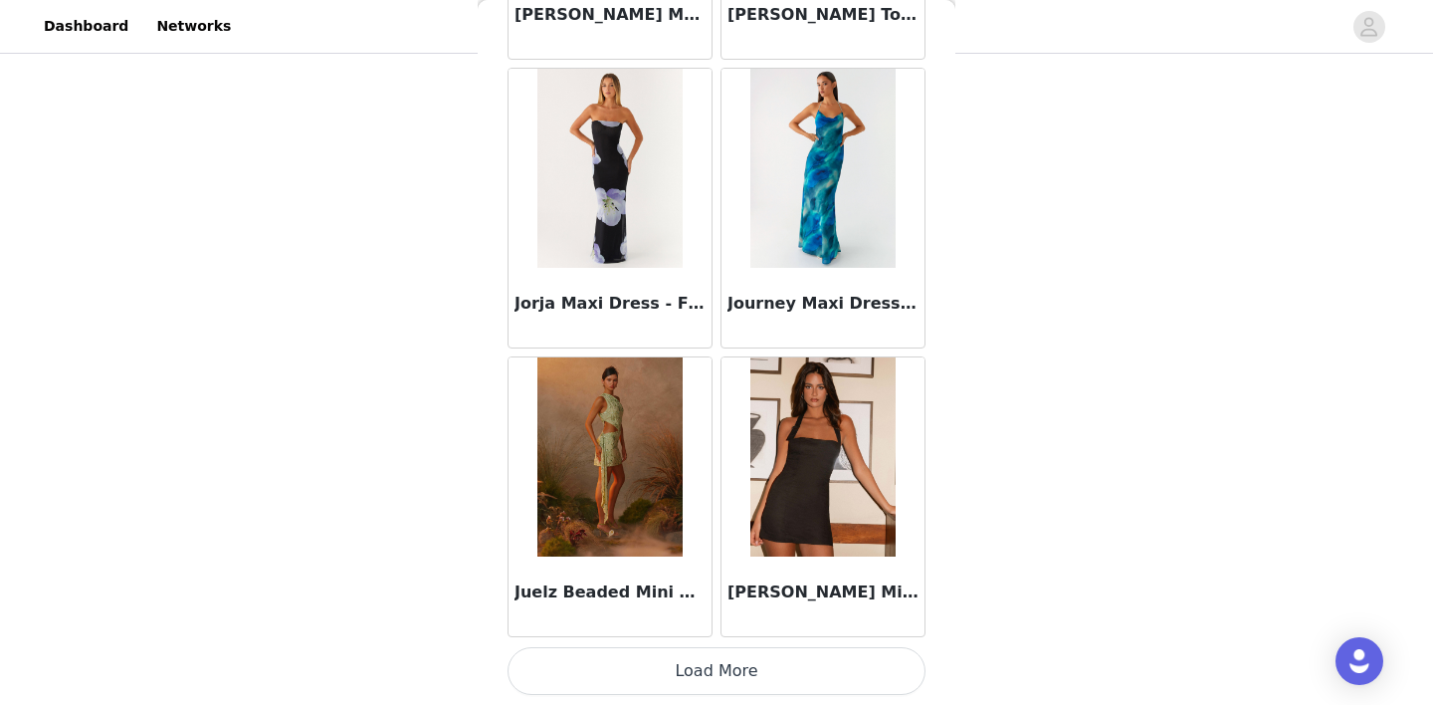
click at [714, 669] on button "Load More" at bounding box center [716, 671] width 418 height 48
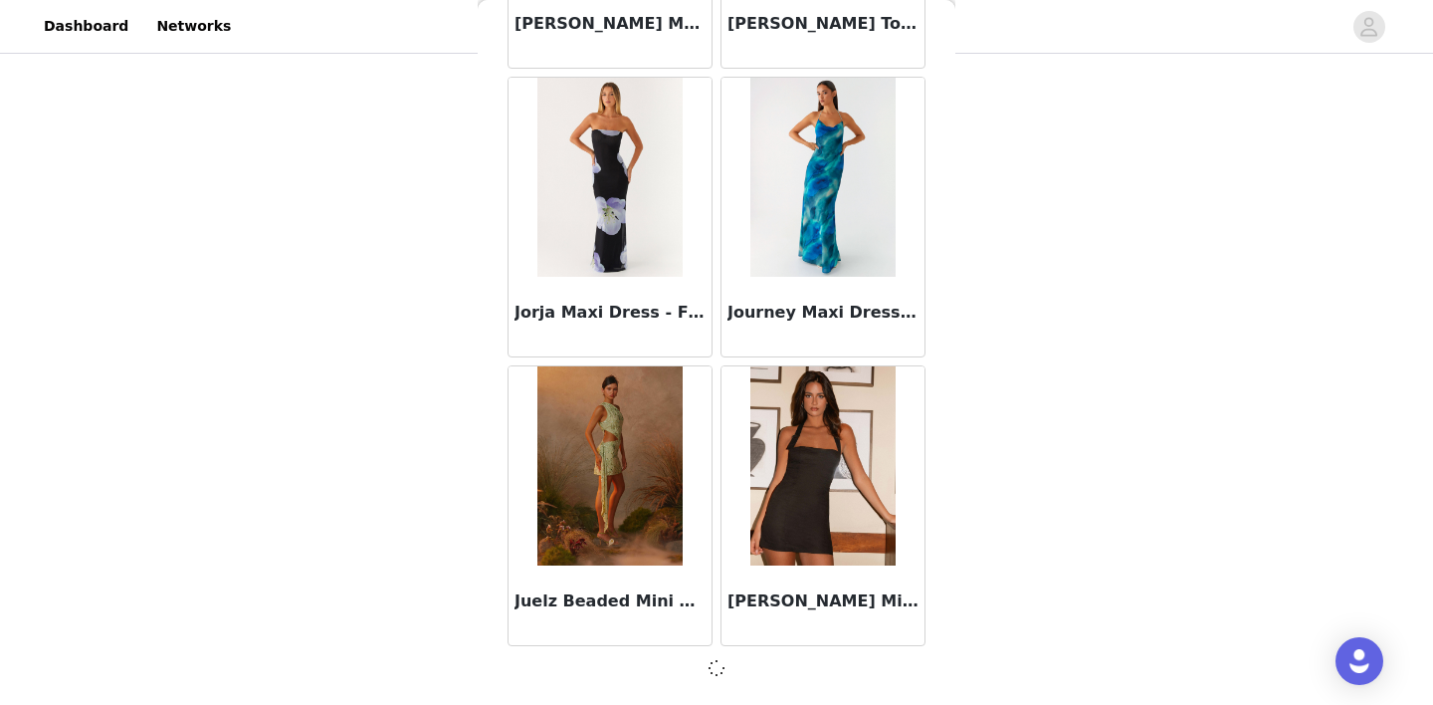
scroll to position [62931, 0]
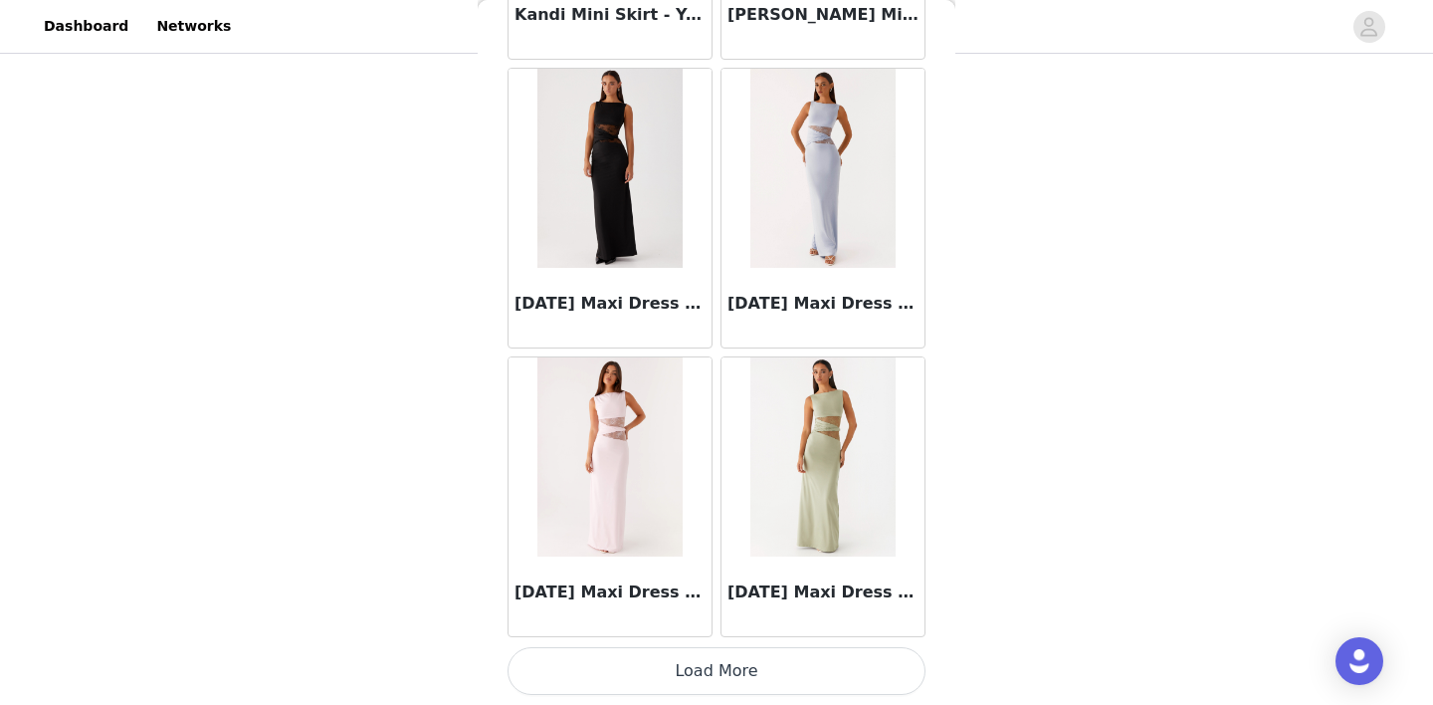
click at [714, 669] on button "Load More" at bounding box center [716, 671] width 418 height 48
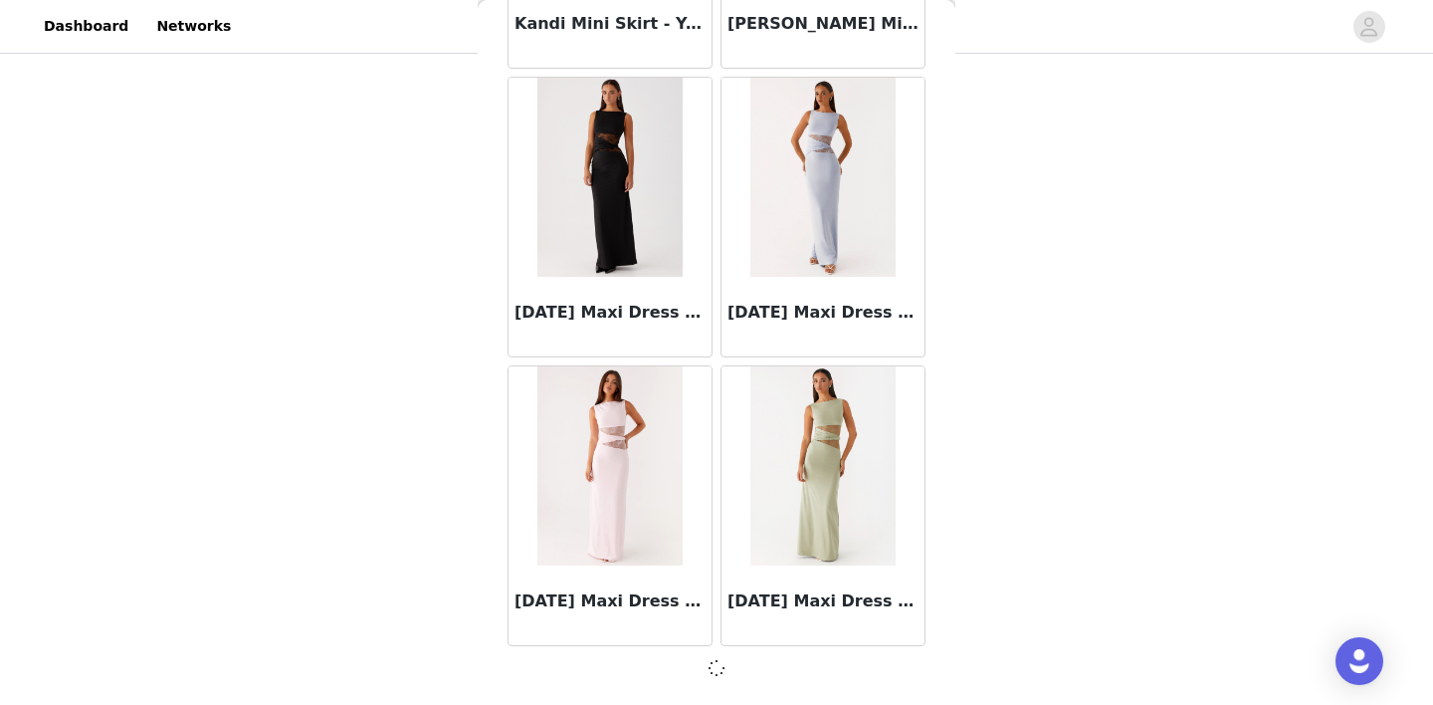
scroll to position [65816, 0]
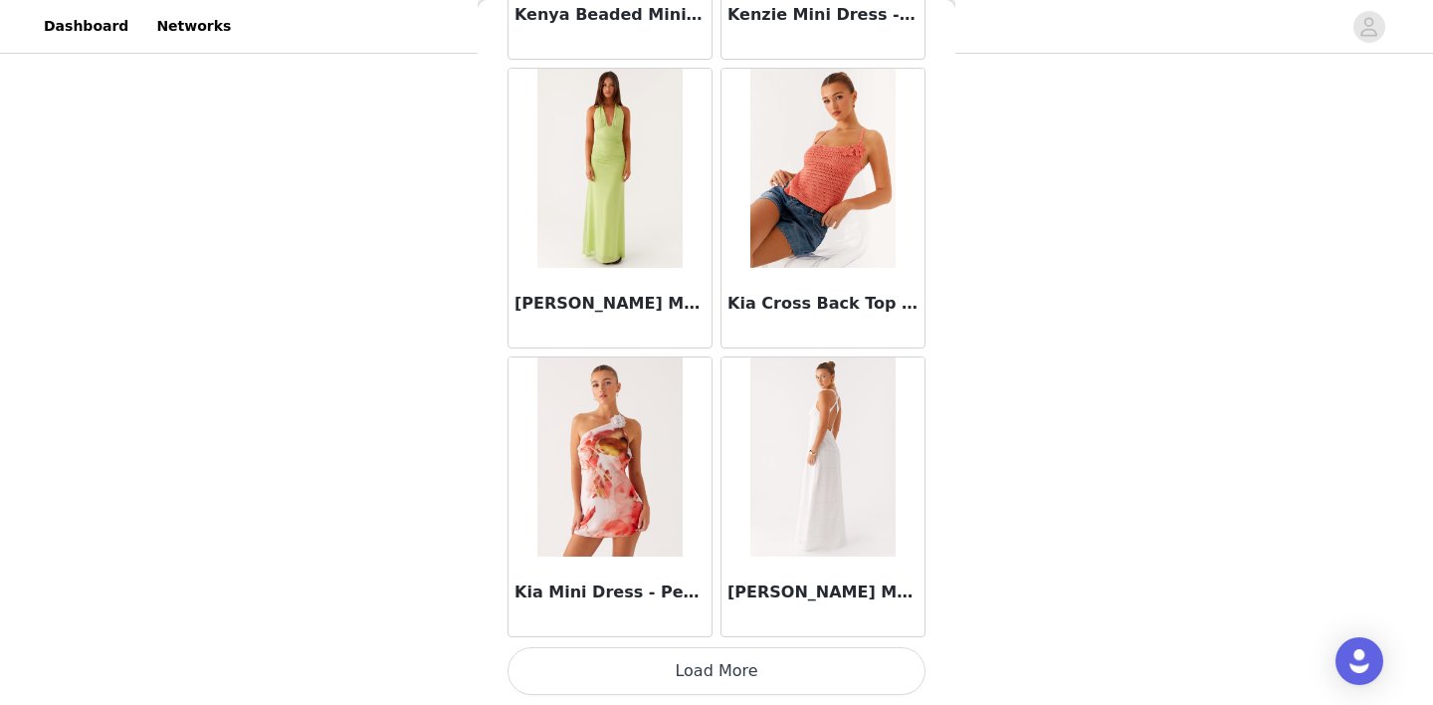
click at [714, 669] on button "Load More" at bounding box center [716, 671] width 418 height 48
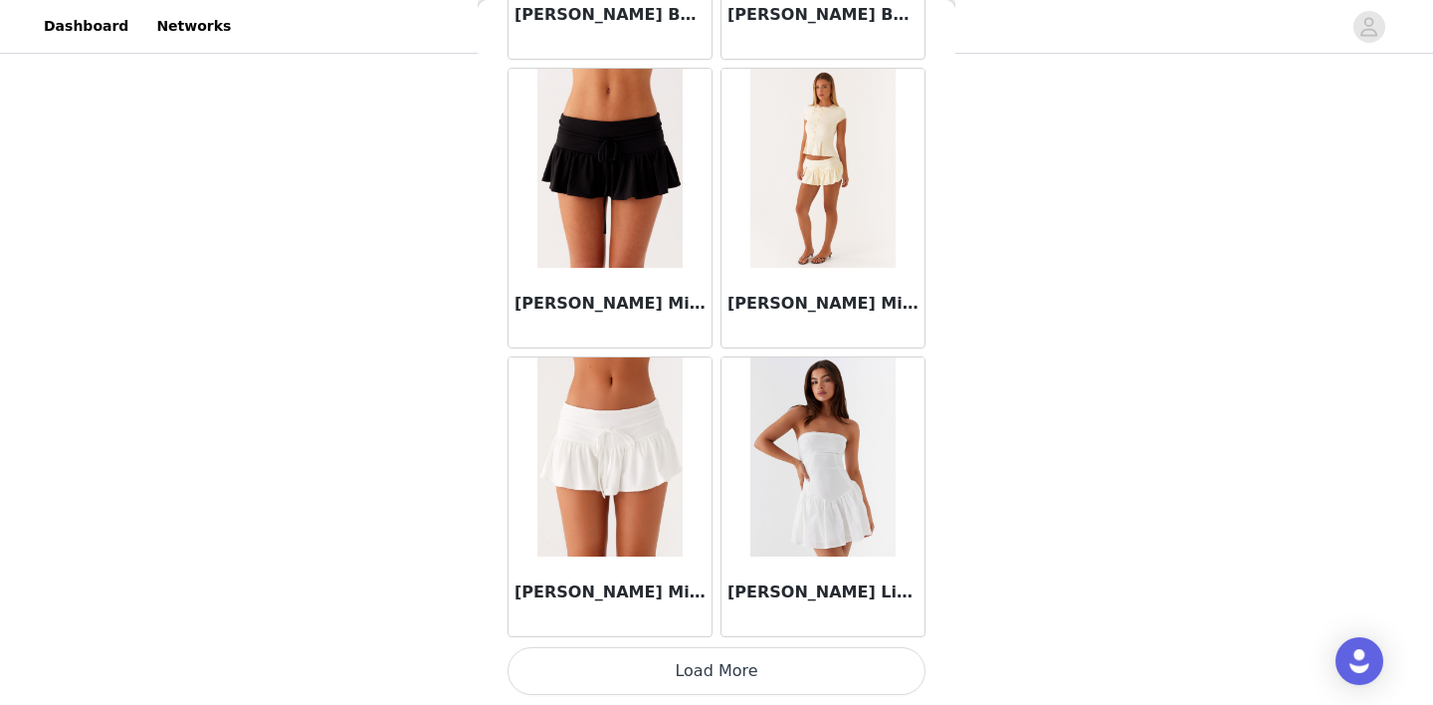
click at [714, 669] on button "Load More" at bounding box center [716, 671] width 418 height 48
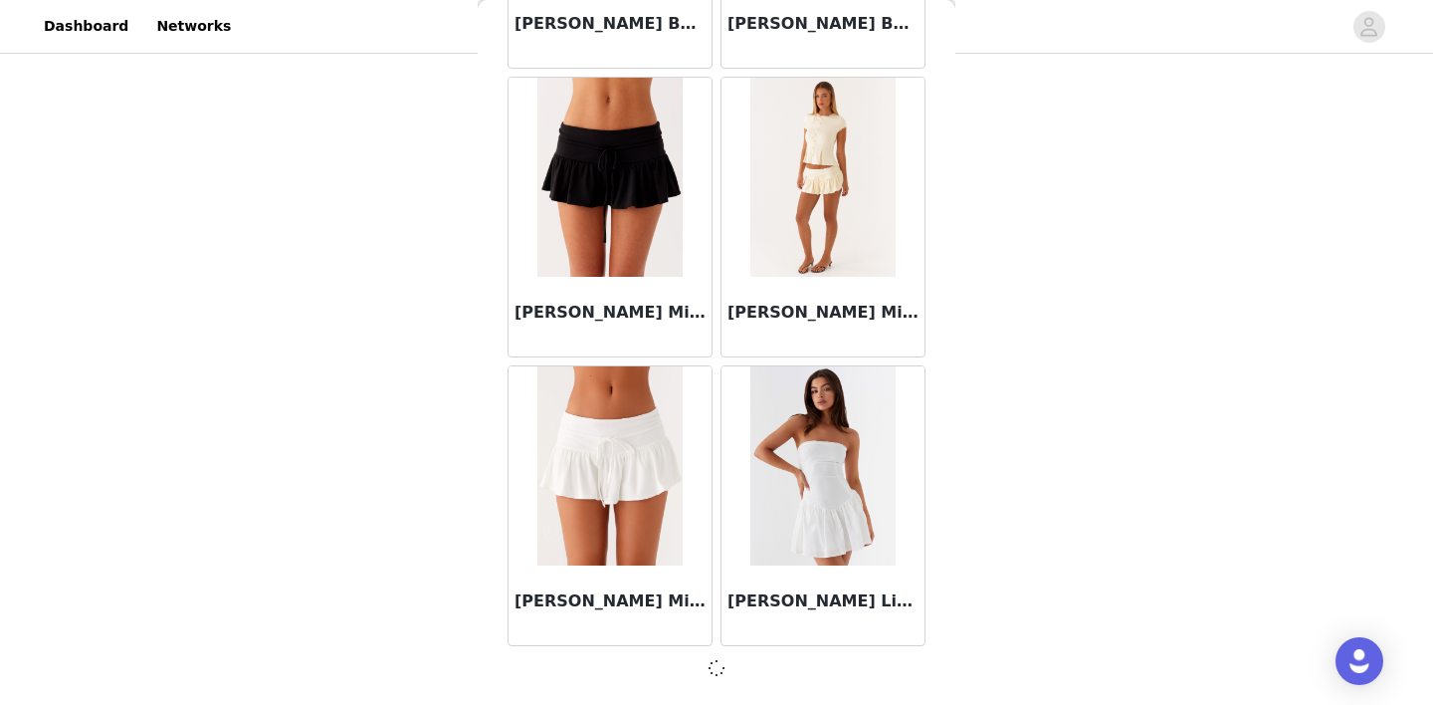
scroll to position [71588, 0]
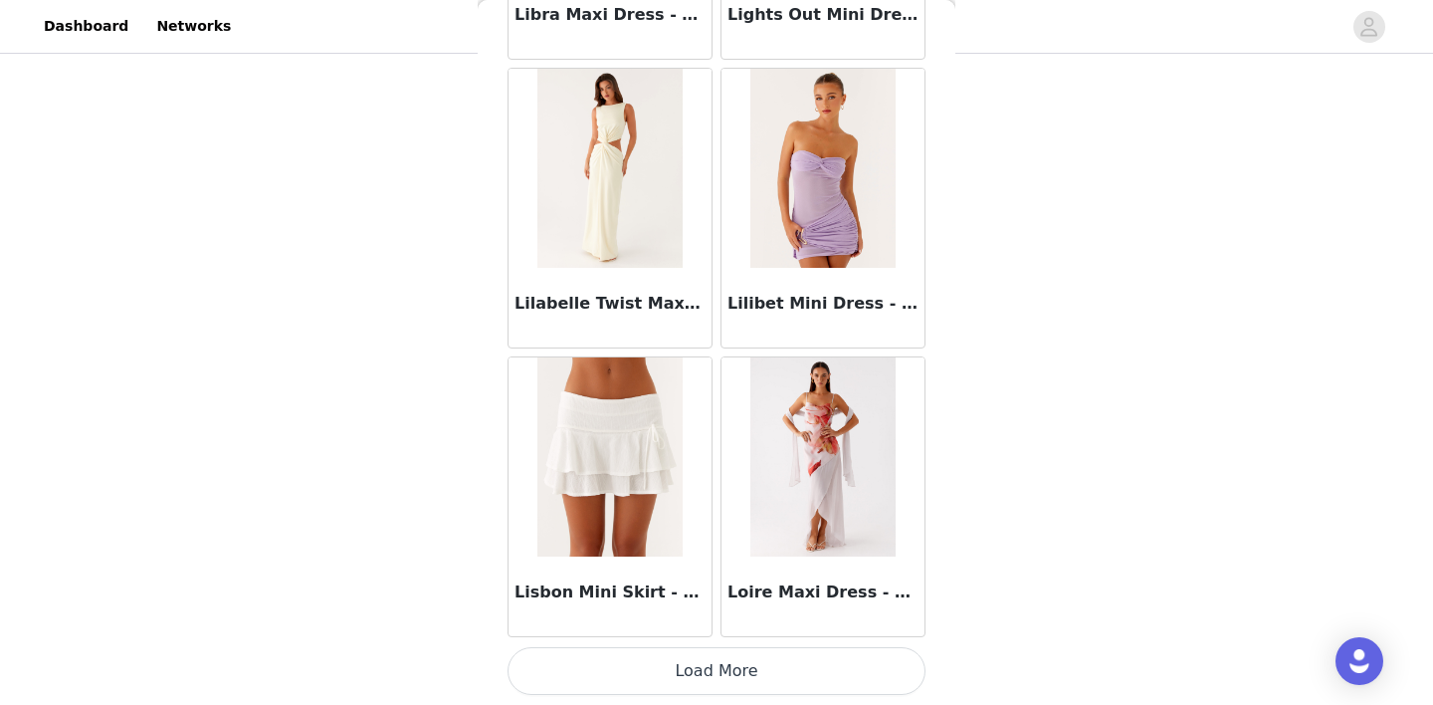
click at [714, 669] on button "Load More" at bounding box center [716, 671] width 418 height 48
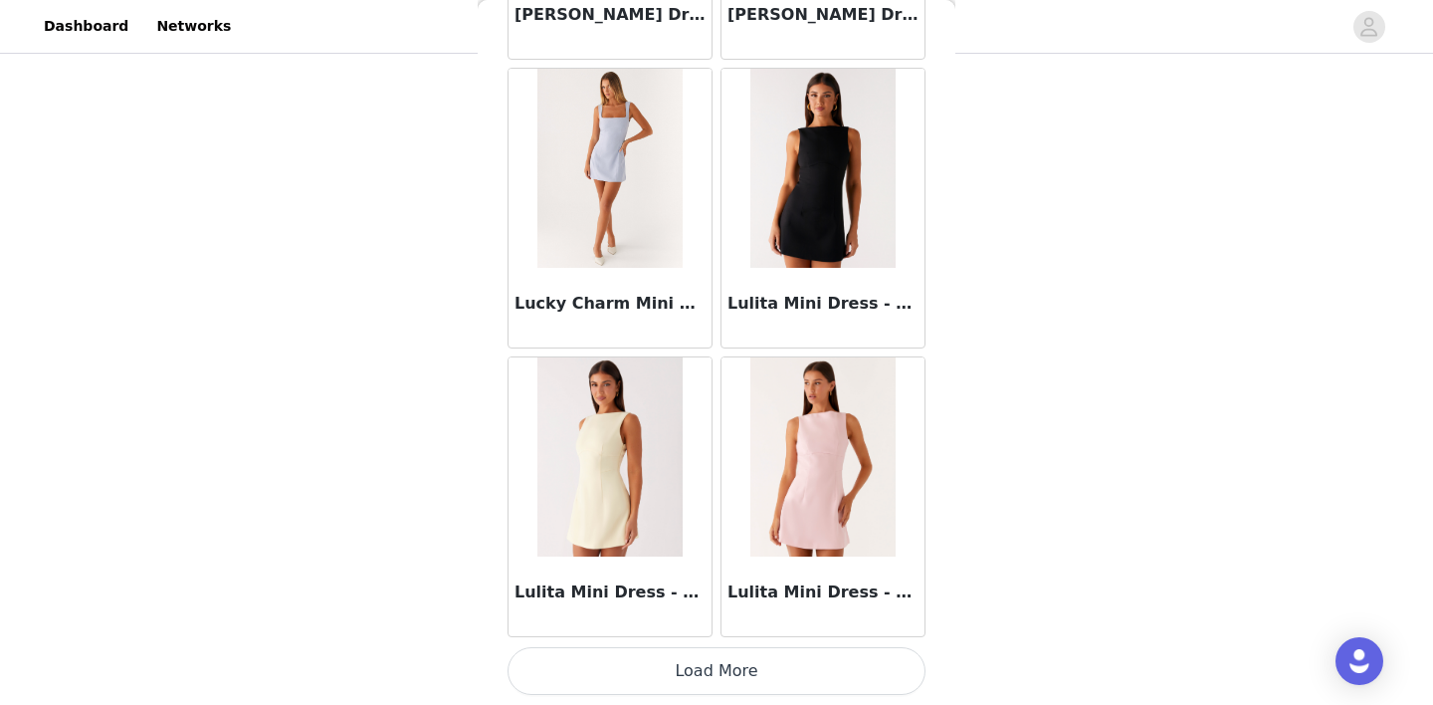
click at [714, 669] on button "Load More" at bounding box center [716, 671] width 418 height 48
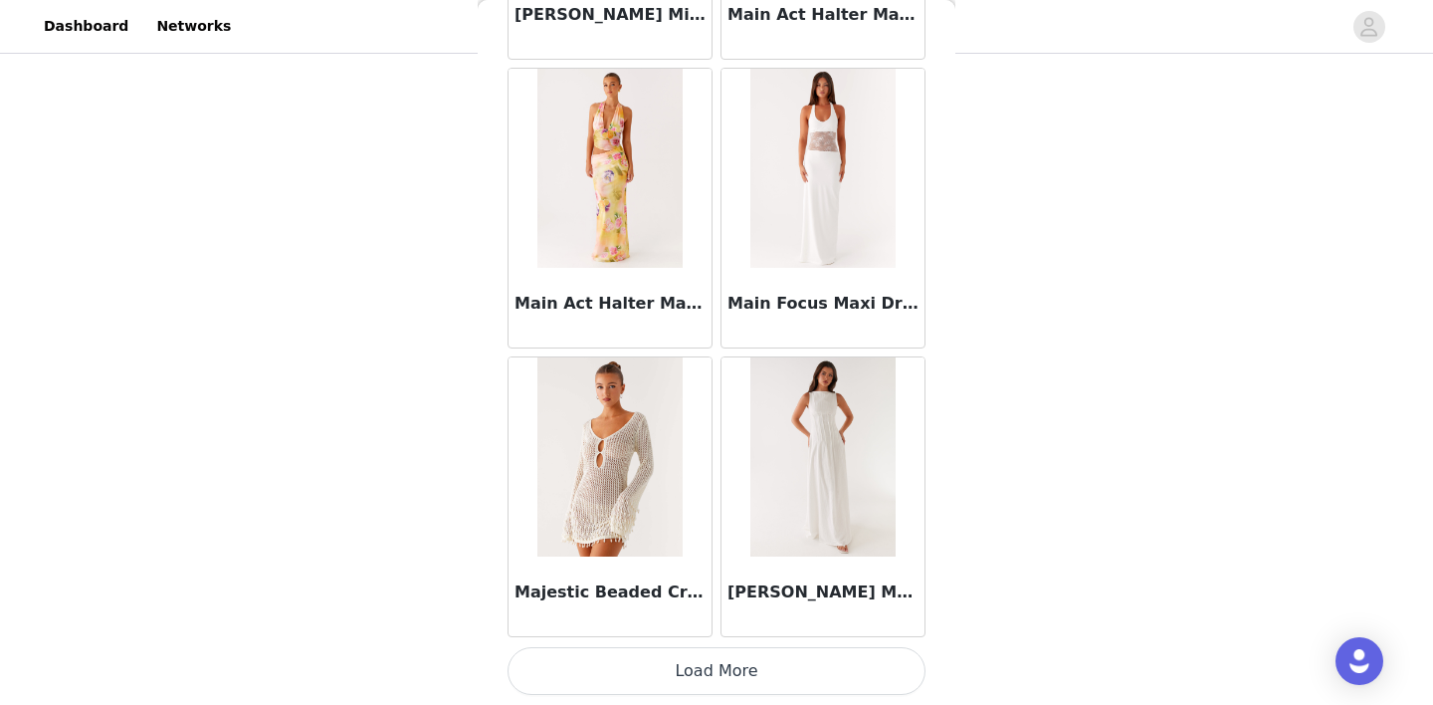
click at [714, 669] on button "Load More" at bounding box center [716, 671] width 418 height 48
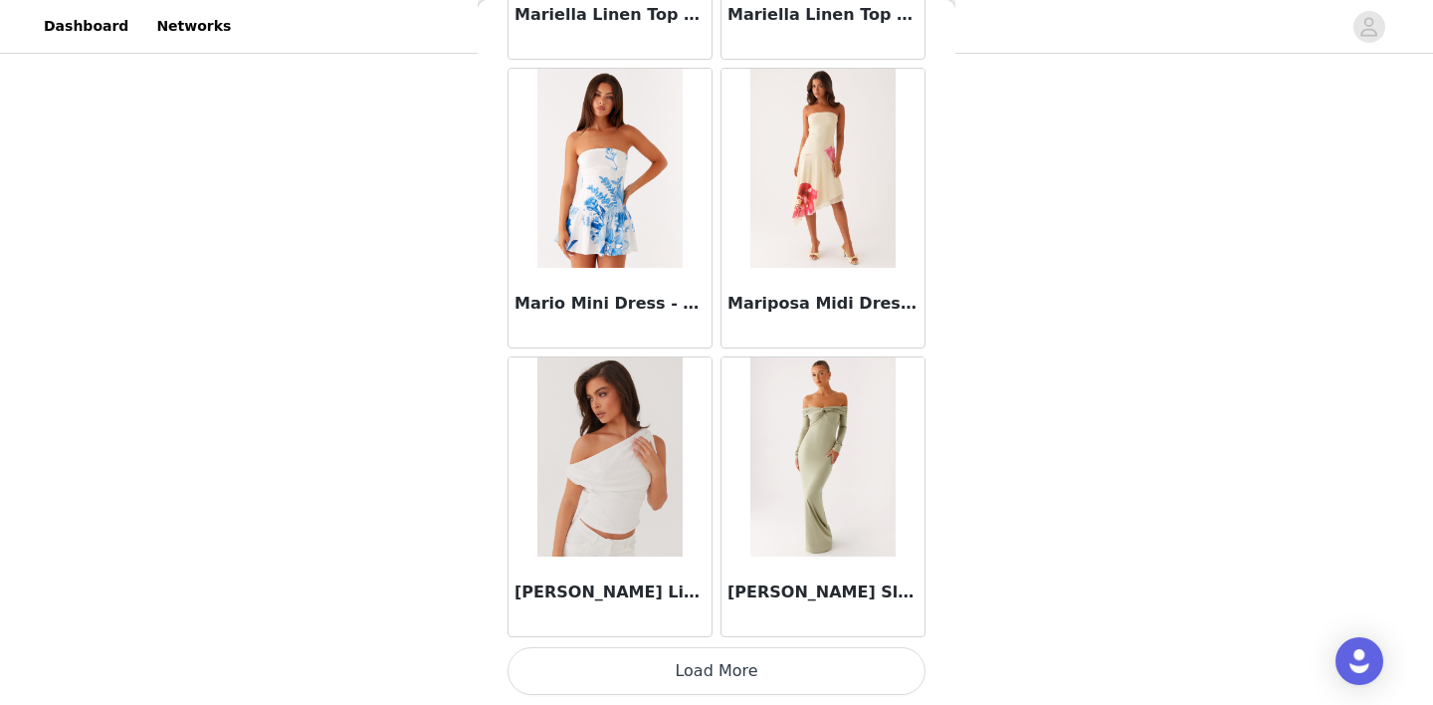
click at [714, 669] on button "Load More" at bounding box center [716, 671] width 418 height 48
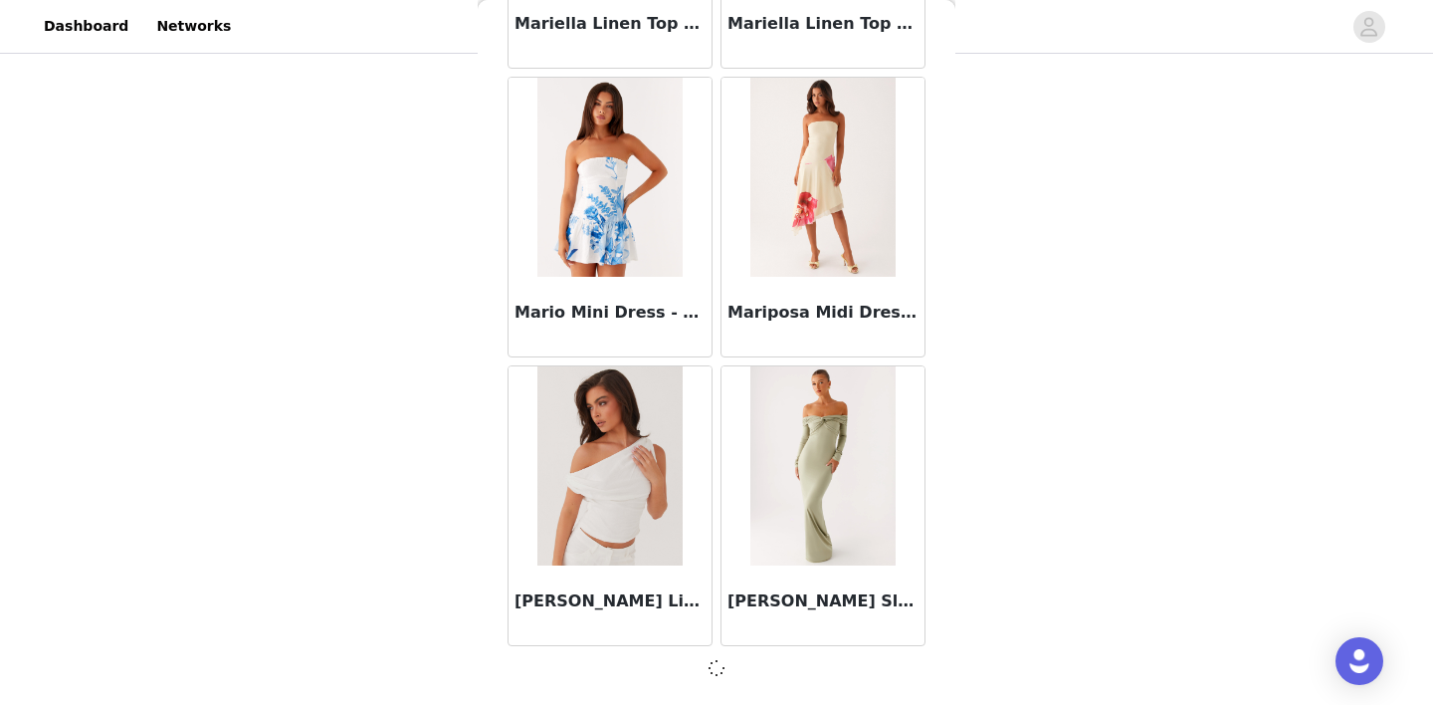
scroll to position [83130, 0]
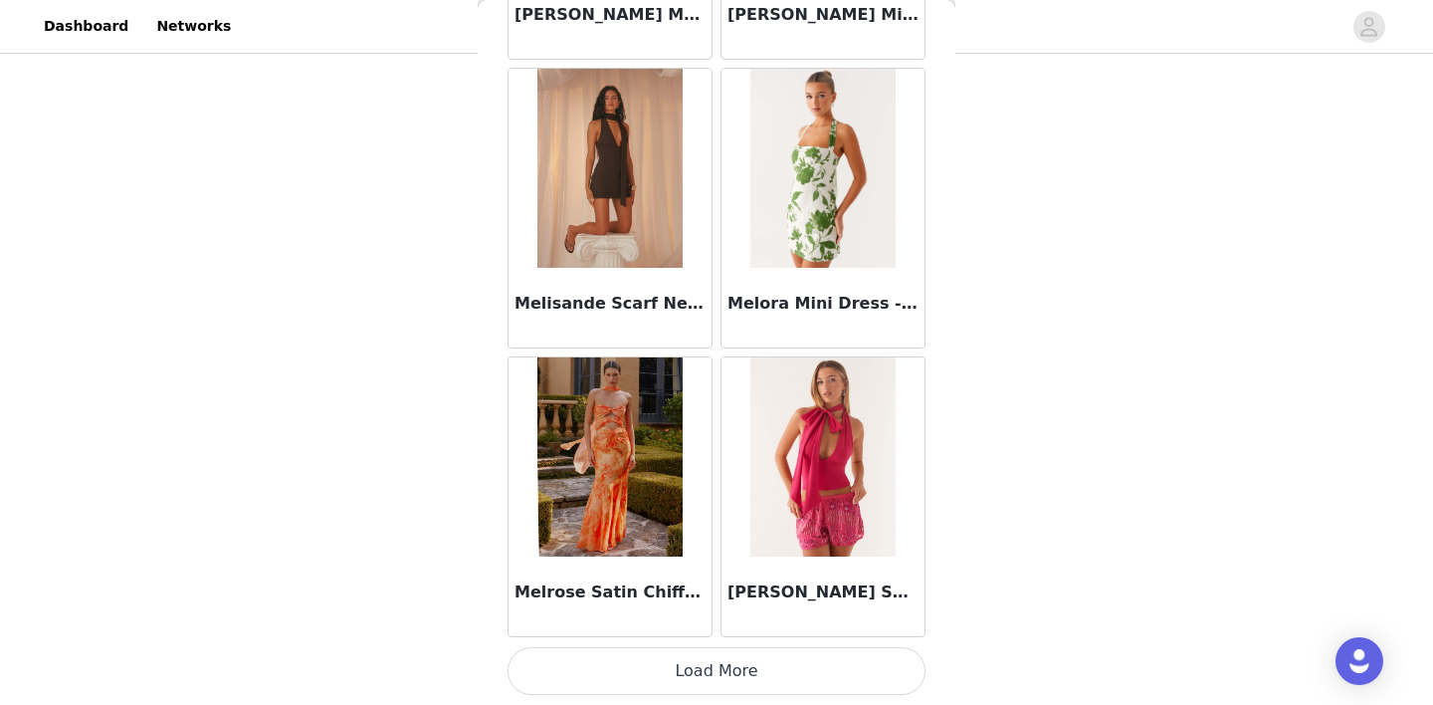
click at [714, 670] on button "Load More" at bounding box center [716, 671] width 418 height 48
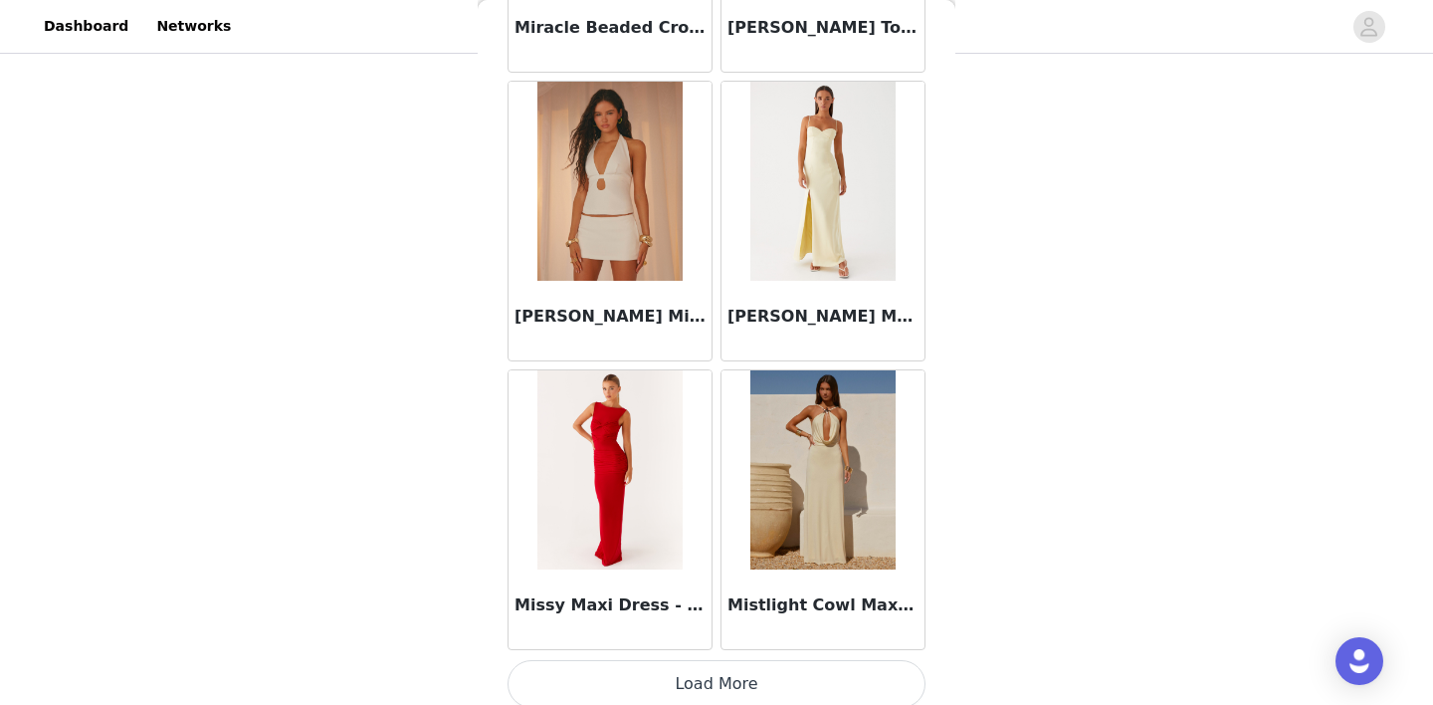
scroll to position [88911, 0]
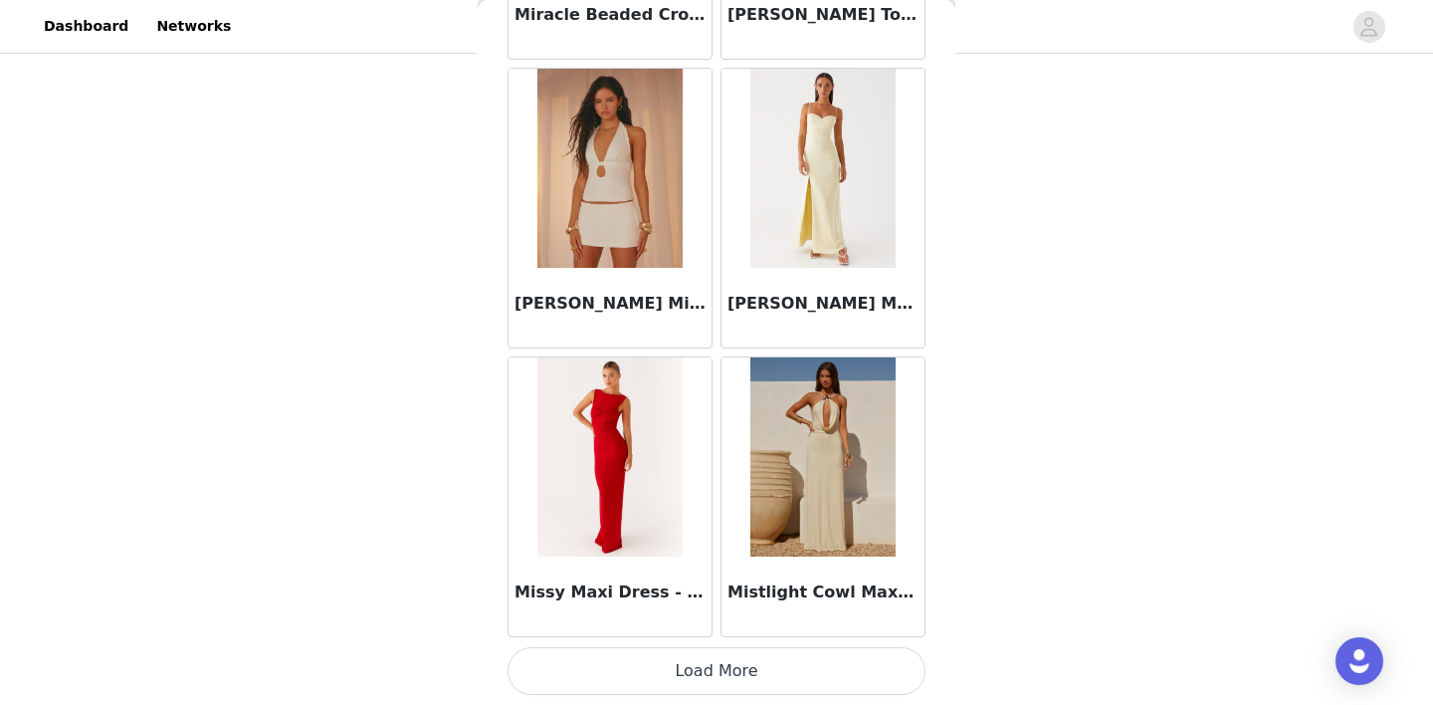
click at [715, 674] on button "Load More" at bounding box center [716, 671] width 418 height 48
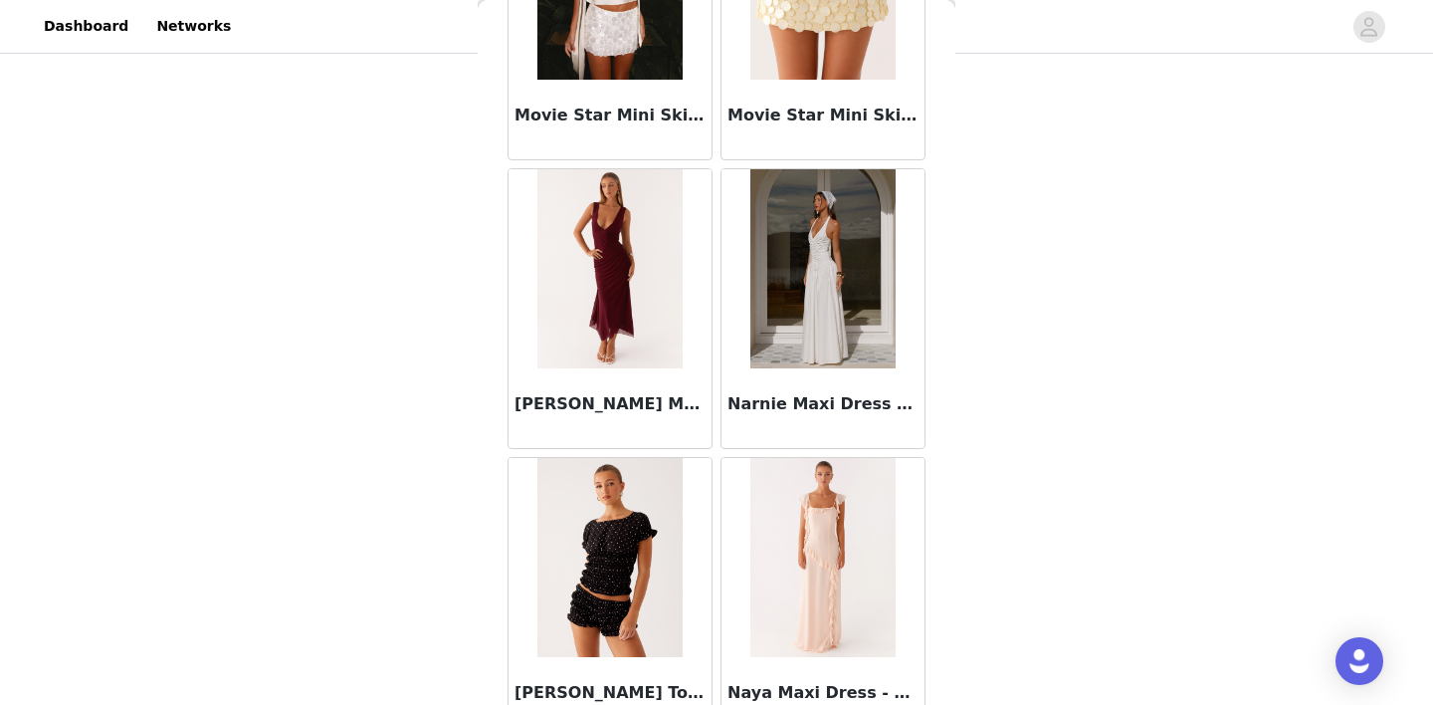
scroll to position [91796, 0]
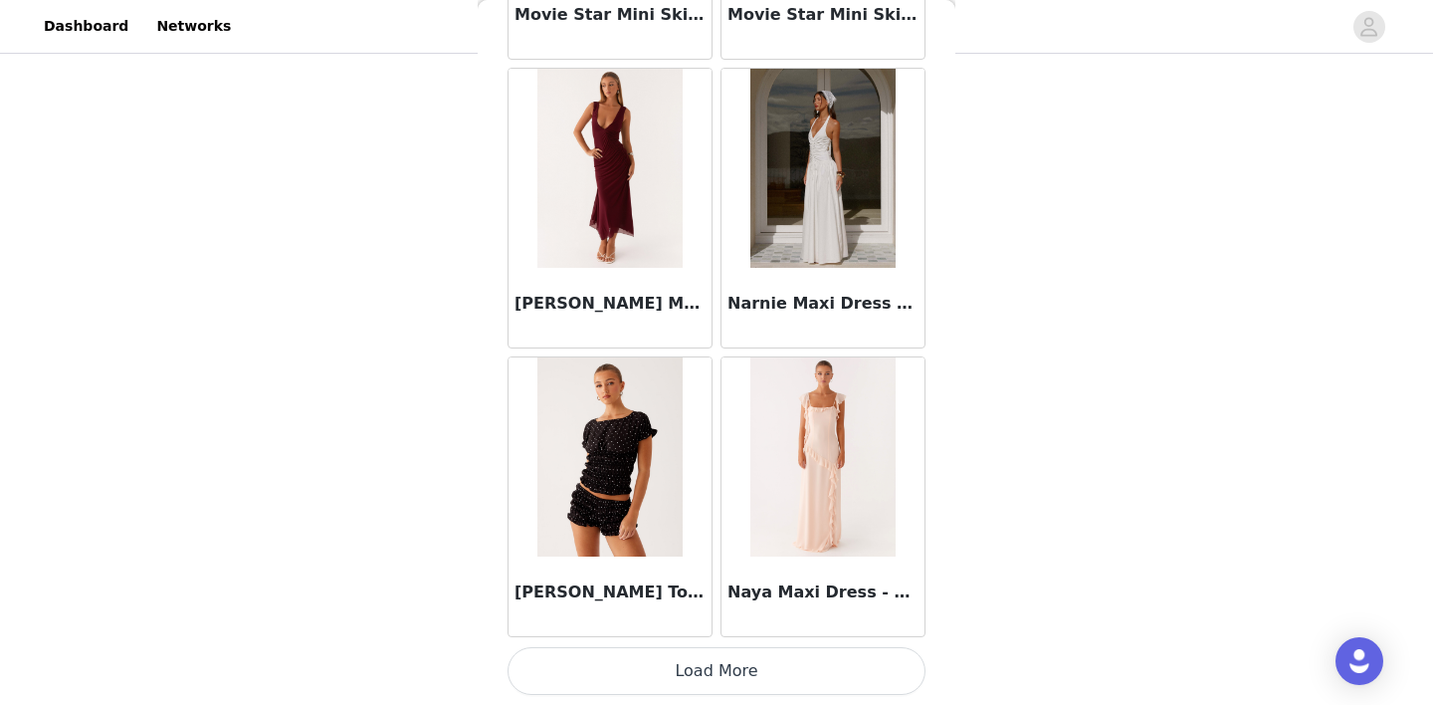
click at [715, 674] on button "Load More" at bounding box center [716, 671] width 418 height 48
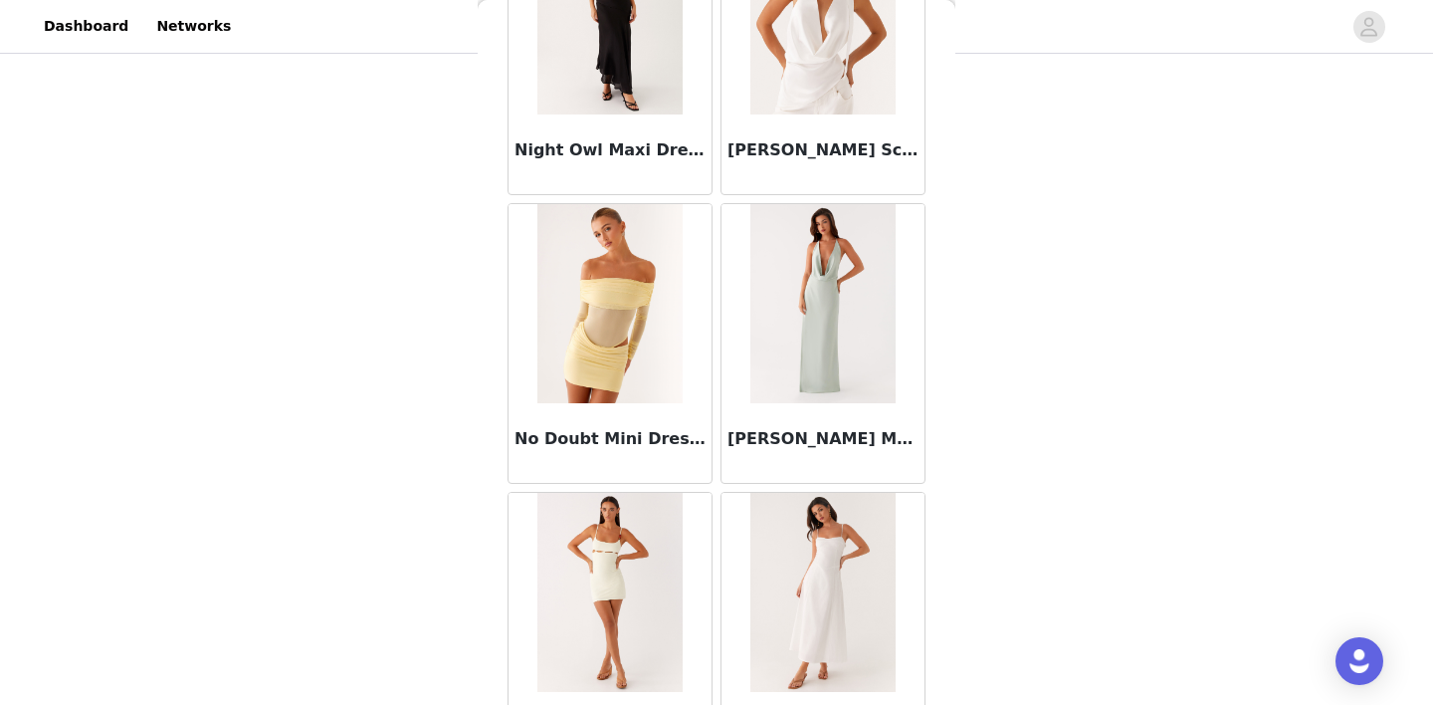
scroll to position [94682, 0]
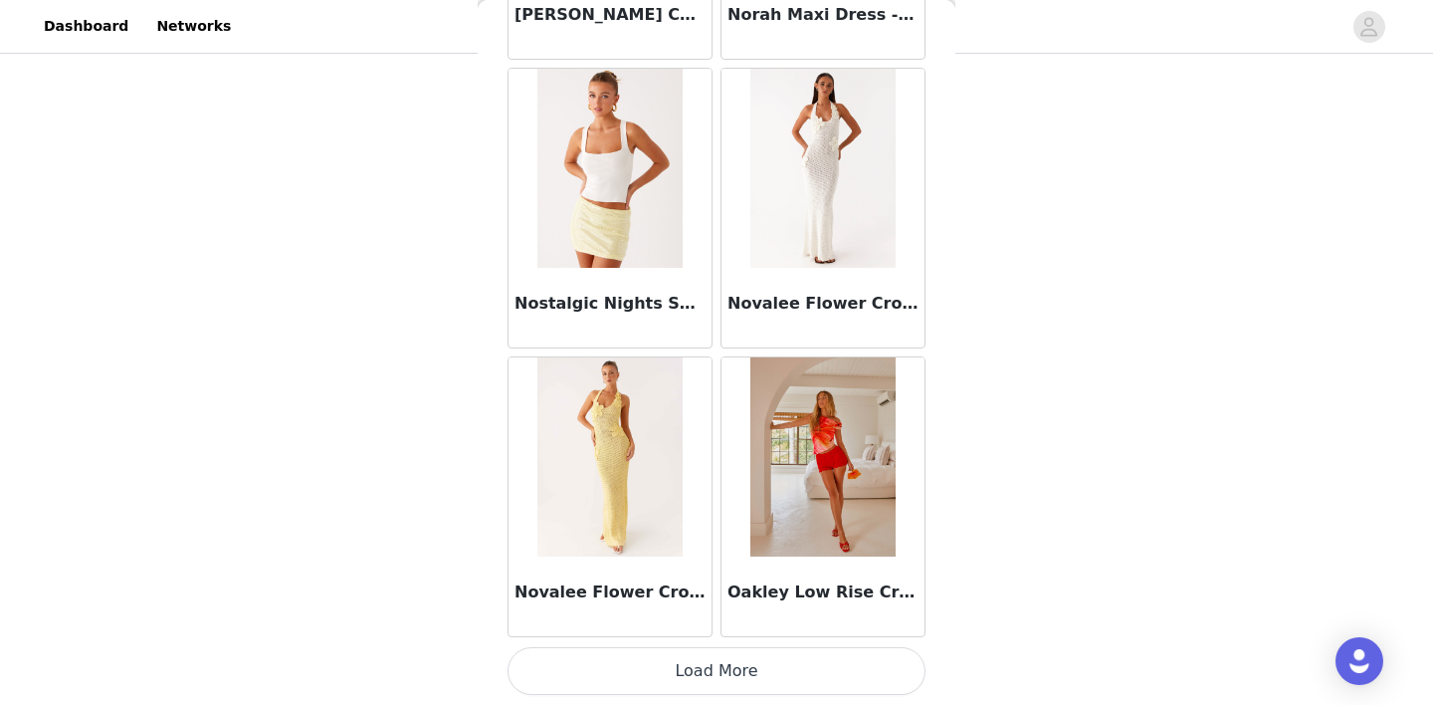
click at [715, 674] on button "Load More" at bounding box center [716, 671] width 418 height 48
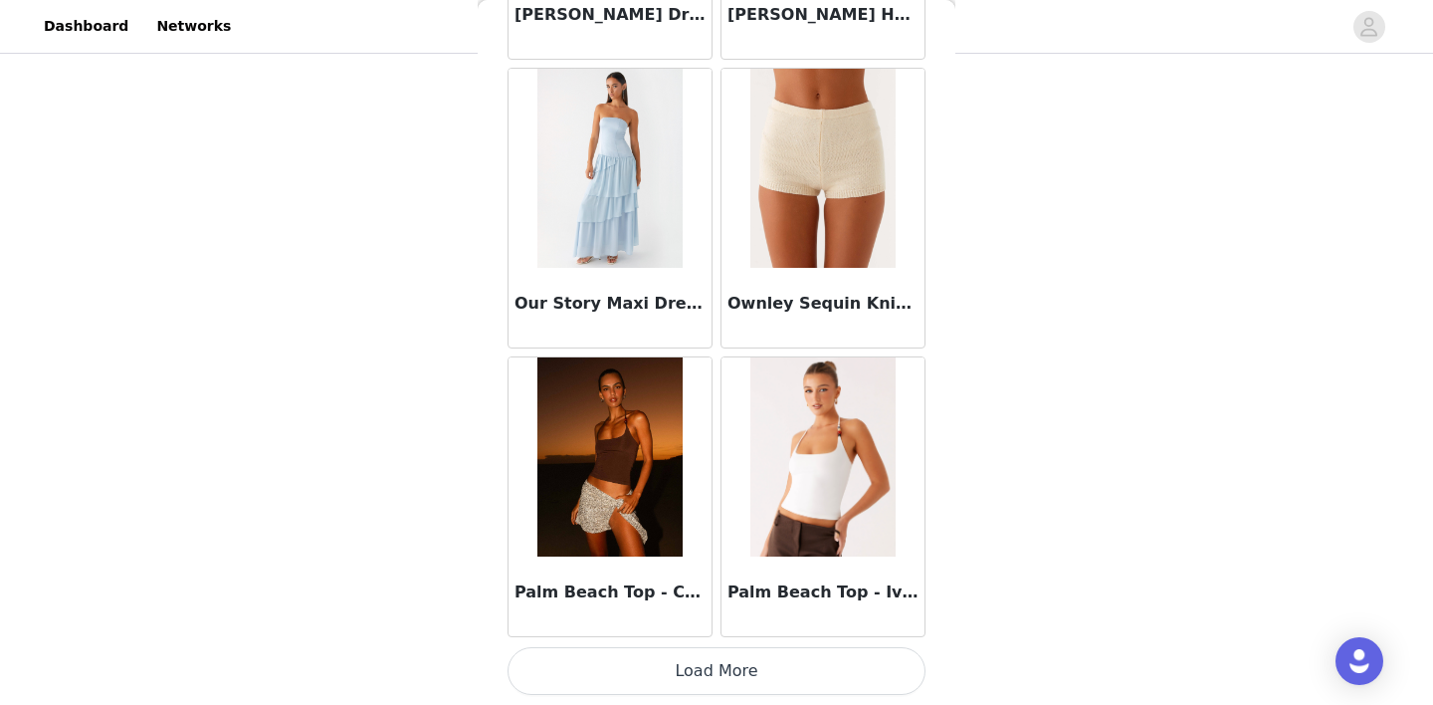
click at [719, 672] on button "Load More" at bounding box center [716, 671] width 418 height 48
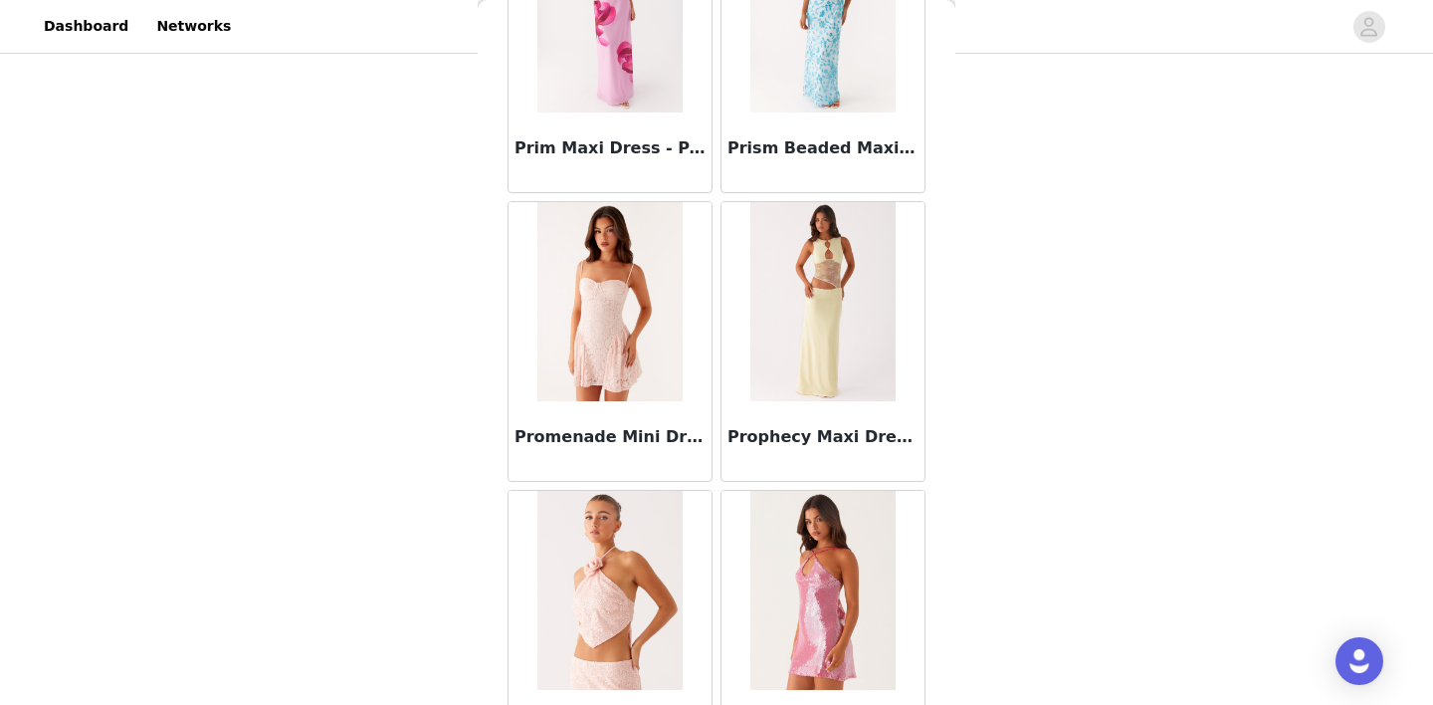
scroll to position [100453, 0]
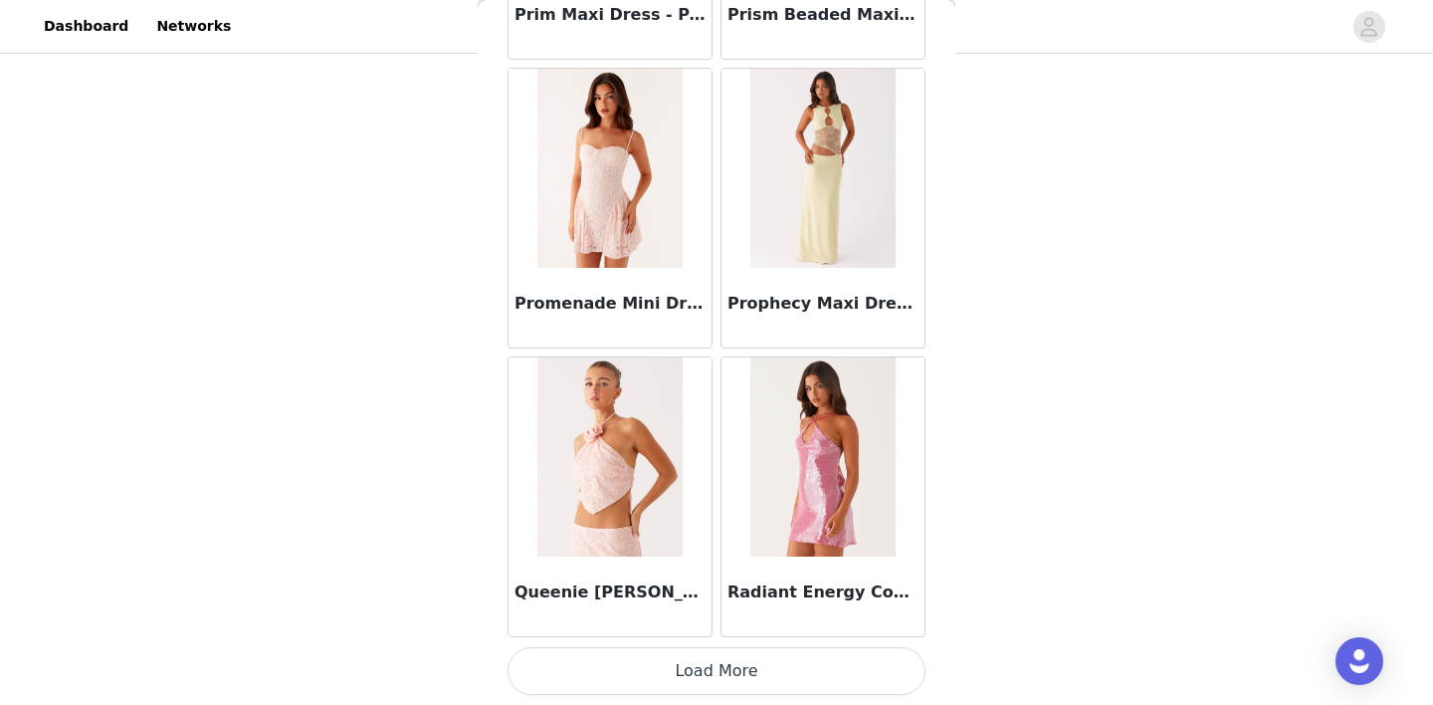
click at [715, 683] on button "Load More" at bounding box center [716, 671] width 418 height 48
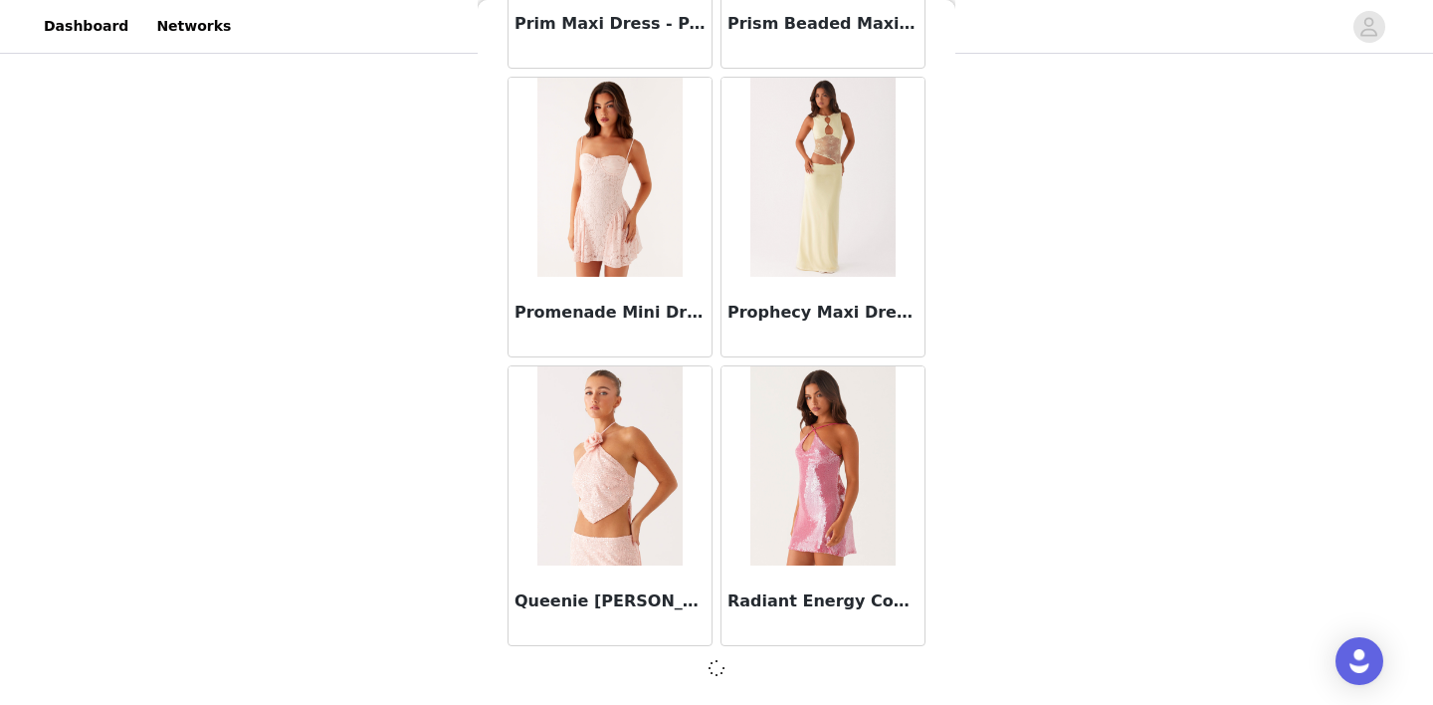
scroll to position [100444, 0]
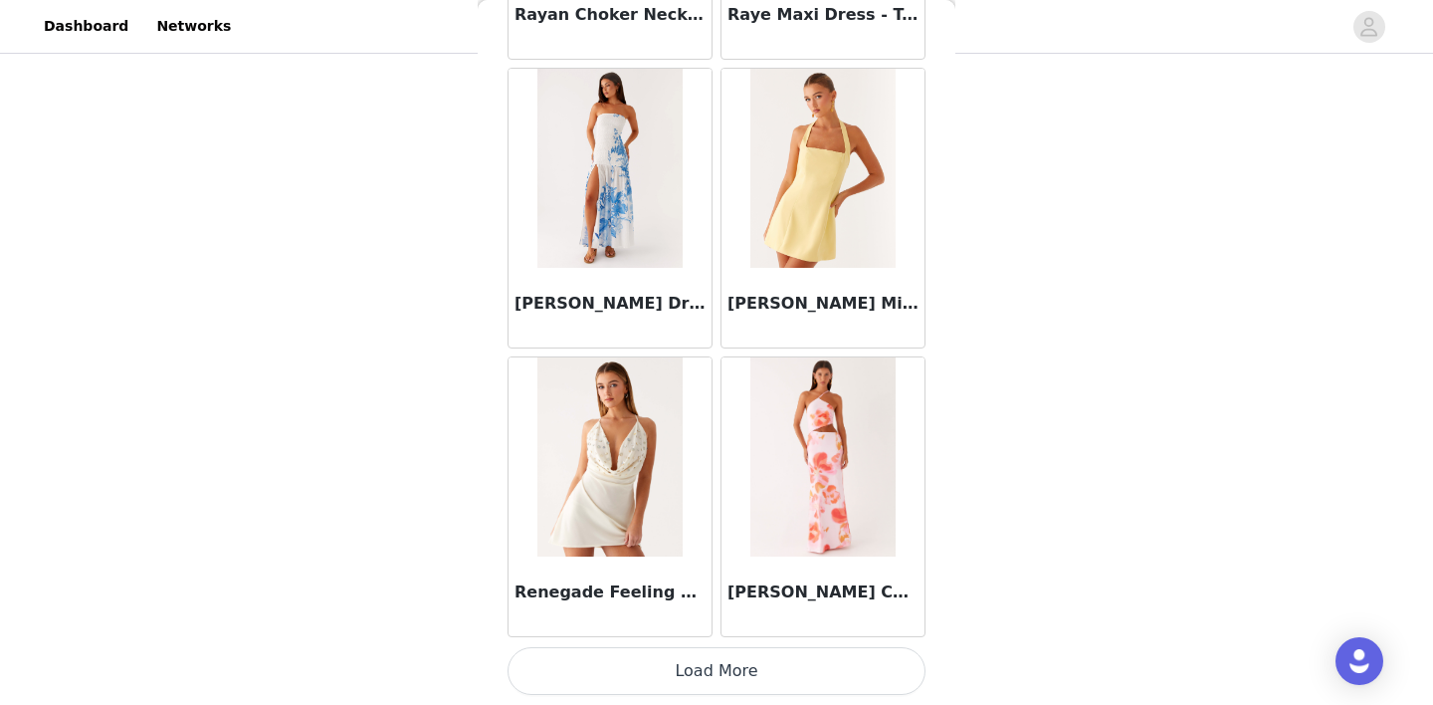
click at [715, 683] on button "Load More" at bounding box center [716, 671] width 418 height 48
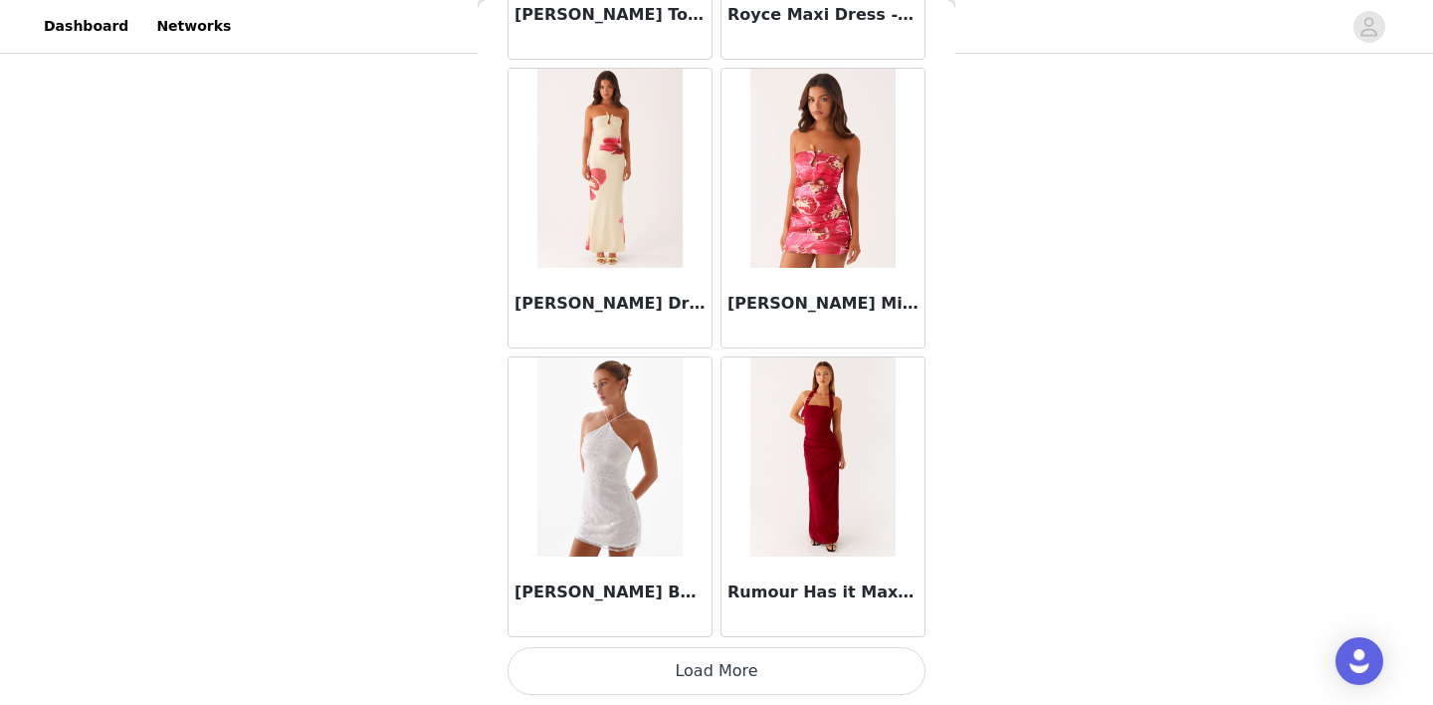
click at [718, 676] on button "Load More" at bounding box center [716, 671] width 418 height 48
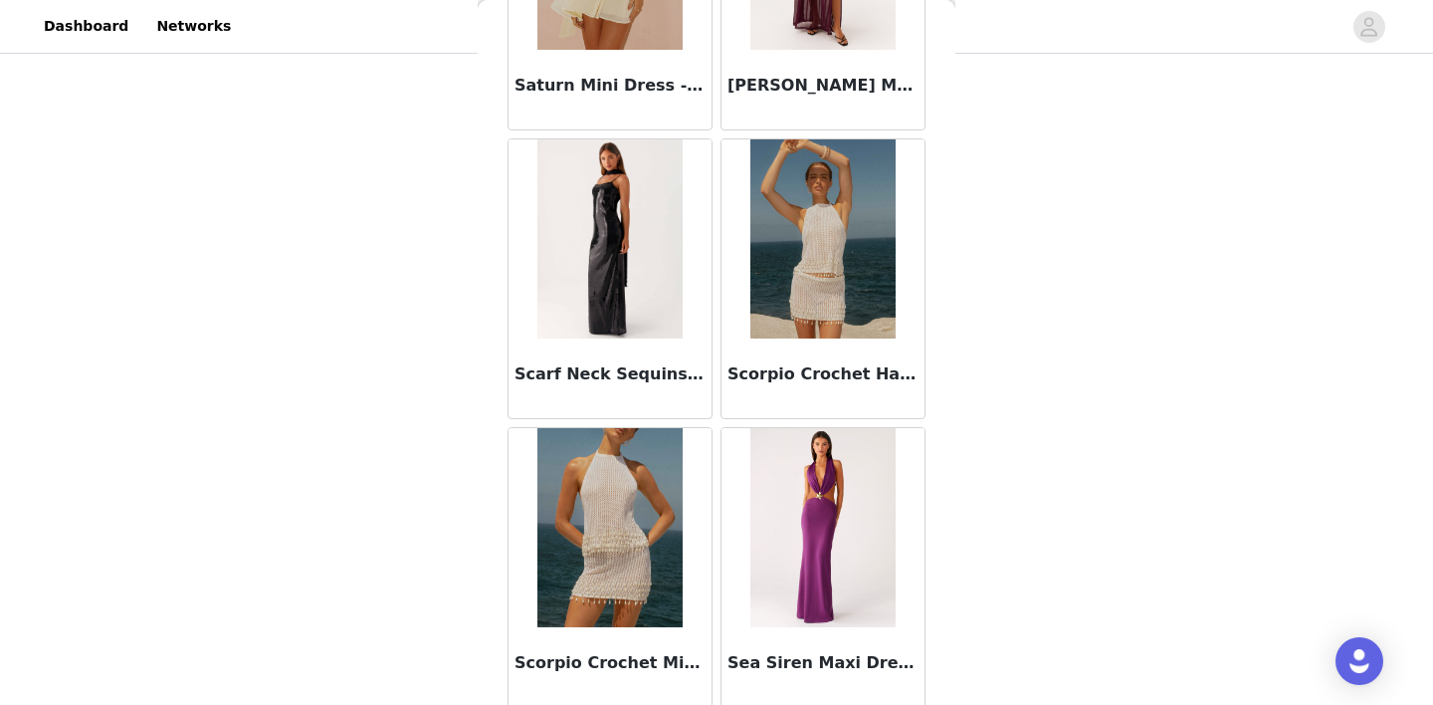
scroll to position [109110, 0]
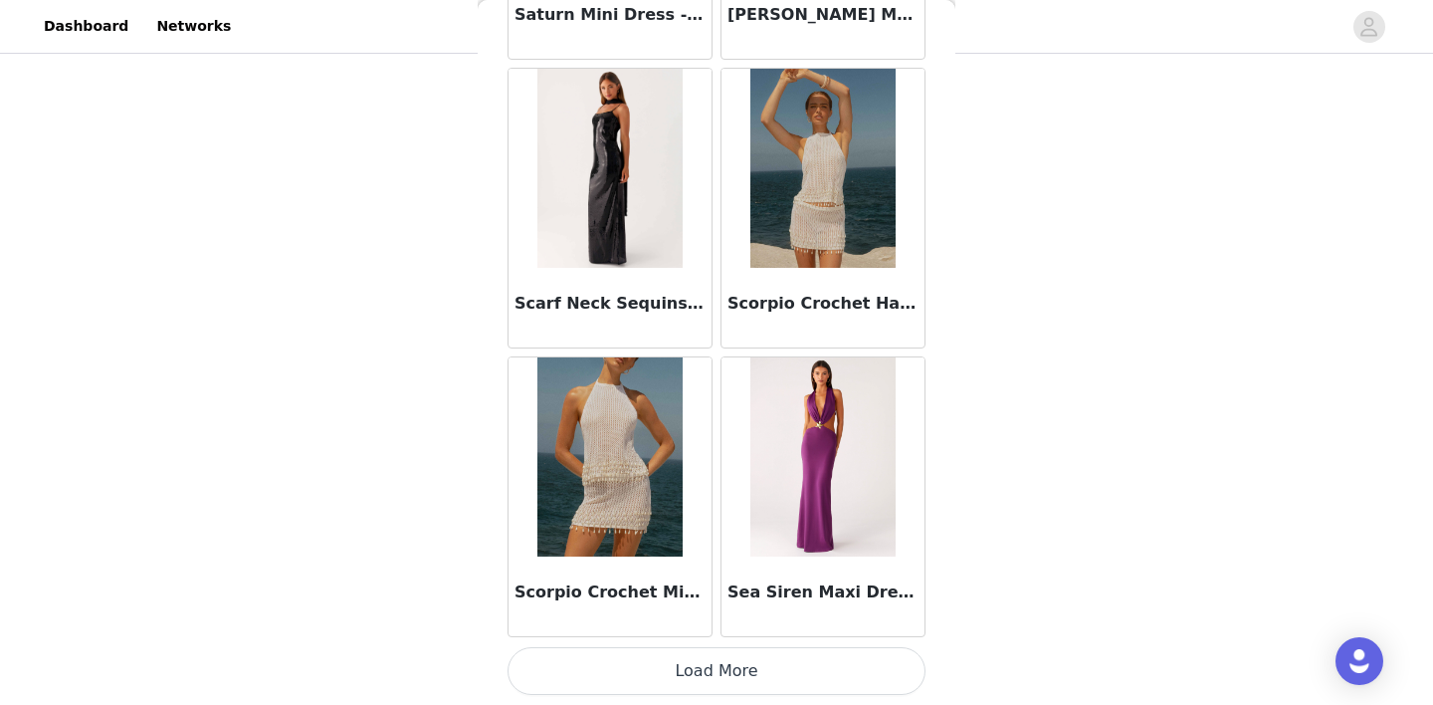
click at [718, 676] on button "Load More" at bounding box center [716, 671] width 418 height 48
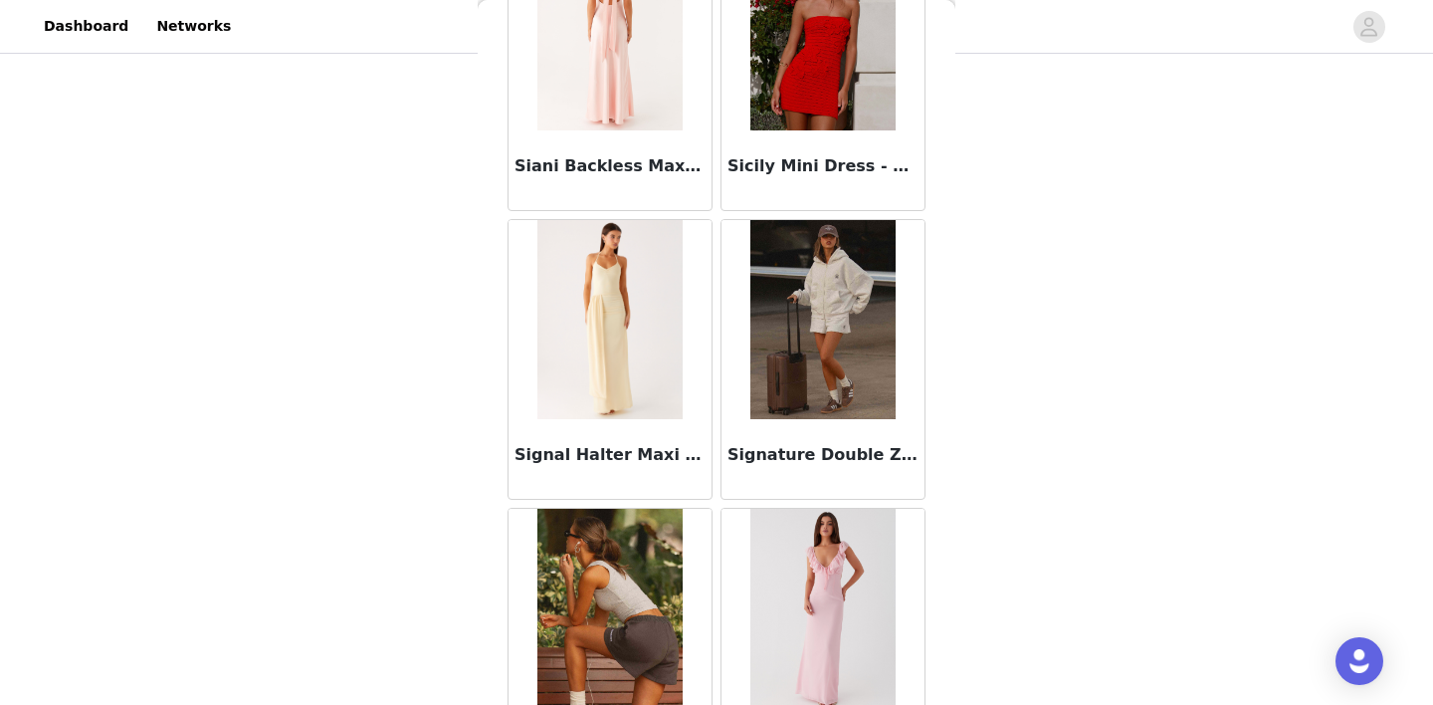
scroll to position [111996, 0]
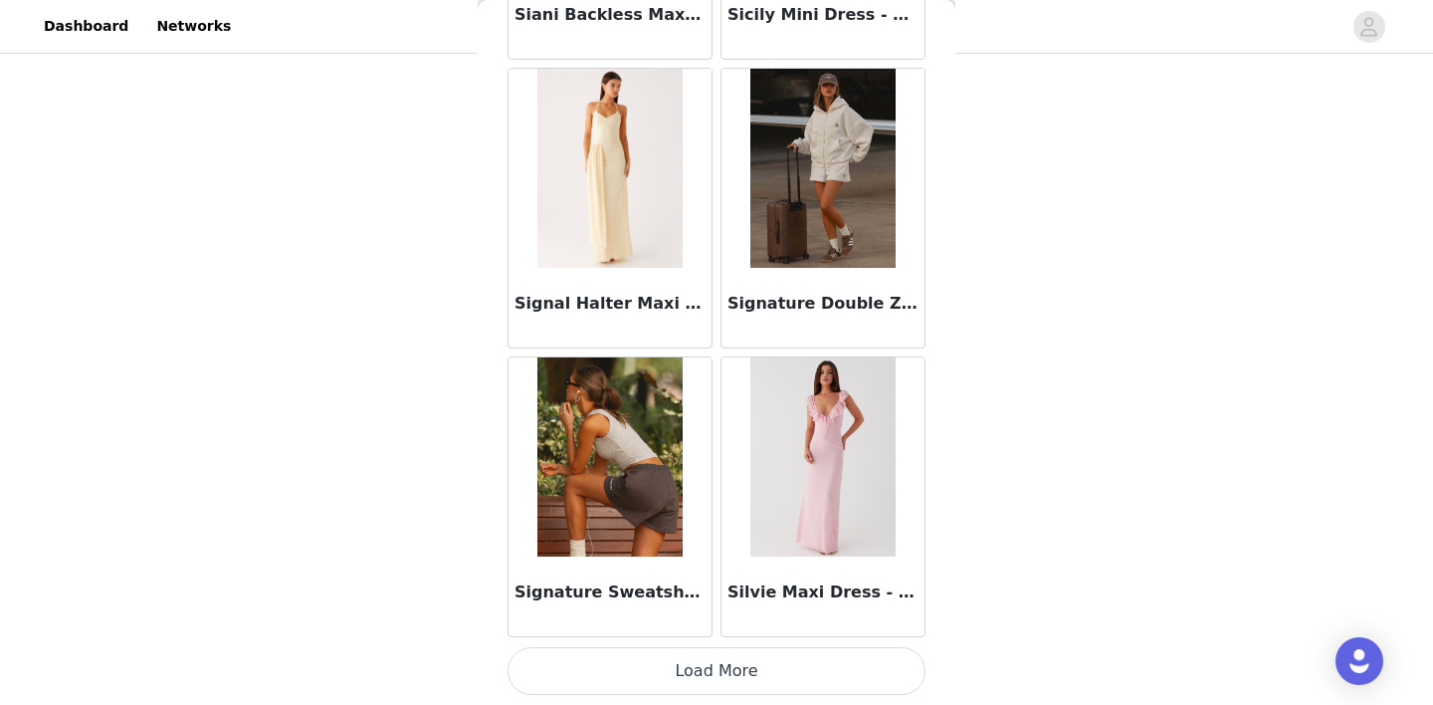
click at [718, 676] on button "Load More" at bounding box center [716, 671] width 418 height 48
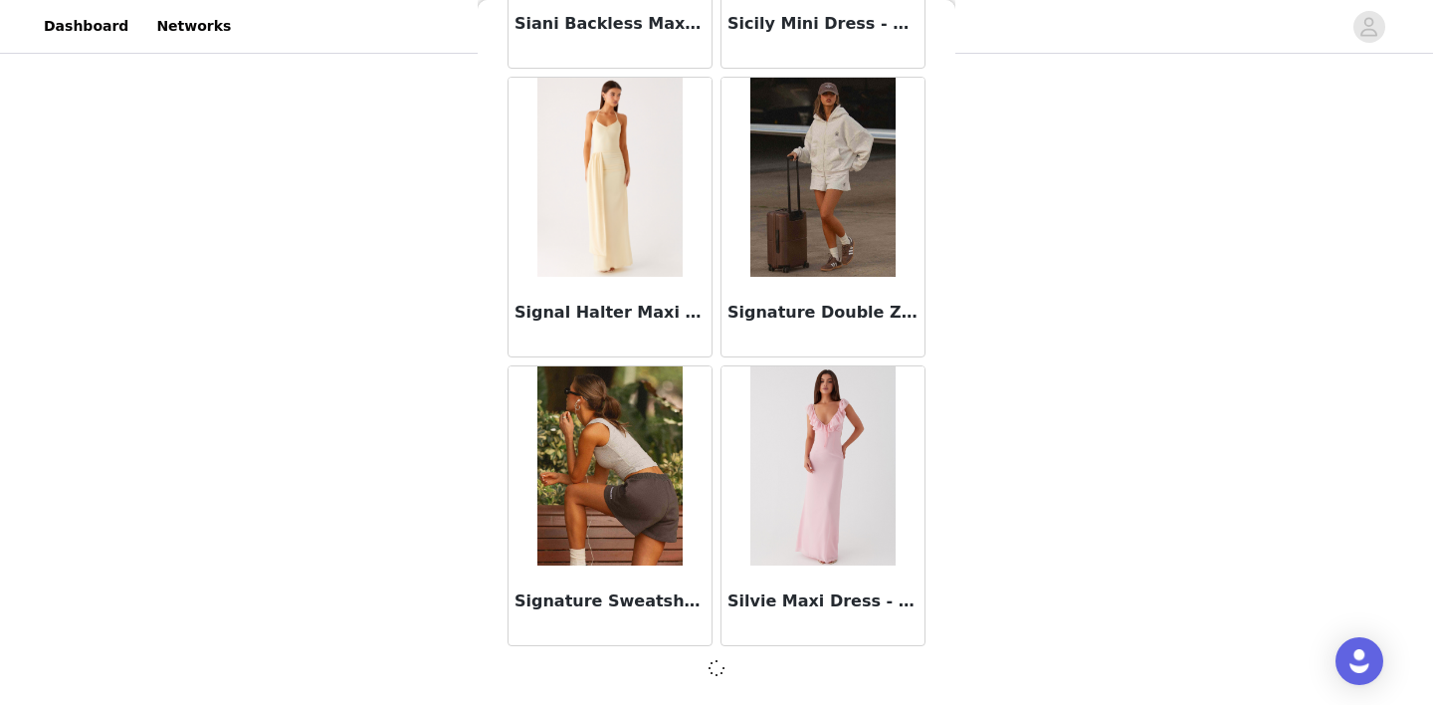
scroll to position [111987, 0]
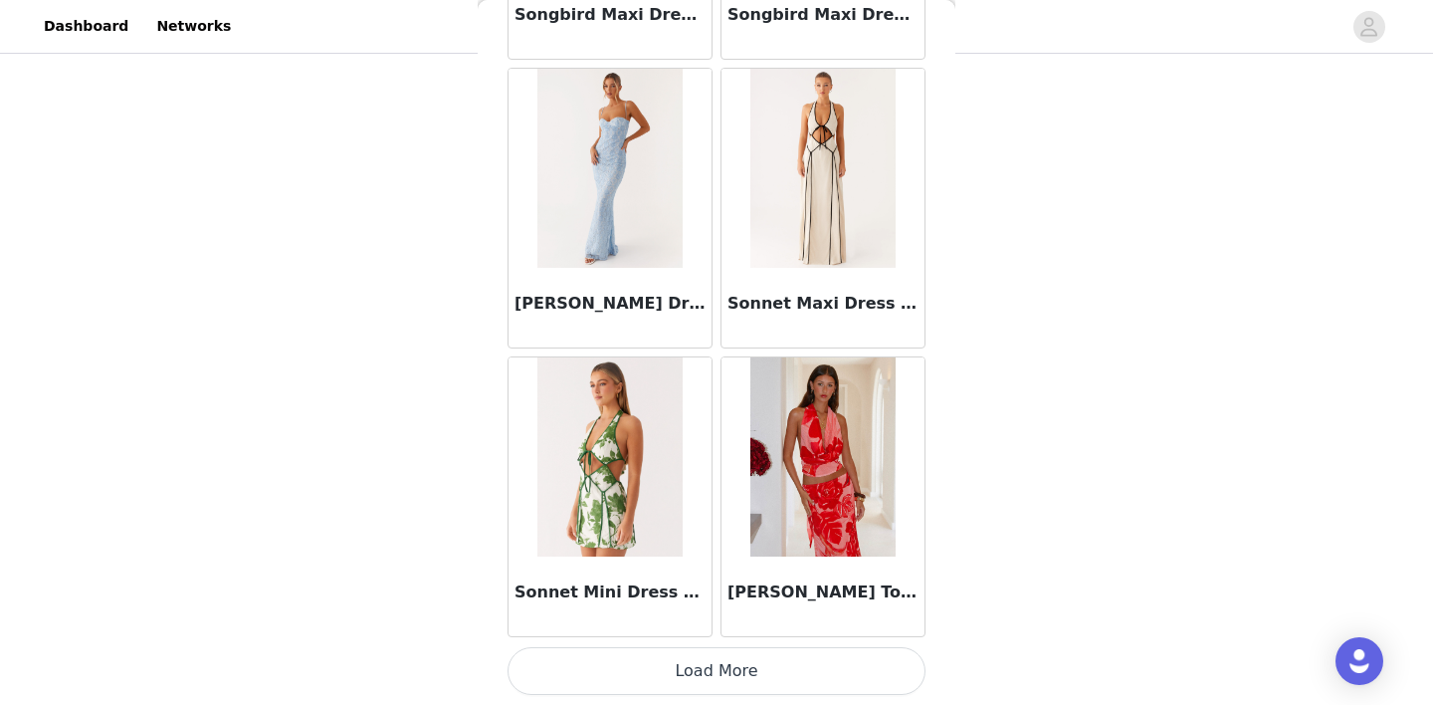
click at [718, 676] on button "Load More" at bounding box center [716, 671] width 418 height 48
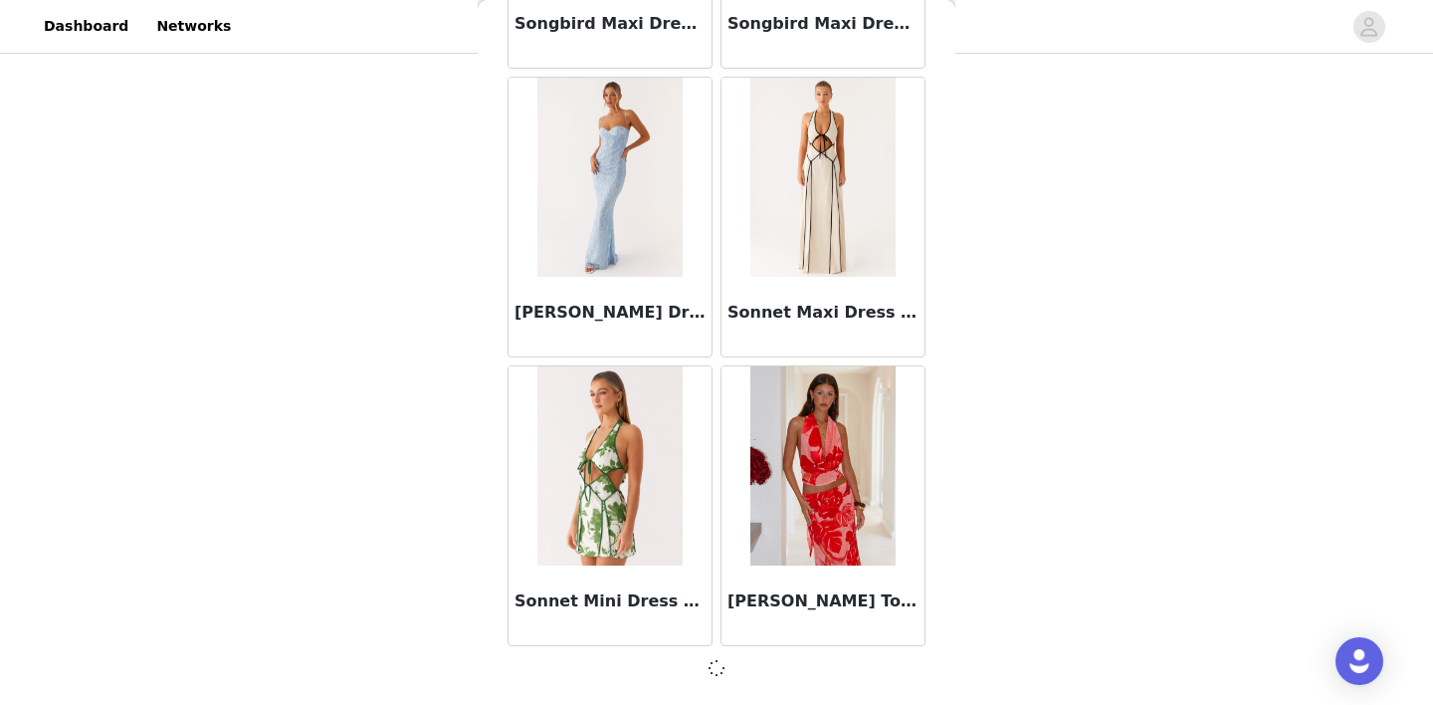
scroll to position [114873, 0]
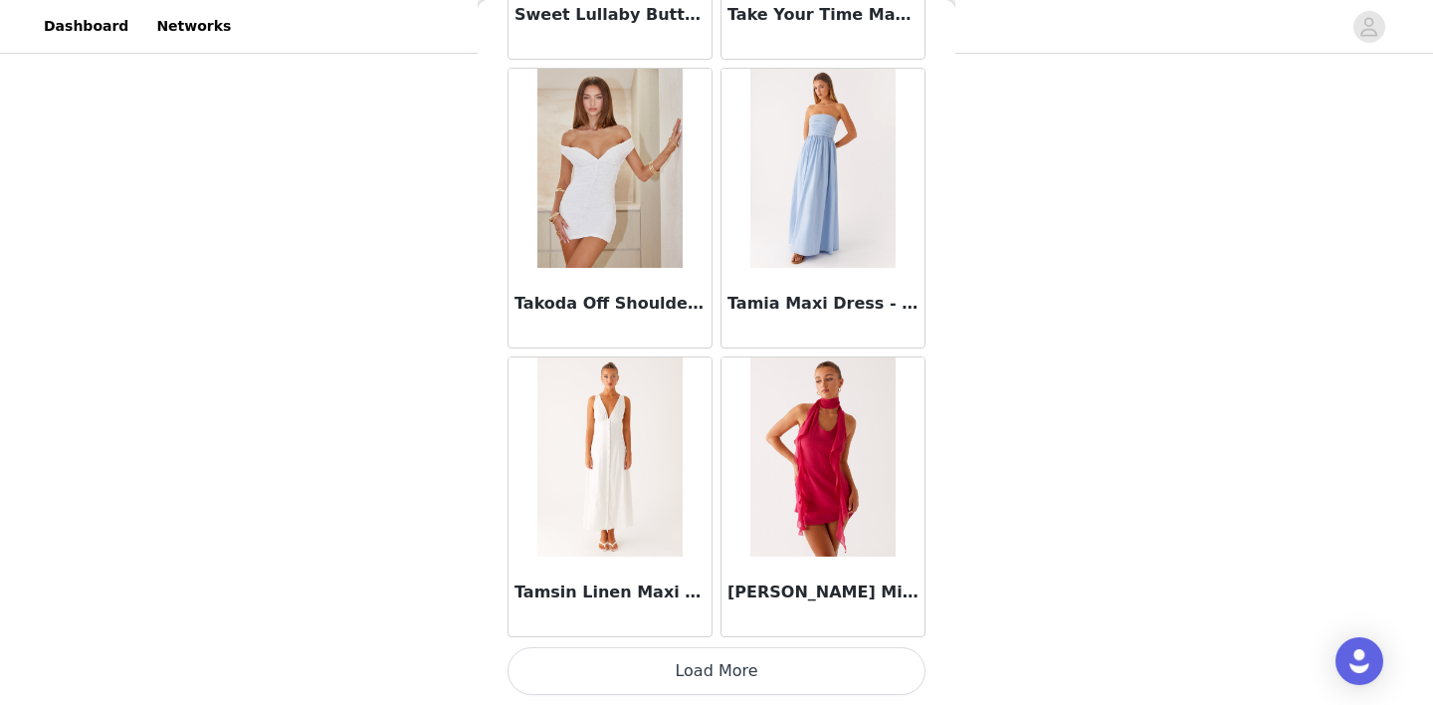
click at [718, 676] on button "Load More" at bounding box center [716, 671] width 418 height 48
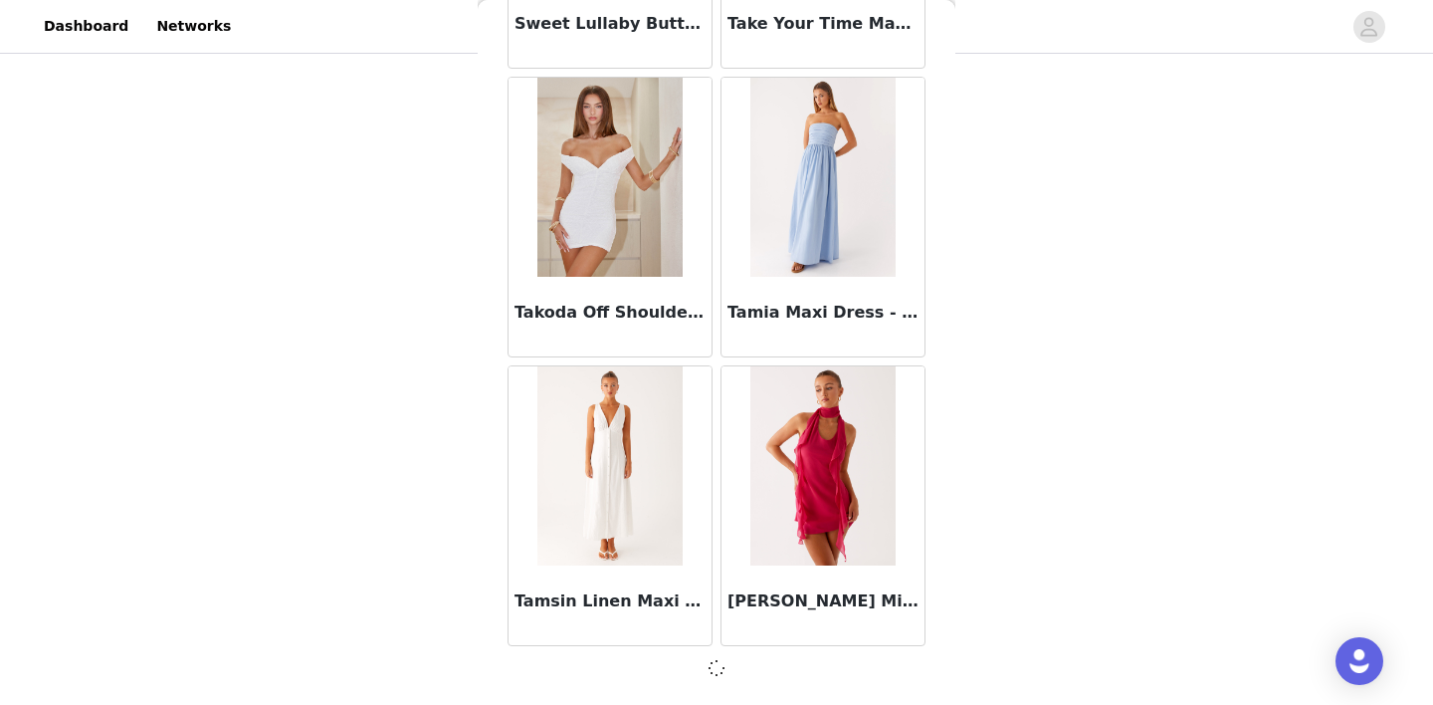
scroll to position [117758, 0]
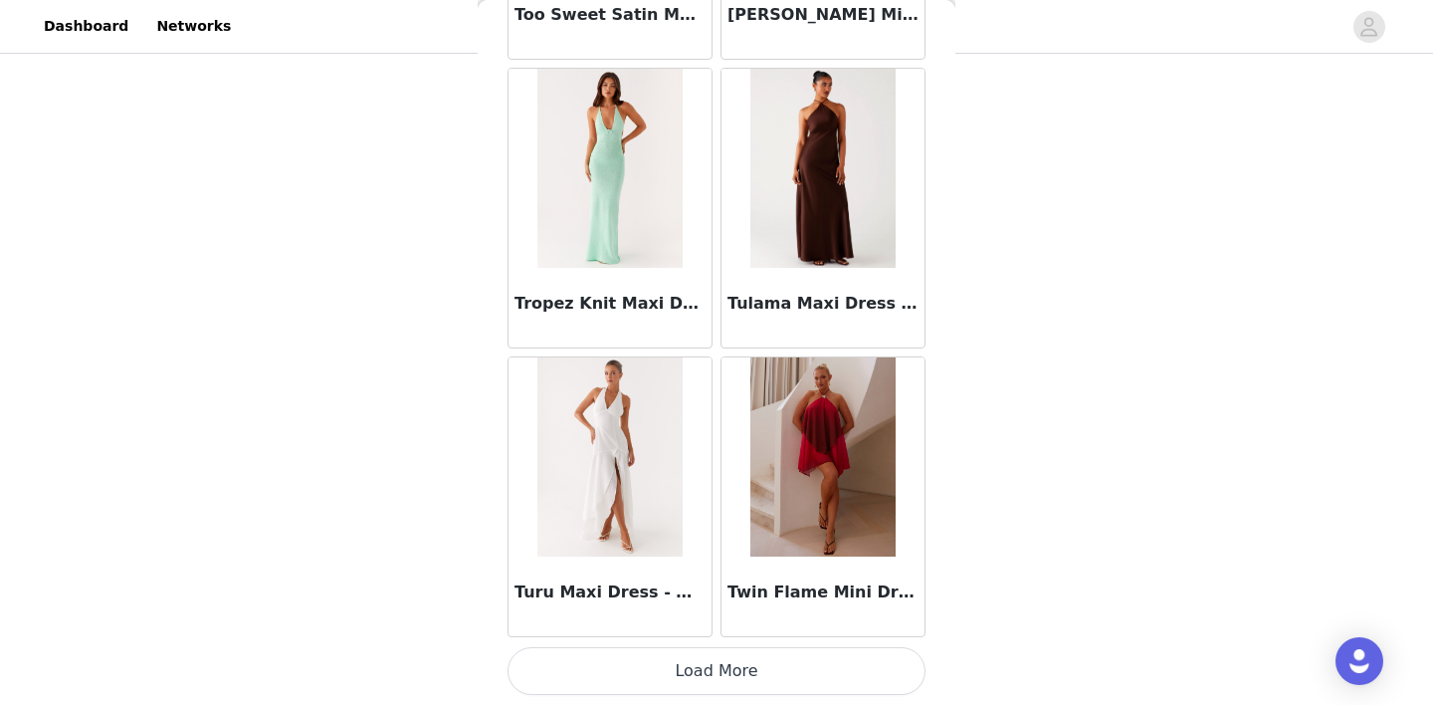
click at [718, 677] on button "Load More" at bounding box center [716, 671] width 418 height 48
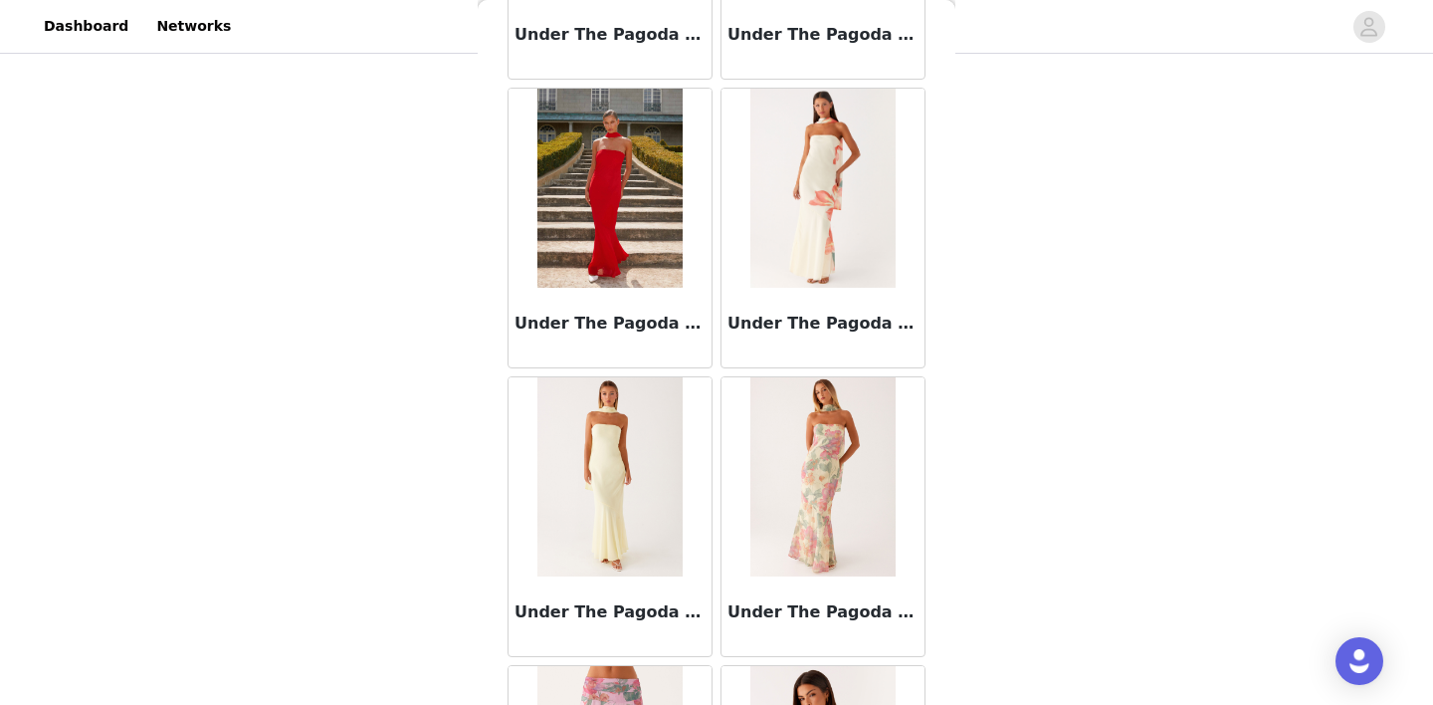
scroll to position [123539, 0]
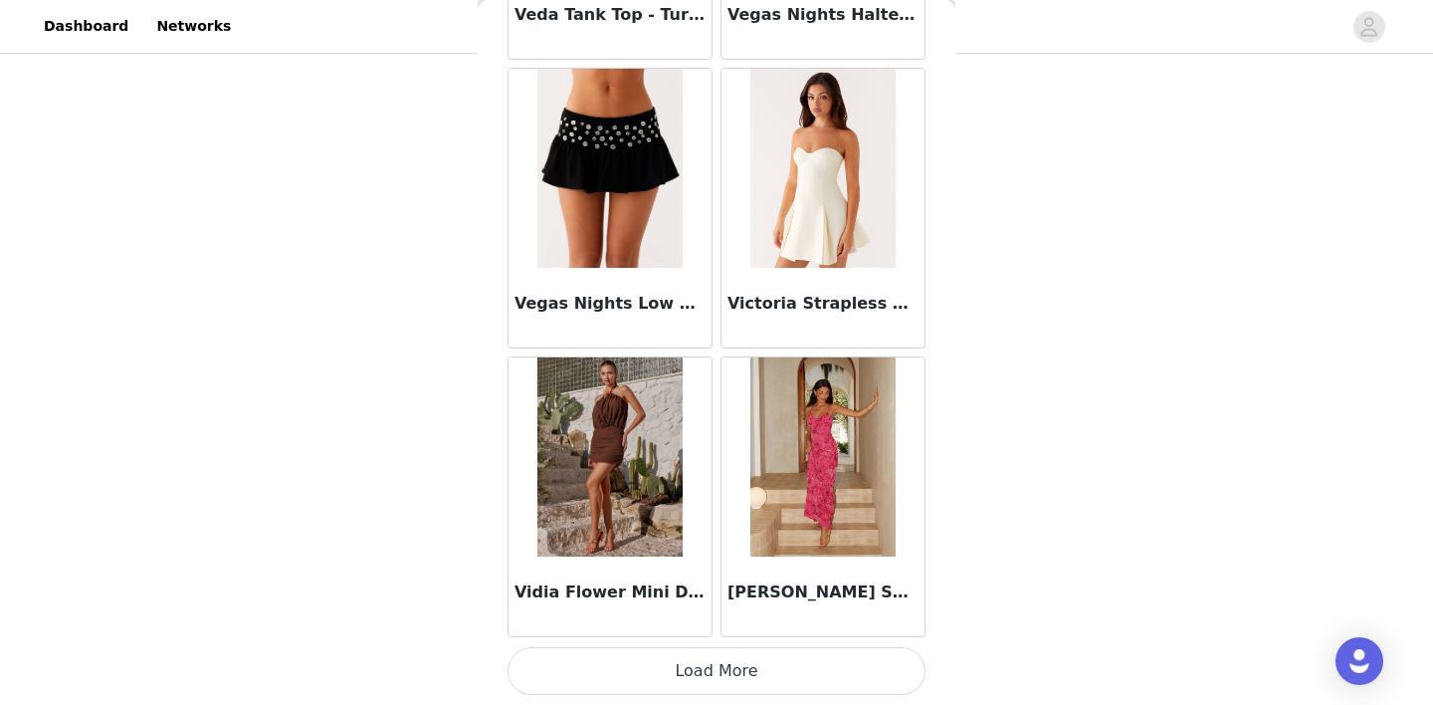
click at [718, 676] on button "Load More" at bounding box center [716, 671] width 418 height 48
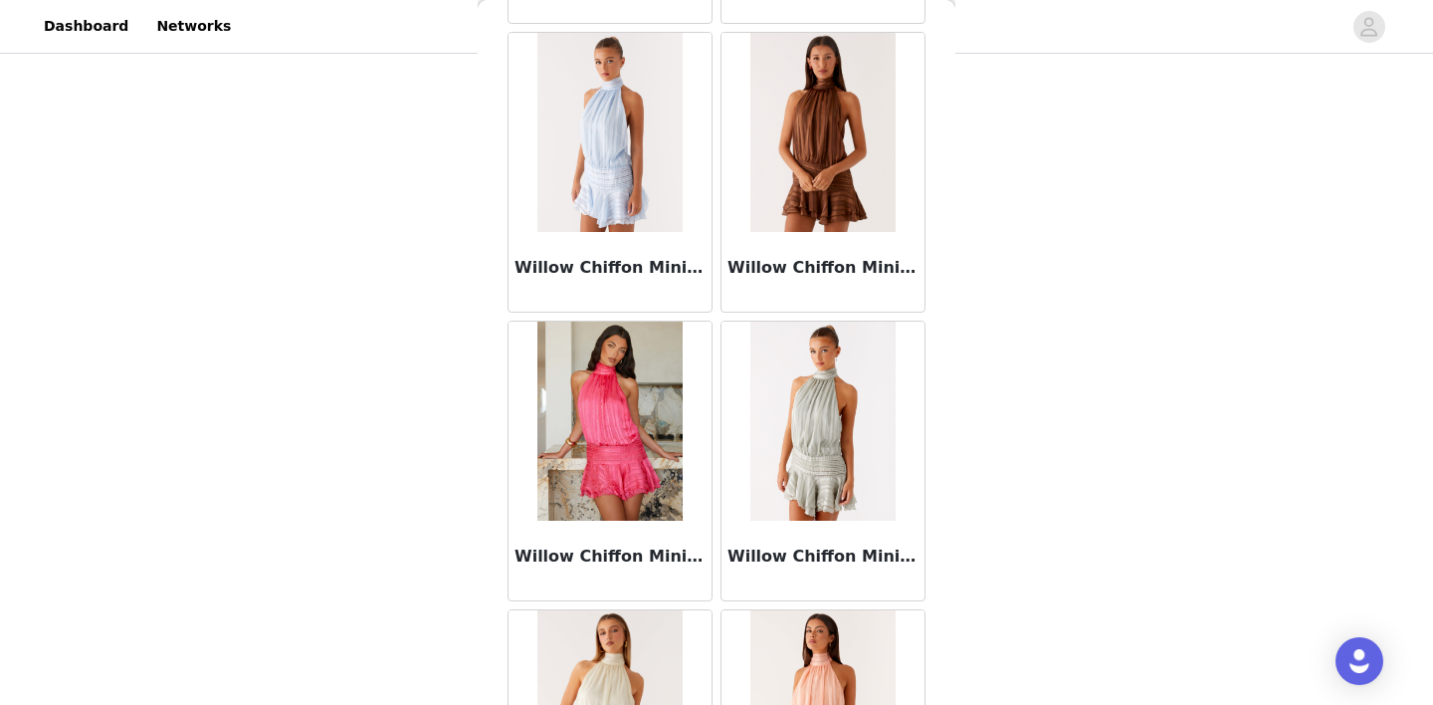
scroll to position [126424, 0]
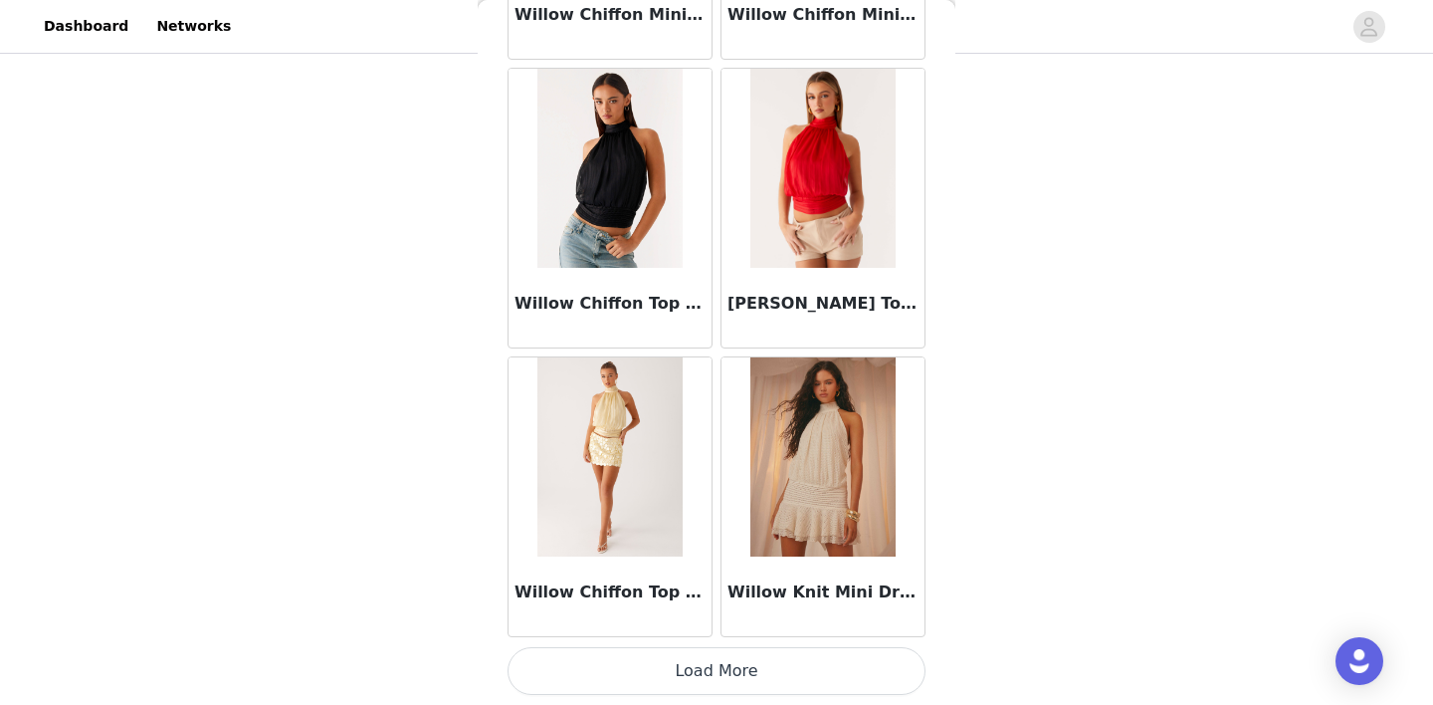
click at [717, 663] on button "Load More" at bounding box center [716, 671] width 418 height 48
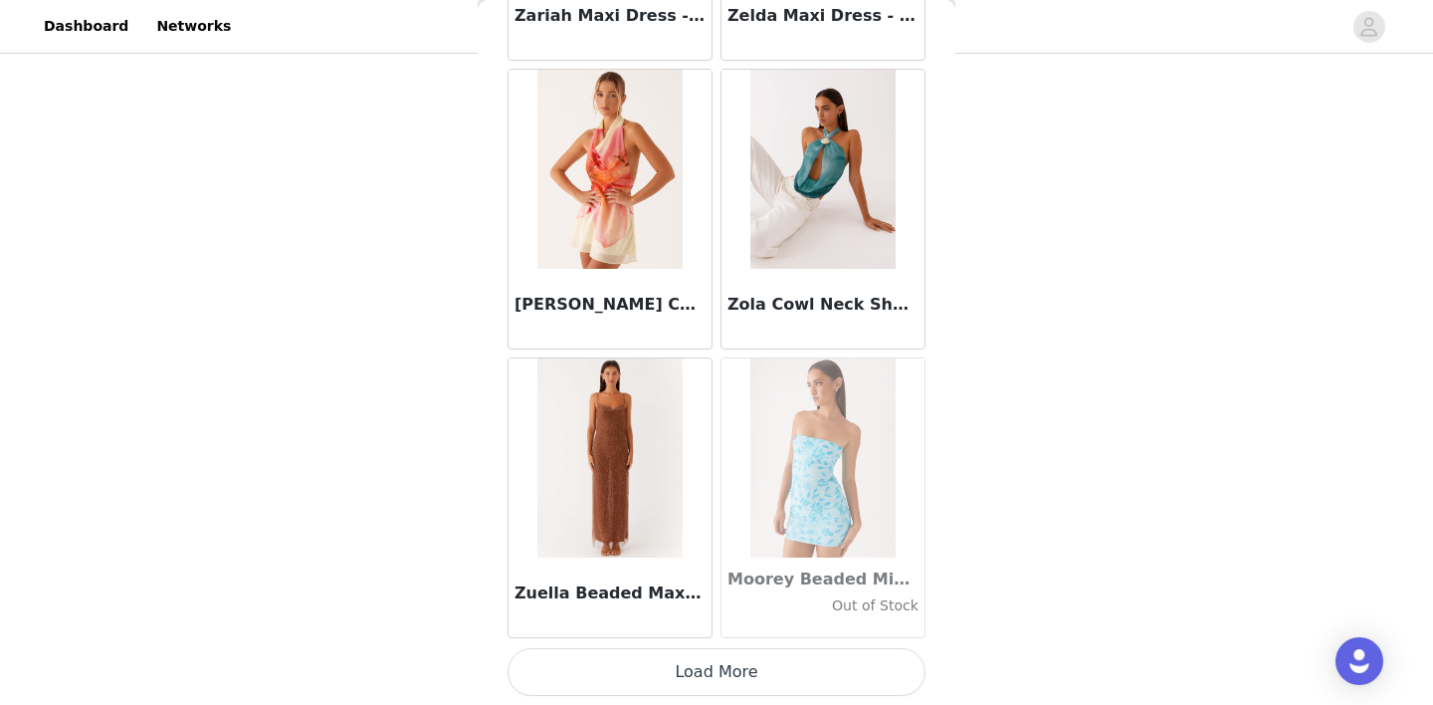
scroll to position [129310, 0]
click at [713, 667] on button "Load More" at bounding box center [716, 671] width 418 height 48
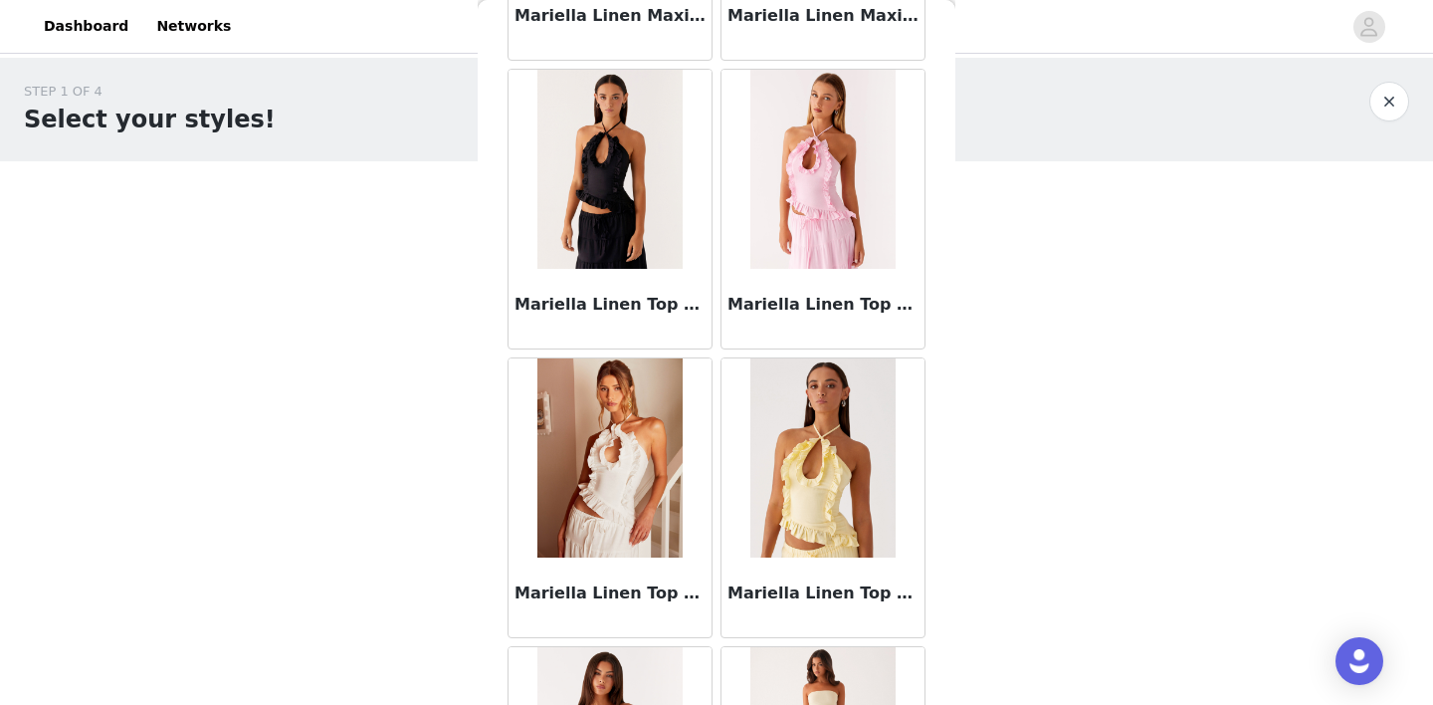
scroll to position [82551, 0]
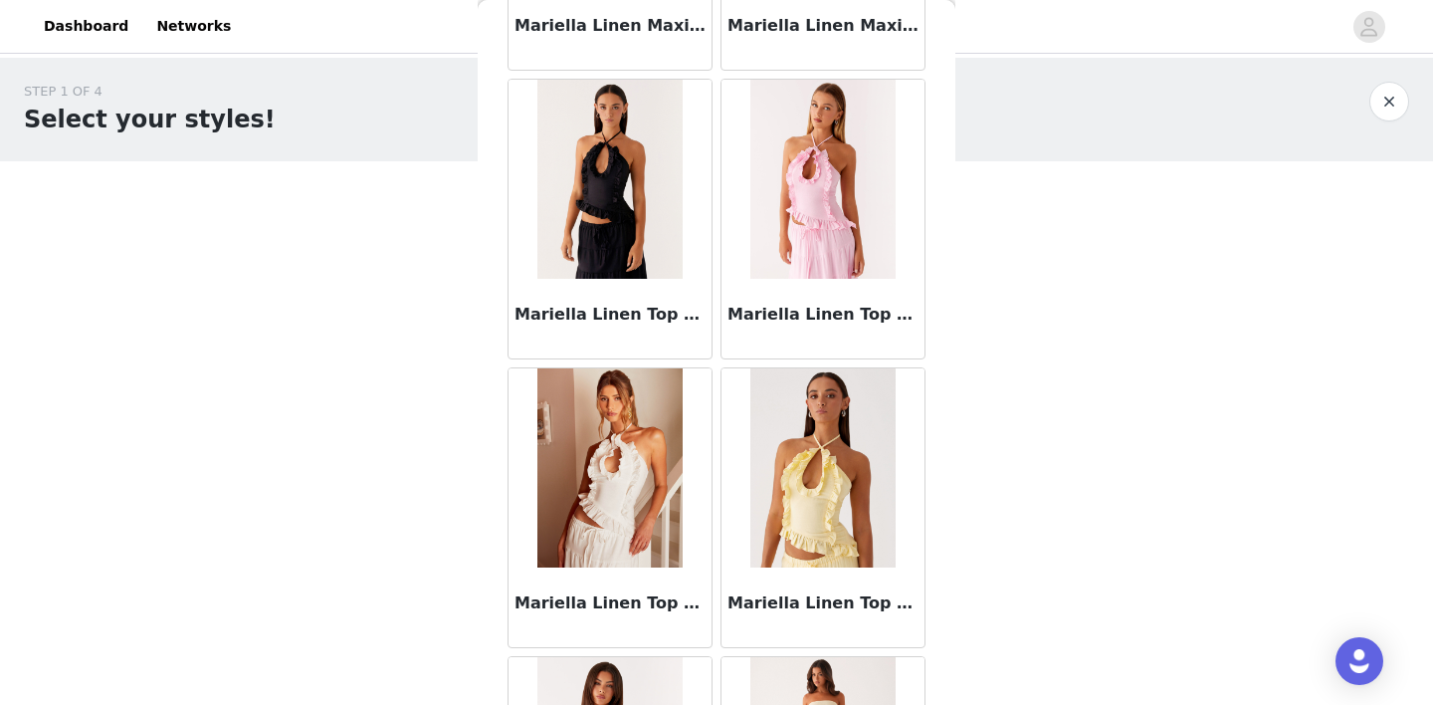
click at [618, 508] on img at bounding box center [609, 467] width 144 height 199
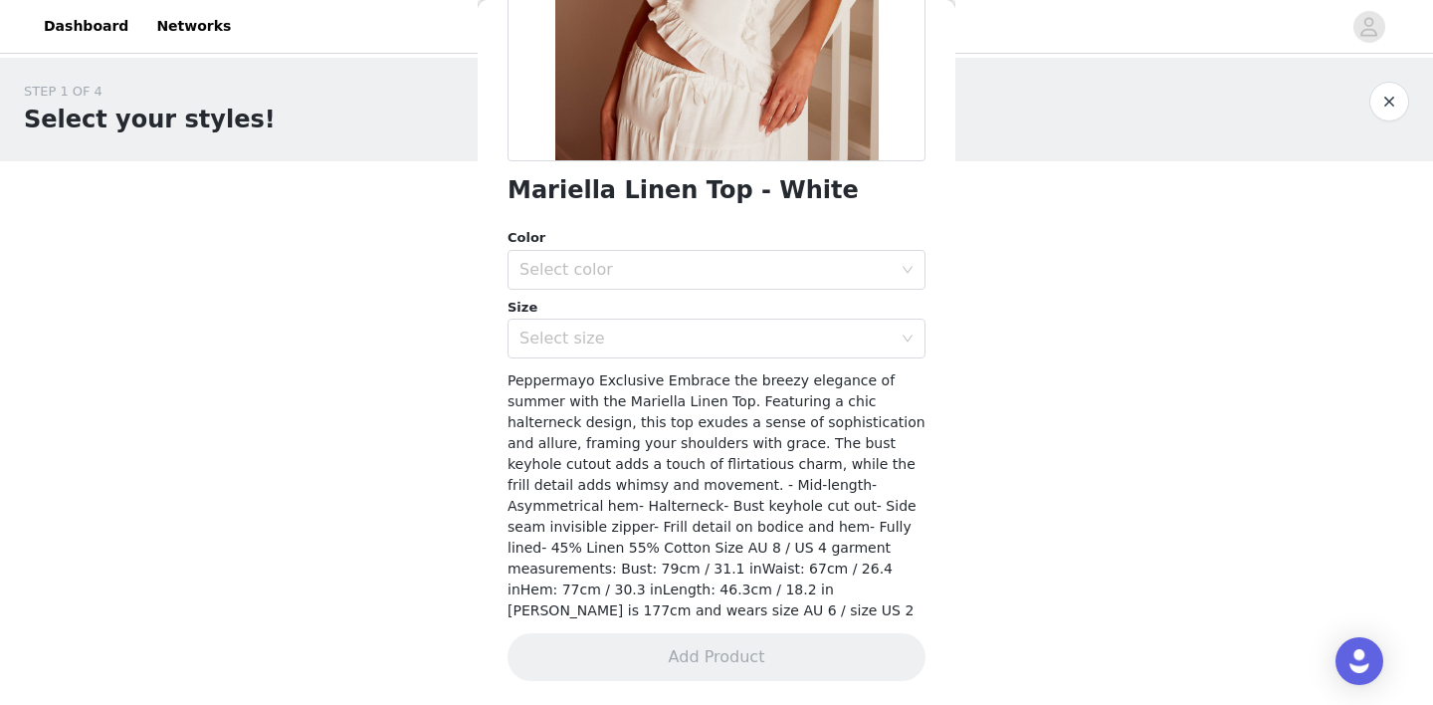
scroll to position [365, 0]
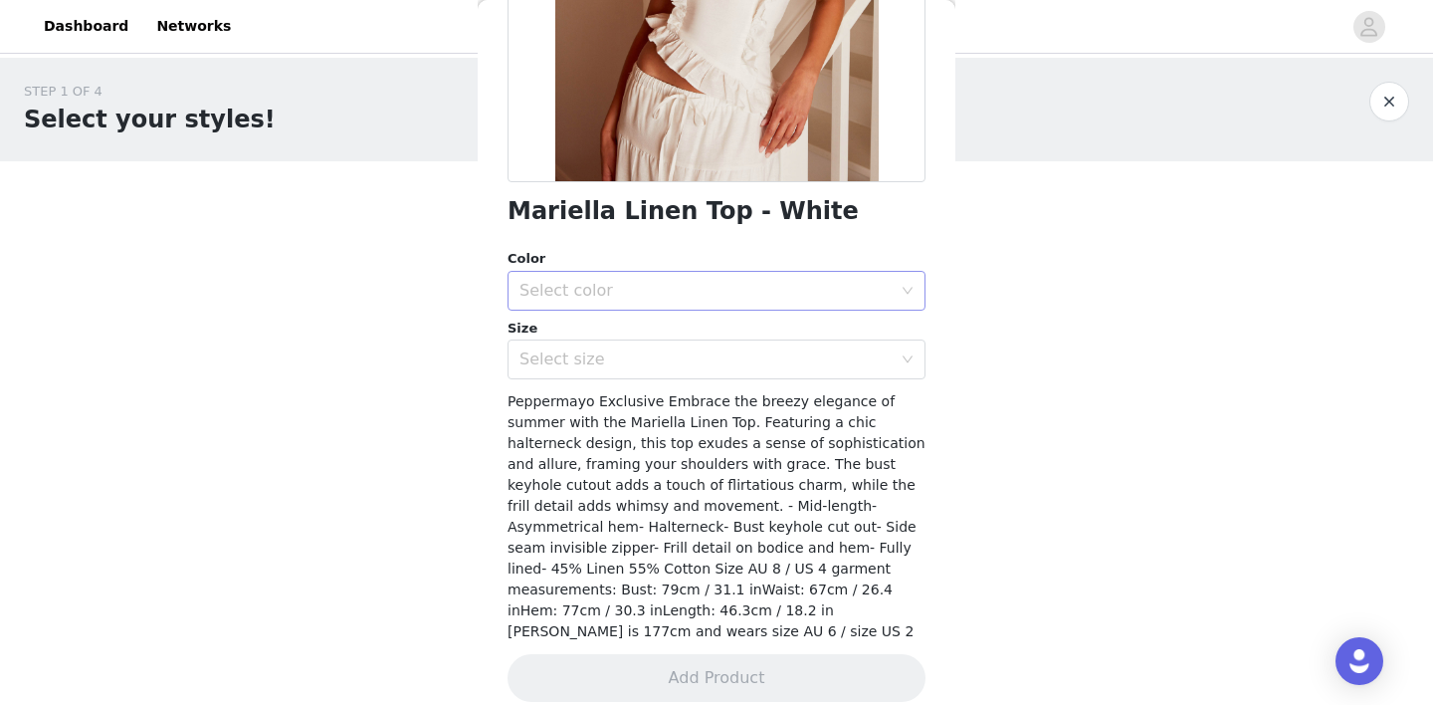
click at [730, 291] on div "Select color" at bounding box center [705, 291] width 372 height 20
click at [716, 334] on li "White" at bounding box center [716, 334] width 418 height 32
click at [716, 359] on div "Select size" at bounding box center [705, 359] width 372 height 20
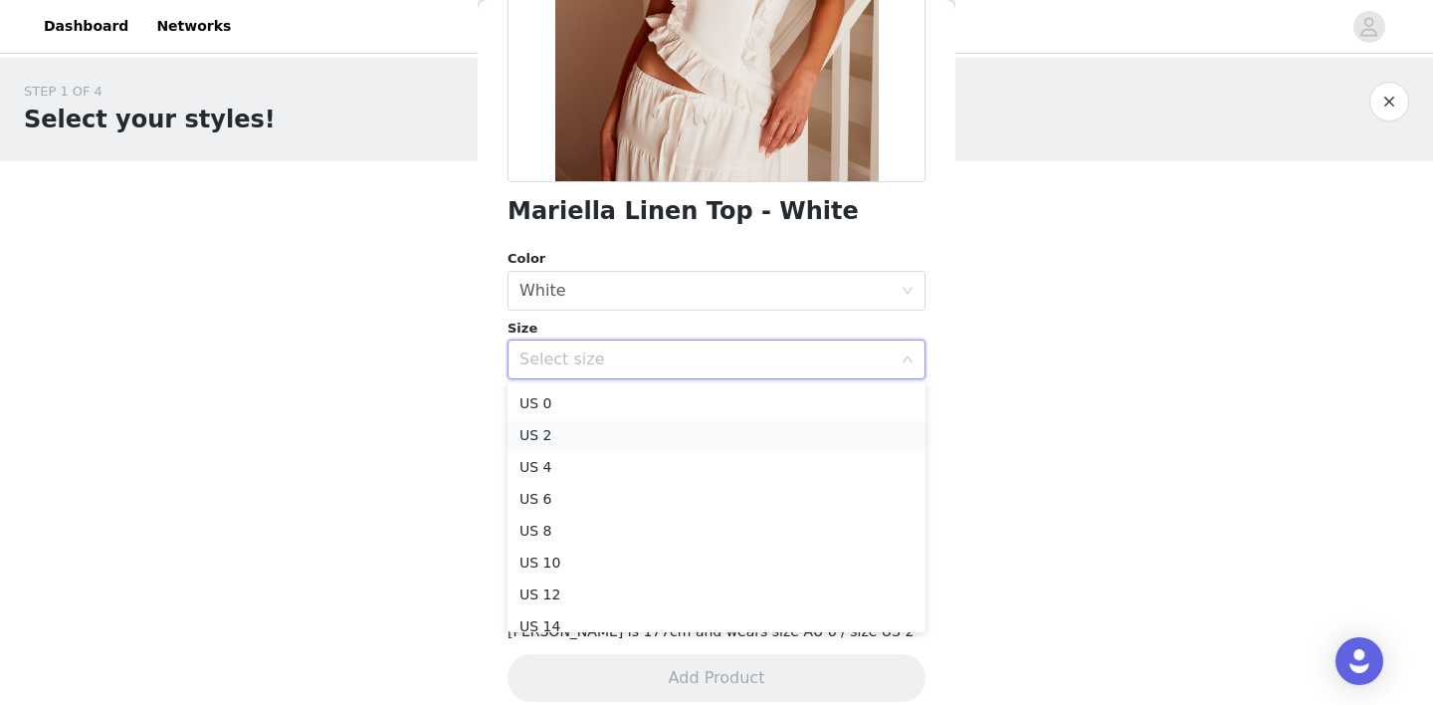
click at [676, 435] on li "US 2" at bounding box center [716, 435] width 418 height 32
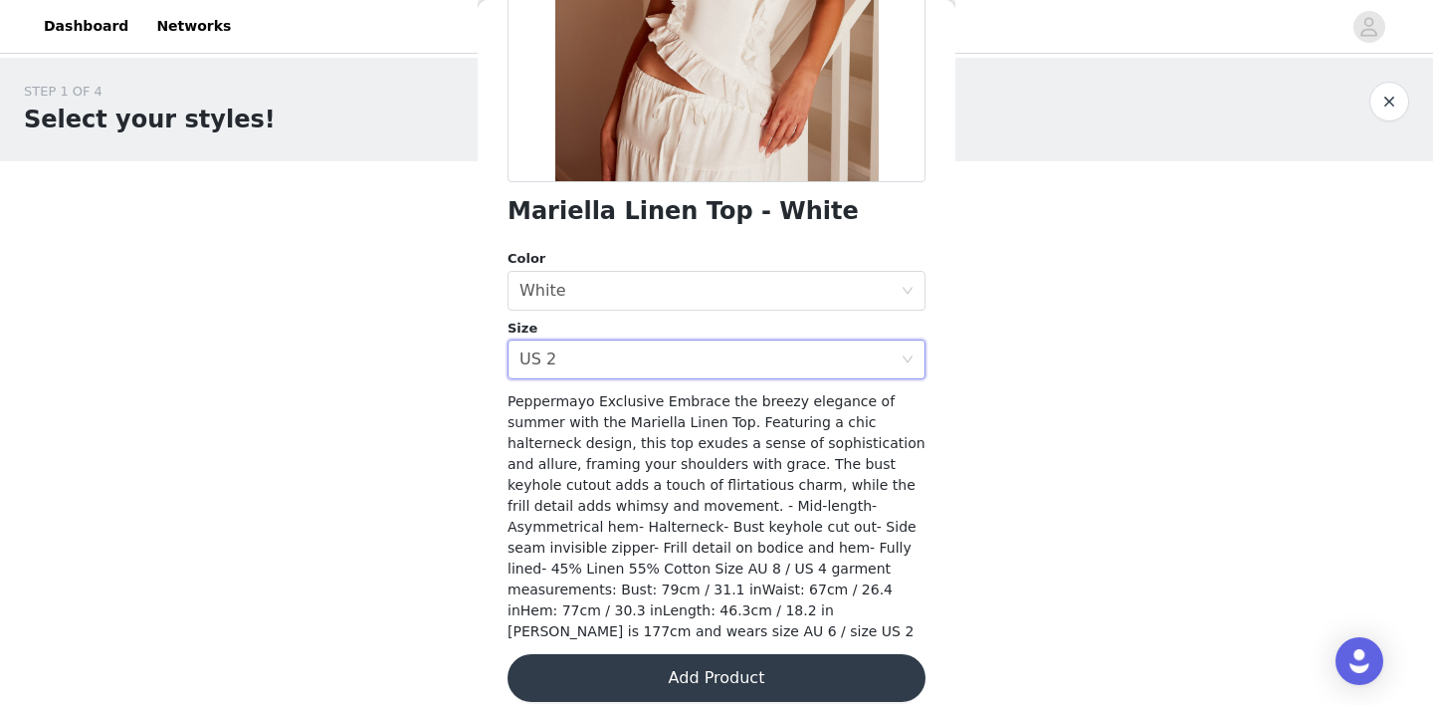
click at [712, 654] on button "Add Product" at bounding box center [716, 678] width 418 height 48
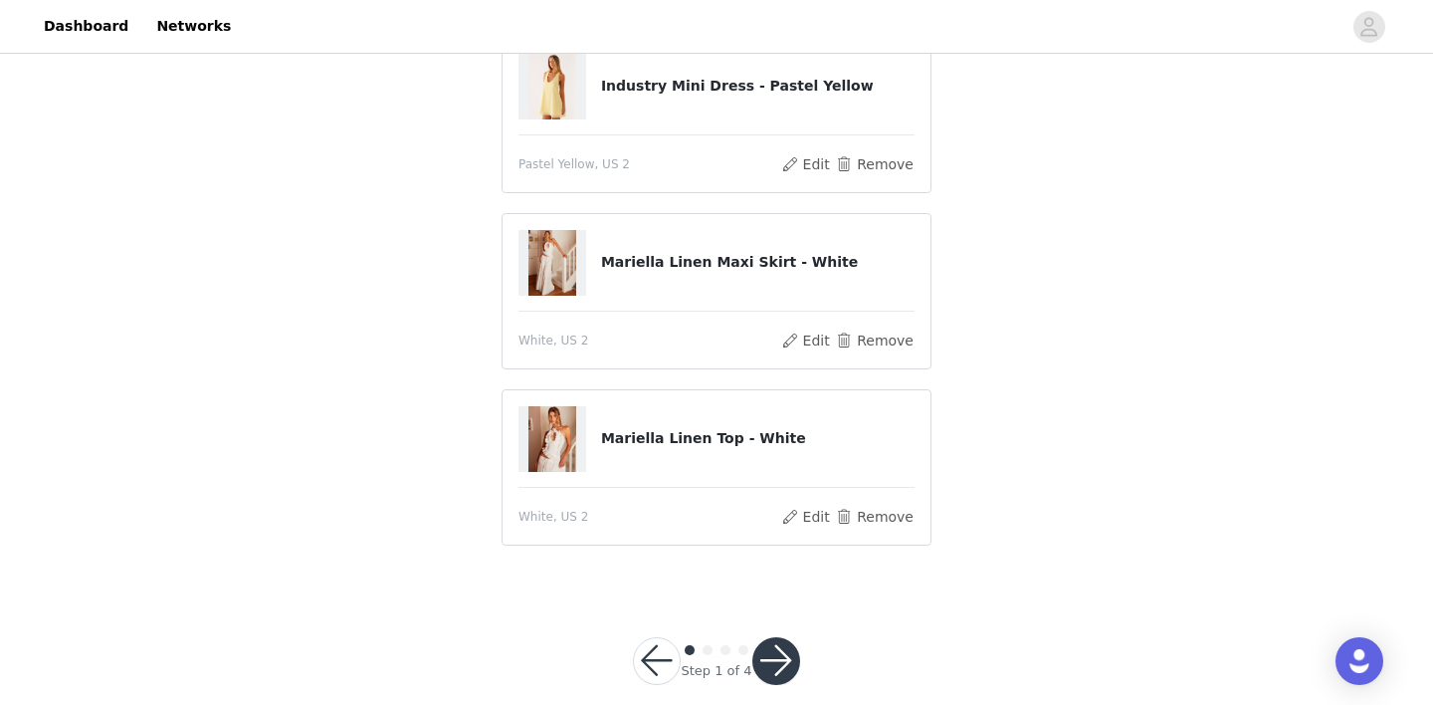
scroll to position [387, 0]
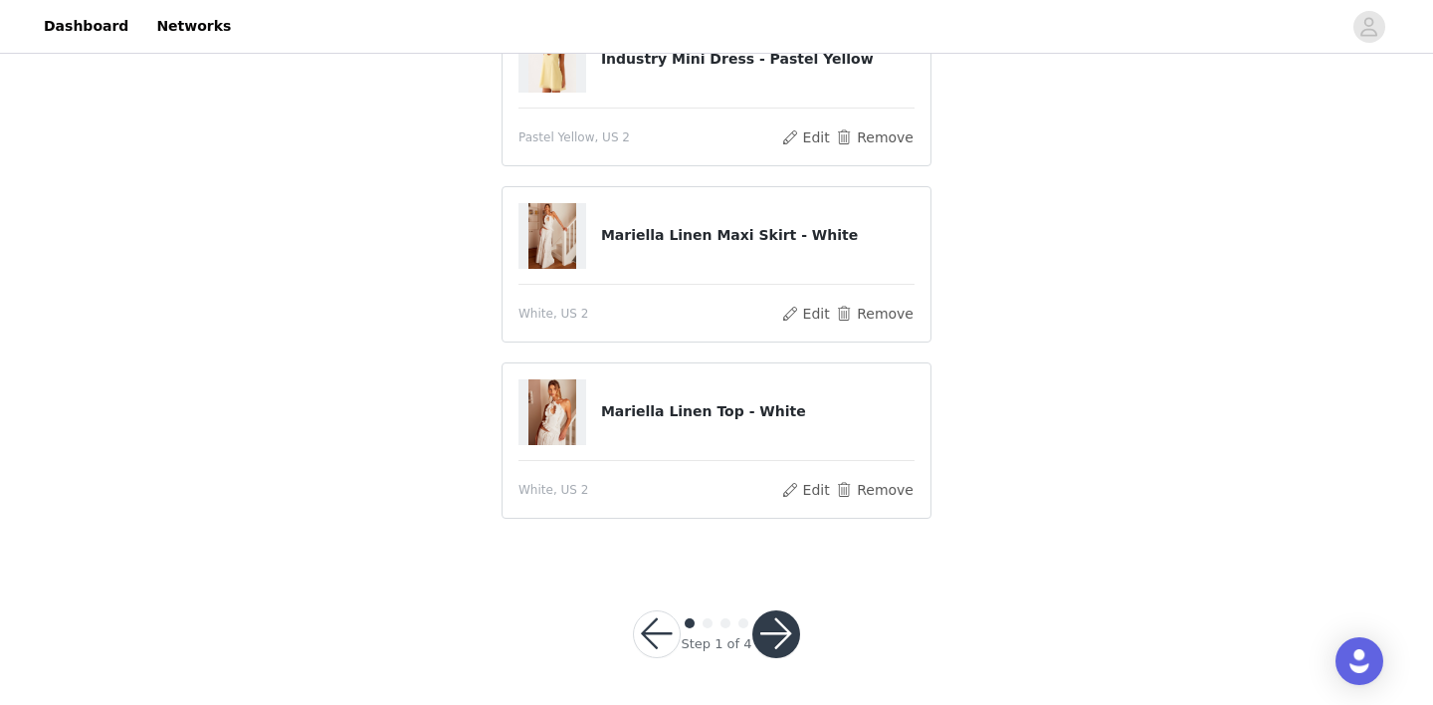
click at [777, 623] on button "button" at bounding box center [776, 634] width 48 height 48
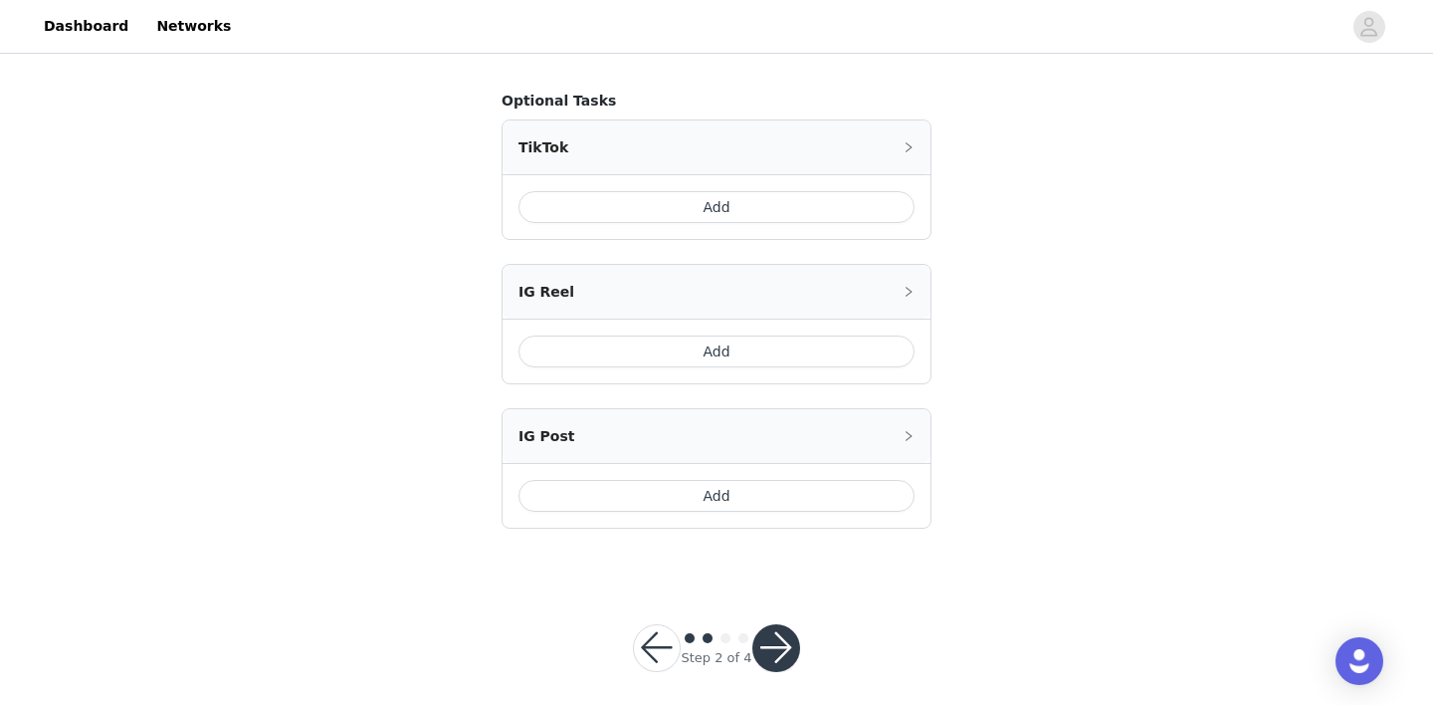
scroll to position [1234, 0]
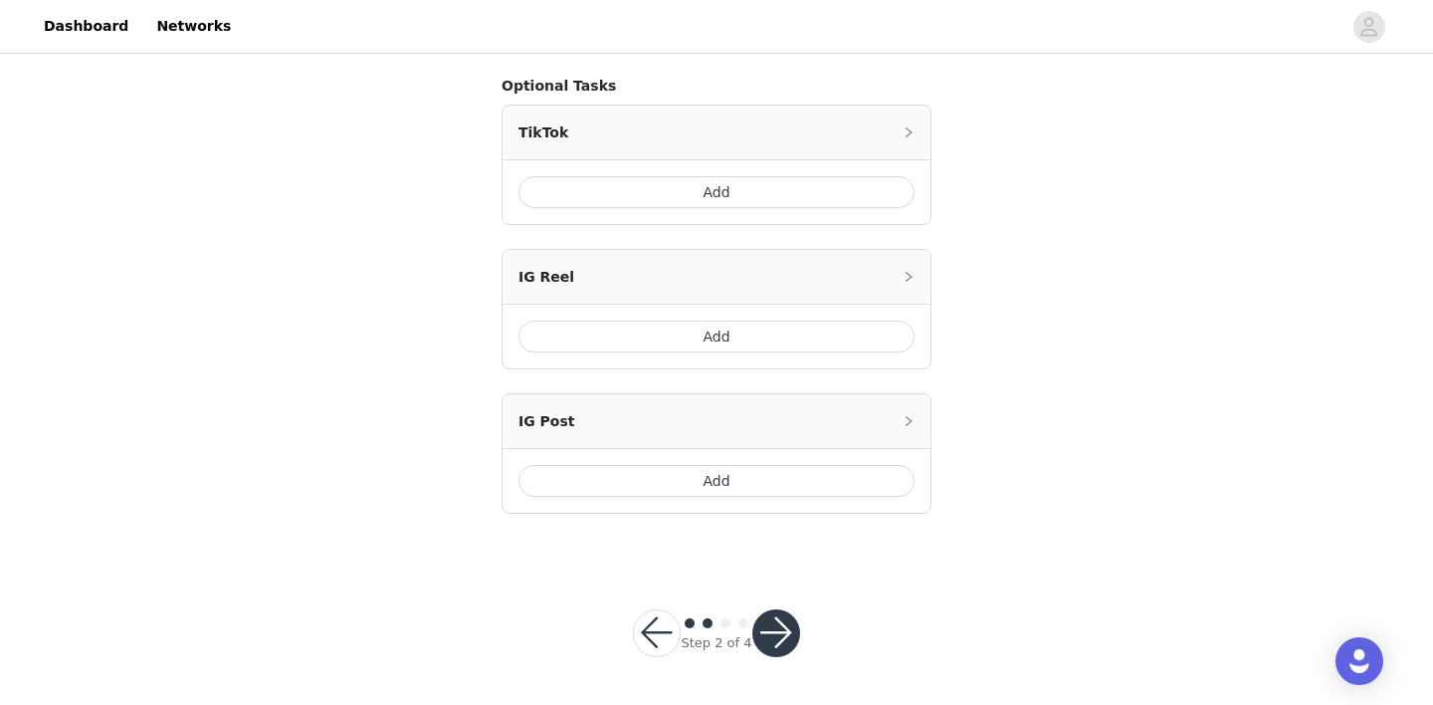
click at [783, 631] on button "button" at bounding box center [776, 633] width 48 height 48
click at [716, 200] on button "Add" at bounding box center [716, 192] width 396 height 32
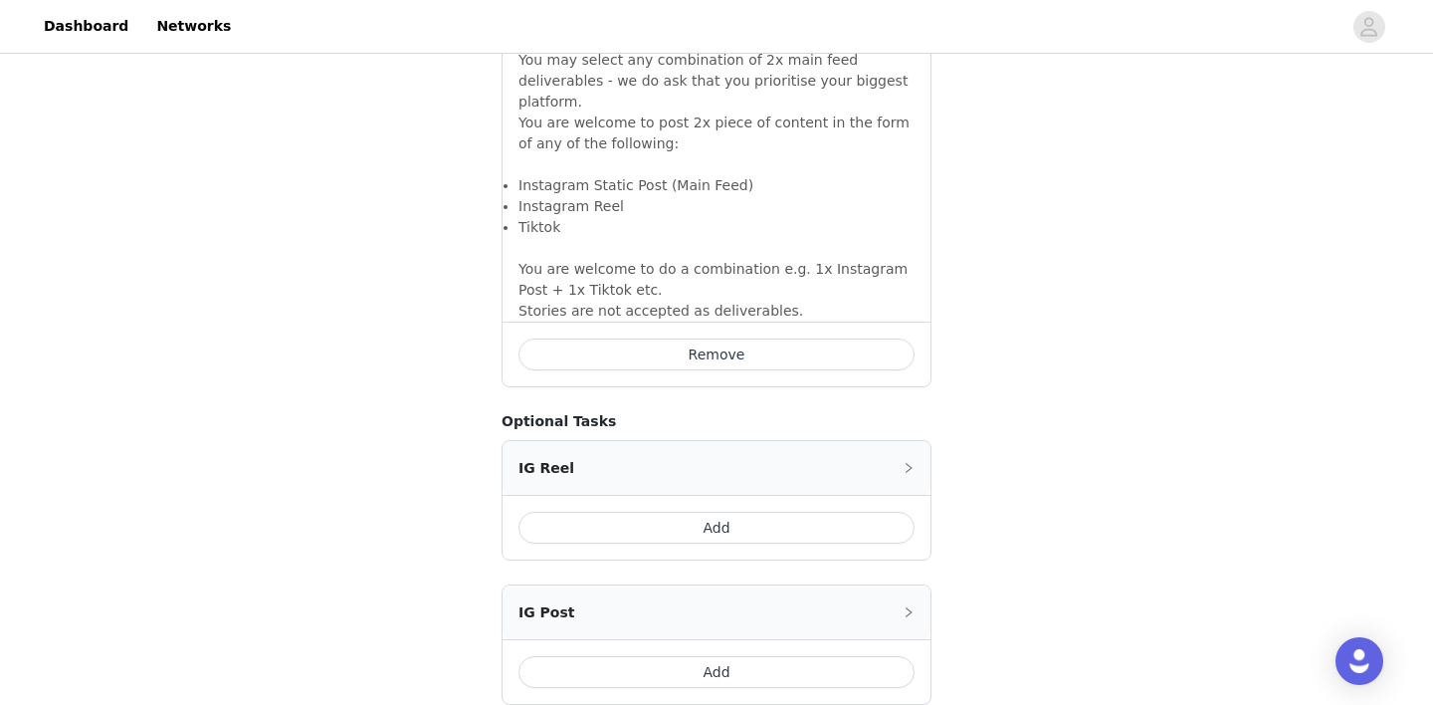
scroll to position [1588, 0]
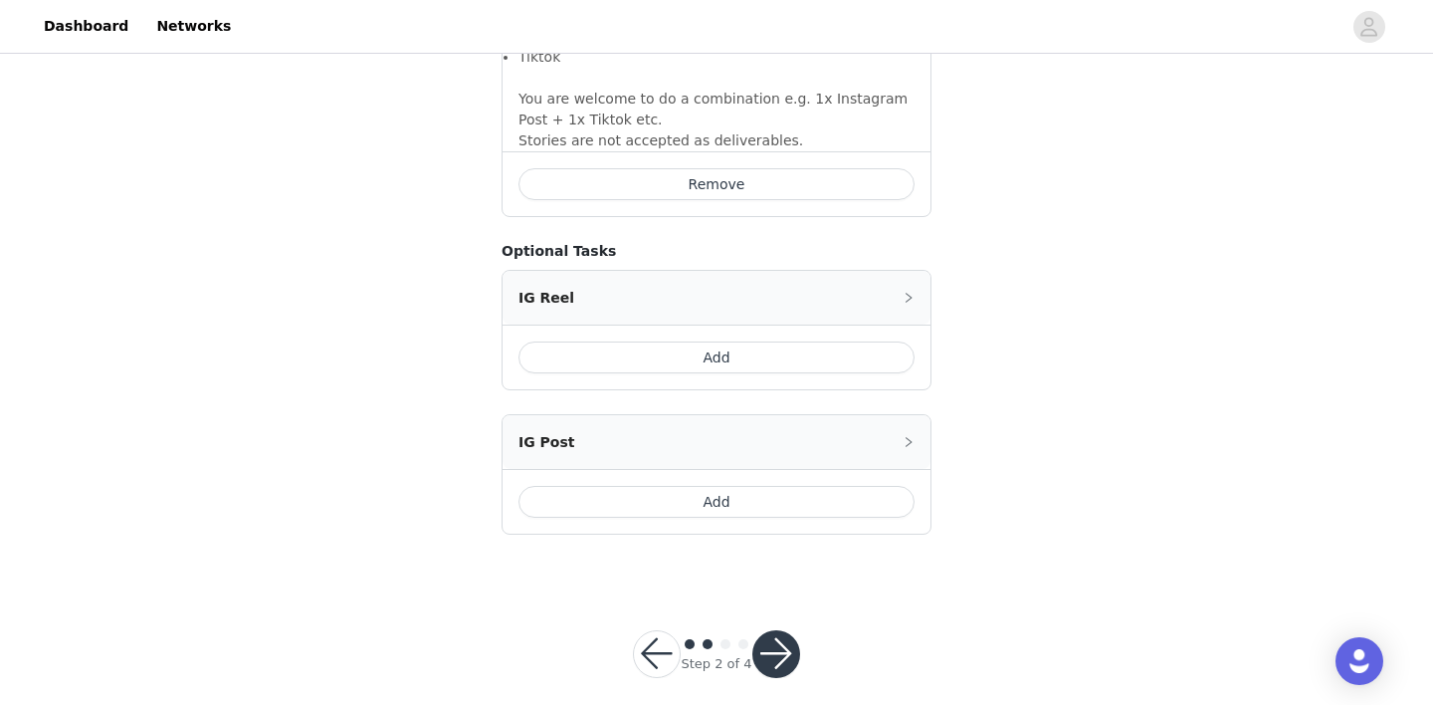
click at [776, 639] on button "button" at bounding box center [776, 654] width 48 height 48
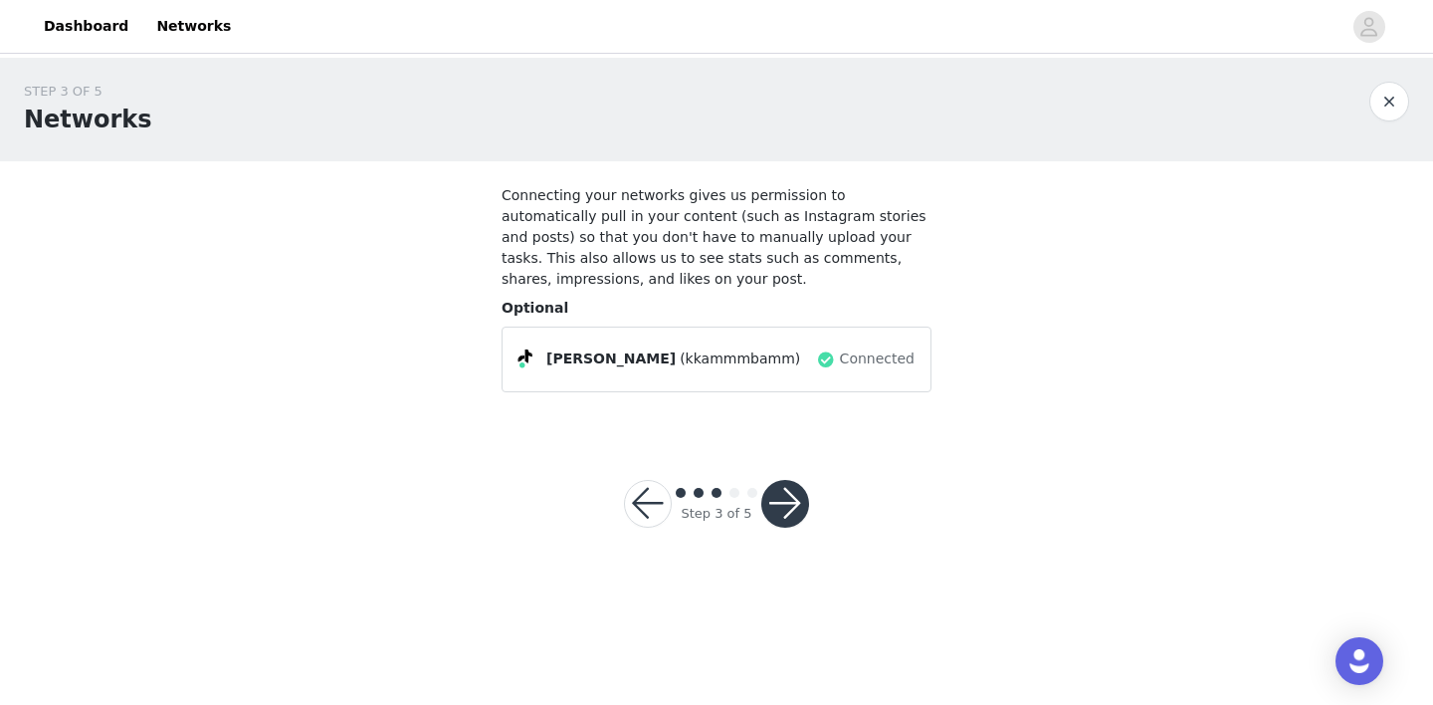
click at [784, 496] on button "button" at bounding box center [785, 504] width 48 height 48
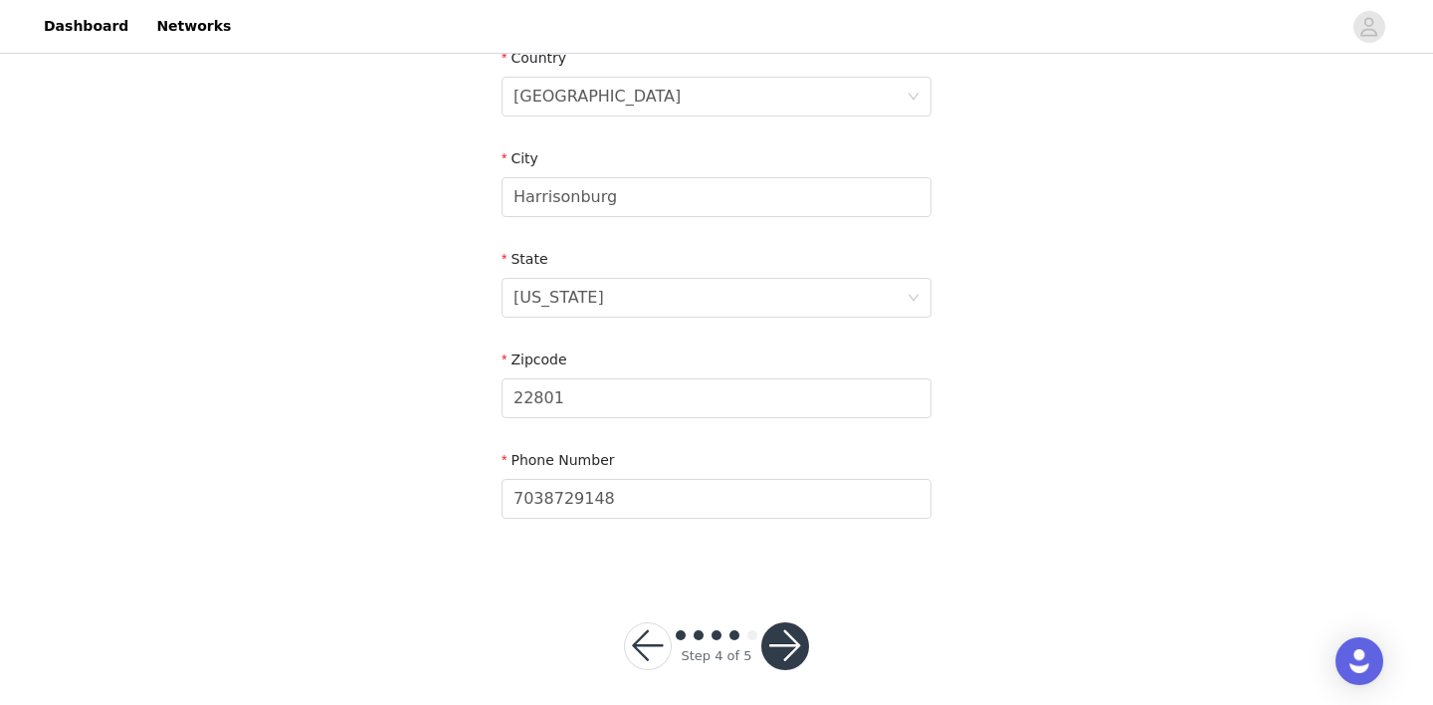
scroll to position [652, 0]
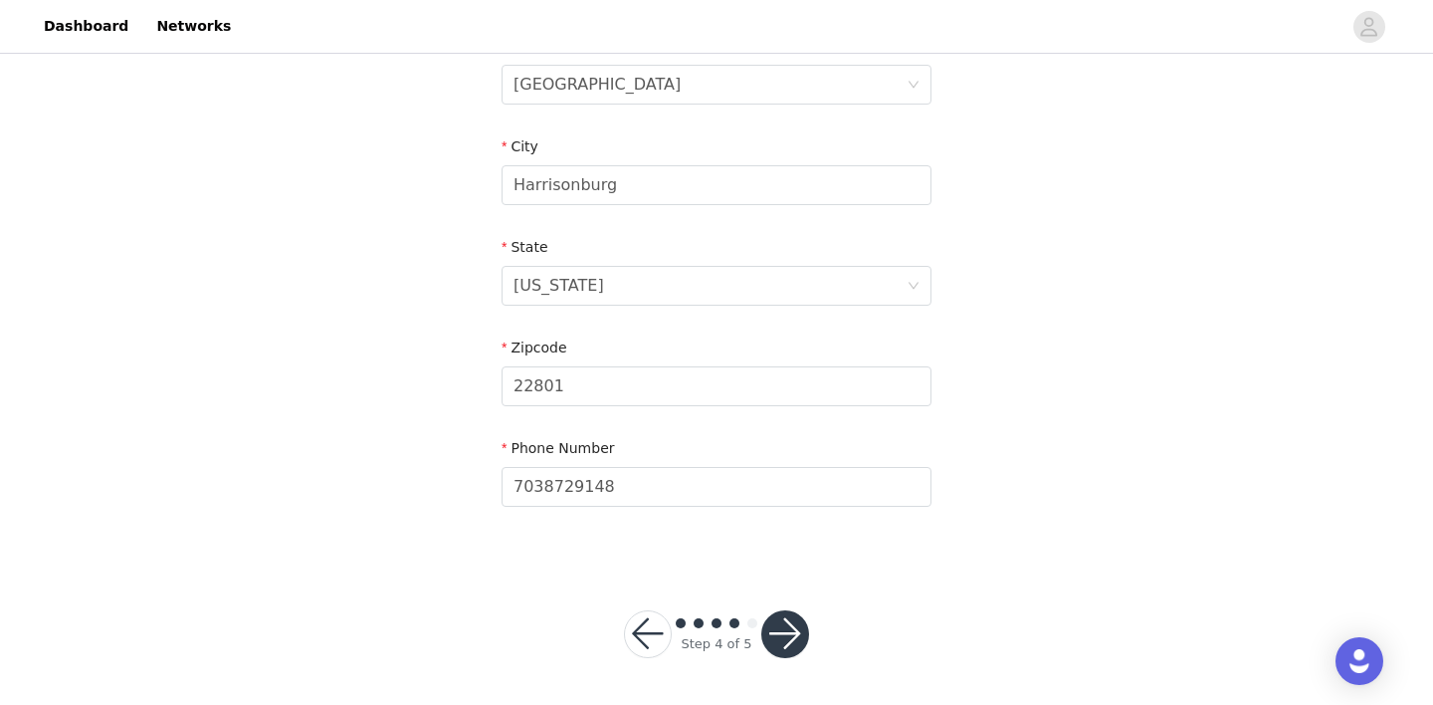
click at [781, 635] on button "button" at bounding box center [785, 634] width 48 height 48
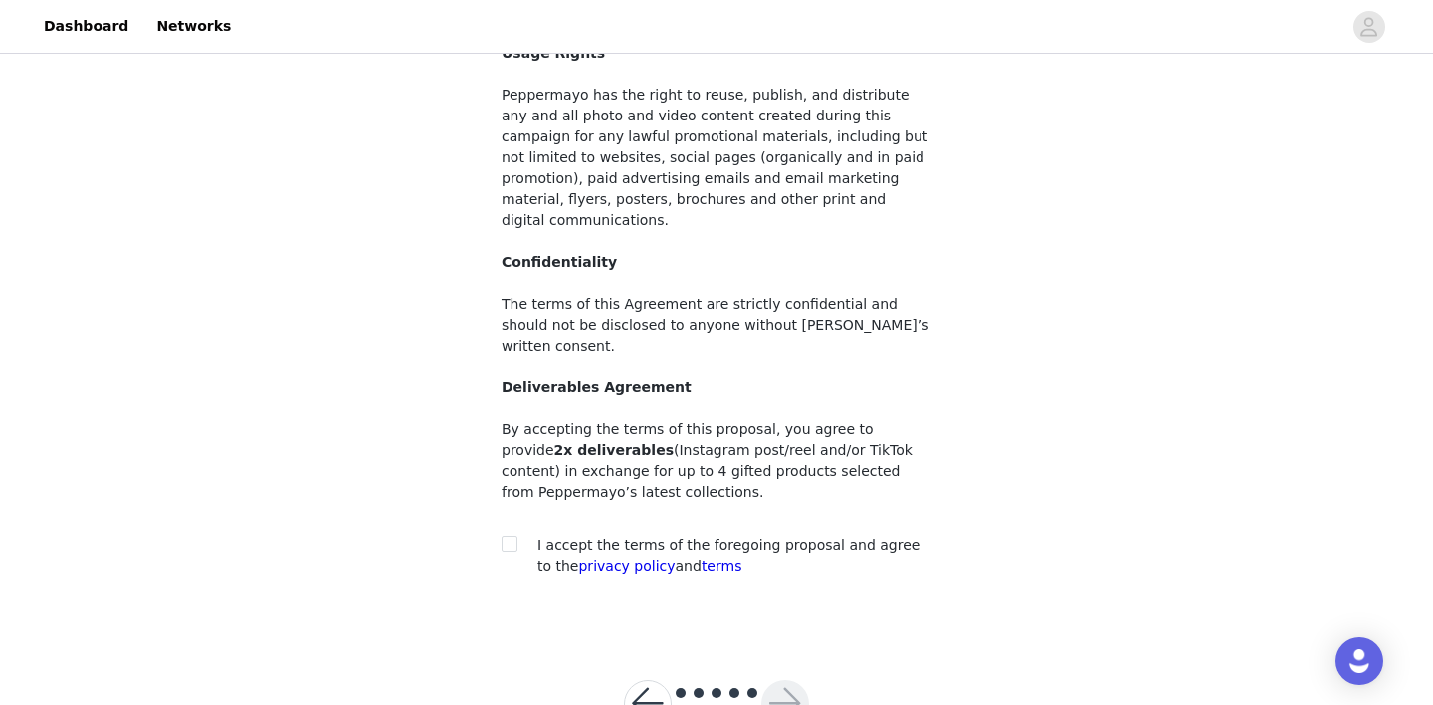
scroll to position [215, 0]
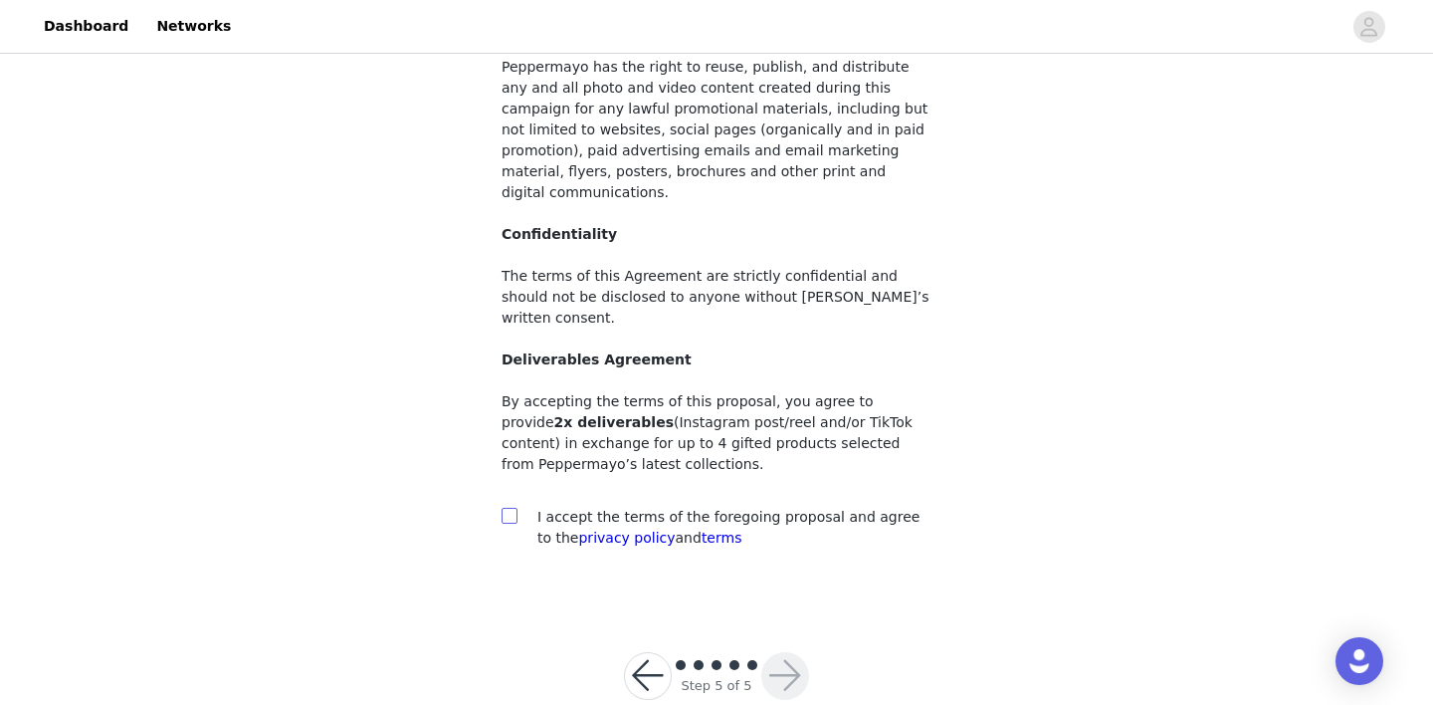
click at [515, 507] on span at bounding box center [510, 515] width 16 height 16
click at [515, 507] on input "checkbox" at bounding box center [509, 514] width 14 height 14
checkbox input "true"
click at [778, 652] on button "button" at bounding box center [785, 676] width 48 height 48
